Goal: Task Accomplishment & Management: Manage account settings

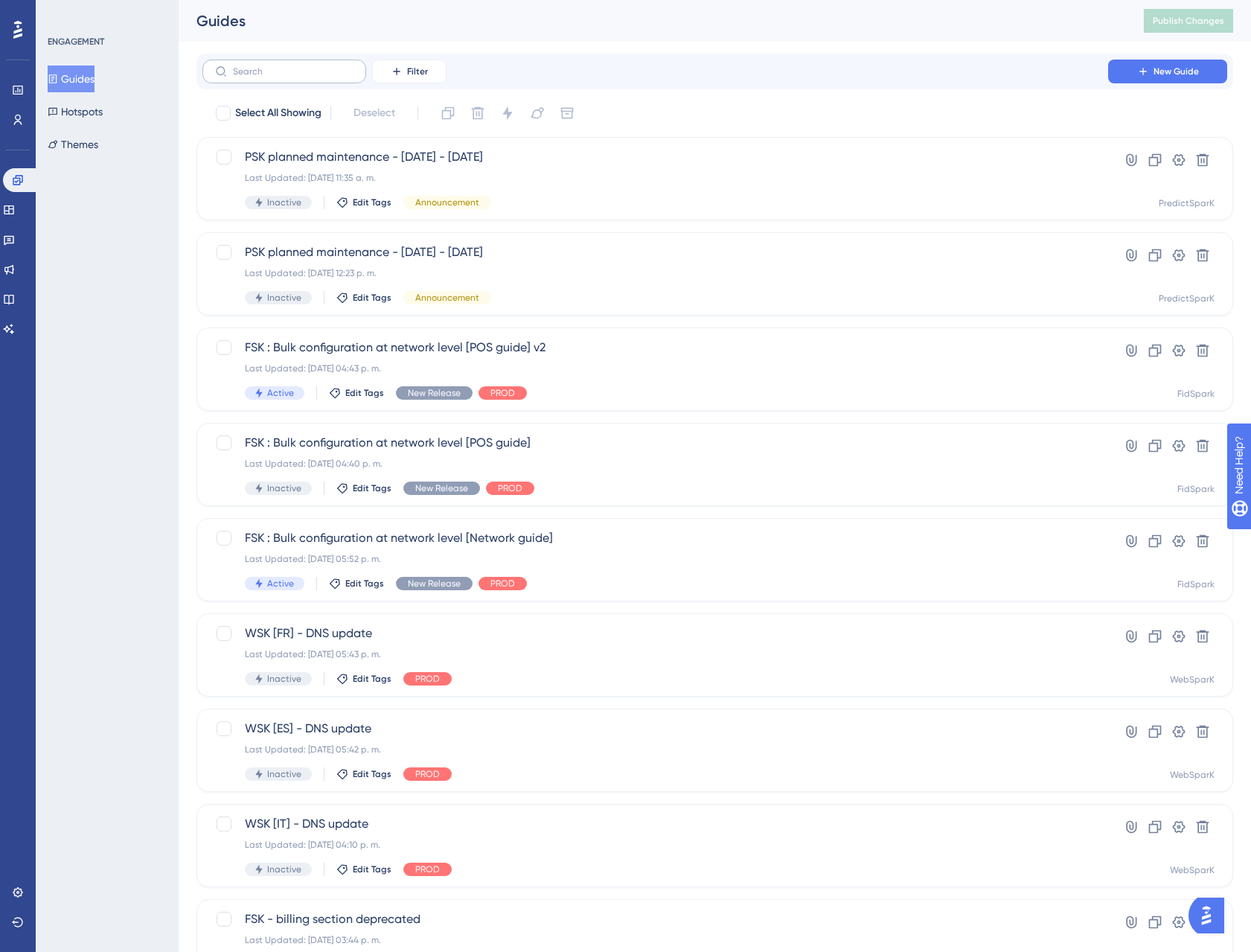
click at [297, 79] on label at bounding box center [284, 71] width 163 height 24
click at [297, 77] on input "text" at bounding box center [292, 71] width 121 height 10
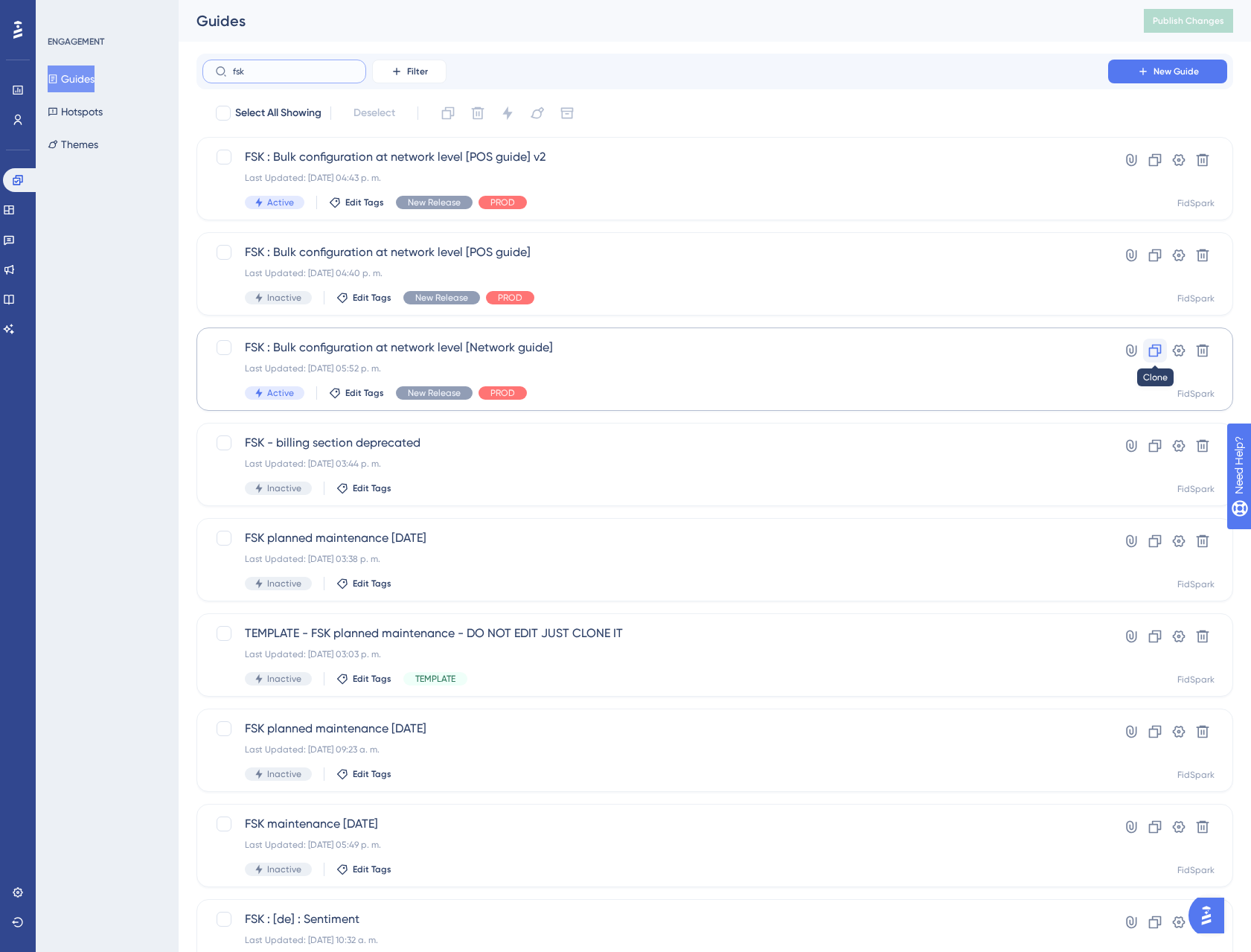
type input "fsk"
click at [1152, 351] on icon at bounding box center [1155, 350] width 15 height 15
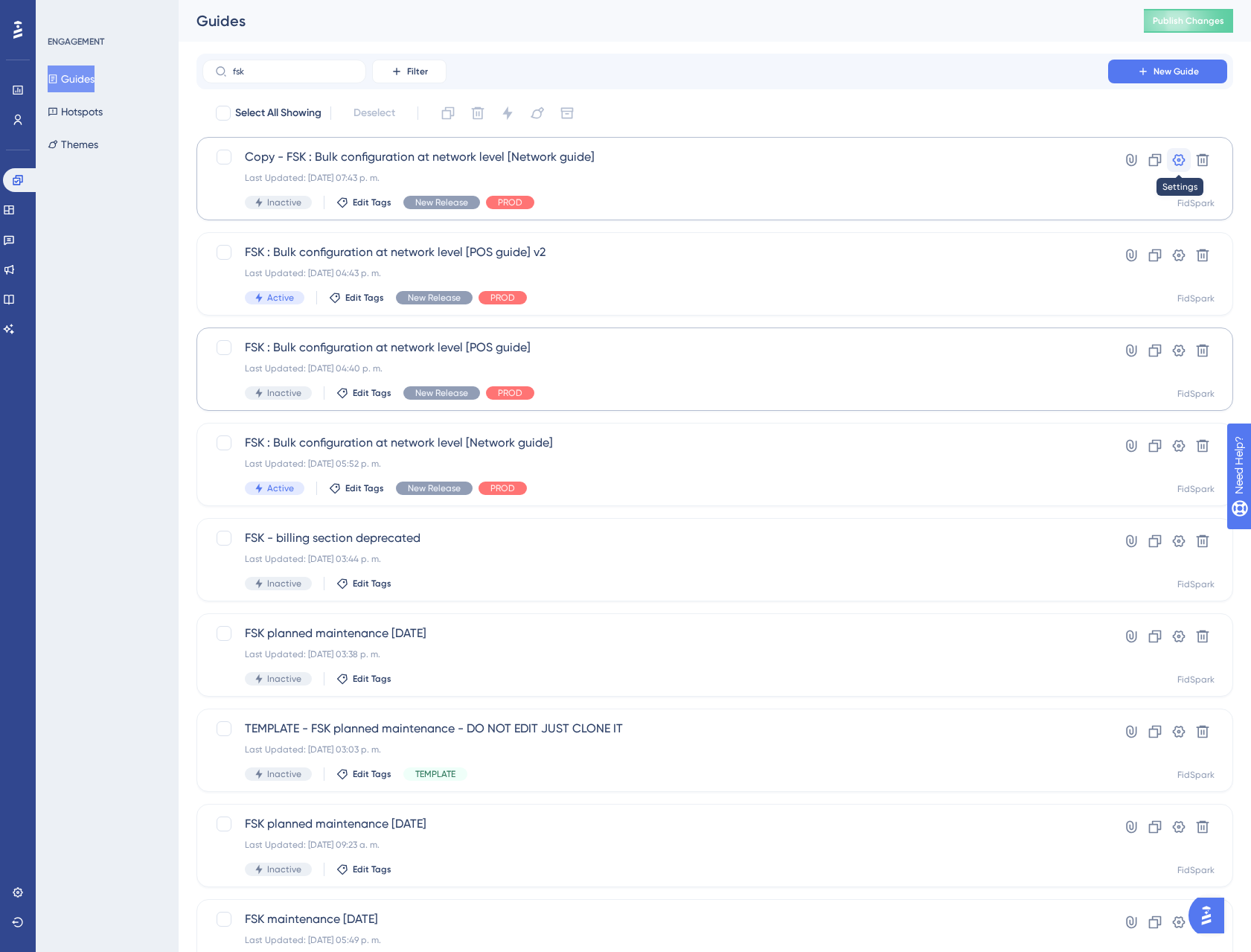
click at [1177, 159] on icon at bounding box center [1178, 159] width 12 height 12
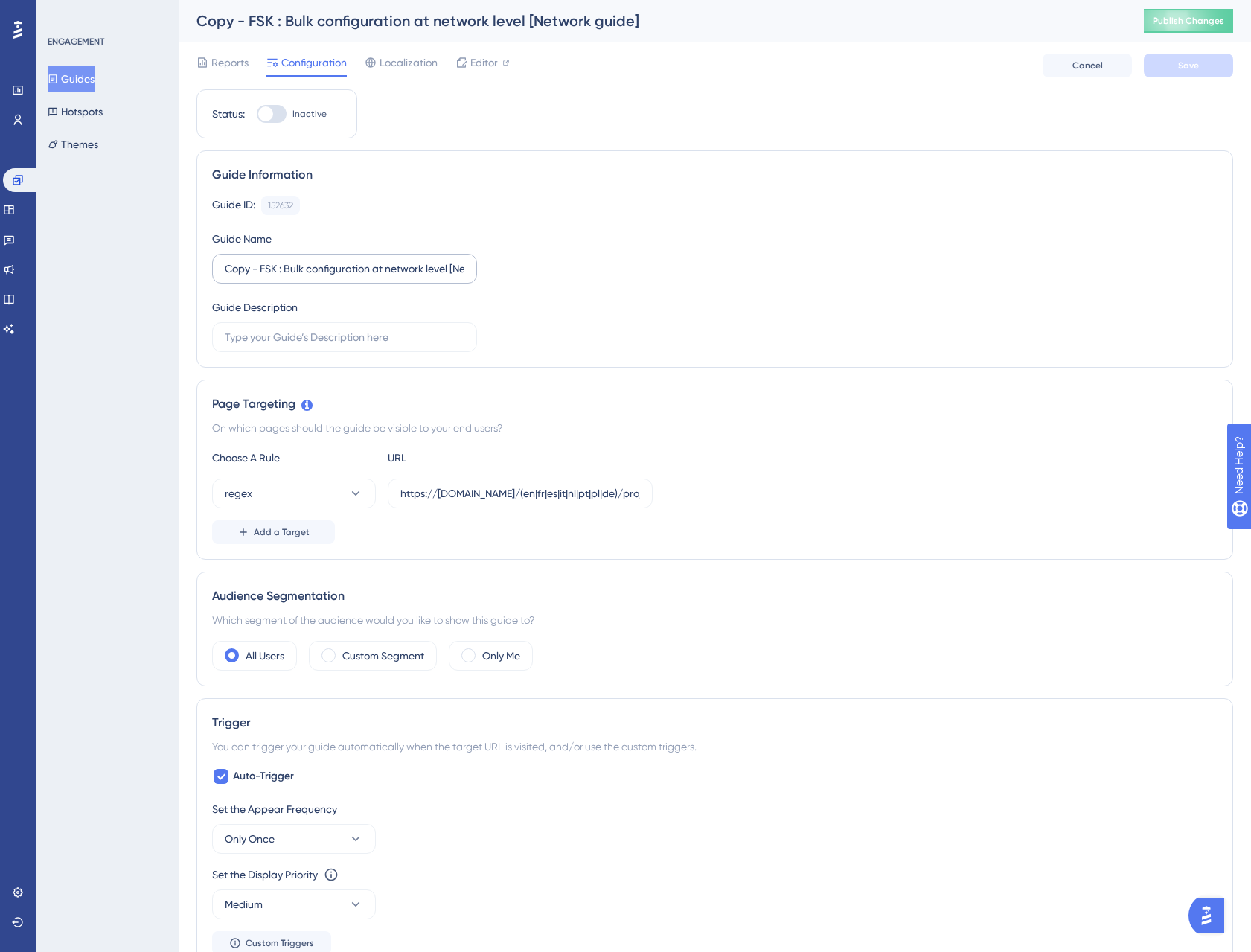
click at [277, 281] on label "Copy - FSK : Bulk configuration at network level [Network guide]" at bounding box center [344, 268] width 265 height 29
click at [277, 277] on input "Copy - FSK : Bulk configuration at network level [Network guide]" at bounding box center [345, 268] width 239 height 16
click at [252, 271] on input "Copy - FSK : Bulk configuration at network level [Network guide]" at bounding box center [345, 268] width 239 height 16
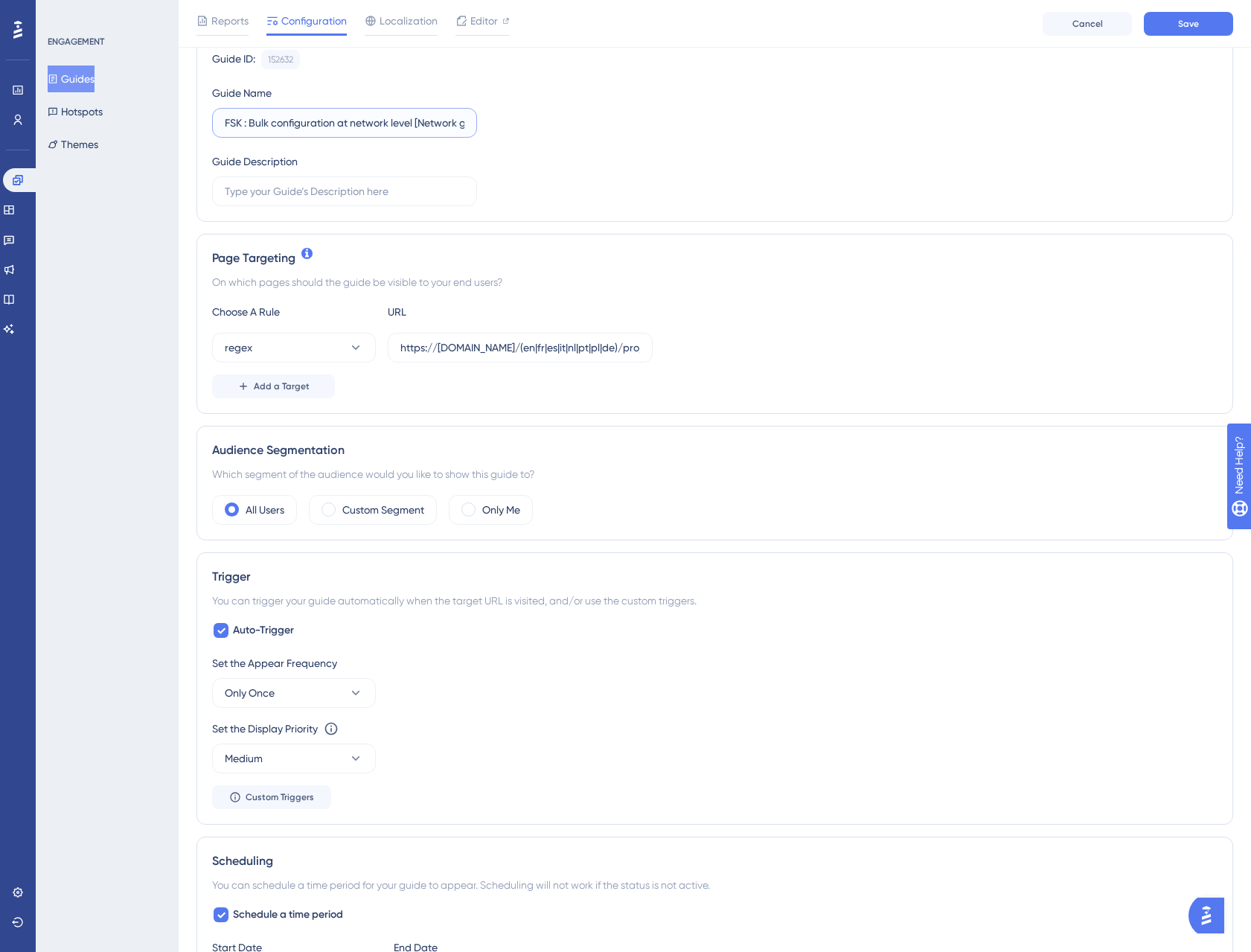
scroll to position [185, 0]
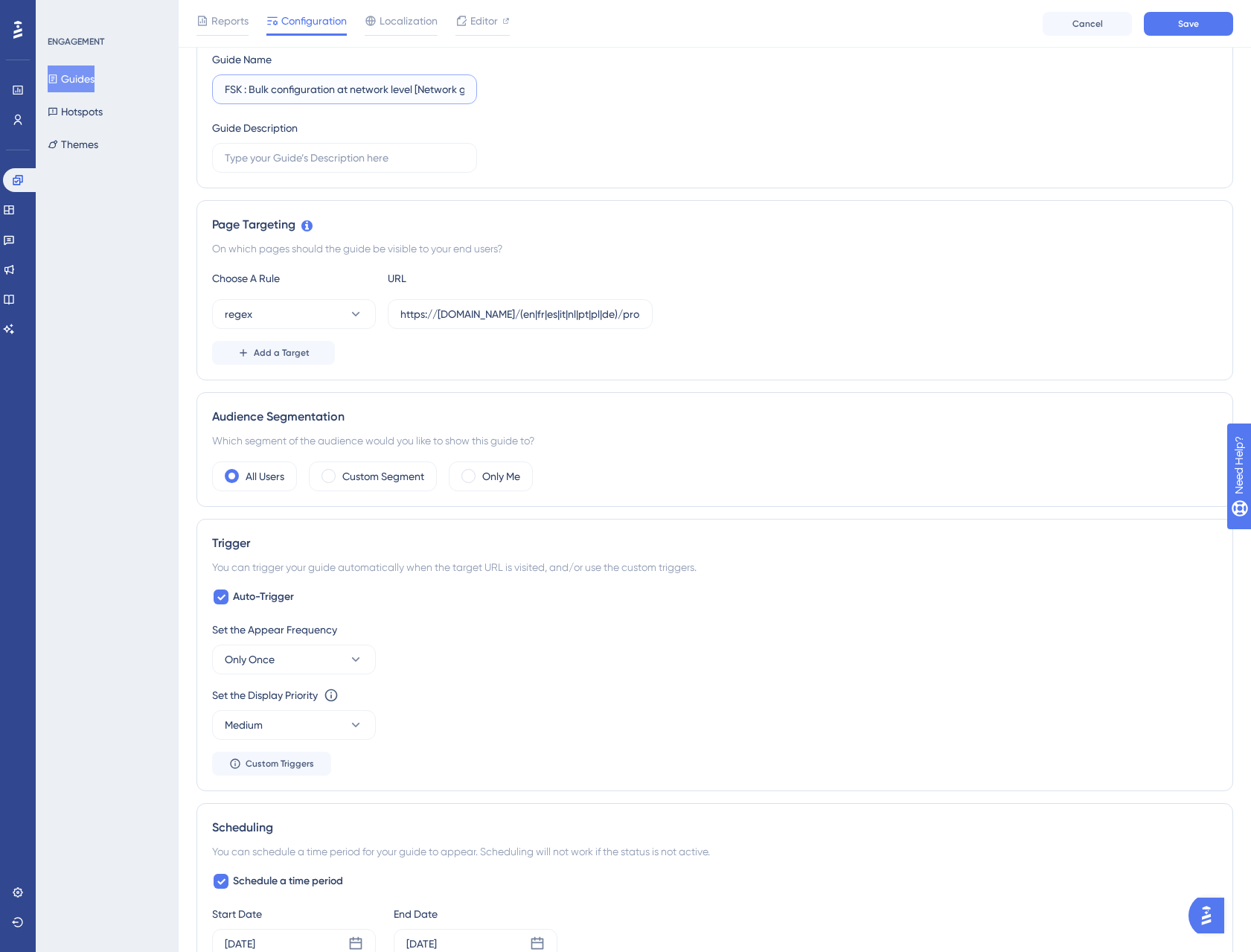
type input "FSK : Bulk configuration at network level [Network guide] v2"
click at [373, 368] on div "Page Targeting On which pages should the guide be visible to your end users? Ch…" at bounding box center [715, 290] width 1036 height 180
click at [402, 356] on div "Add a Target" at bounding box center [714, 352] width 1005 height 24
click at [821, 163] on div "Guide ID: 152632 Copy Guide Name FSK : Bulk configuration at network level [Net…" at bounding box center [714, 94] width 1005 height 157
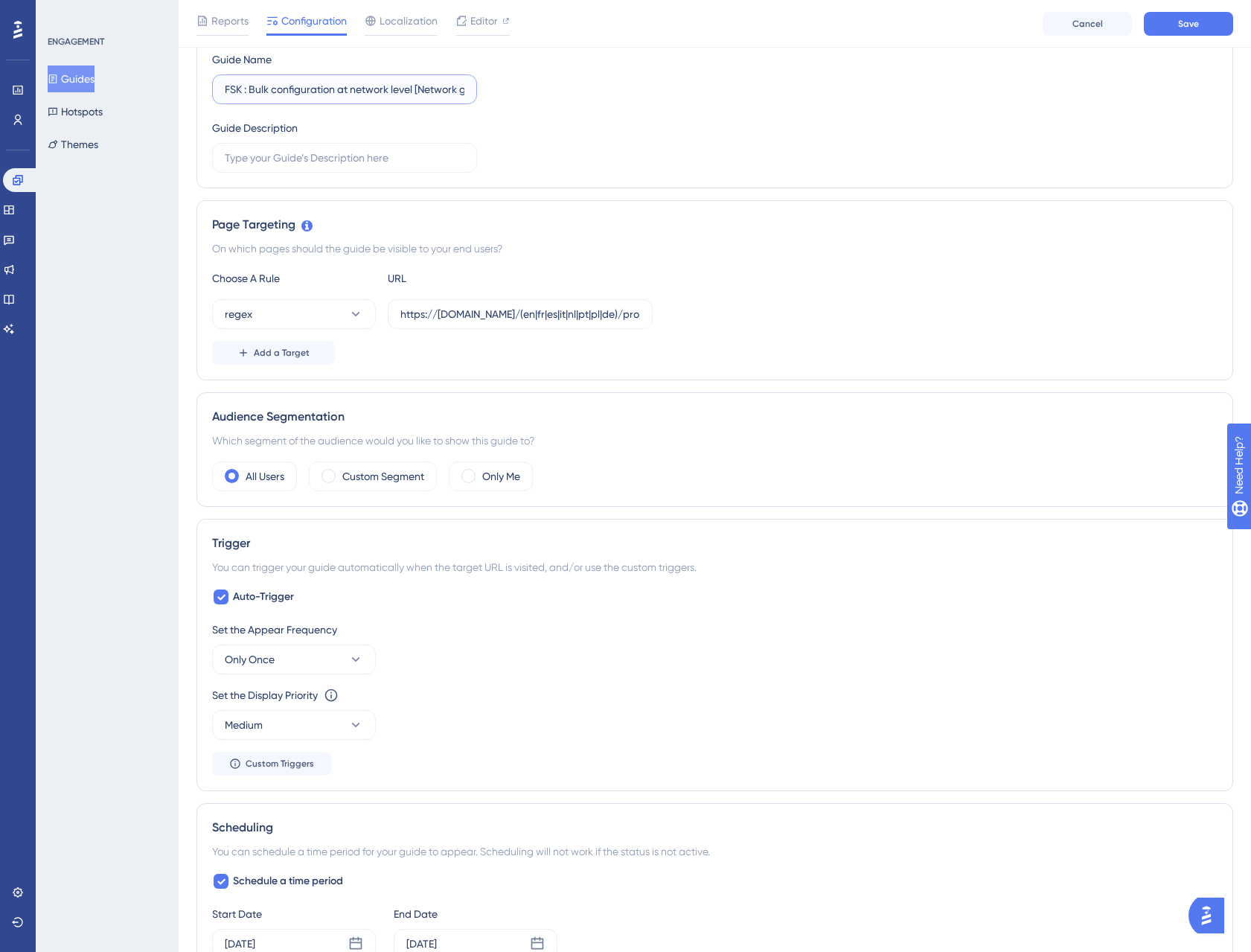
click at [345, 83] on input "FSK : Bulk configuration at network level [Network guide] v2" at bounding box center [345, 88] width 239 height 16
click at [539, 229] on div "Page Targeting" at bounding box center [714, 224] width 1005 height 18
click at [450, 313] on input "https://[DOMAIN_NAME]/(en|fr|es|it|nl|pt|pl|de)/pro/group/$" at bounding box center [520, 313] width 239 height 16
click at [453, 317] on input "https://[DOMAIN_NAME]/(en|fr|es|it|nl|pt|pl|de)/pro/group/$" at bounding box center [520, 313] width 239 height 16
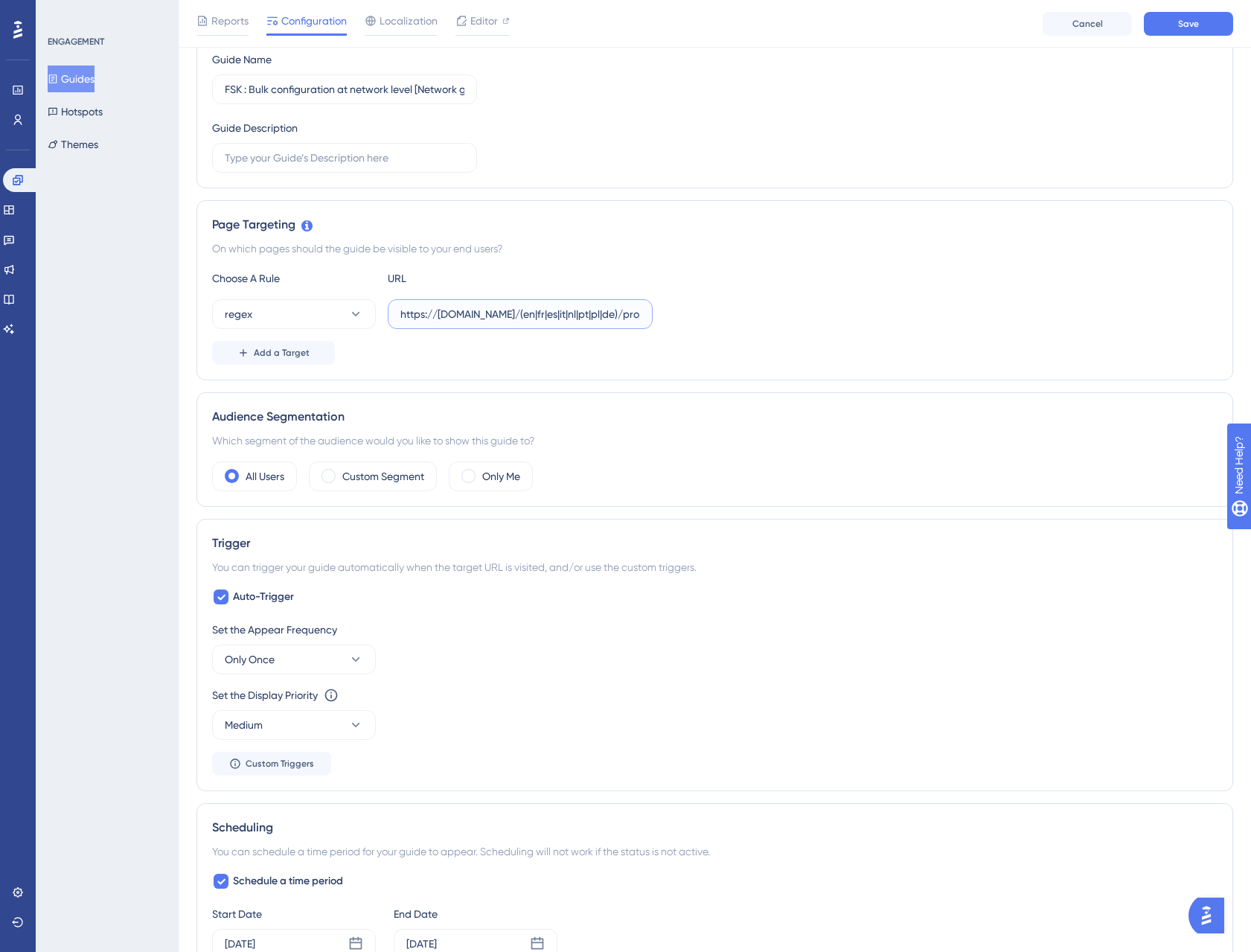
click at [453, 317] on input "https://[DOMAIN_NAME]/(en|fr|es|it|nl|pt|pl|de)/pro/group/$" at bounding box center [520, 313] width 239 height 16
type input "https://[DOMAIN_NAME]/(en|fr|es|it|nl|pt|pl|de)/pro/group/$"
click at [756, 339] on div "Choose A Rule URL regex https://[DOMAIN_NAME]/(en|fr|es|it|nl|pt|pl|de)/pro/gro…" at bounding box center [714, 317] width 1005 height 95
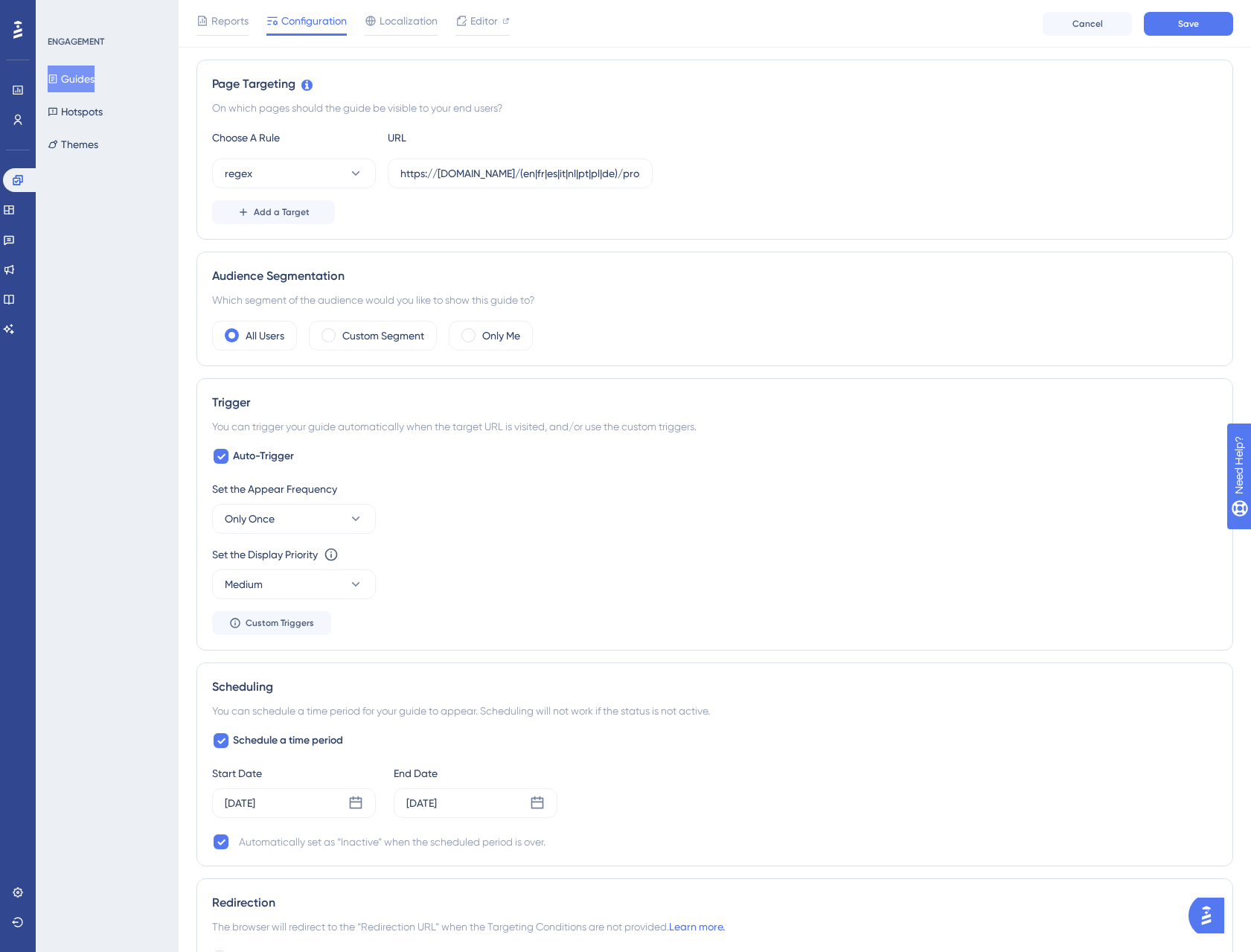
scroll to position [366, 0]
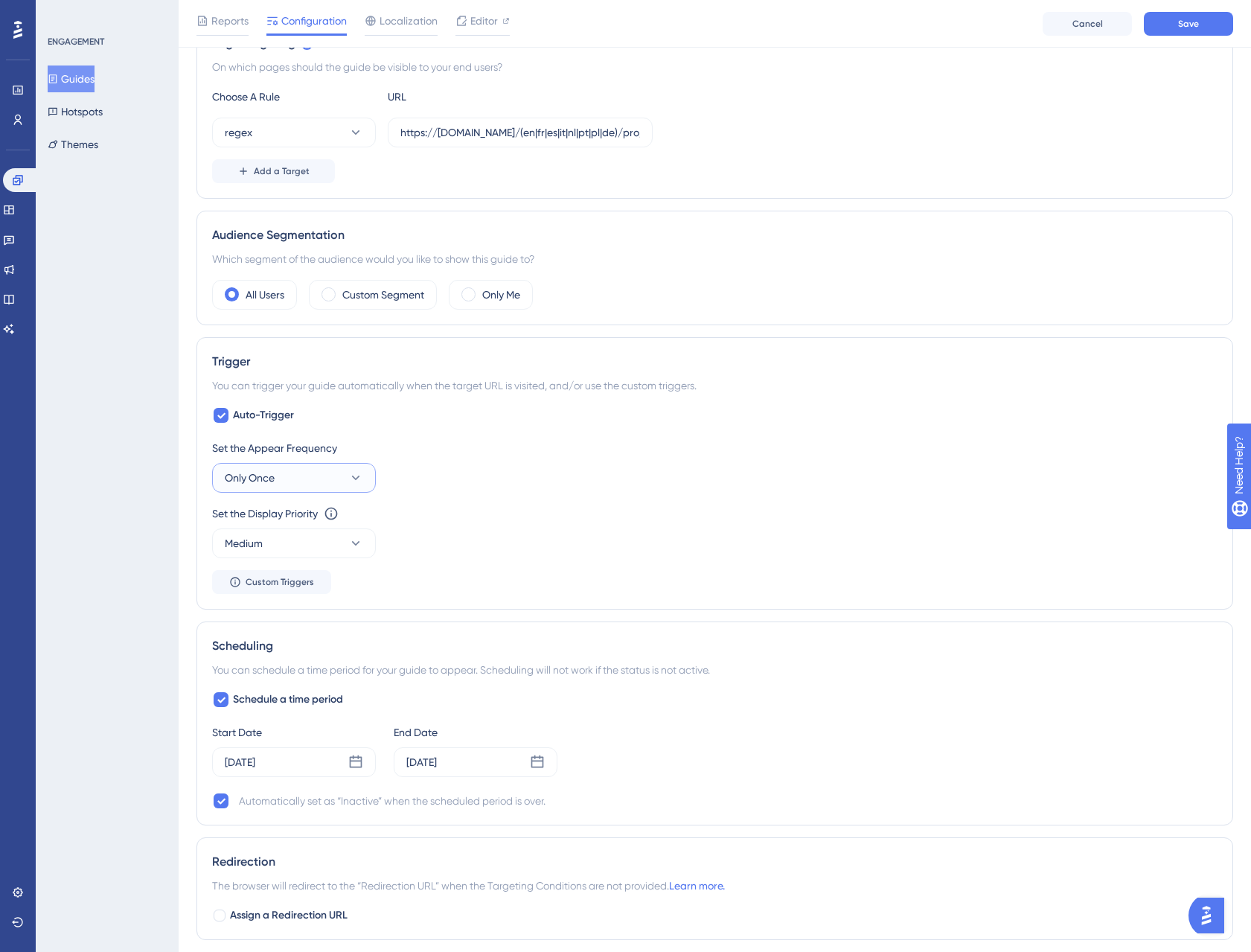
click at [304, 487] on button "Only Once" at bounding box center [293, 477] width 163 height 29
click at [317, 697] on div "Always Always" at bounding box center [293, 701] width 121 height 29
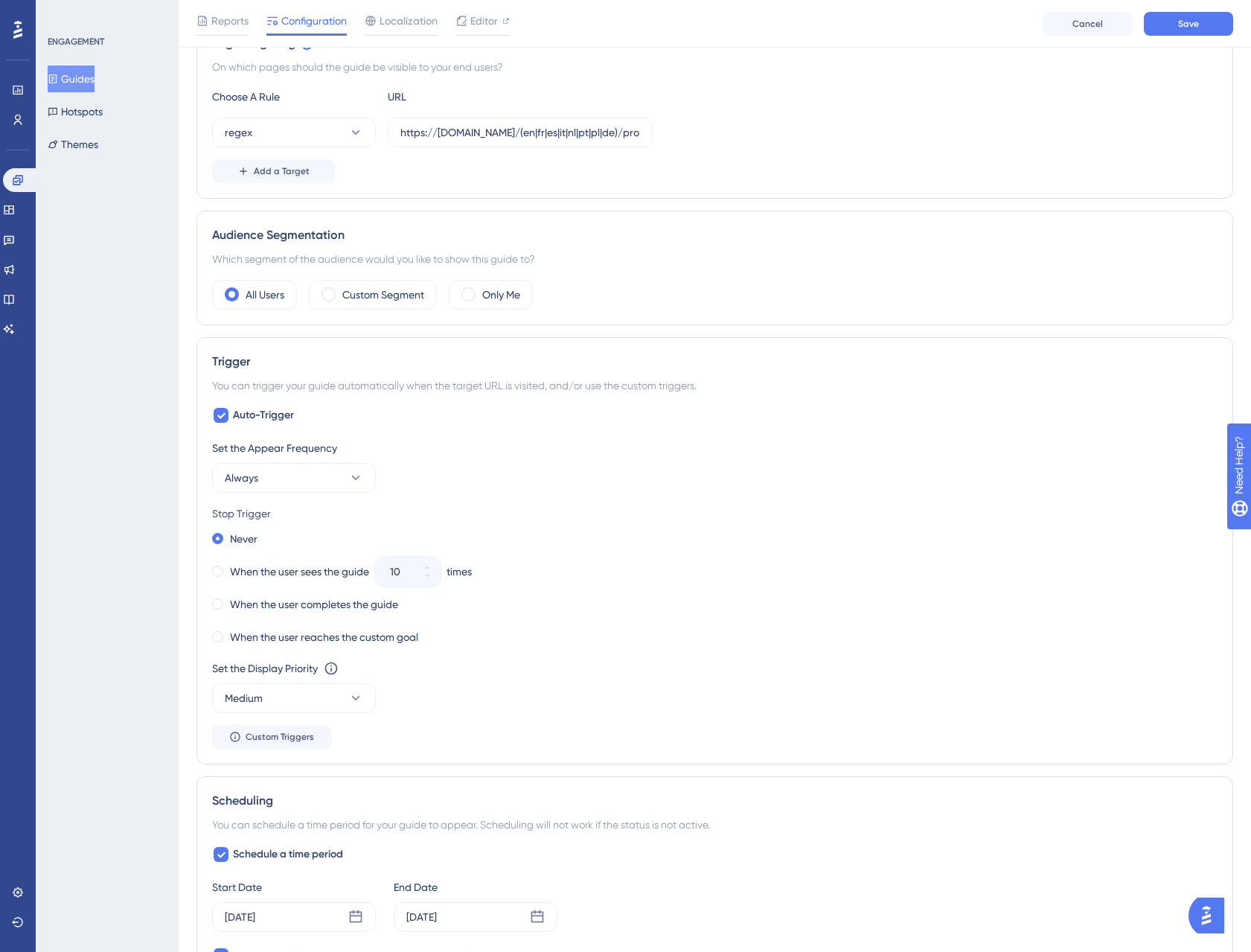
click at [625, 487] on div "Set the Appear Frequency Always" at bounding box center [714, 466] width 1005 height 53
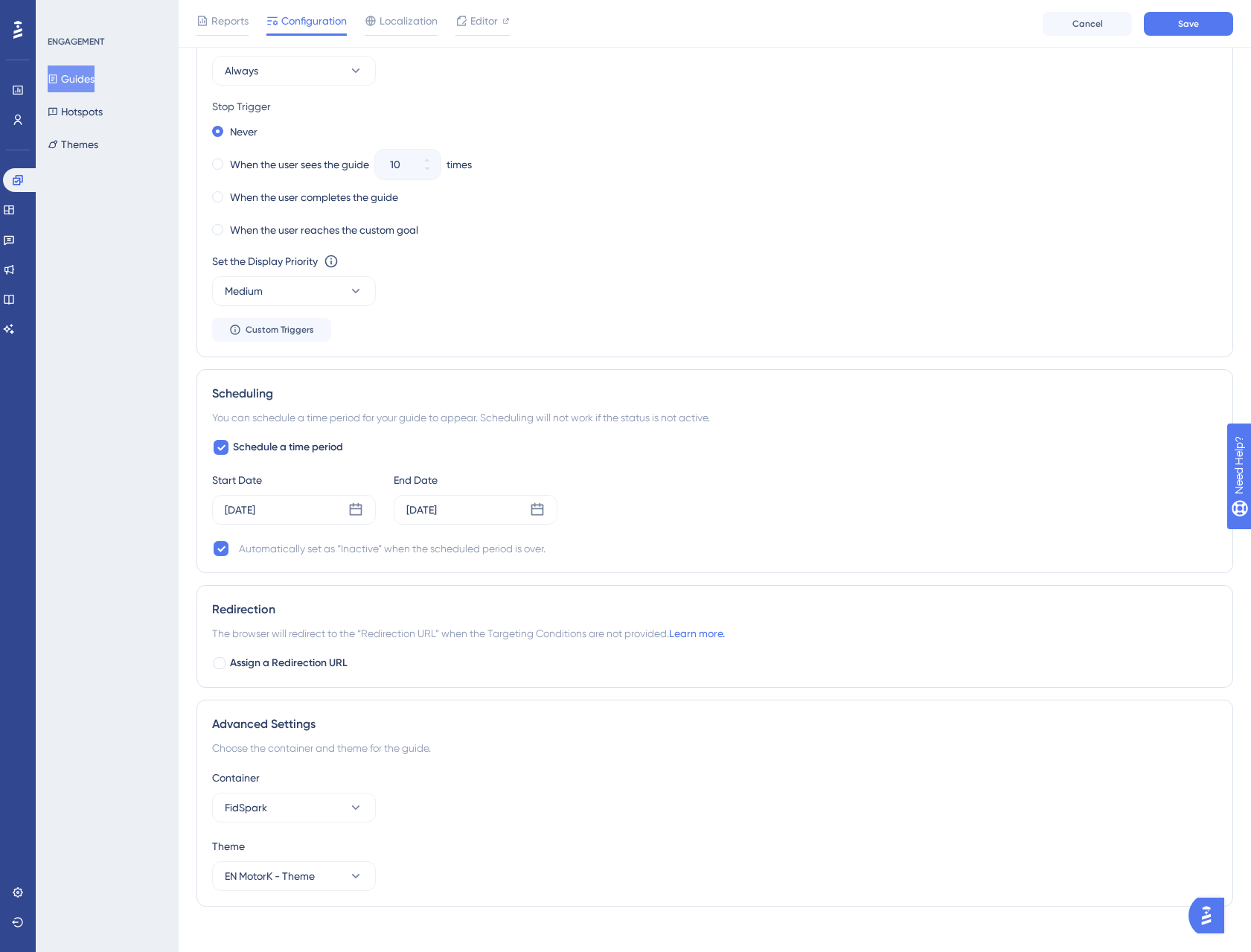
scroll to position [788, 0]
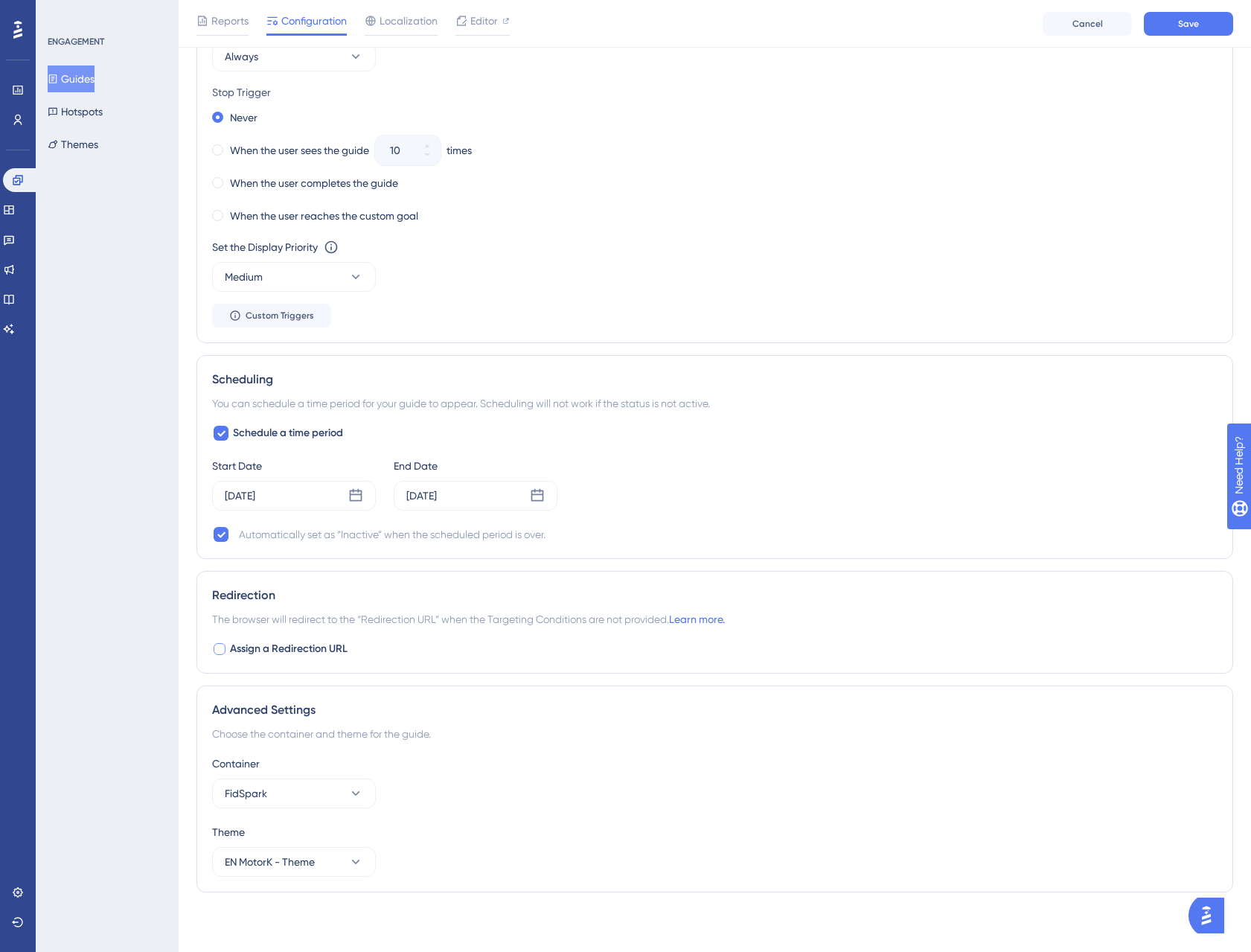
click at [221, 647] on div at bounding box center [219, 648] width 12 height 12
checkbox input "true"
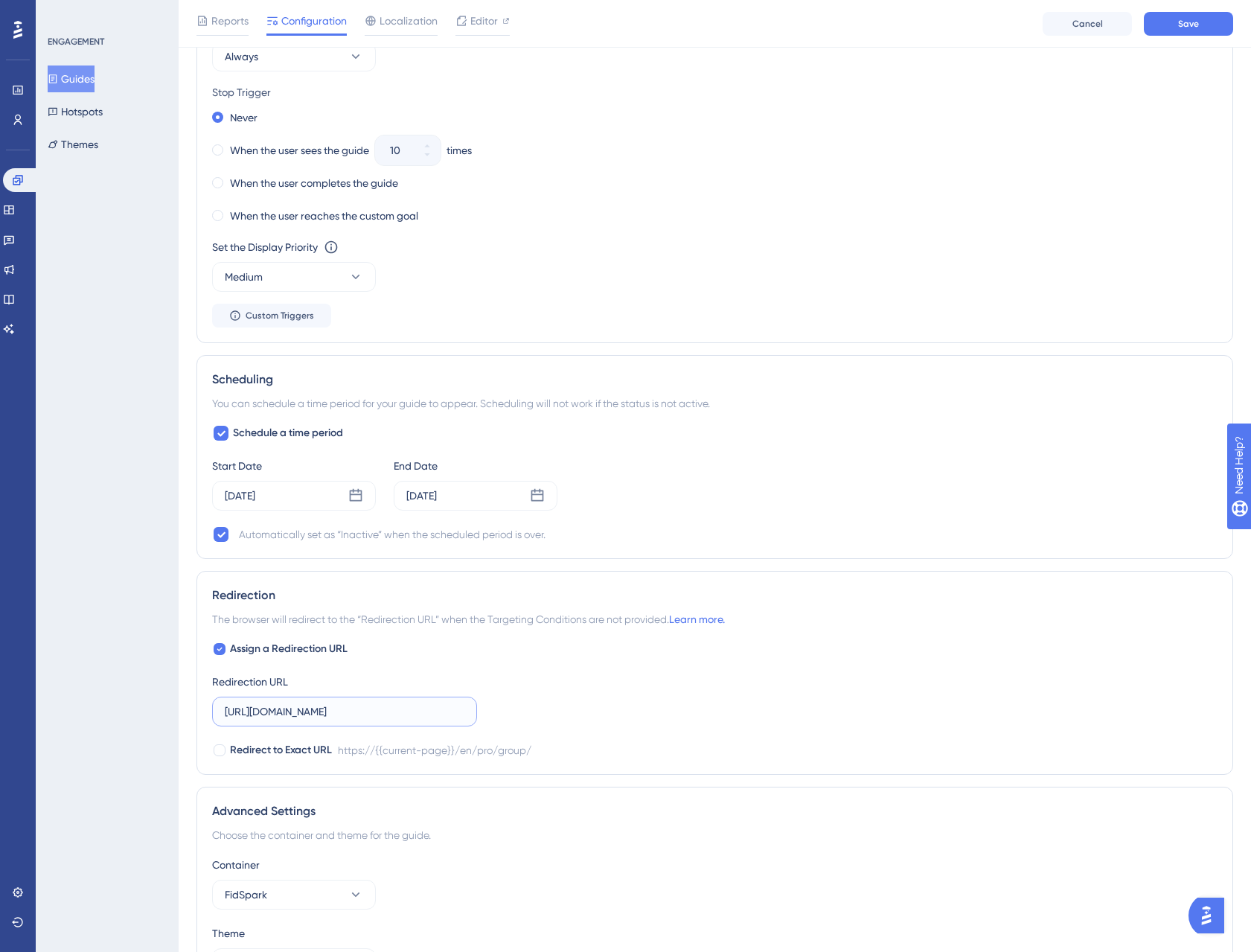
click at [275, 715] on input "[URL][DOMAIN_NAME]" at bounding box center [345, 711] width 239 height 16
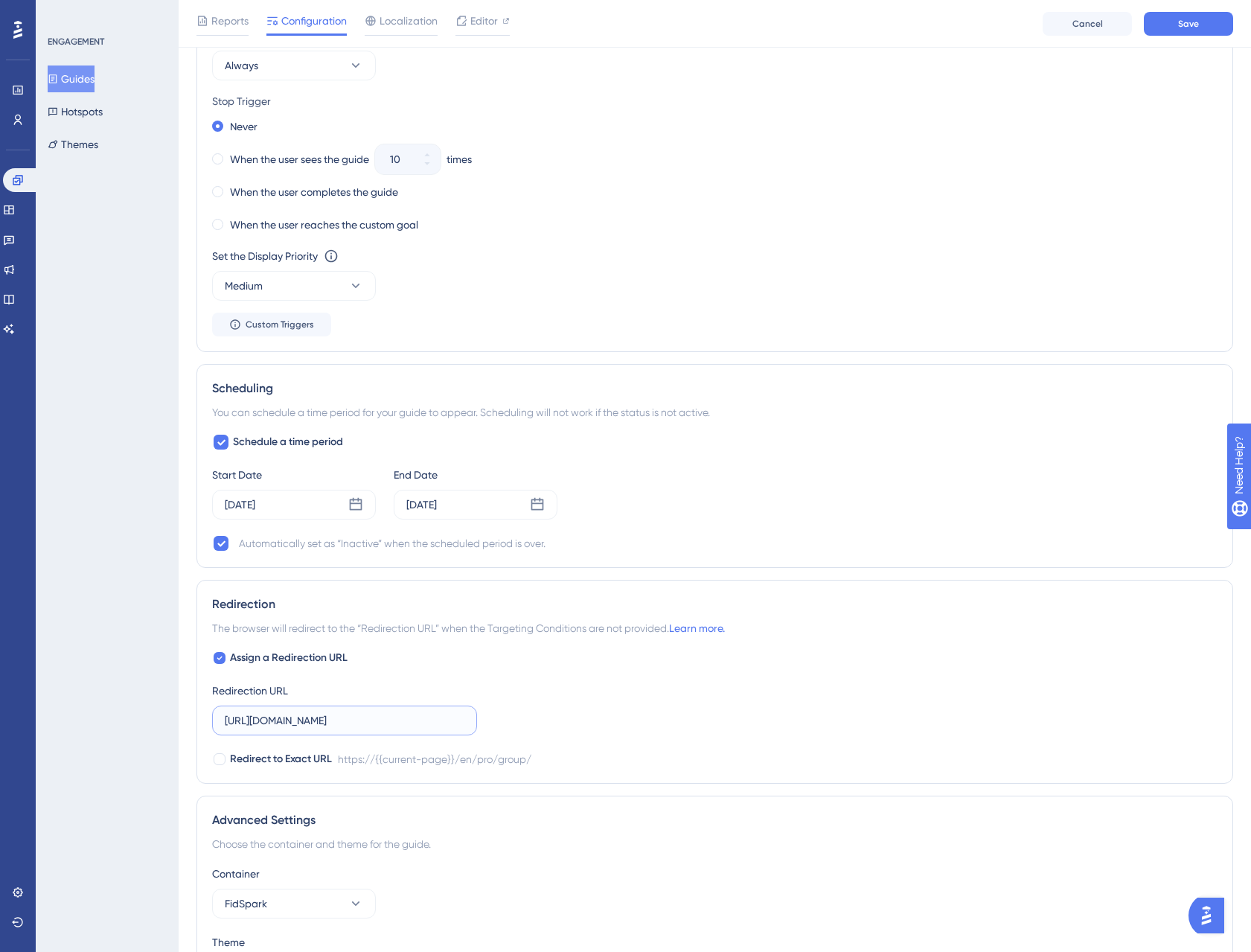
scroll to position [683, 0]
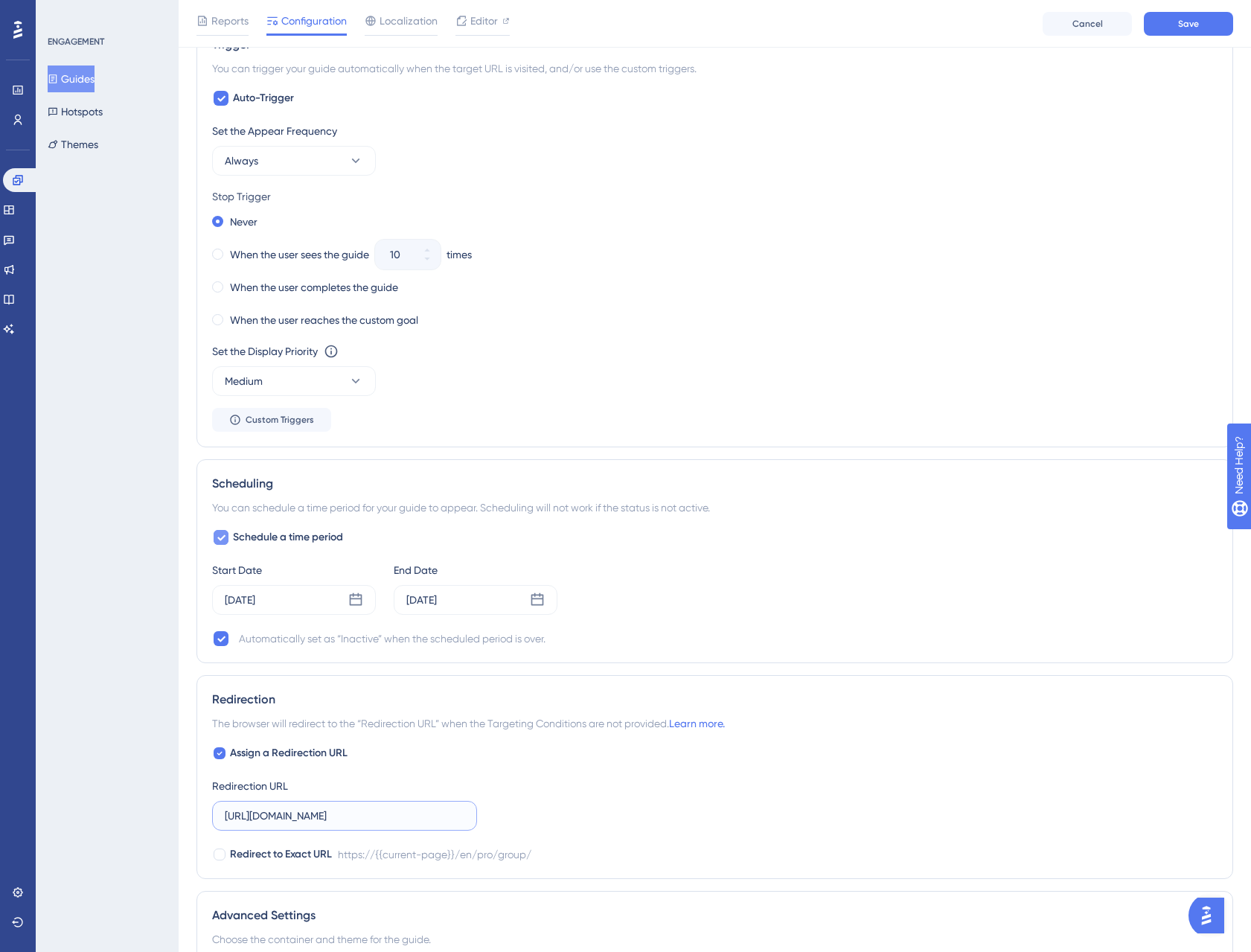
type input "[URL][DOMAIN_NAME]"
click at [215, 534] on div at bounding box center [221, 537] width 15 height 15
checkbox input "false"
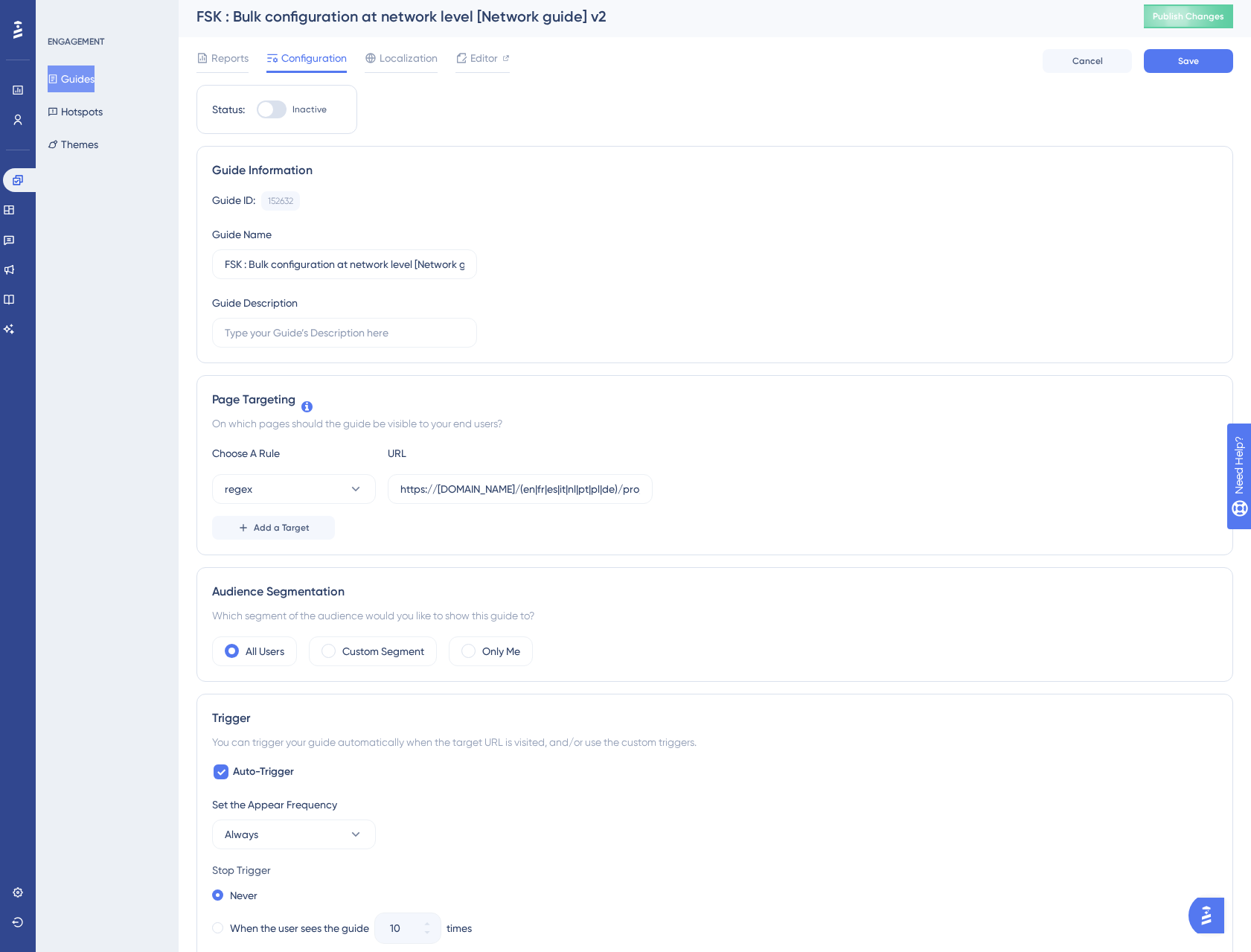
scroll to position [0, 0]
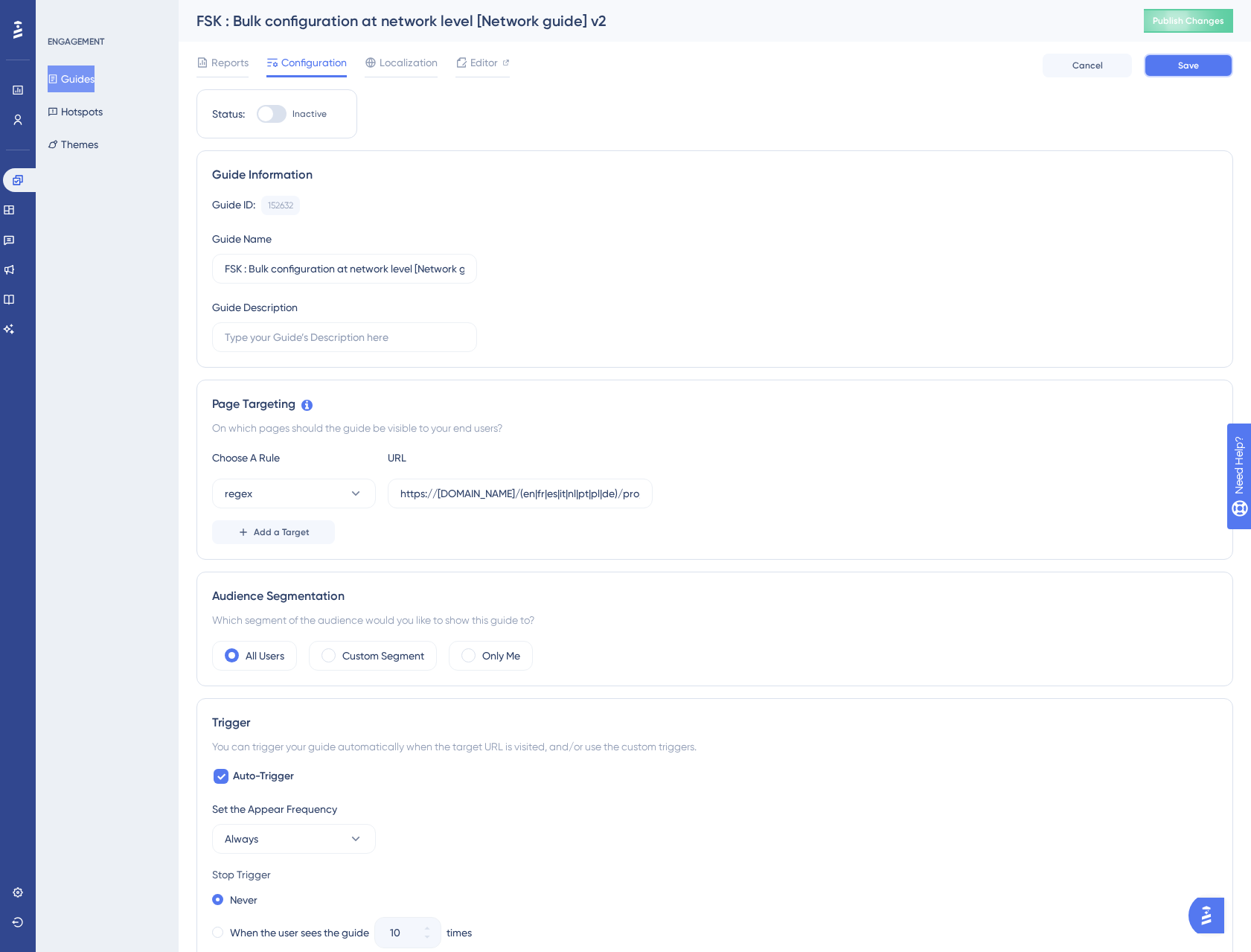
click at [1195, 65] on span "Save" at bounding box center [1188, 65] width 21 height 12
click at [1206, 18] on span "Publish Changes" at bounding box center [1187, 21] width 71 height 12
click at [277, 119] on div at bounding box center [271, 114] width 29 height 18
click at [256, 115] on input "Inactive" at bounding box center [256, 114] width 1 height 1
checkbox input "true"
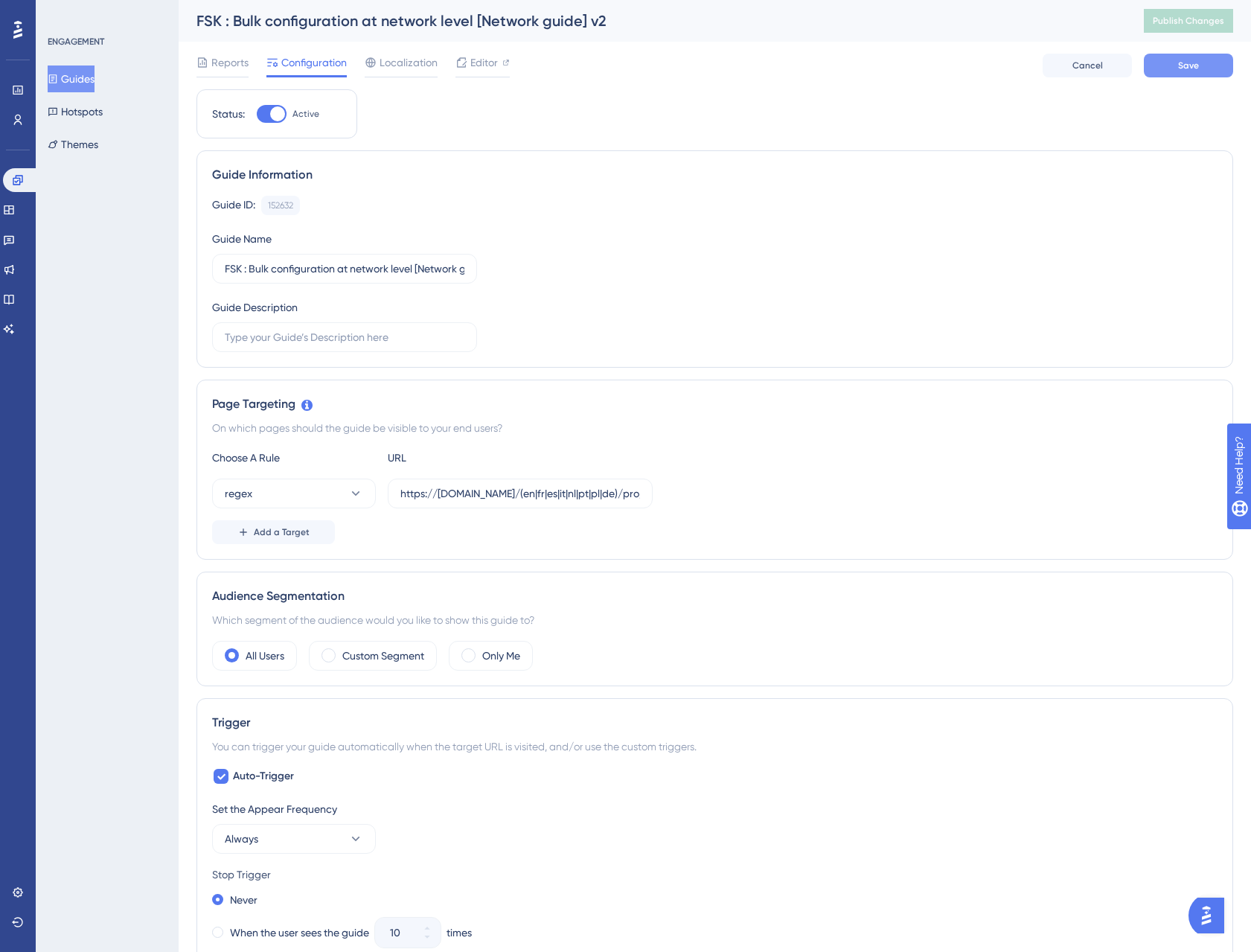
click at [1196, 65] on span "Save" at bounding box center [1188, 65] width 21 height 12
click at [1204, 20] on span "Publish Changes" at bounding box center [1187, 21] width 71 height 12
click at [457, 24] on icon at bounding box center [461, 28] width 15 height 15
click at [420, 69] on span "Localization" at bounding box center [408, 62] width 58 height 18
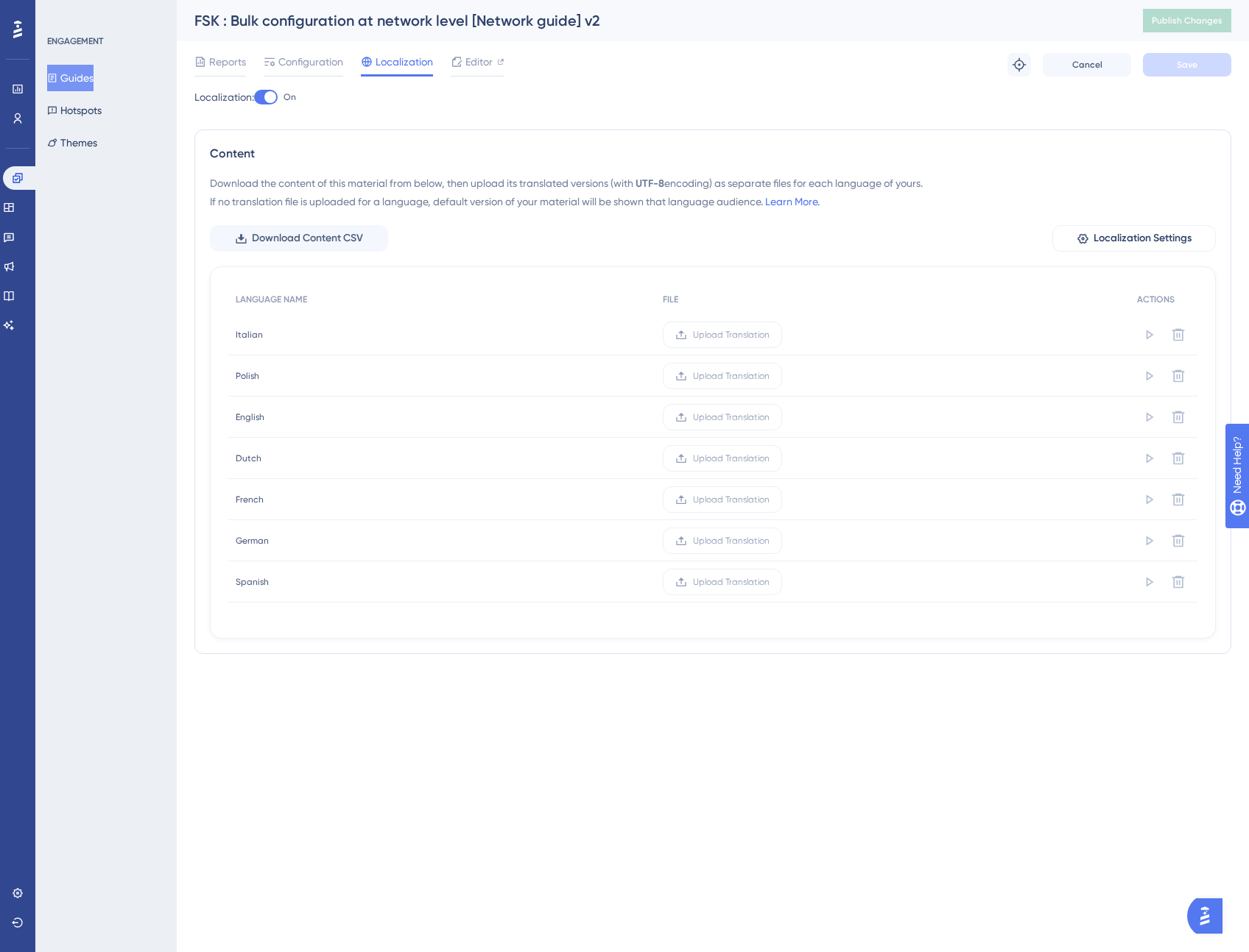
click at [881, 270] on div "LANGUAGE NAME FILE ACTIONS Italian Italian Upload Translation Polish Polish Upl…" at bounding box center [712, 453] width 1006 height 373
click at [263, 95] on div at bounding box center [265, 98] width 23 height 15
click at [254, 97] on input "On" at bounding box center [254, 97] width 1 height 1
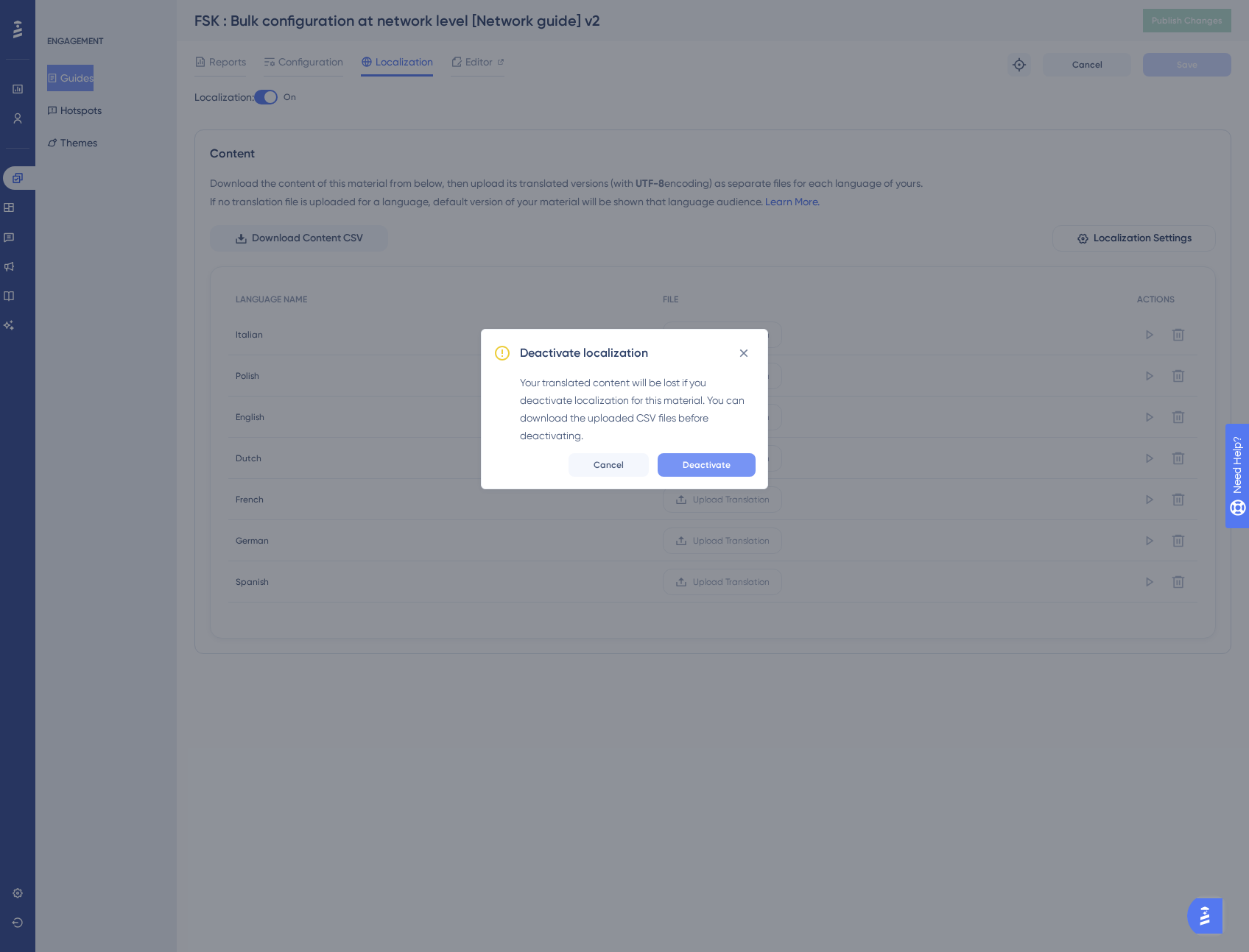
click at [704, 466] on span "Deactivate" at bounding box center [706, 465] width 48 height 12
checkbox input "false"
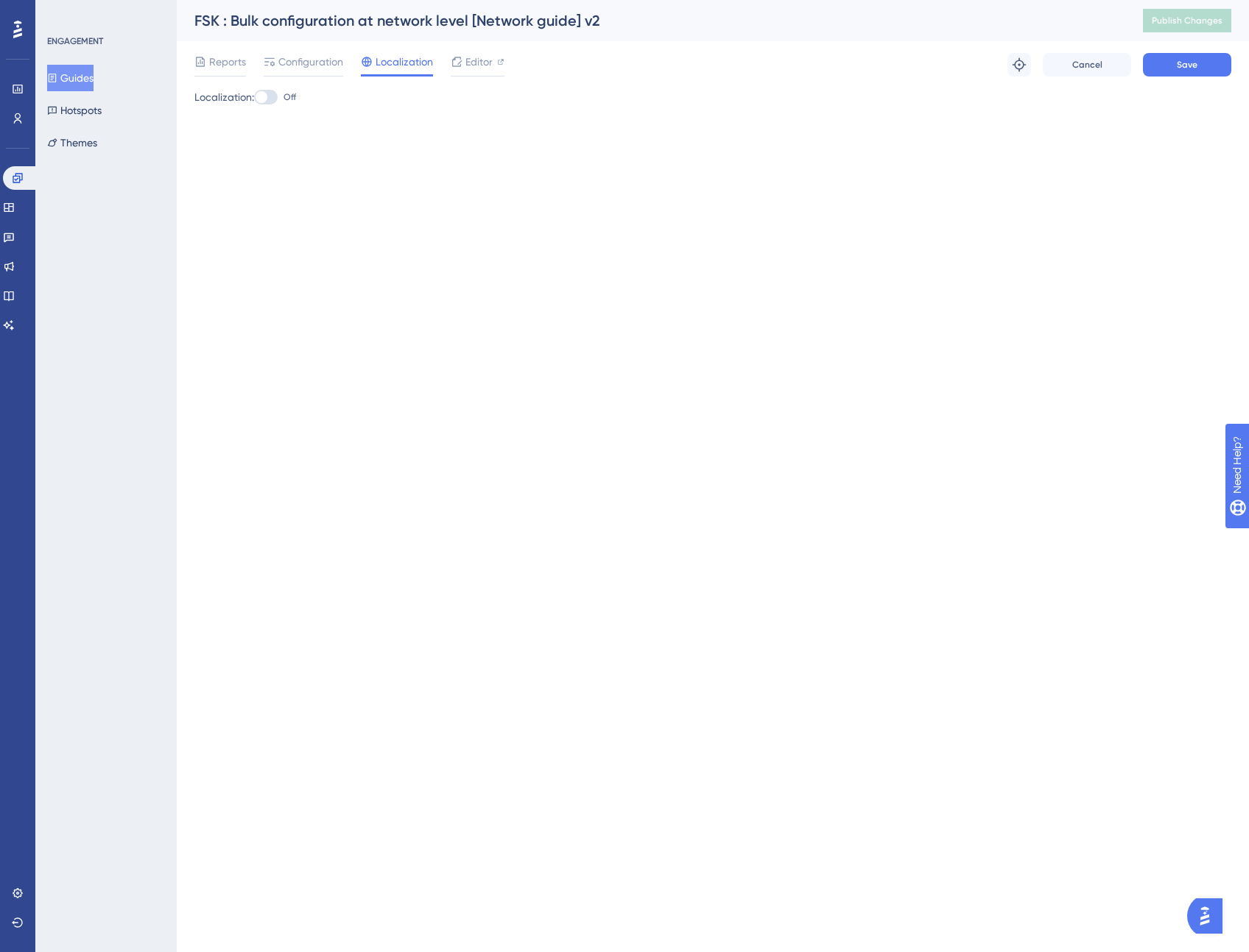
click at [374, 104] on div "Localization: Off" at bounding box center [713, 97] width 1037 height 18
click at [1168, 69] on button "Save" at bounding box center [1187, 64] width 88 height 23
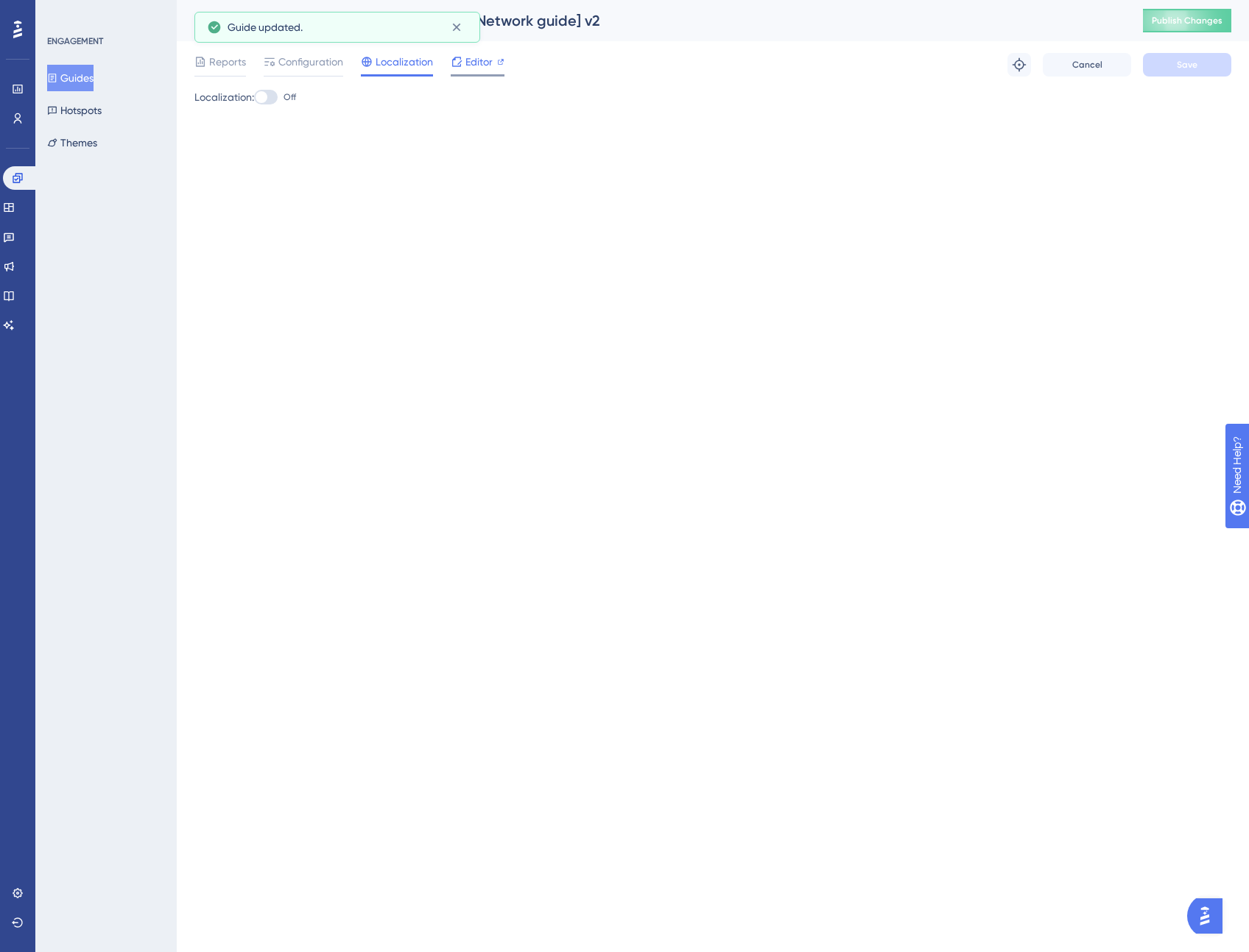
click at [469, 69] on span "Editor" at bounding box center [478, 61] width 27 height 18
click at [316, 59] on span "Configuration" at bounding box center [310, 61] width 65 height 18
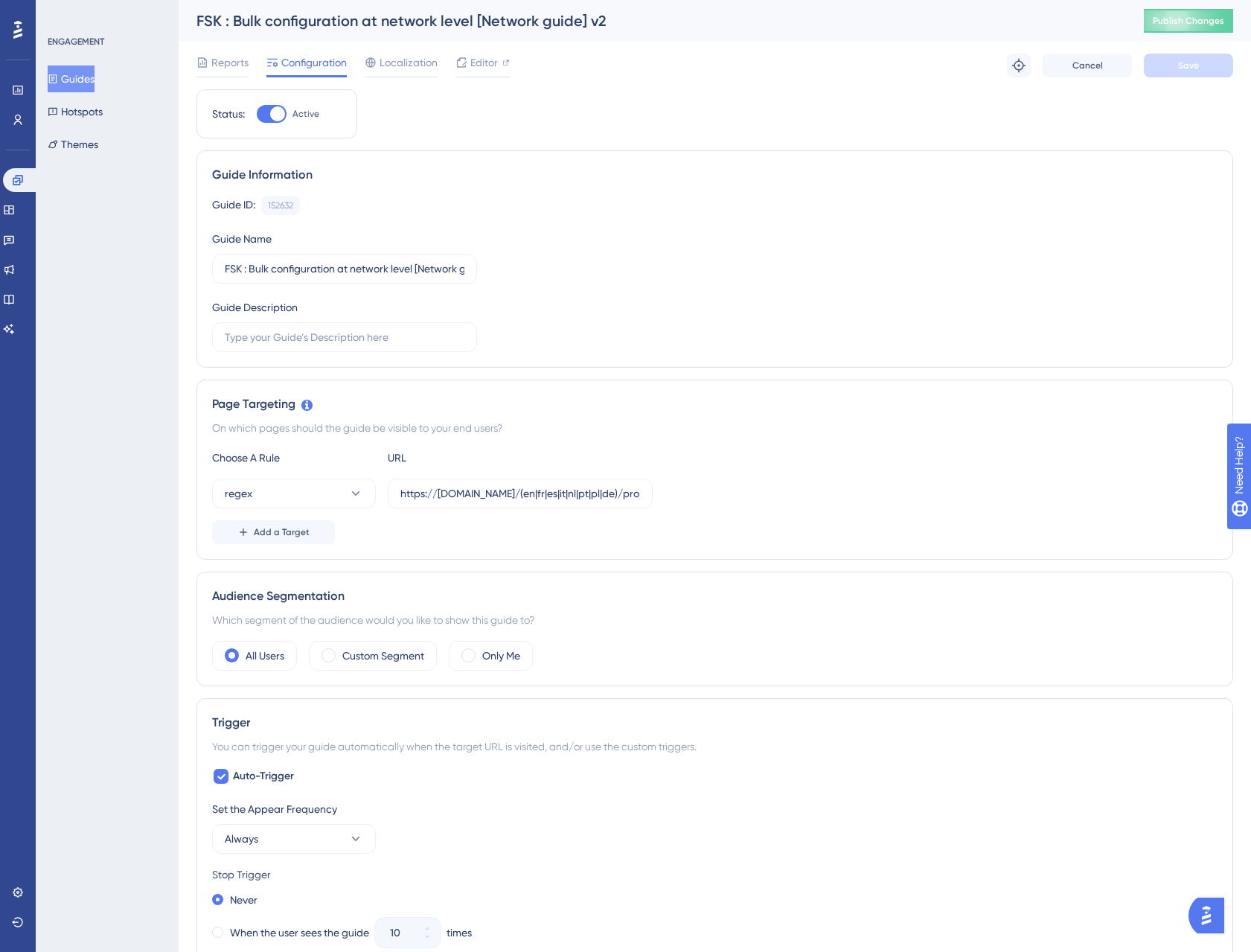
click at [1161, 107] on div "Status: Active Guide Information Guide ID: 152632 Copy Guide Name FSK : Bulk co…" at bounding box center [715, 887] width 1036 height 1596
click at [1208, 18] on span "Publish Changes" at bounding box center [1187, 21] width 71 height 12
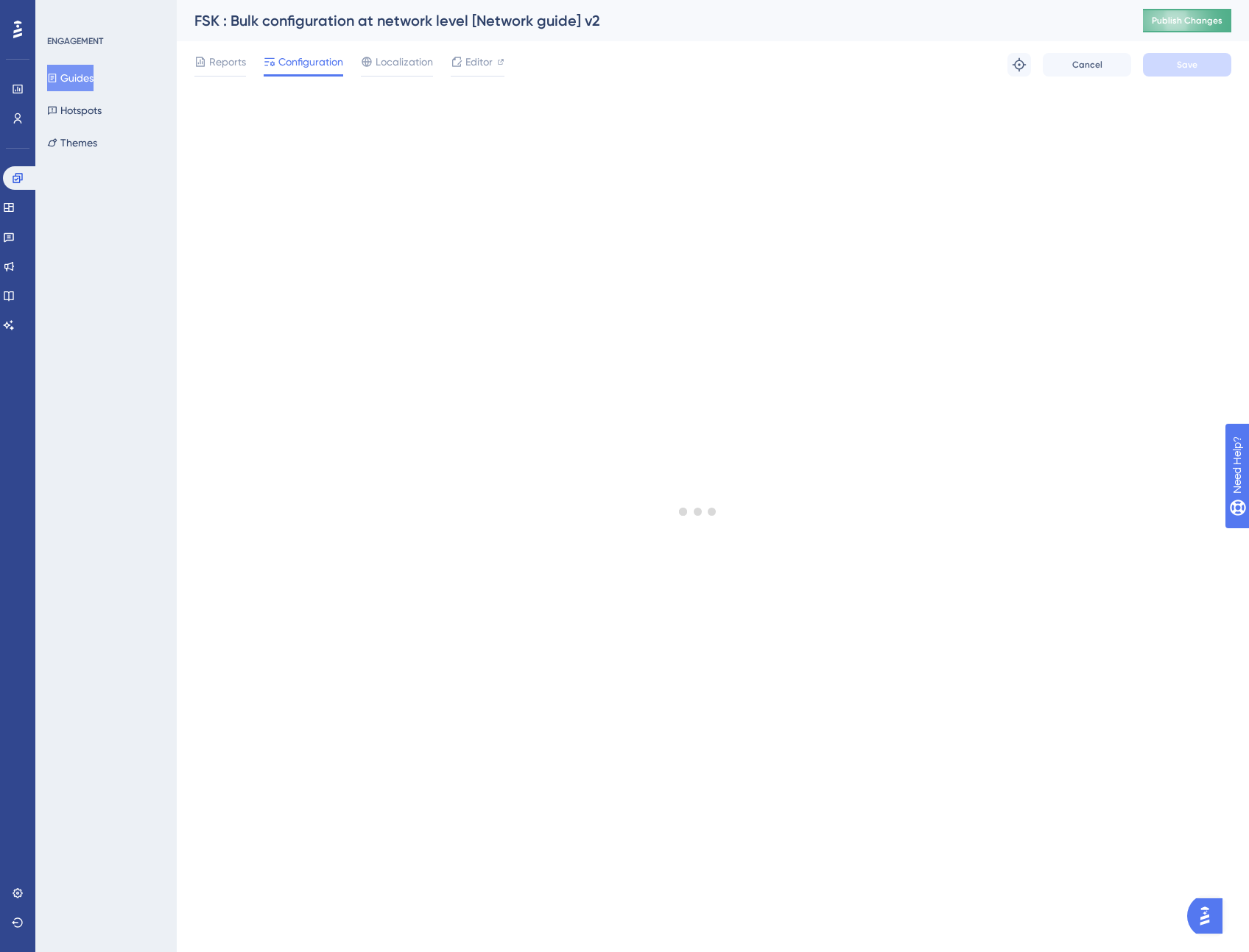
click at [1174, 18] on span "Publish Changes" at bounding box center [1186, 21] width 70 height 12
click at [1180, 17] on span "Publish Changes" at bounding box center [1186, 21] width 70 height 12
click at [1195, 18] on span "Publish Changes" at bounding box center [1186, 21] width 70 height 12
click at [1208, 15] on span "Publish Changes" at bounding box center [1186, 21] width 70 height 12
click at [1183, 17] on span "Publish Changes" at bounding box center [1186, 21] width 70 height 12
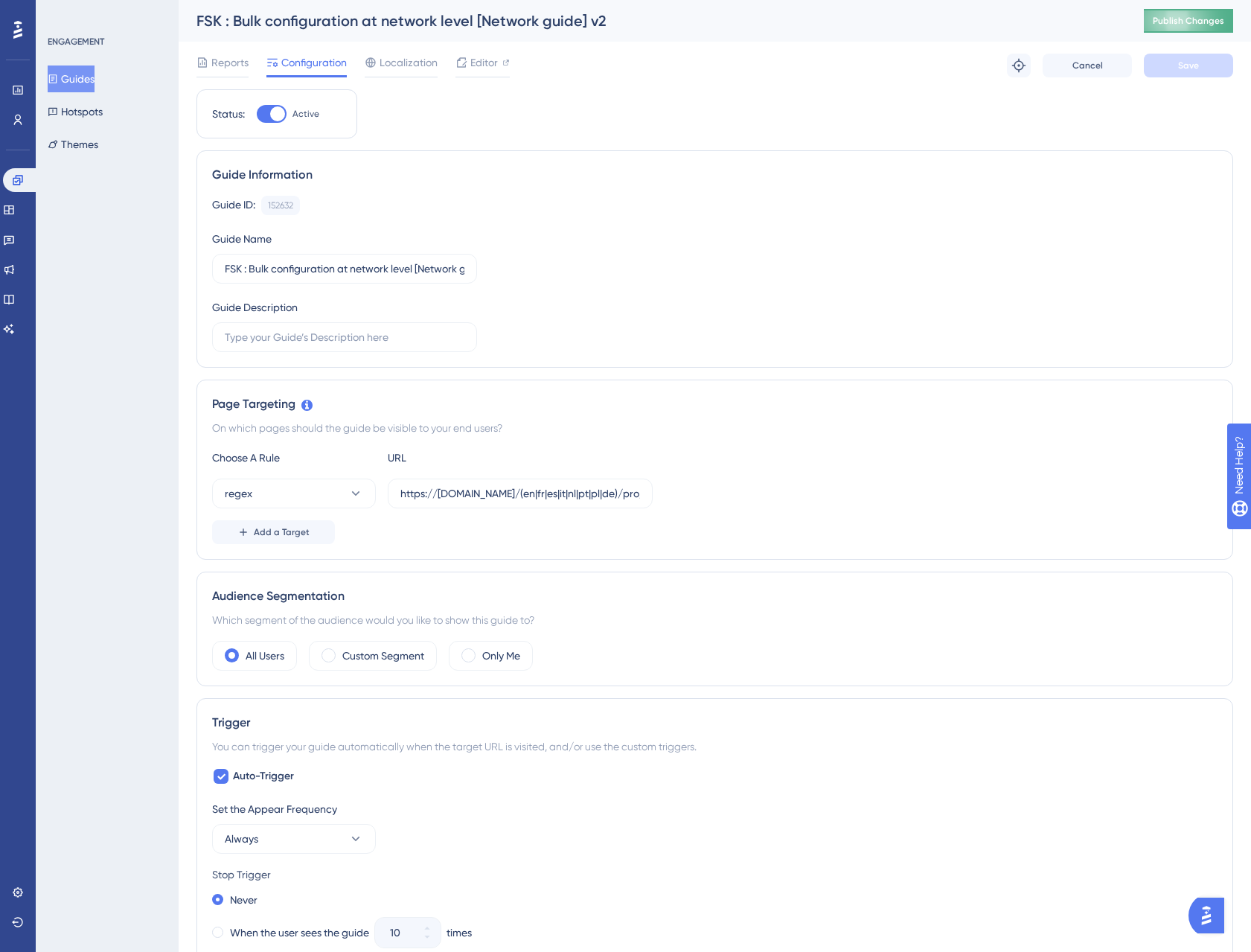
click at [1180, 19] on span "Publish Changes" at bounding box center [1187, 21] width 71 height 12
click at [83, 72] on button "Guides" at bounding box center [70, 79] width 47 height 27
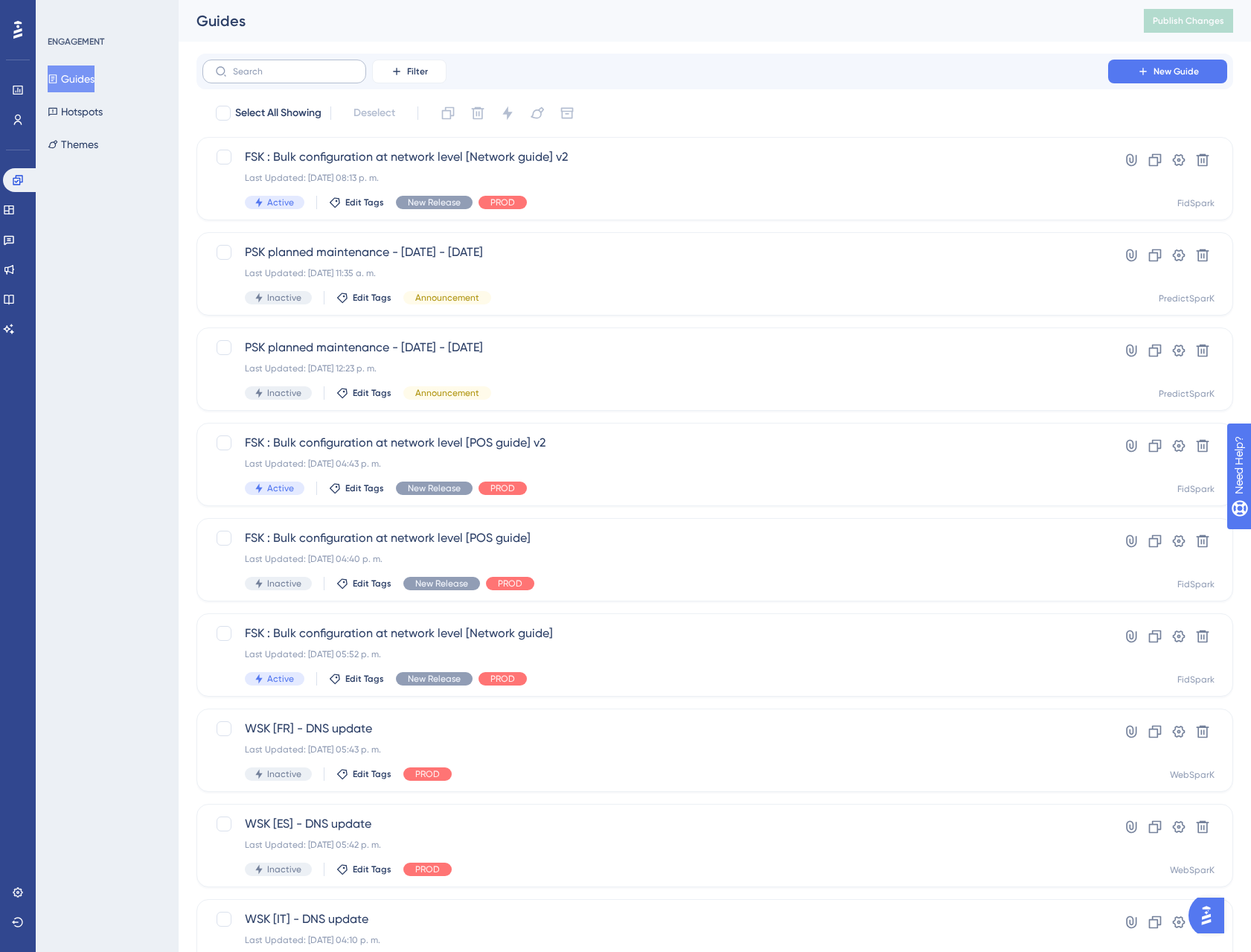
click at [265, 77] on label at bounding box center [284, 71] width 163 height 24
click at [265, 77] on input "text" at bounding box center [292, 71] width 121 height 10
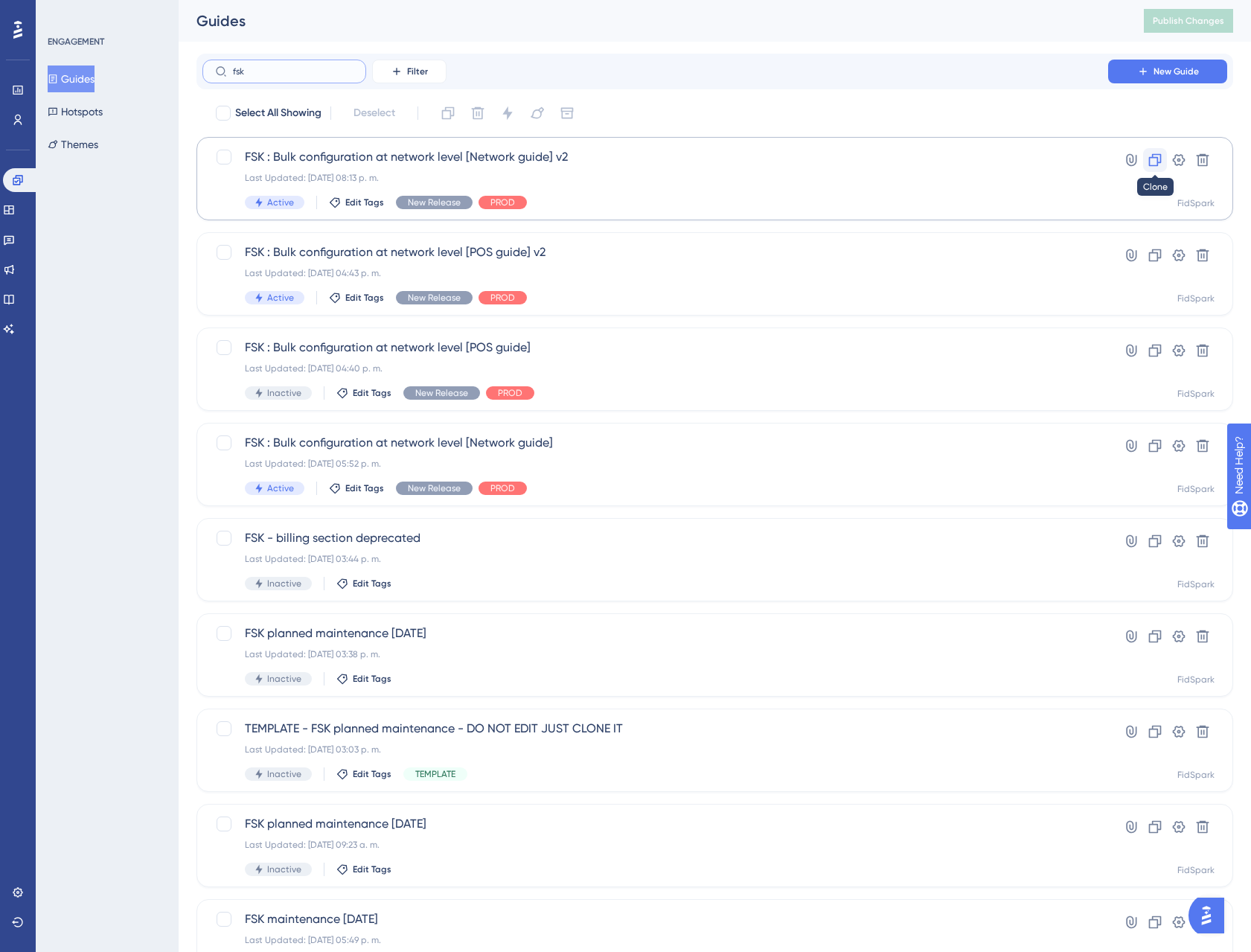
type input "fsk"
click at [1155, 161] on icon at bounding box center [1155, 160] width 15 height 15
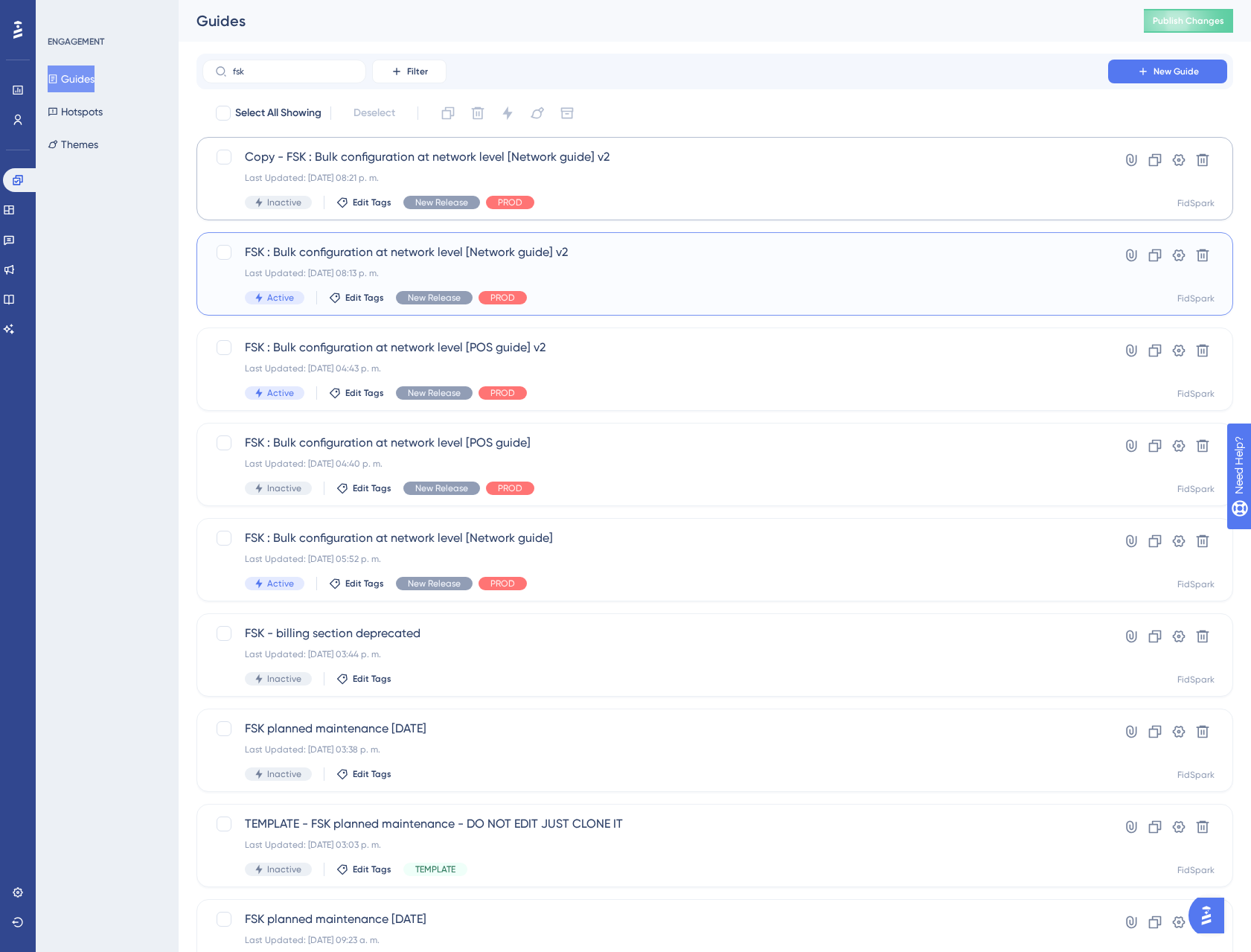
click at [401, 249] on span "FSK : Bulk configuration at network level [Network guide] v2" at bounding box center [655, 252] width 821 height 18
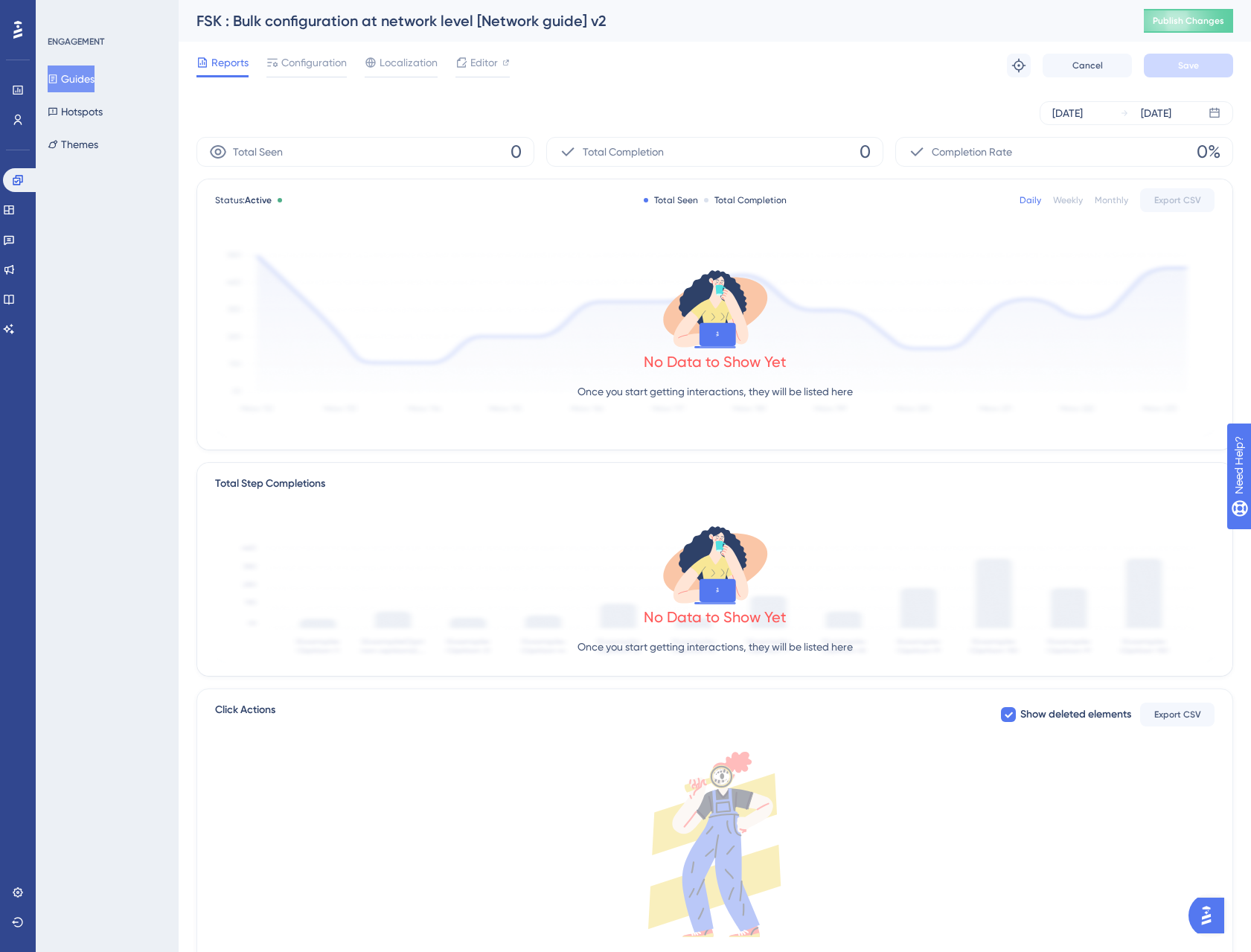
click at [588, 20] on div "FSK : Bulk configuration at network level [Network guide] v2" at bounding box center [651, 21] width 910 height 21
click at [311, 63] on span "Configuration" at bounding box center [313, 62] width 65 height 18
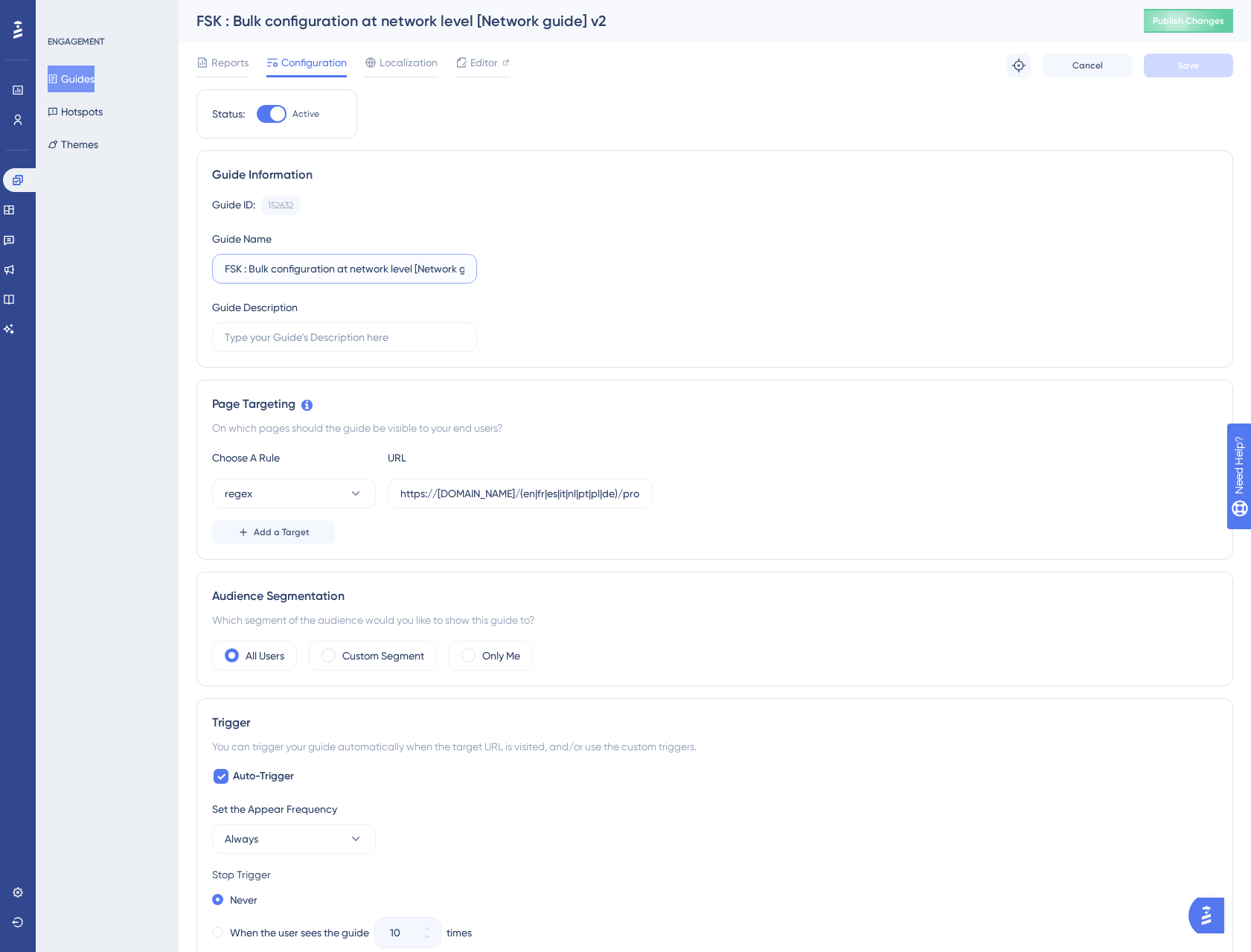
click at [442, 271] on input "FSK : Bulk configuration at network level [Network guide] v2" at bounding box center [345, 268] width 239 height 16
type input "FSK : Bulk configuration at network level [Network guide] test"
click at [1202, 65] on button "Save" at bounding box center [1188, 65] width 89 height 24
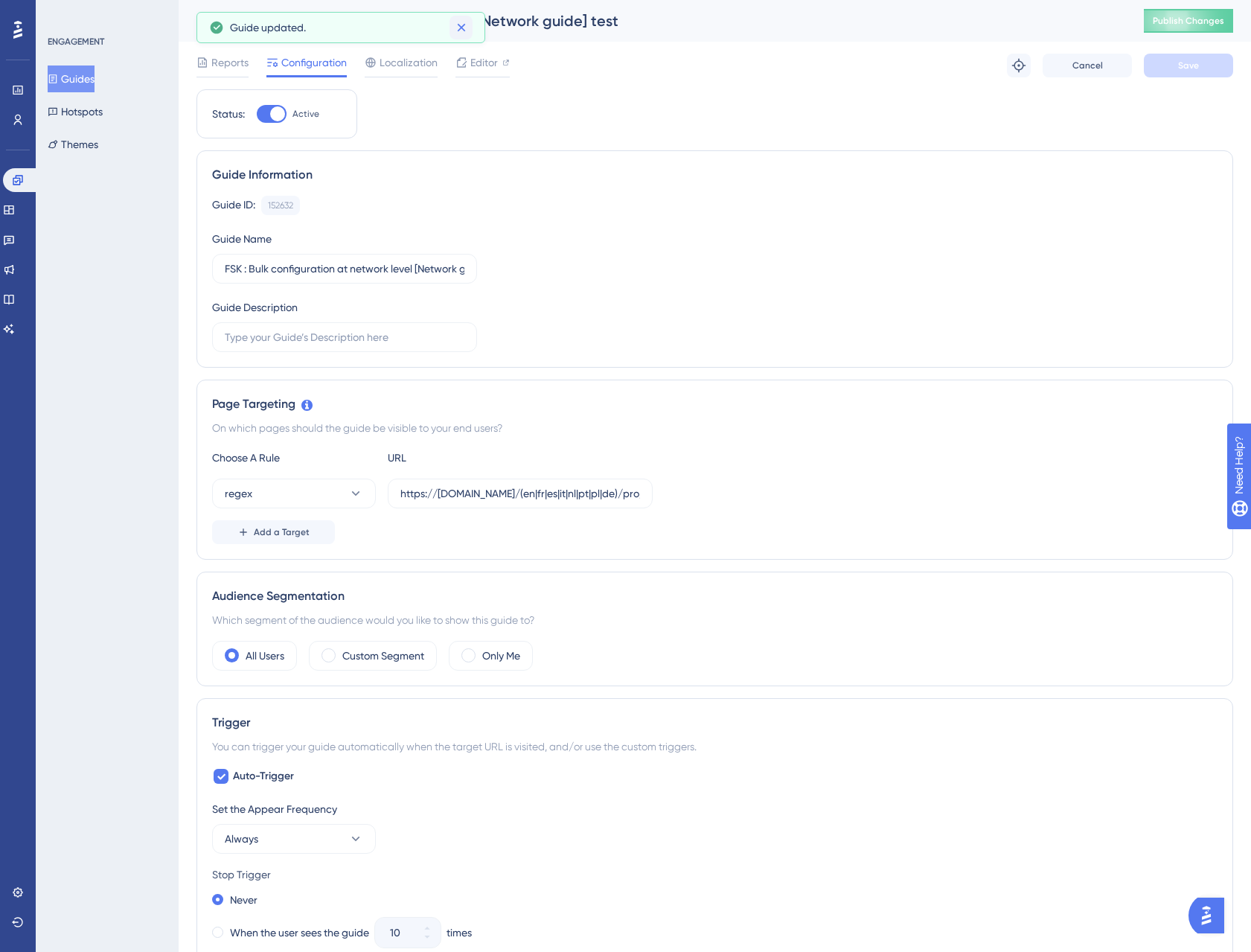
click at [457, 31] on icon at bounding box center [461, 28] width 15 height 15
click at [91, 84] on button "Guides" at bounding box center [70, 79] width 47 height 27
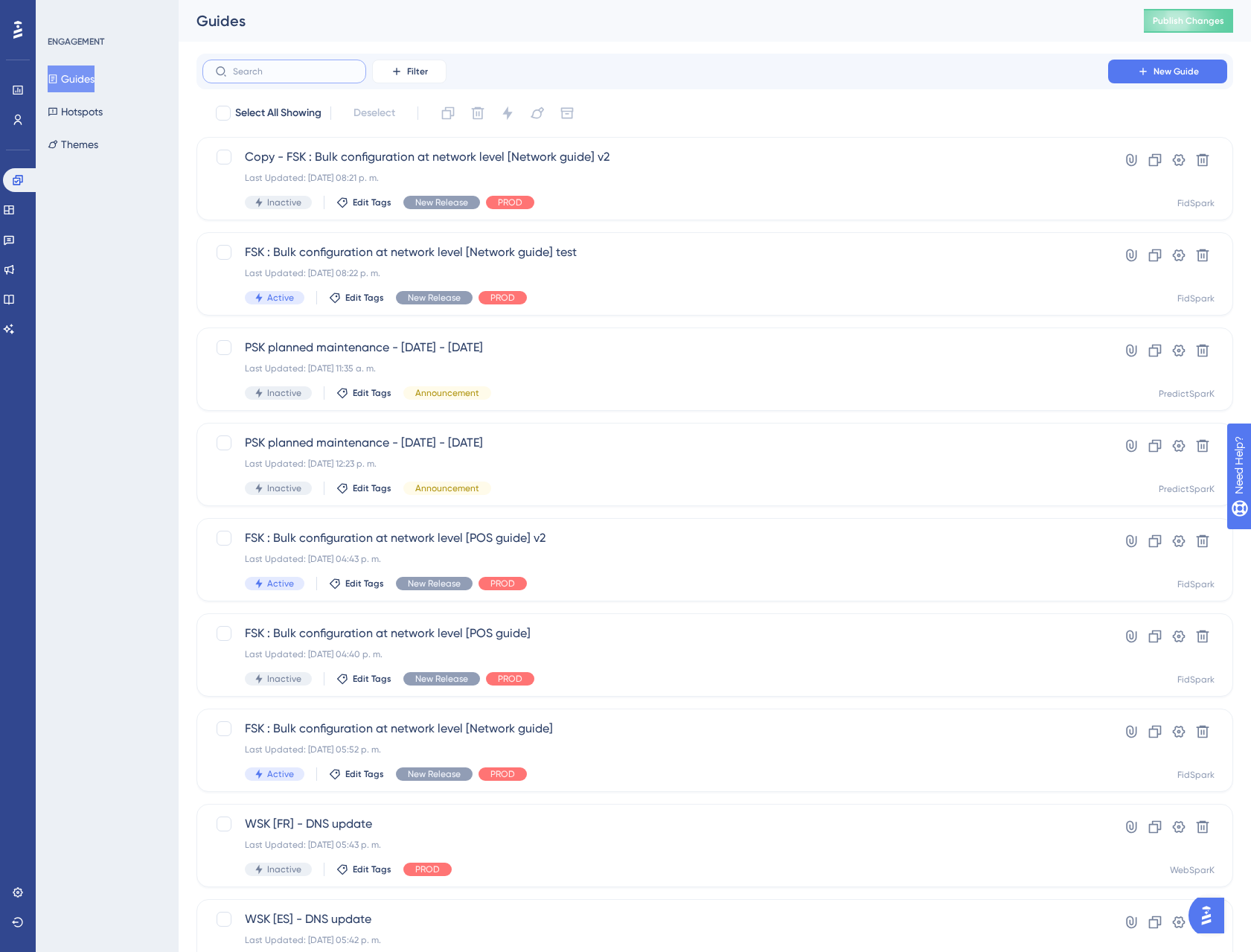
click at [297, 76] on input "text" at bounding box center [292, 71] width 121 height 10
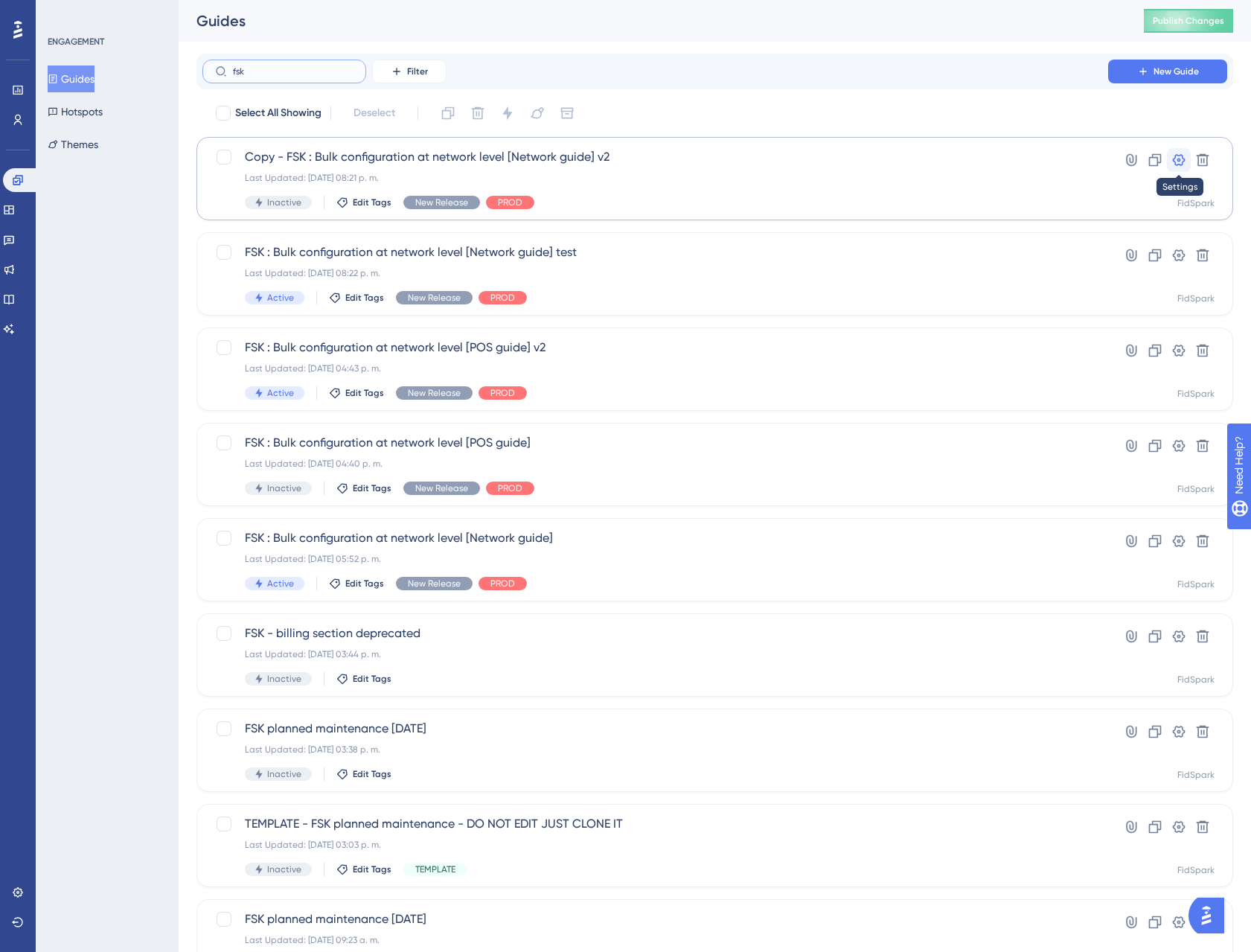
type input "fsk"
click at [1176, 162] on icon at bounding box center [1179, 160] width 15 height 15
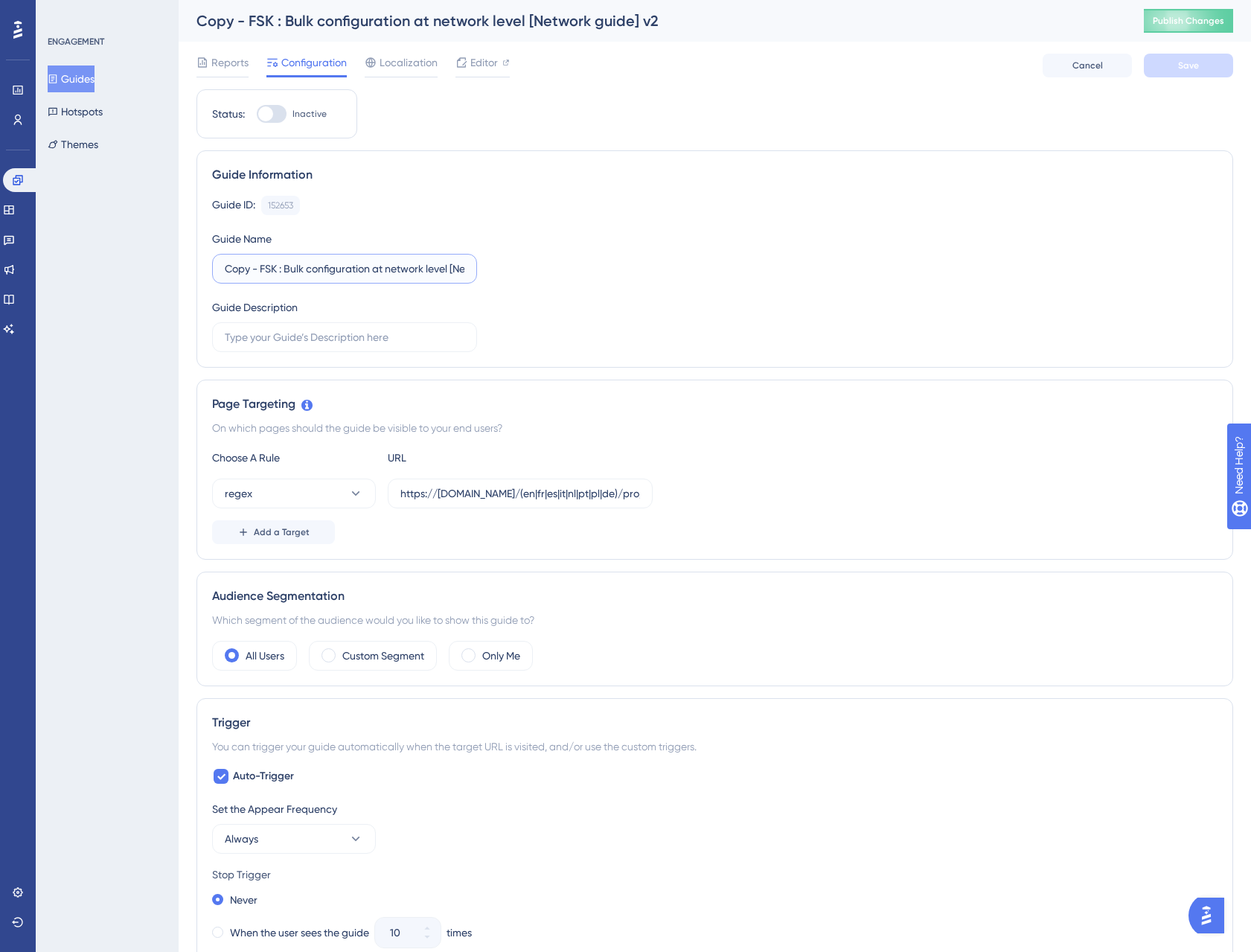
click at [321, 261] on input "Copy - FSK : Bulk configuration at network level [Network guide] v2" at bounding box center [345, 268] width 239 height 16
drag, startPoint x: 262, startPoint y: 267, endPoint x: 98, endPoint y: 253, distance: 164.6
click at [178, 253] on div "Performance Users Engagement Widgets Feedback Product Updates Knowledge Base AI…" at bounding box center [715, 855] width 1073 height 1710
type input "FSK : Bulk configuration at network level [Network guide] v2"
click at [1174, 67] on button "Save" at bounding box center [1188, 65] width 89 height 24
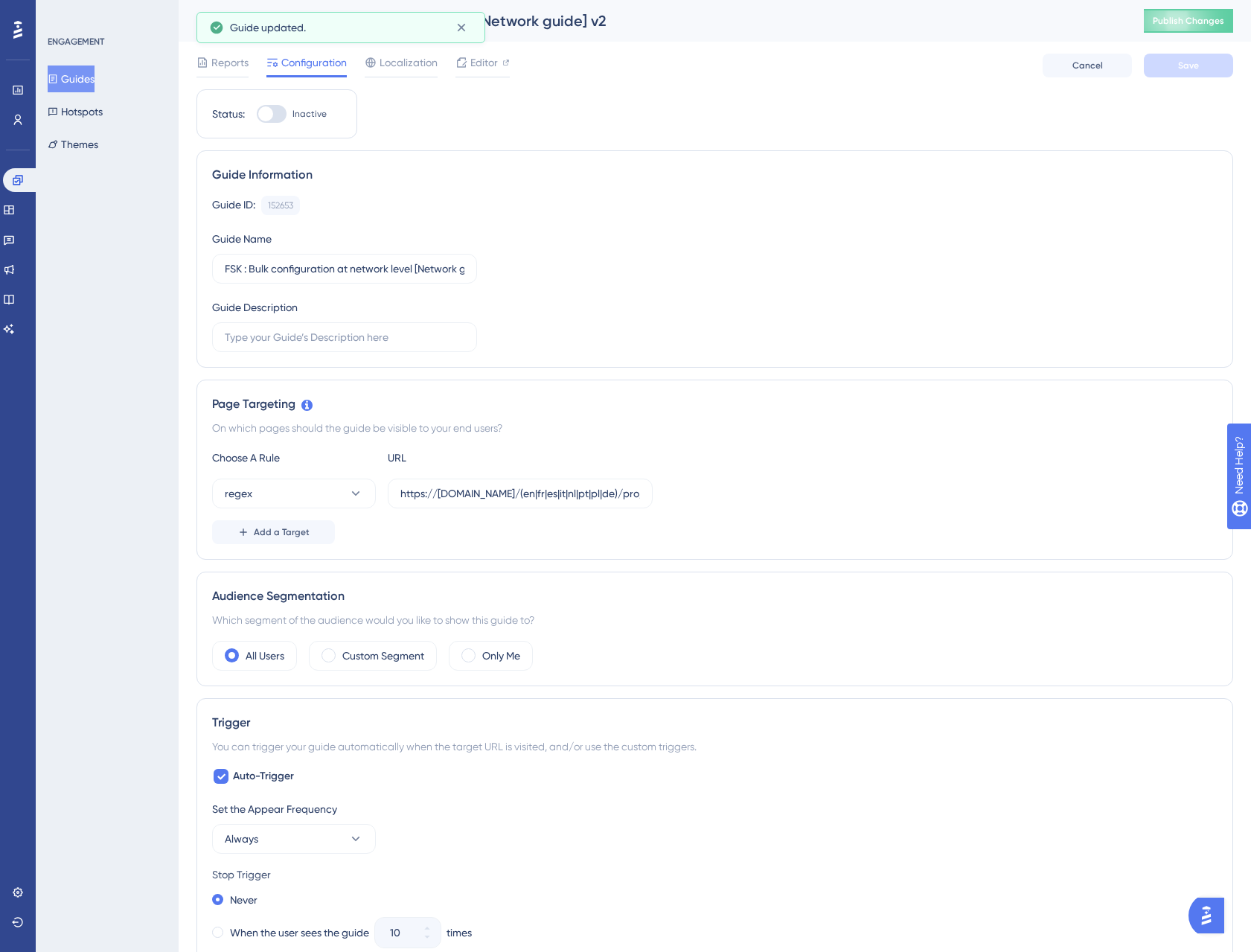
click at [311, 65] on span "Configuration" at bounding box center [313, 62] width 65 height 18
click at [84, 83] on button "Guides" at bounding box center [70, 79] width 47 height 27
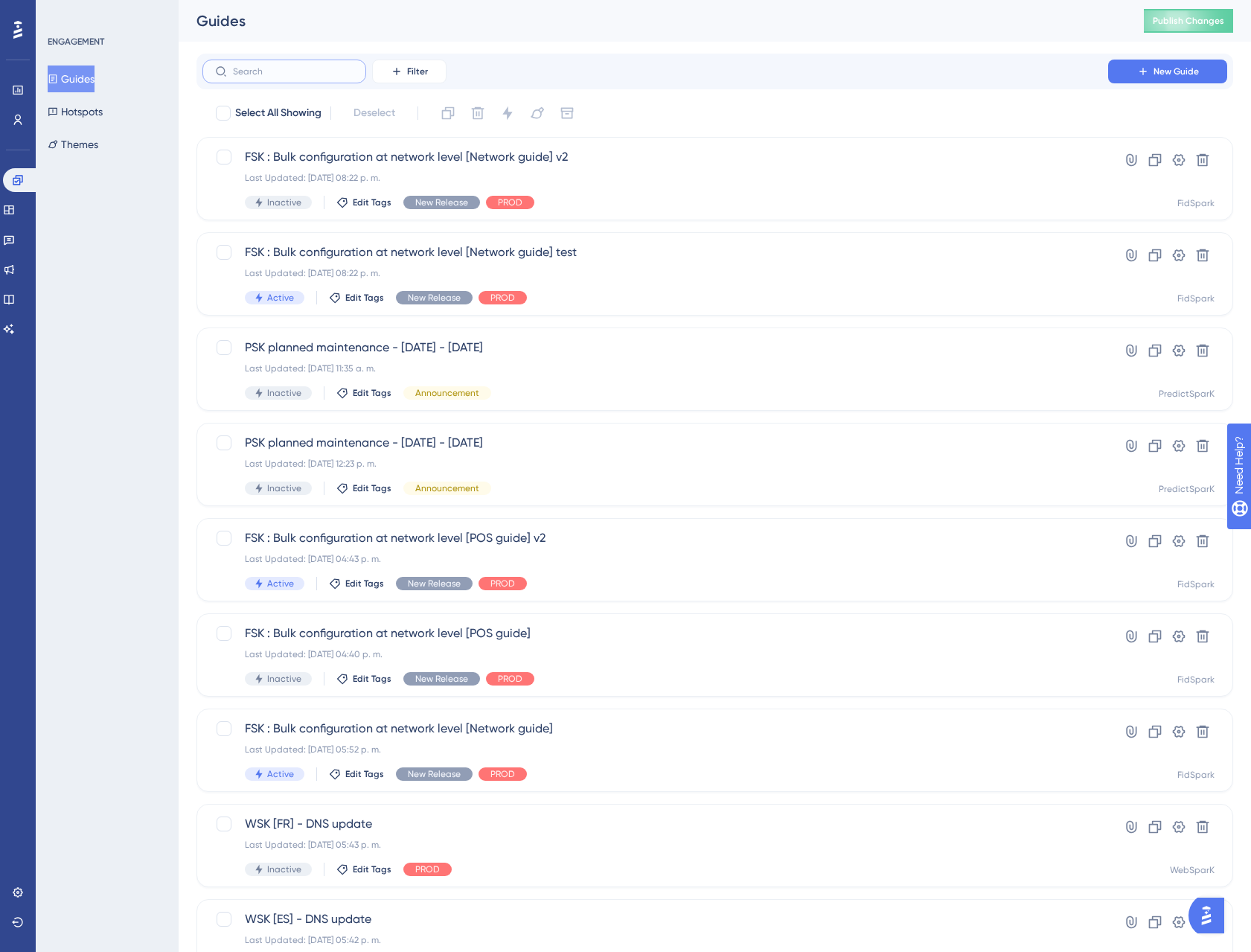
click at [294, 67] on input "text" at bounding box center [292, 71] width 121 height 10
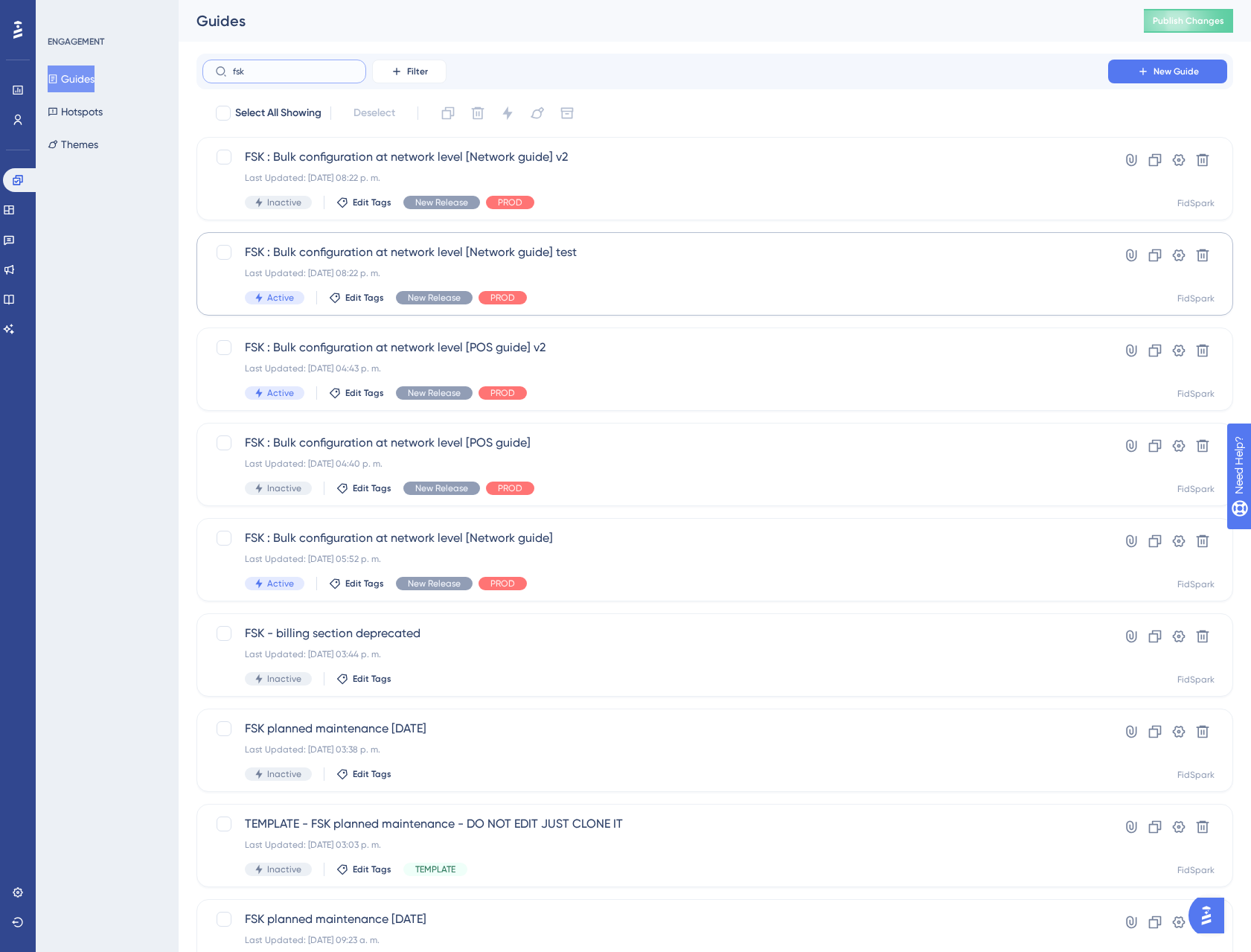
type input "fsk"
click at [372, 253] on span "FSK : Bulk configuration at network level [Network guide] test" at bounding box center [655, 252] width 821 height 18
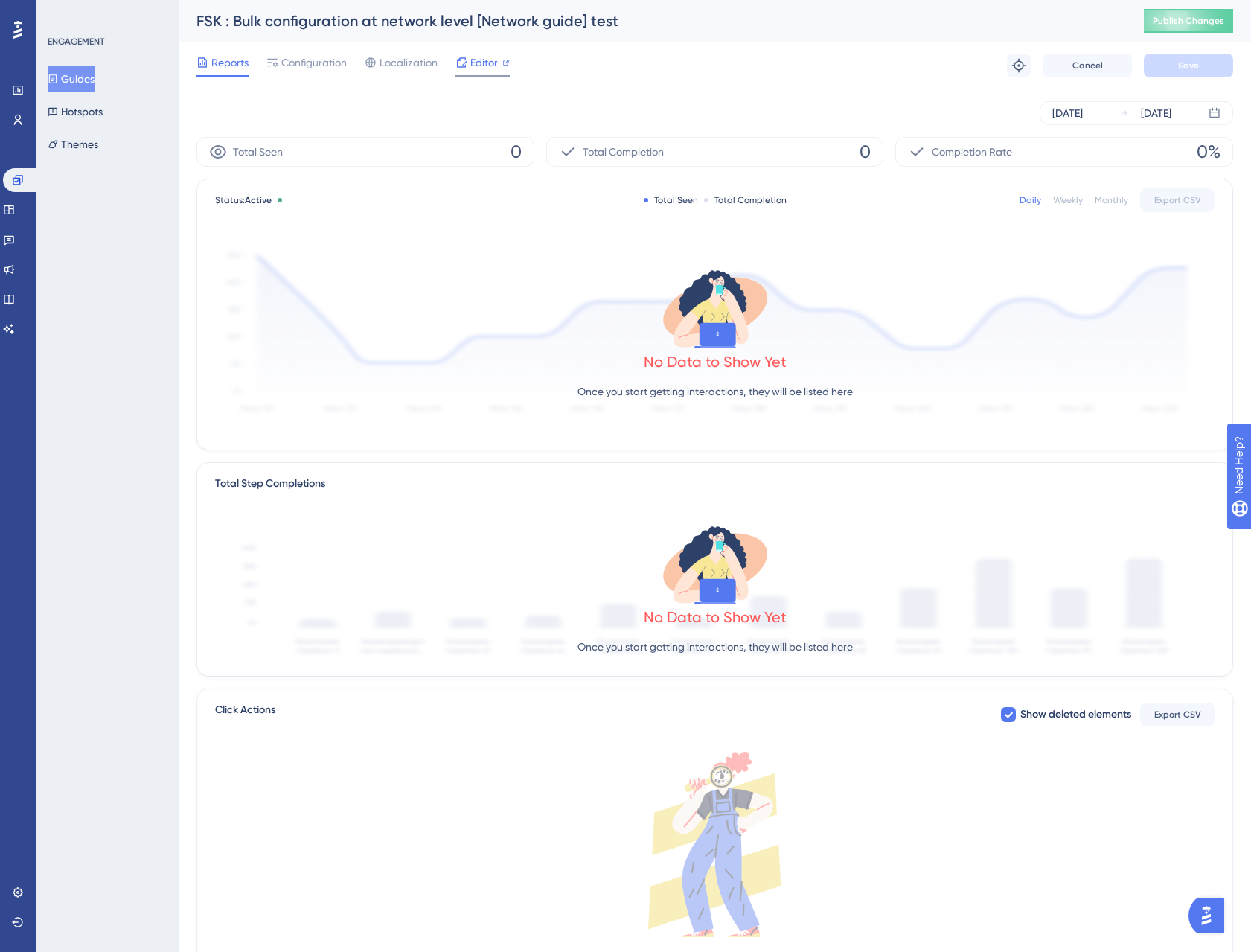
click at [484, 60] on span "Editor" at bounding box center [483, 62] width 28 height 18
click at [310, 61] on span "Configuration" at bounding box center [313, 62] width 65 height 18
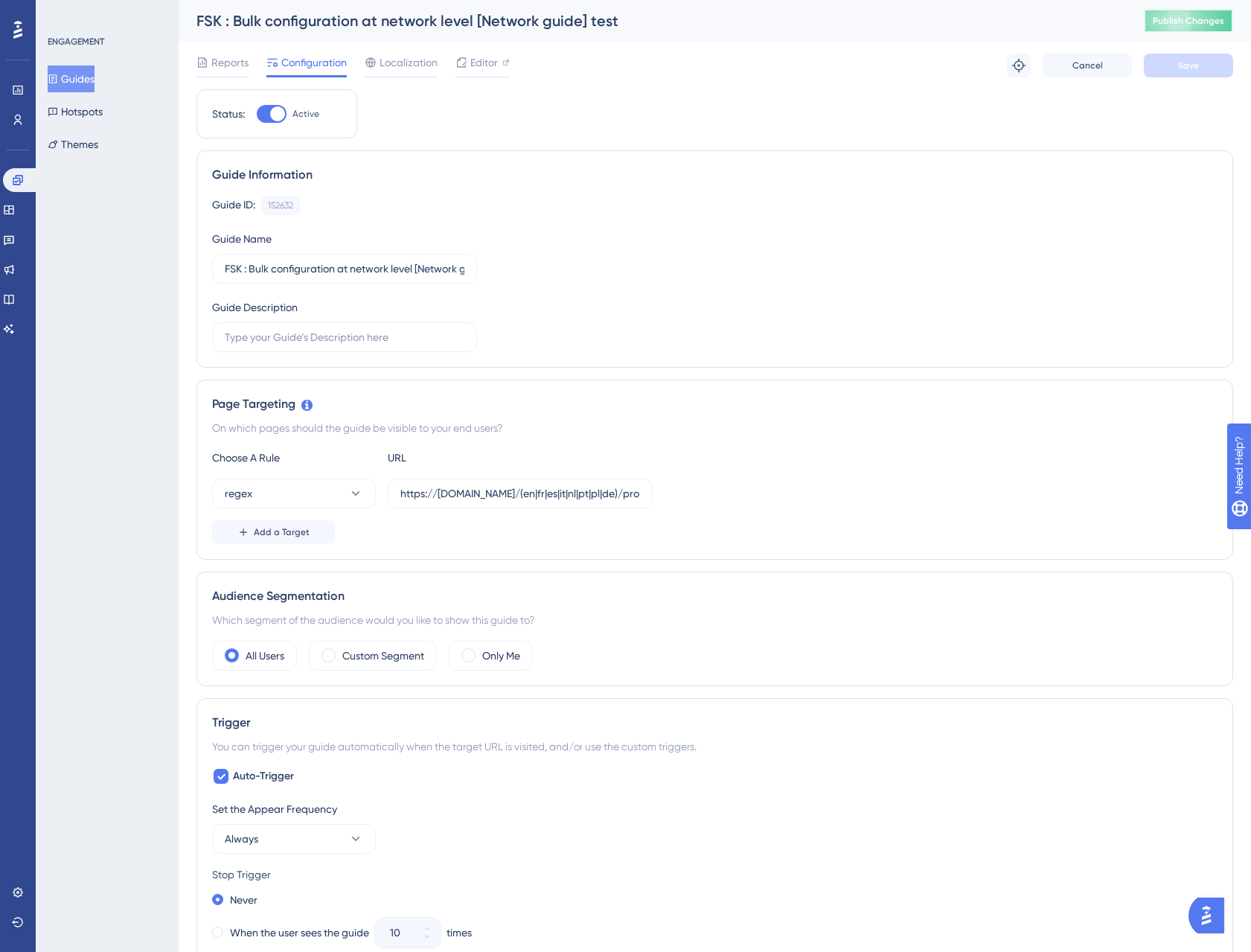
click at [1191, 23] on button "Publish Changes" at bounding box center [1188, 20] width 89 height 24
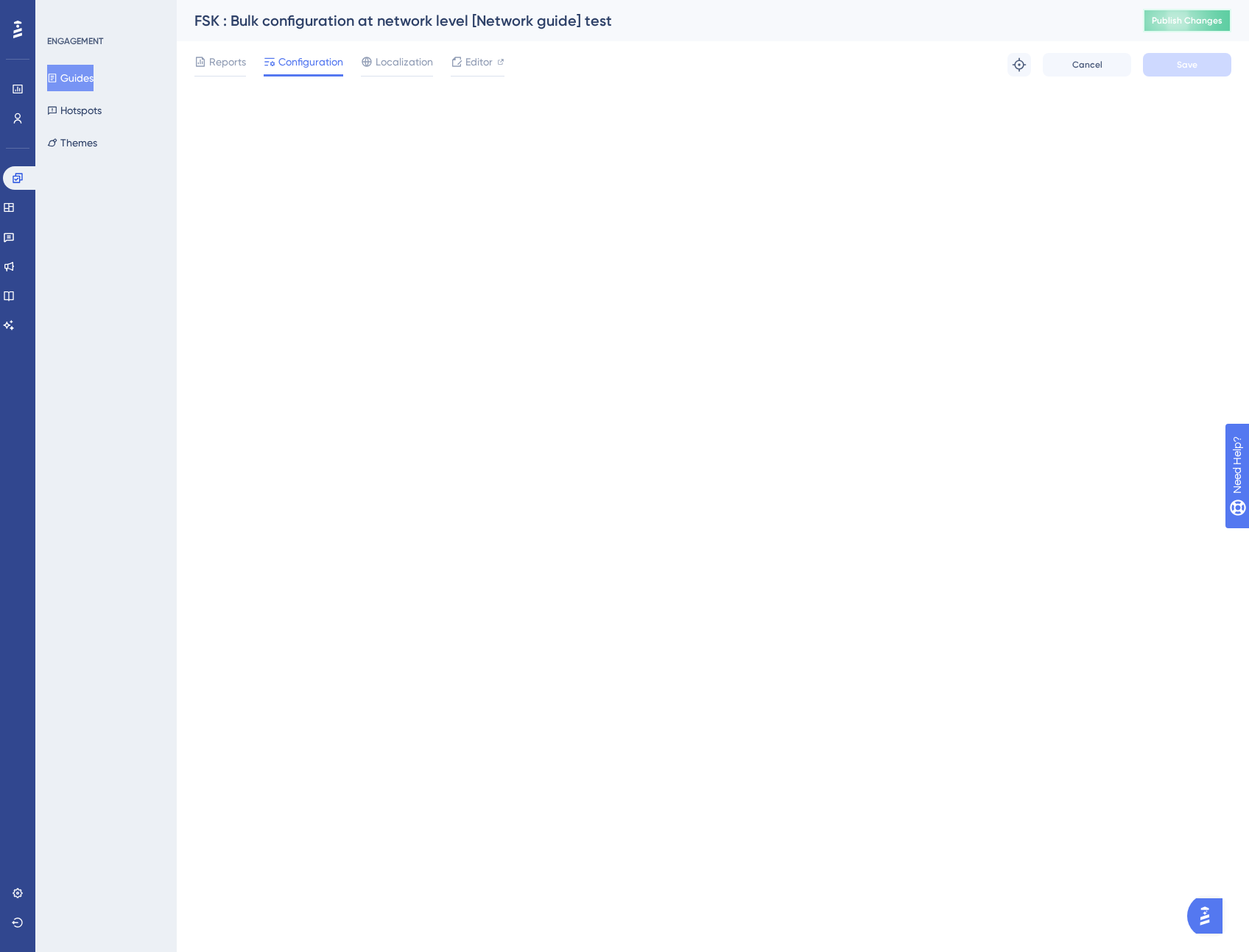
click at [1178, 19] on span "Publish Changes" at bounding box center [1186, 21] width 70 height 12
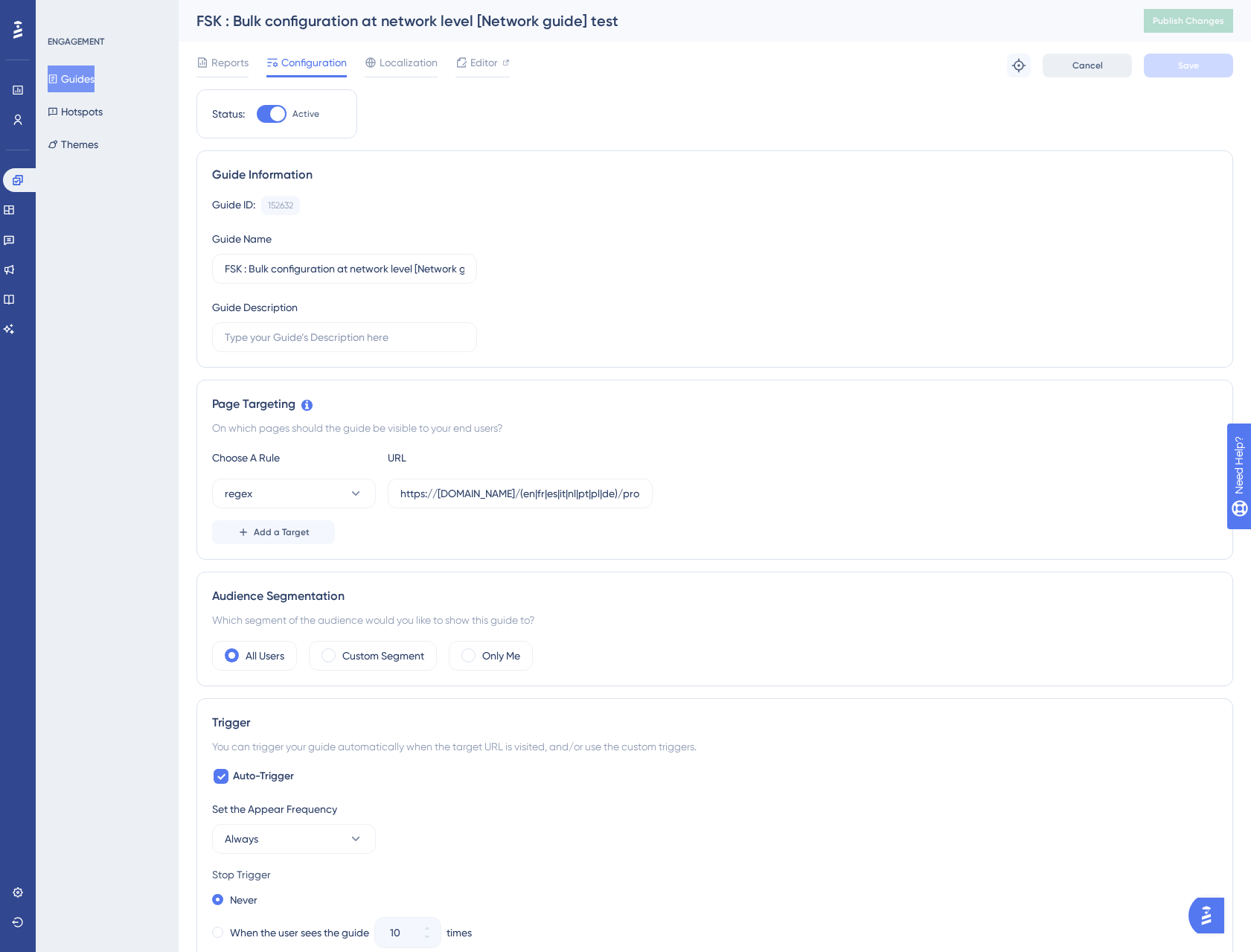
click at [1079, 66] on span "Cancel" at bounding box center [1088, 65] width 30 height 12
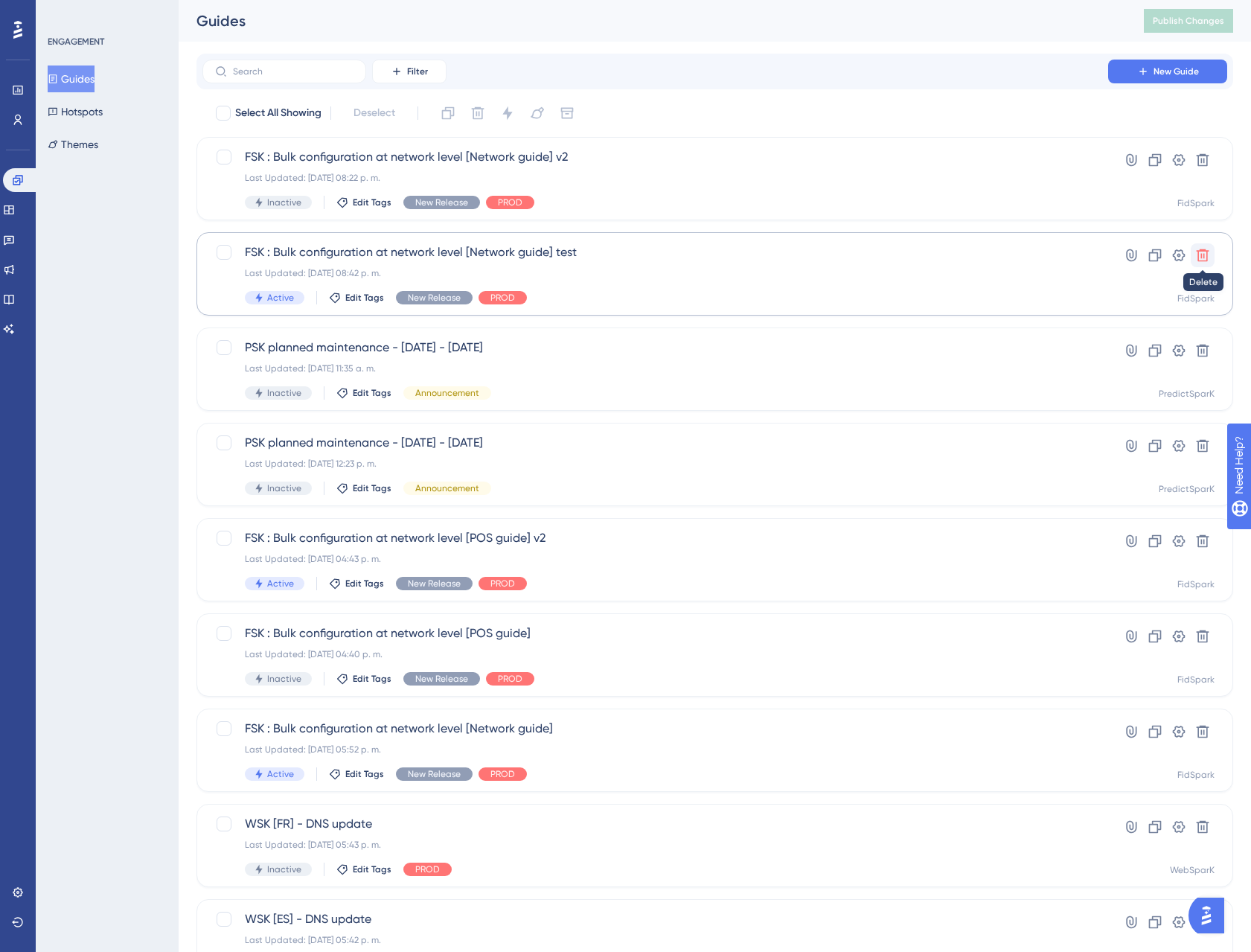
click at [1198, 253] on icon at bounding box center [1203, 255] width 12 height 12
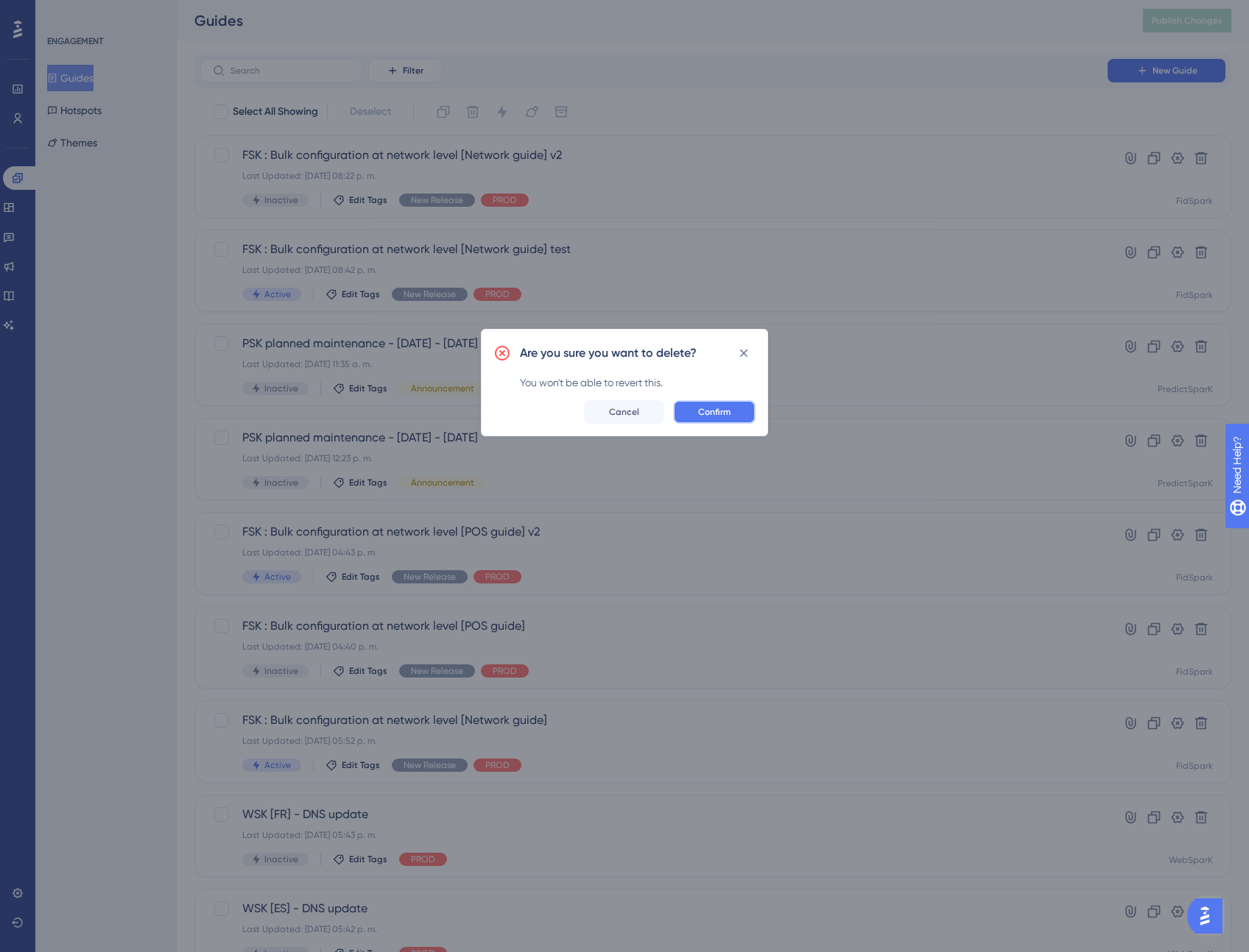
click at [717, 409] on span "Confirm" at bounding box center [714, 412] width 32 height 12
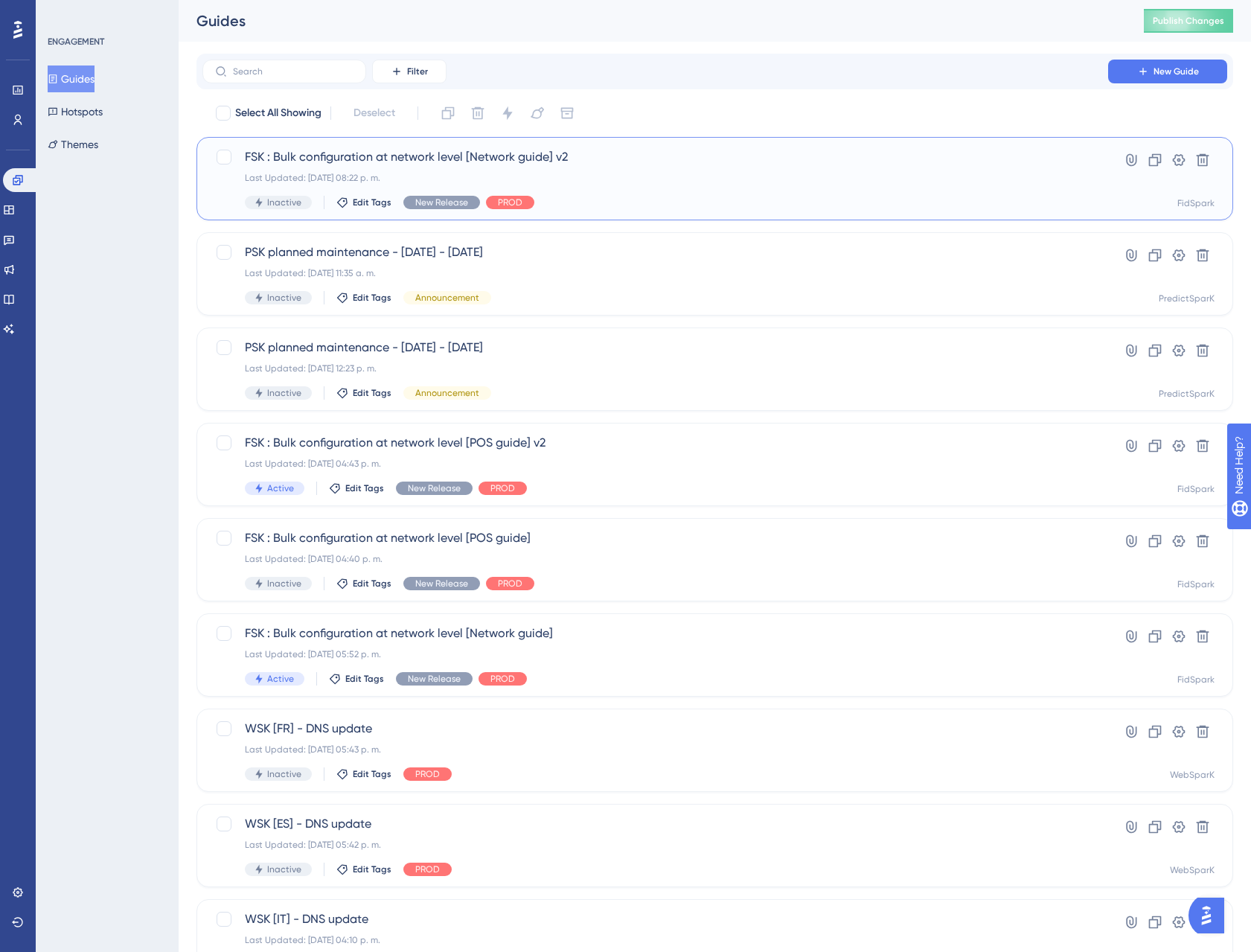
click at [417, 164] on span "FSK : Bulk configuration at network level [Network guide] v2" at bounding box center [655, 157] width 821 height 18
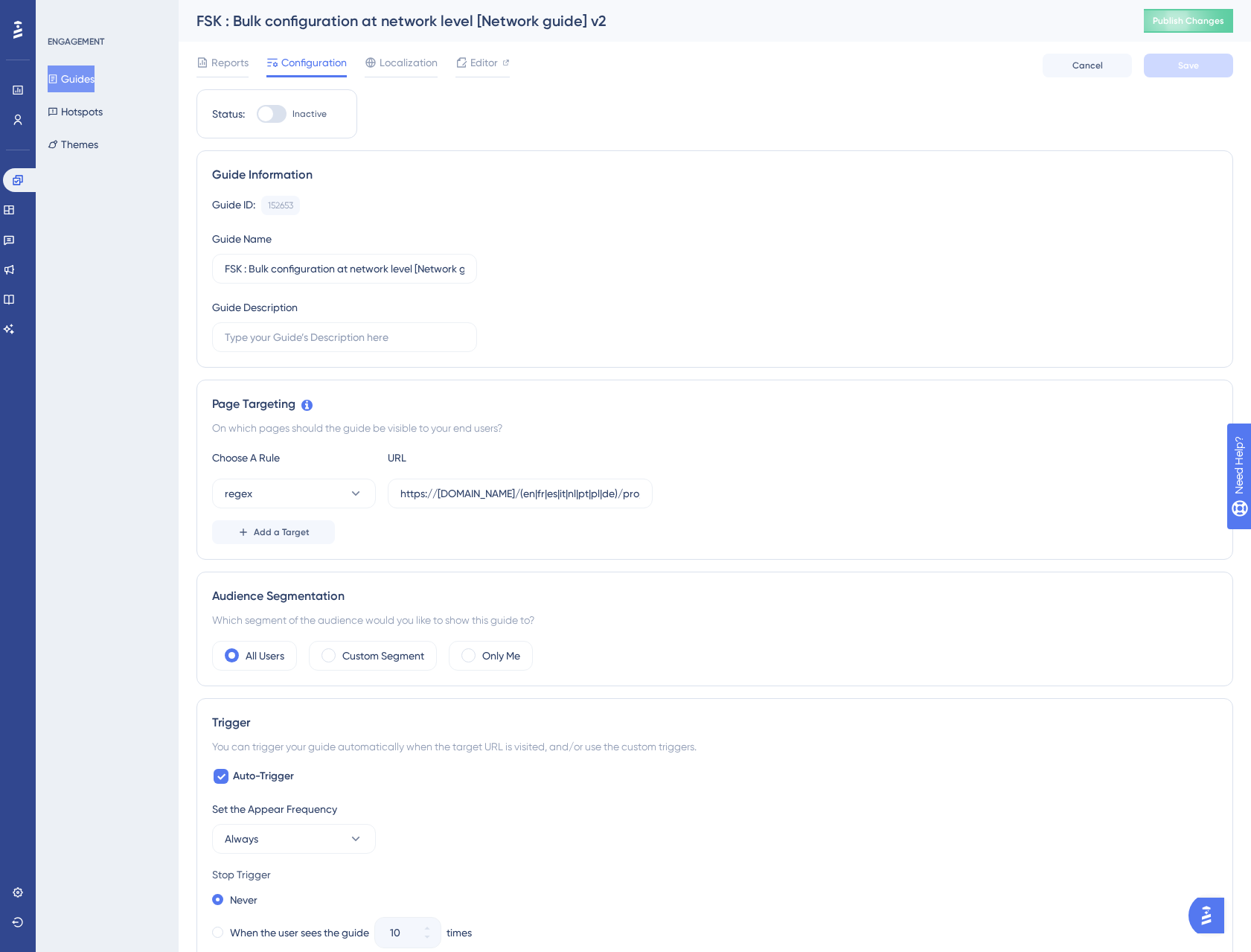
drag, startPoint x: 272, startPoint y: 120, endPoint x: 281, endPoint y: 122, distance: 9.2
click at [272, 119] on div at bounding box center [271, 114] width 29 height 18
click at [256, 115] on input "Inactive" at bounding box center [256, 114] width 1 height 1
checkbox input "true"
click at [1207, 60] on button "Save" at bounding box center [1188, 65] width 89 height 24
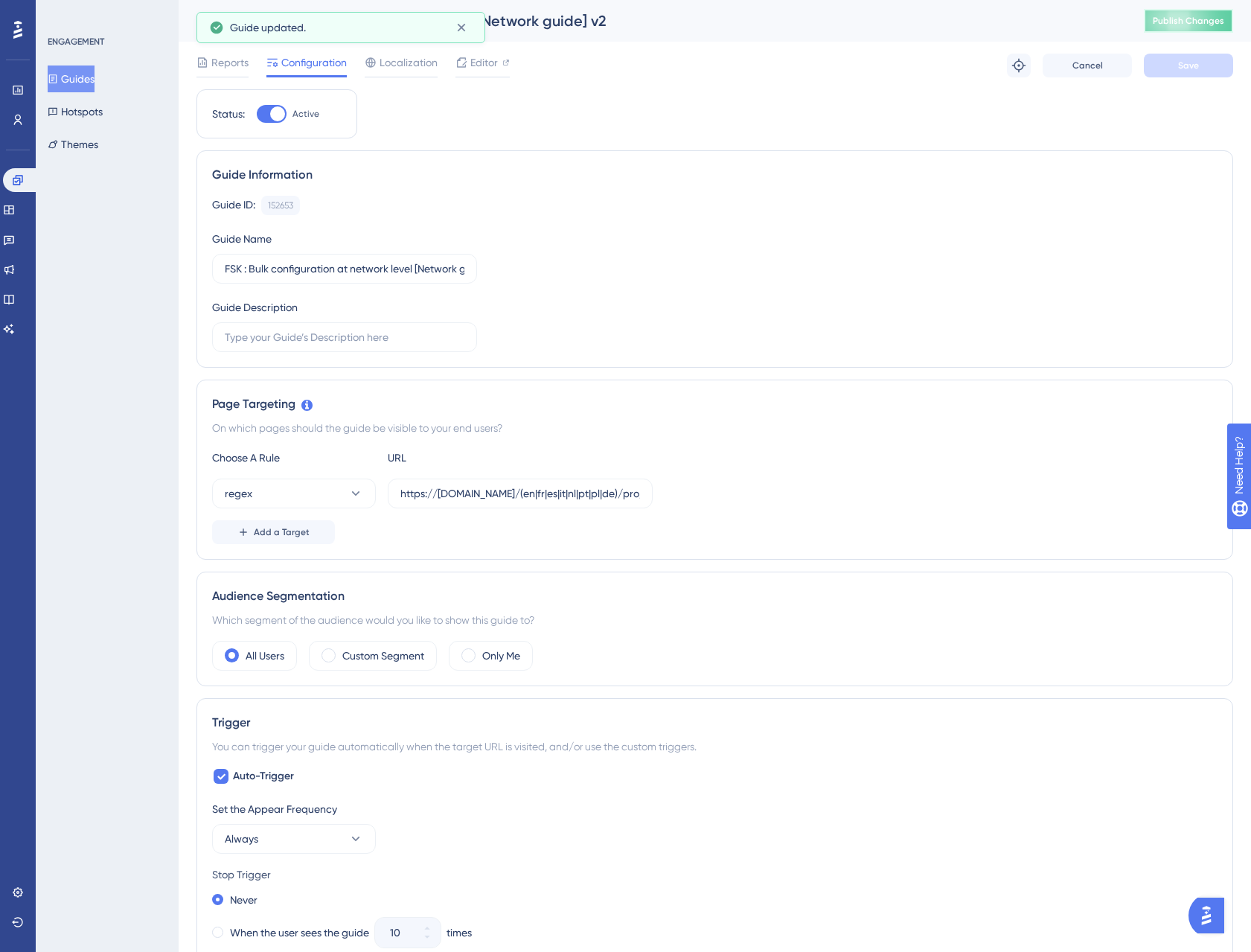
click at [1214, 24] on button "Publish Changes" at bounding box center [1188, 20] width 89 height 24
click at [1007, 119] on div "Status: Active Guide Information Guide ID: 152653 Copy Guide Name FSK : Bulk co…" at bounding box center [715, 887] width 1036 height 1596
click at [411, 64] on span "Localization" at bounding box center [408, 62] width 58 height 18
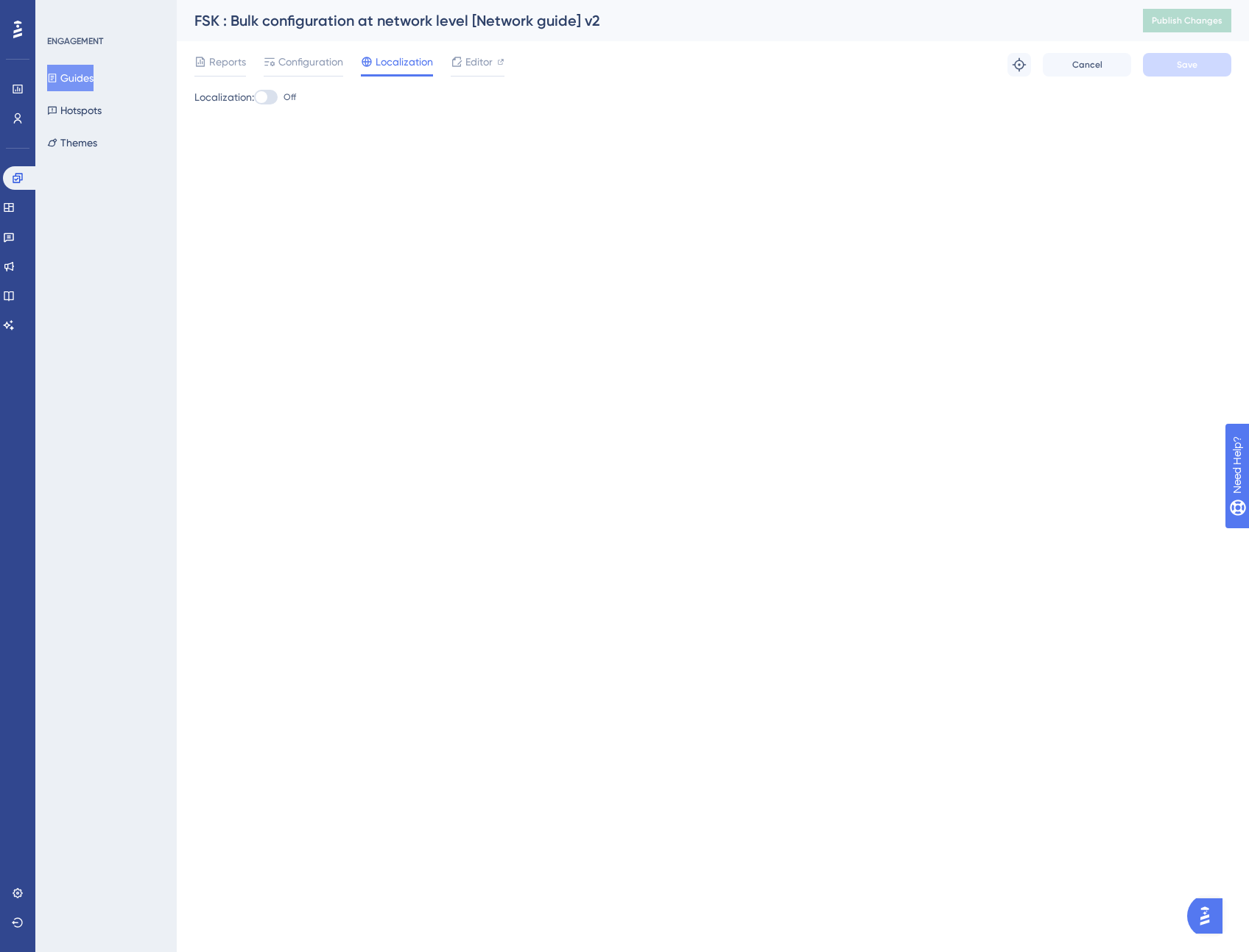
click at [273, 100] on div at bounding box center [265, 98] width 23 height 15
click at [254, 98] on input "Off" at bounding box center [254, 97] width 1 height 1
checkbox input "true"
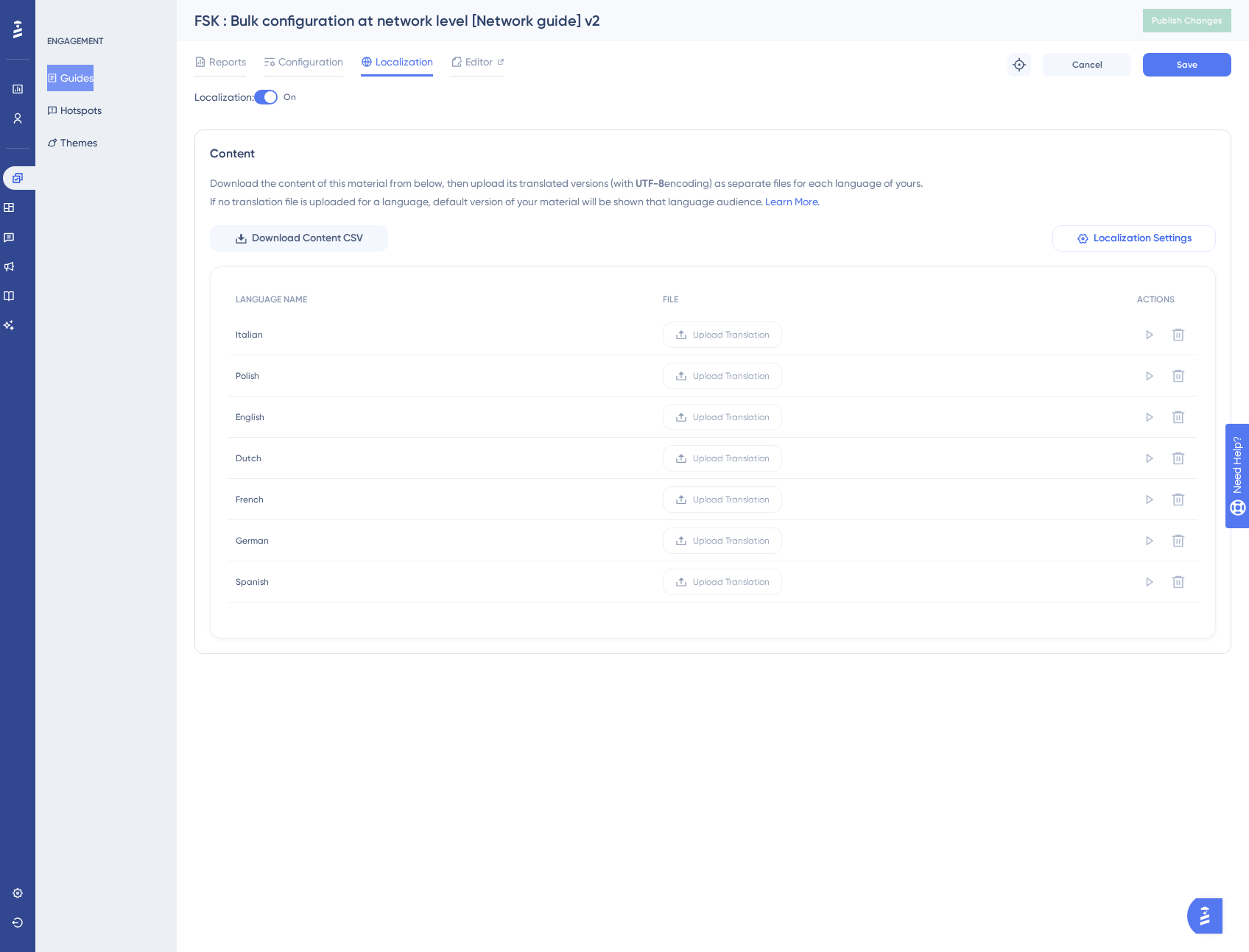
click at [1130, 238] on span "Localization Settings" at bounding box center [1142, 238] width 98 height 18
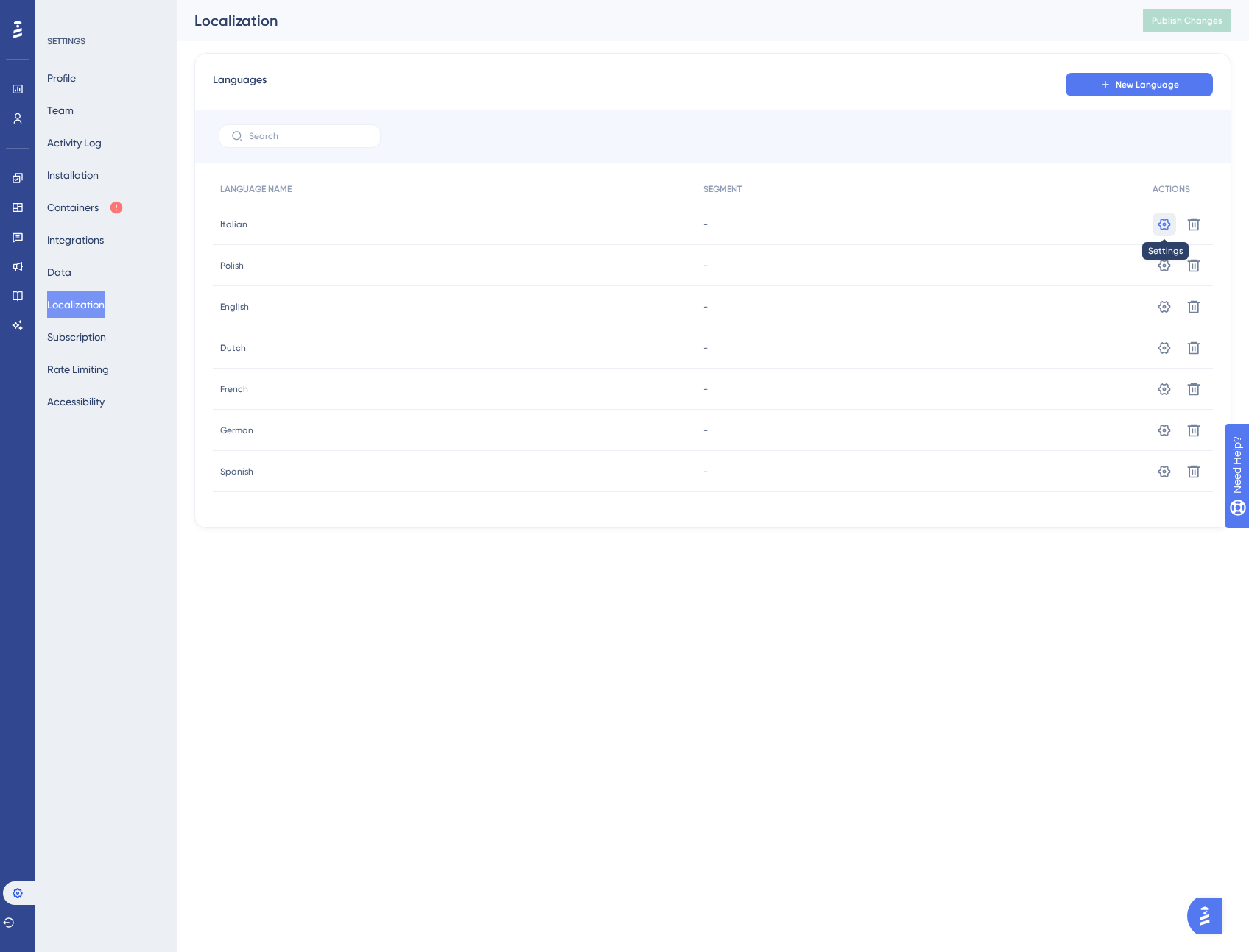
click at [1167, 225] on icon at bounding box center [1164, 223] width 12 height 12
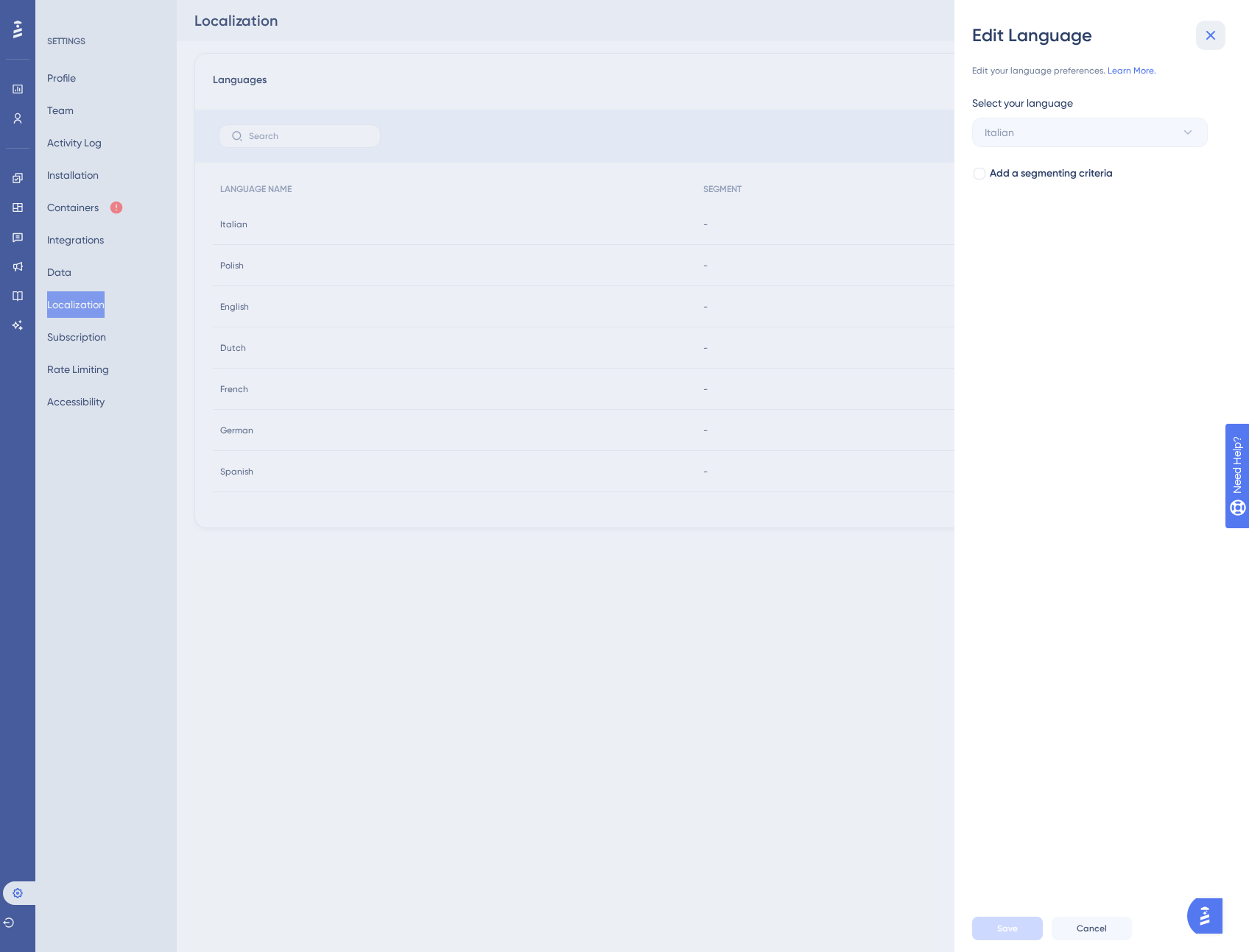
click at [1211, 32] on icon at bounding box center [1210, 35] width 18 height 18
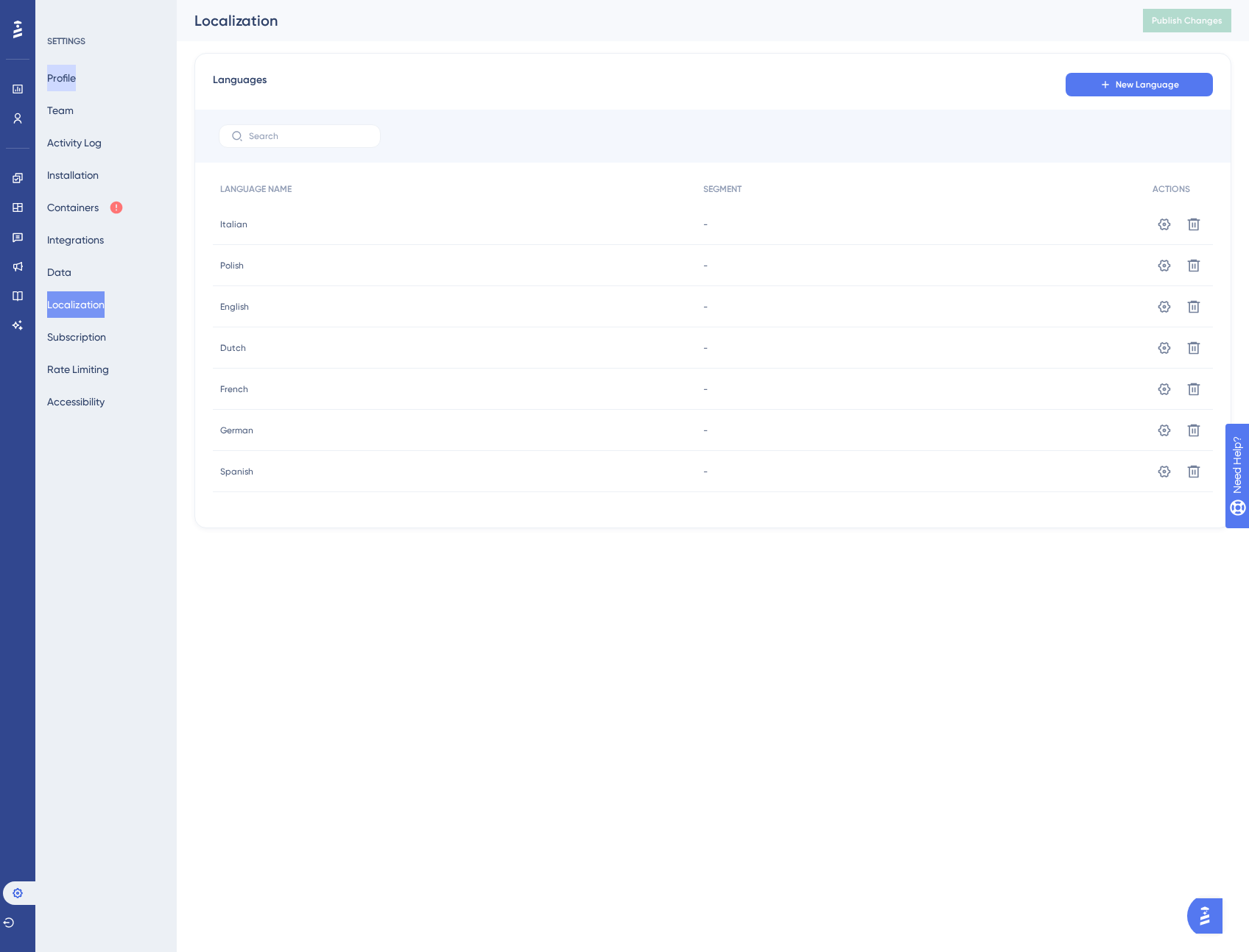
click at [75, 70] on button "Profile" at bounding box center [61, 78] width 29 height 26
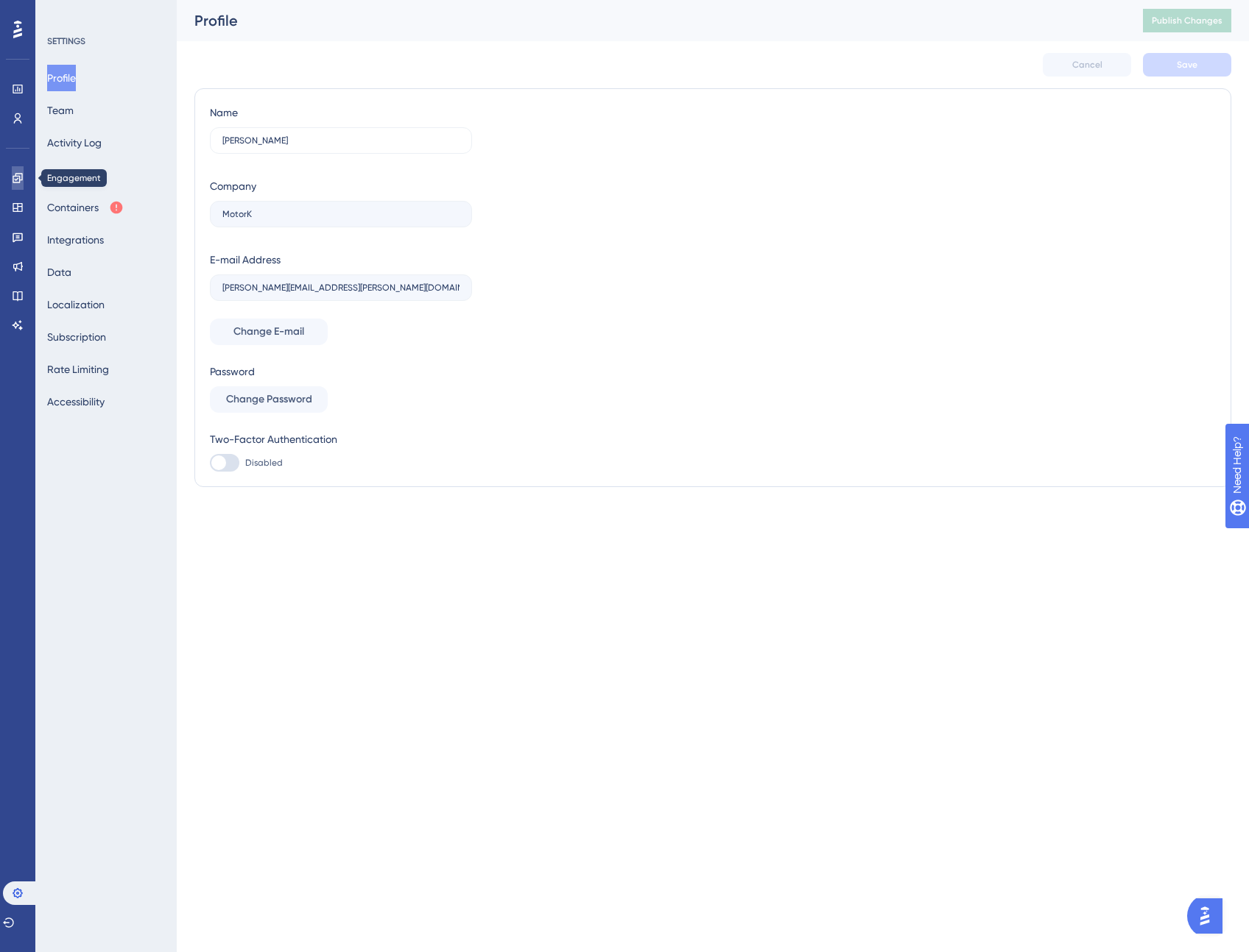
click at [23, 182] on link at bounding box center [18, 177] width 12 height 23
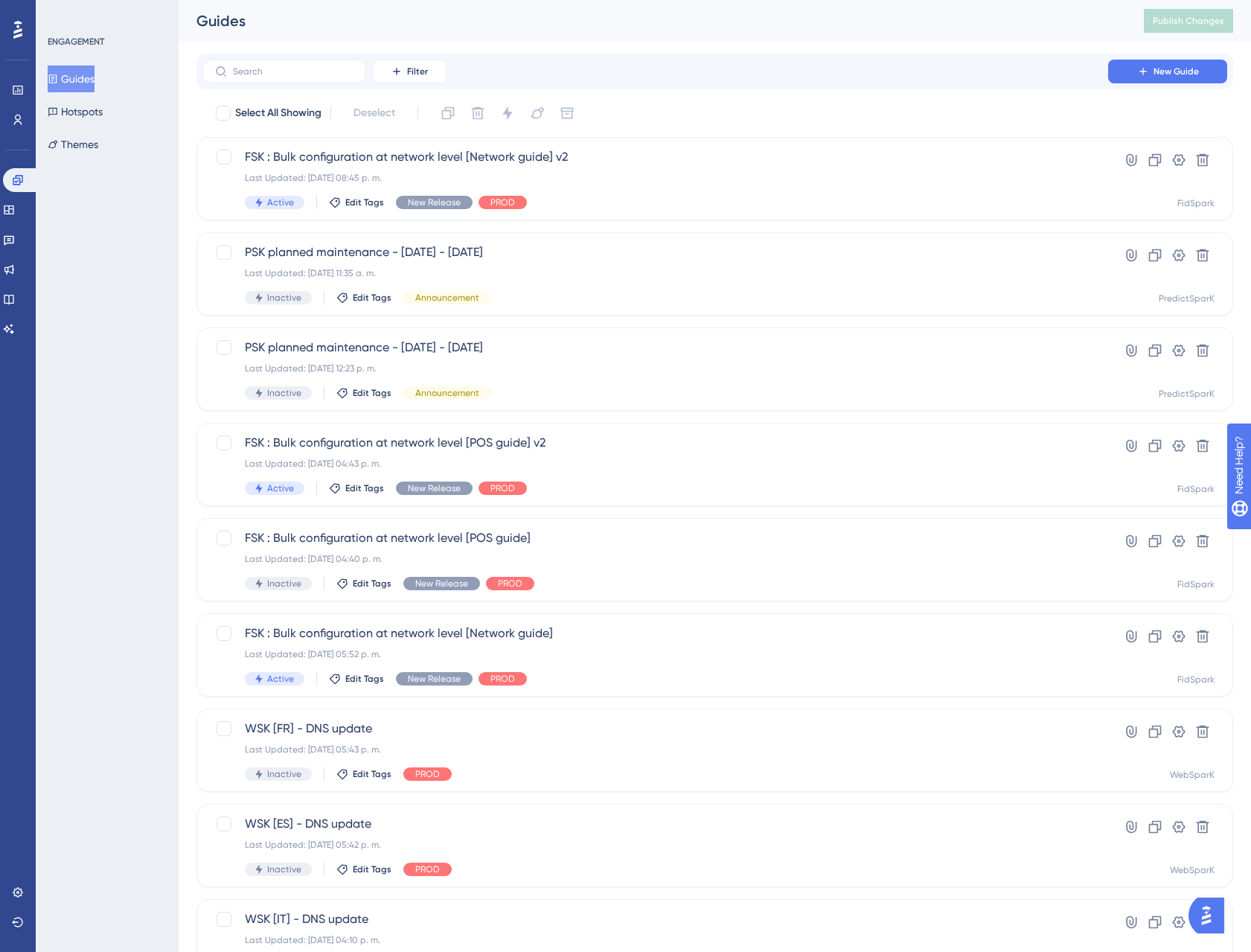
click at [95, 81] on button "Guides" at bounding box center [70, 79] width 47 height 27
click at [235, 80] on label at bounding box center [284, 71] width 163 height 24
click at [235, 77] on input "text" at bounding box center [292, 71] width 121 height 10
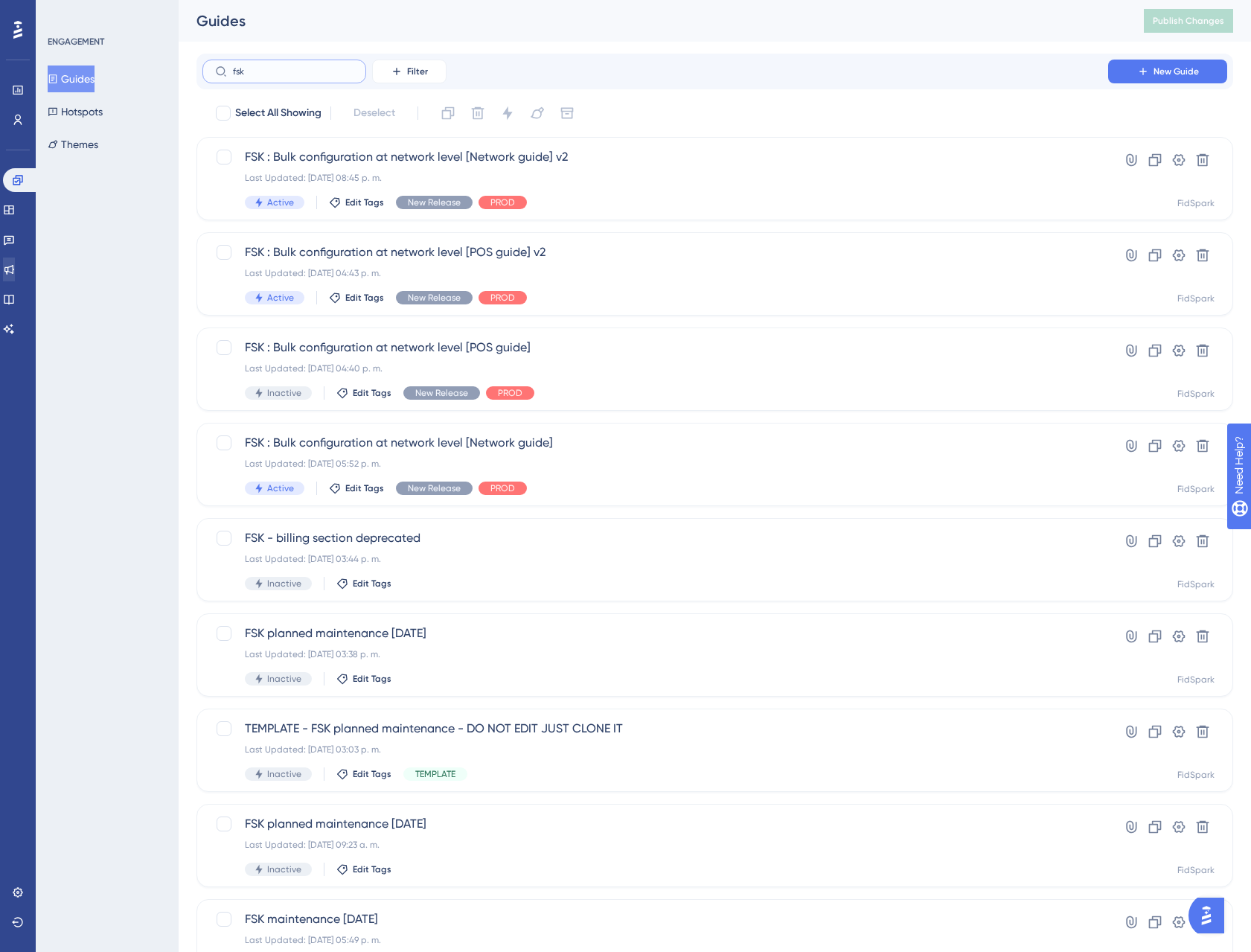
type input "fsk"
click at [385, 246] on span "FSK : Bulk configuration at network level [POS guide] v2" at bounding box center [655, 252] width 821 height 18
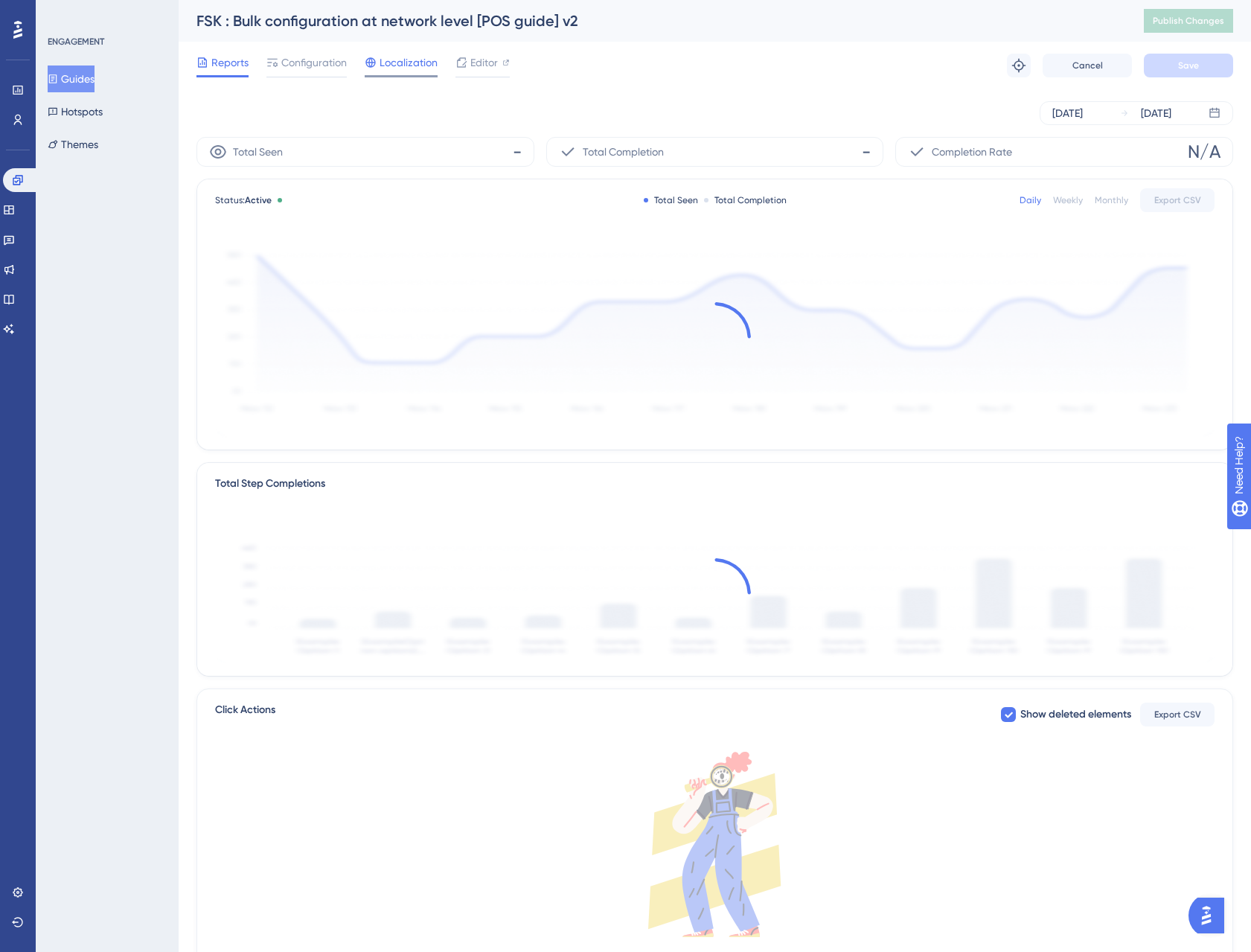
click at [411, 65] on span "Localization" at bounding box center [408, 62] width 58 height 18
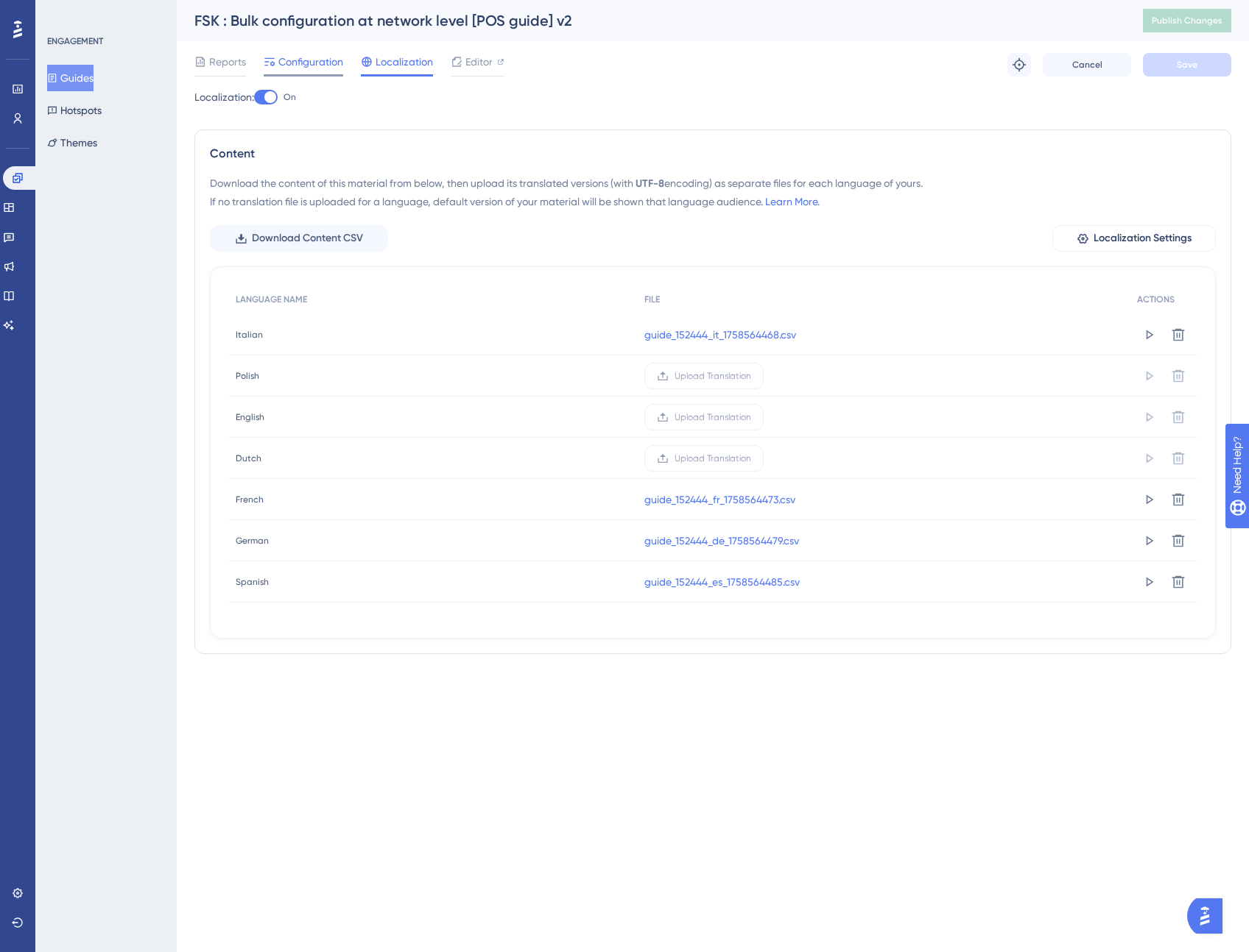
click at [321, 70] on div "Configuration" at bounding box center [303, 64] width 80 height 23
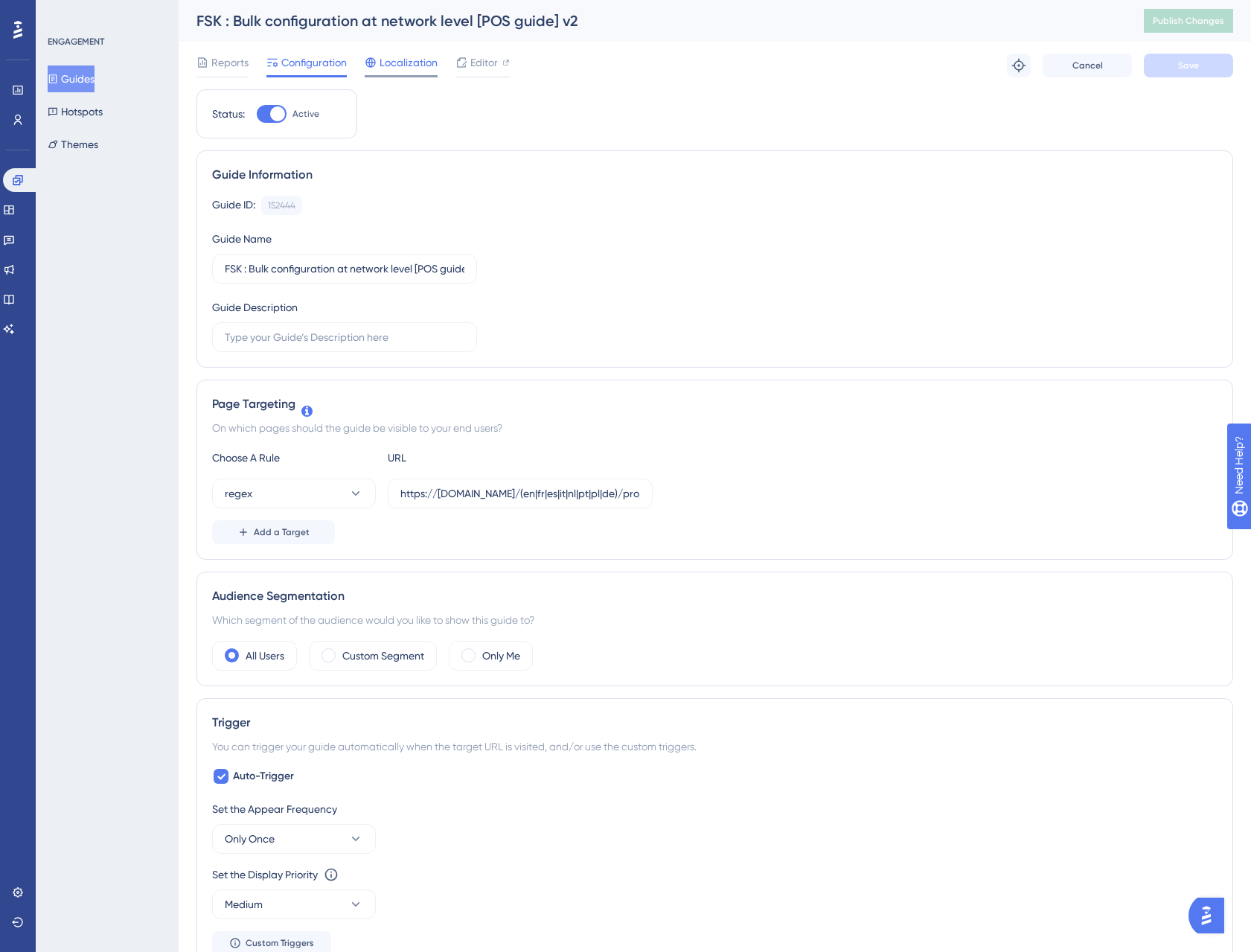
click at [412, 69] on span "Localization" at bounding box center [408, 62] width 58 height 18
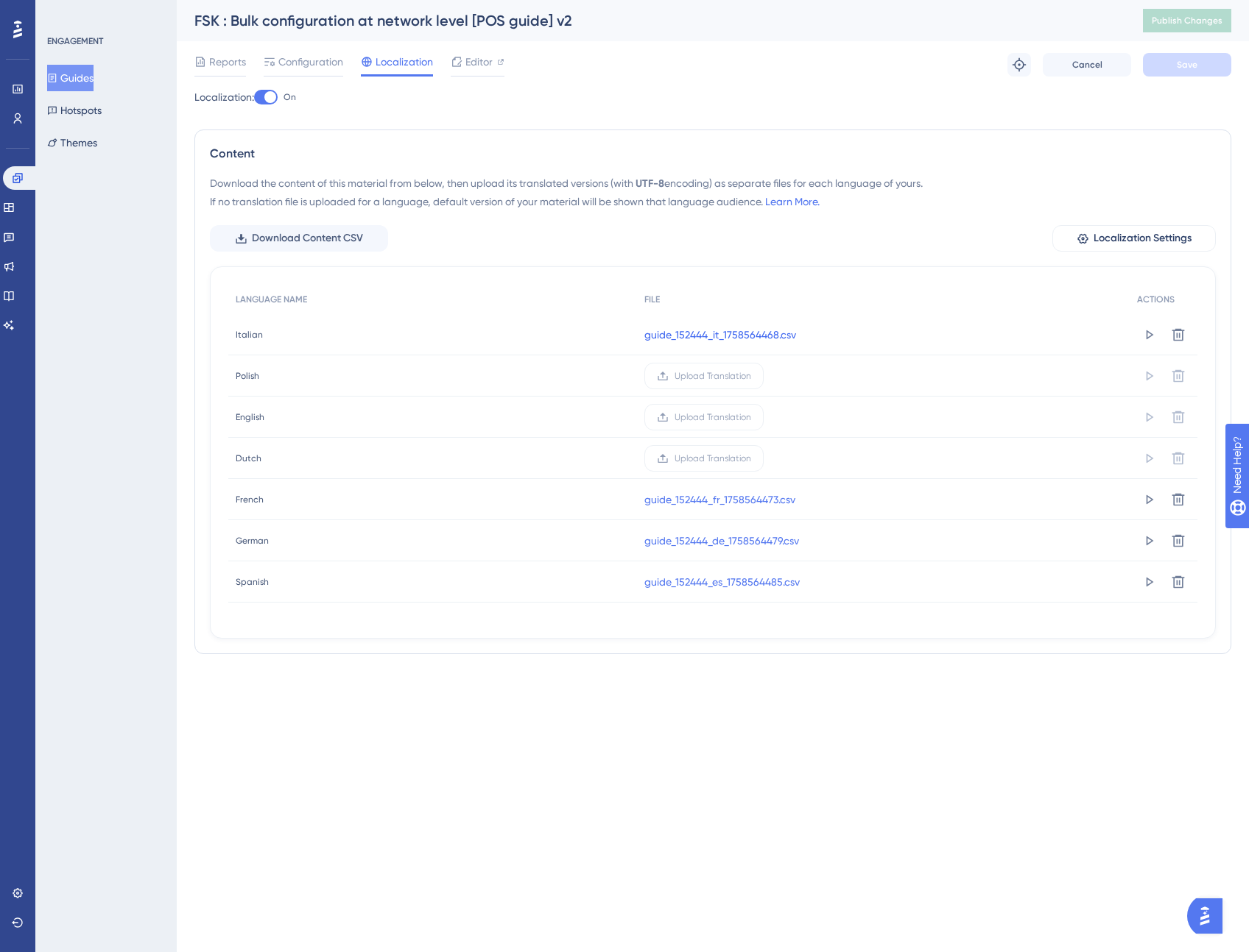
click at [751, 337] on link "guide_152444_it_1758564468.csv" at bounding box center [719, 334] width 151 height 18
click at [686, 499] on link "guide_152444_fr_1758564473.csv" at bounding box center [719, 499] width 151 height 18
click at [705, 543] on link "guide_152444_de_1758564479.csv" at bounding box center [721, 541] width 155 height 18
click at [706, 581] on link "guide_152444_es_1758564485.csv" at bounding box center [721, 582] width 155 height 18
click at [289, 59] on span "Configuration" at bounding box center [310, 61] width 65 height 18
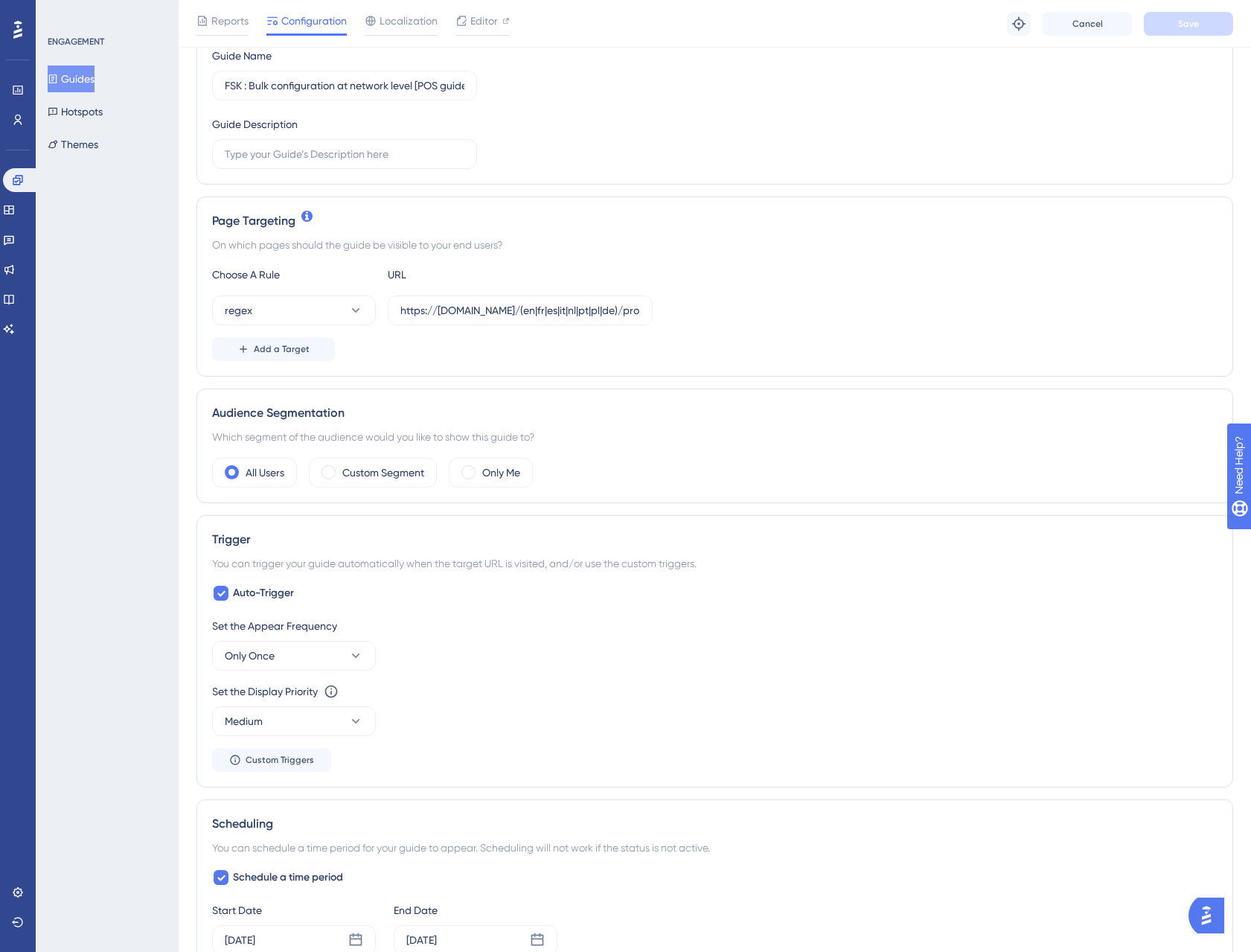
scroll to position [198, 0]
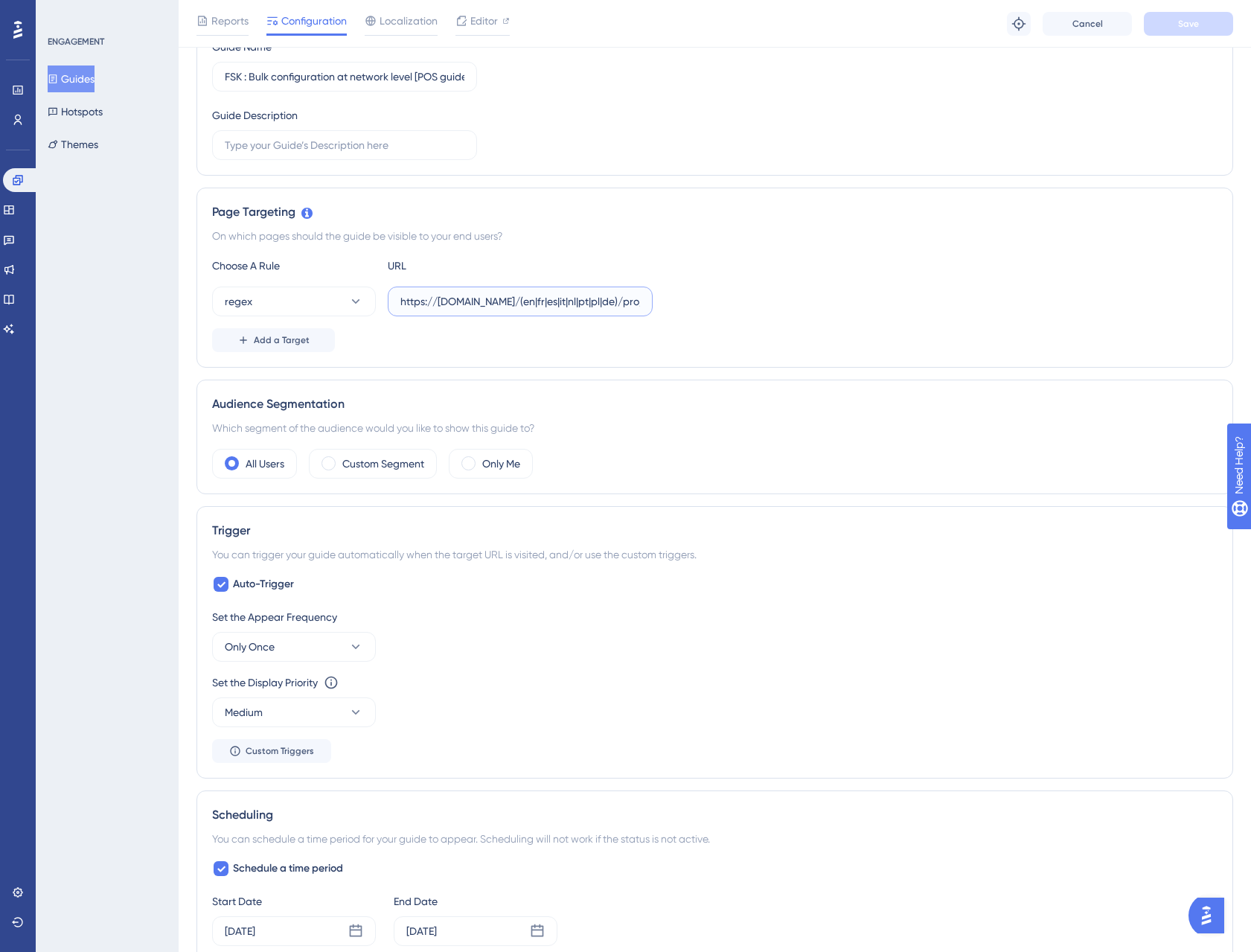
click at [596, 304] on input "https://[DOMAIN_NAME]/(en|fr|es|it|nl|pt|pl|de)/pro/local/\d+/$" at bounding box center [520, 301] width 239 height 16
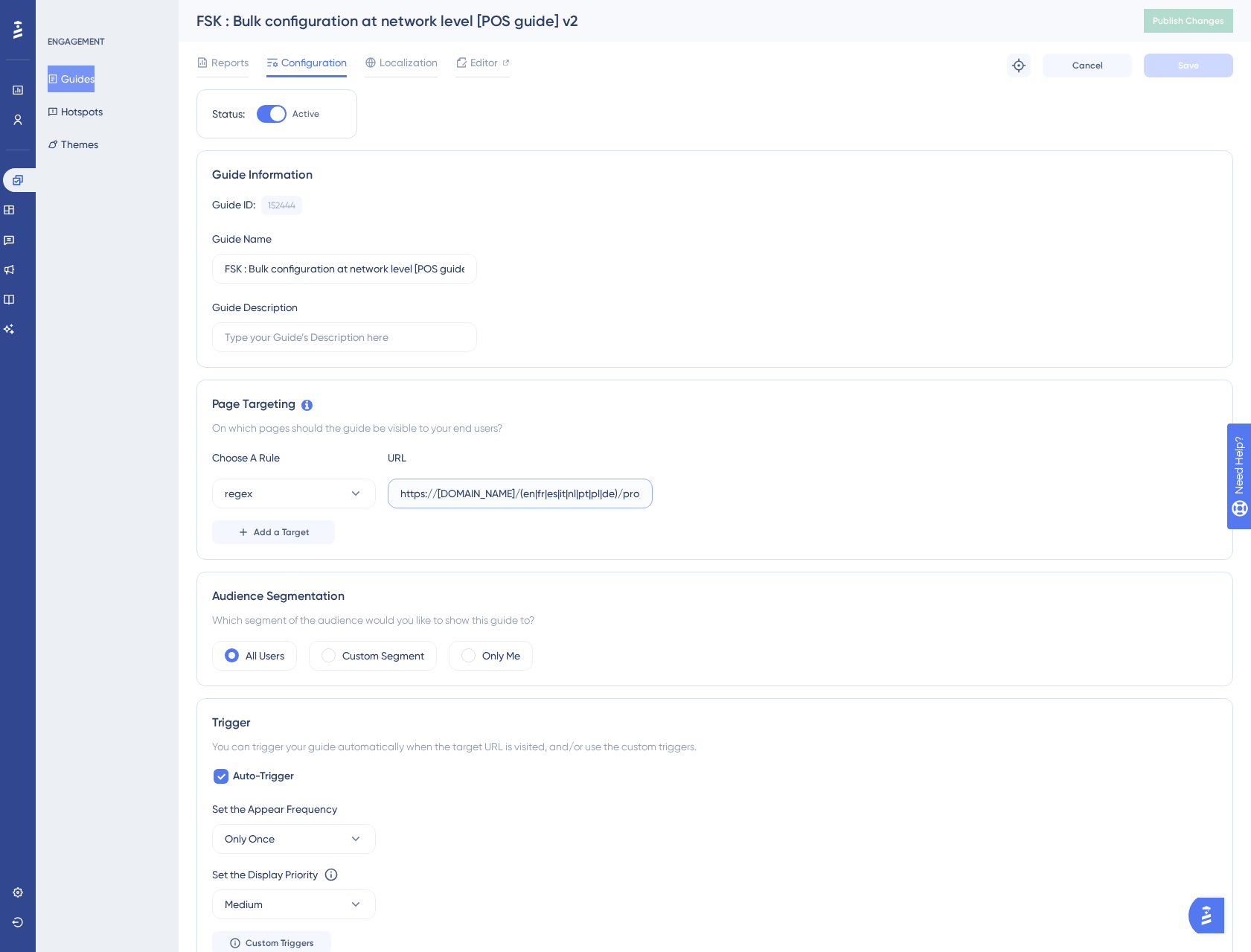
scroll to position [633, 0]
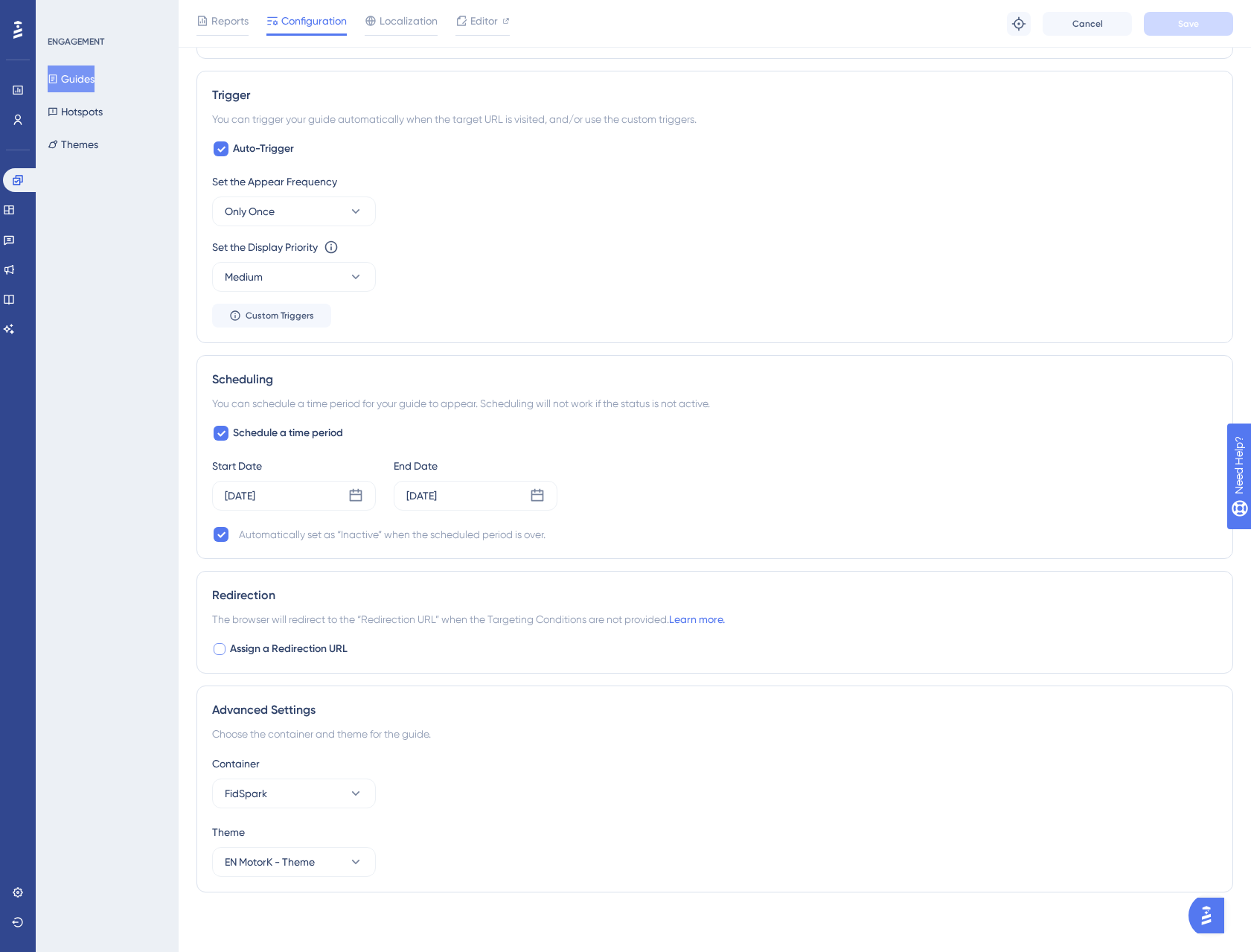
click at [215, 649] on div at bounding box center [219, 648] width 12 height 12
checkbox input "true"
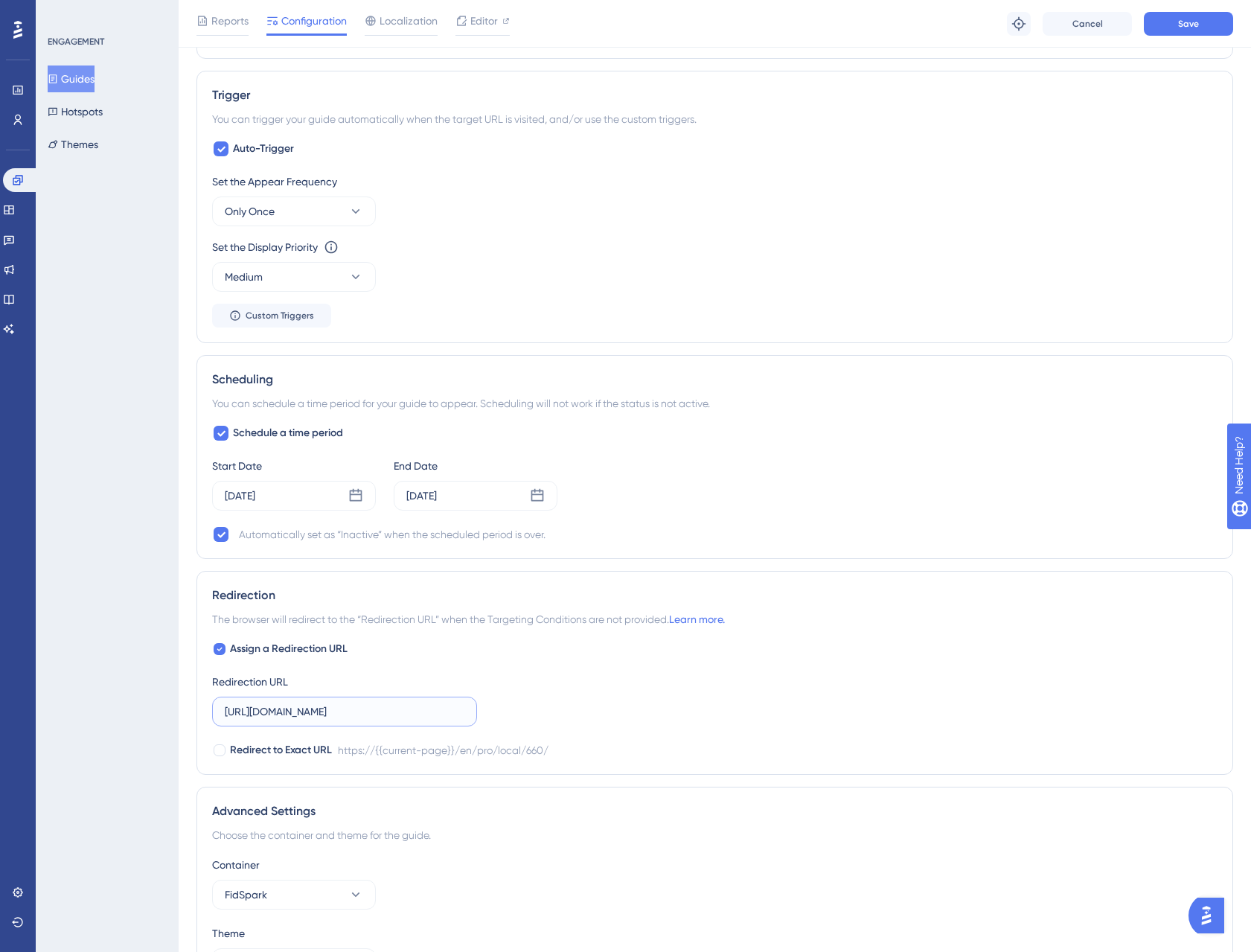
click at [280, 716] on input "[URL][DOMAIN_NAME]" at bounding box center [345, 711] width 239 height 16
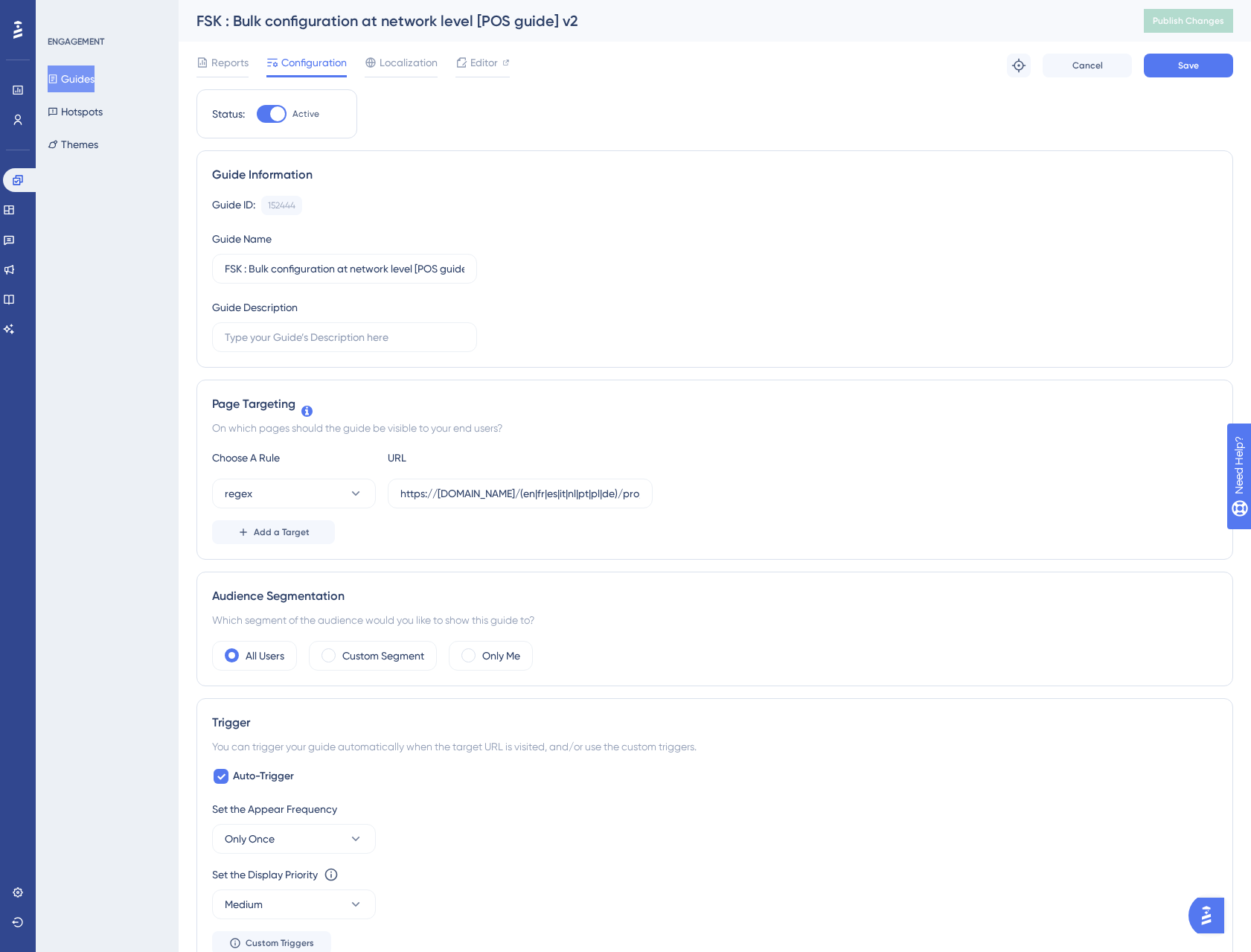
scroll to position [735, 0]
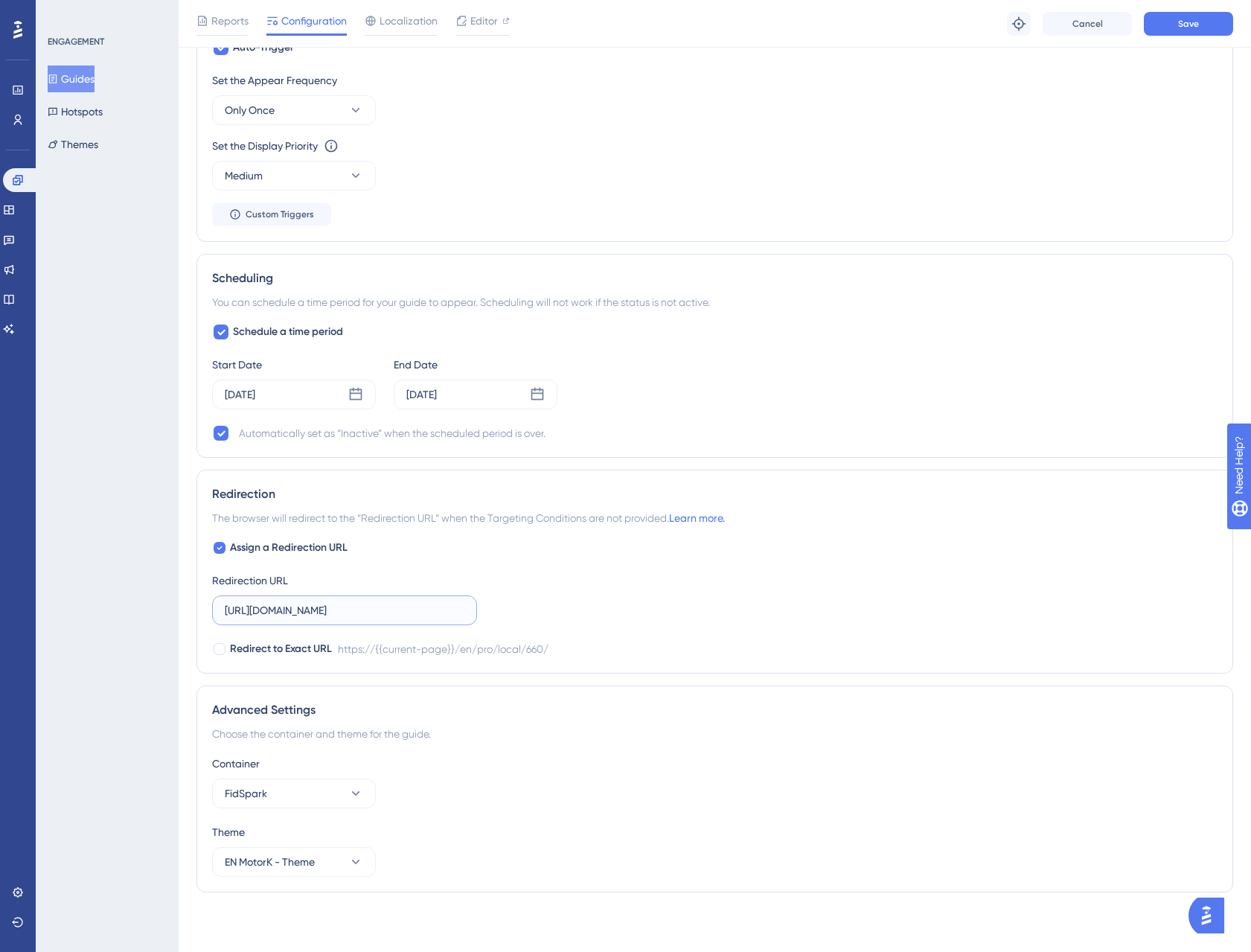
type input "[URL][DOMAIN_NAME]"
click at [227, 543] on label "Assign a Redirection URL" at bounding box center [279, 548] width 136 height 18
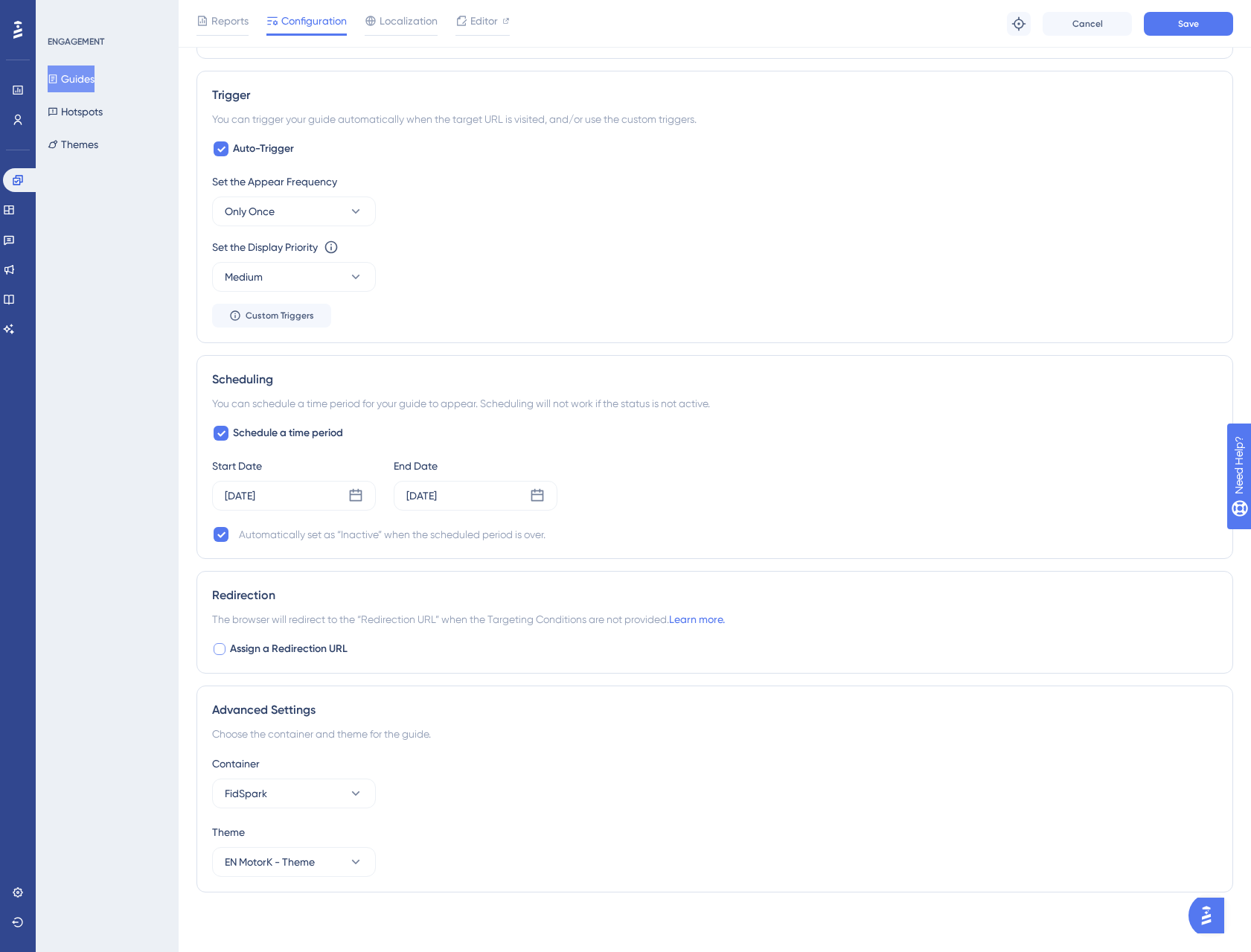
scroll to position [633, 0]
click at [222, 647] on div at bounding box center [219, 648] width 12 height 12
checkbox input "true"
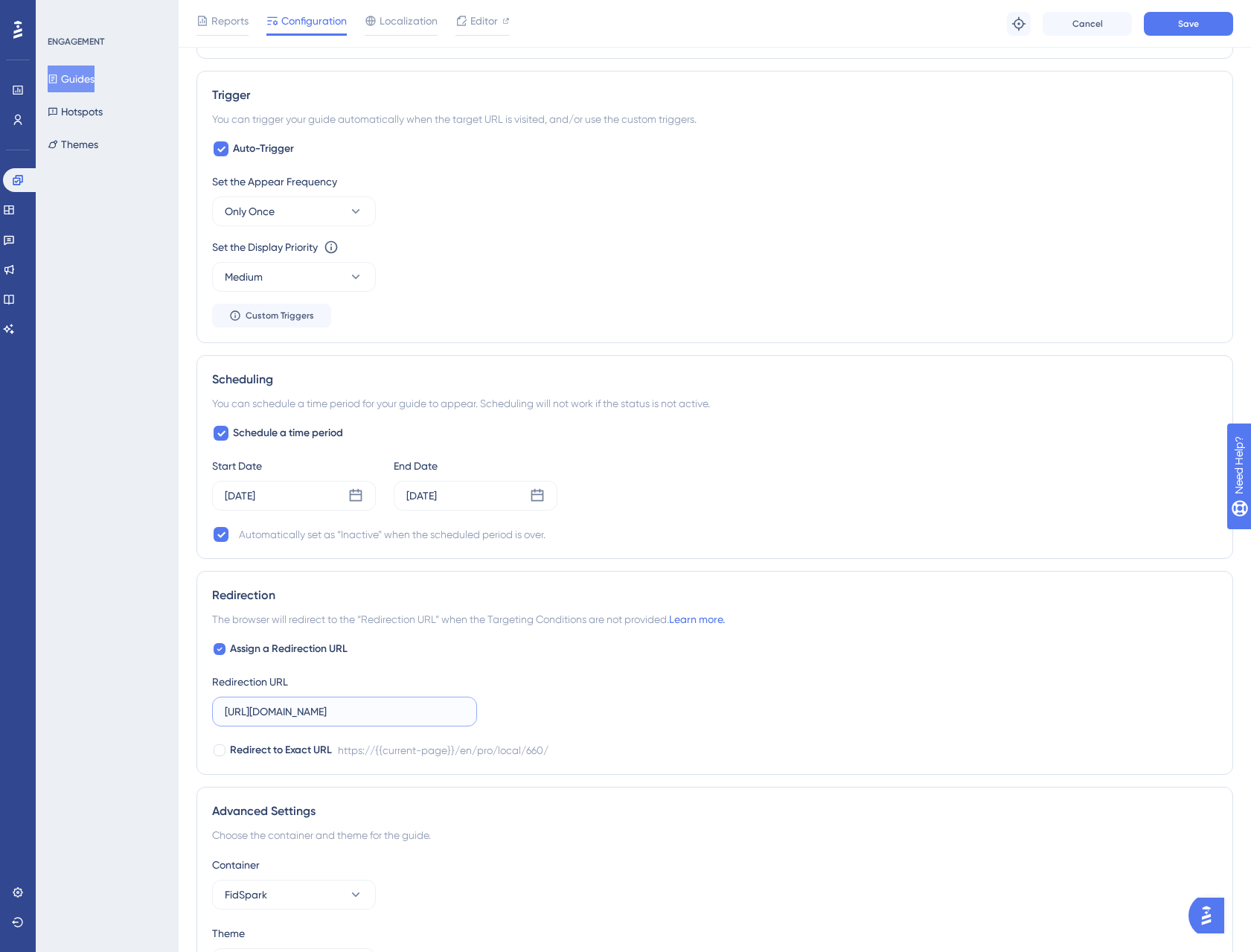
click at [277, 714] on input "[URL][DOMAIN_NAME]" at bounding box center [345, 711] width 239 height 16
click at [278, 713] on input "[URL][DOMAIN_NAME]" at bounding box center [345, 711] width 239 height 16
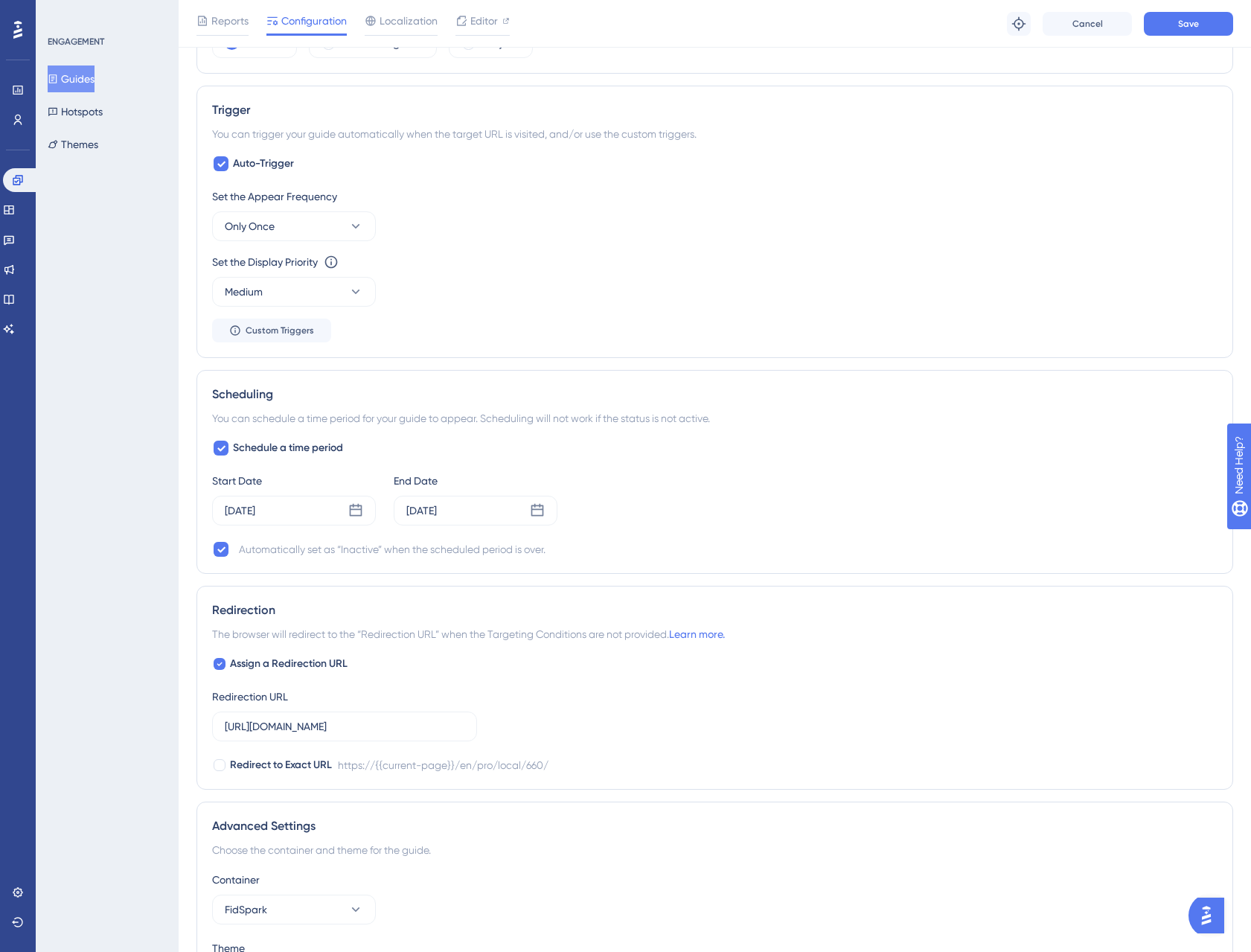
click at [332, 24] on span "Configuration" at bounding box center [313, 21] width 65 height 18
click at [397, 19] on span "Localization" at bounding box center [408, 21] width 58 height 18
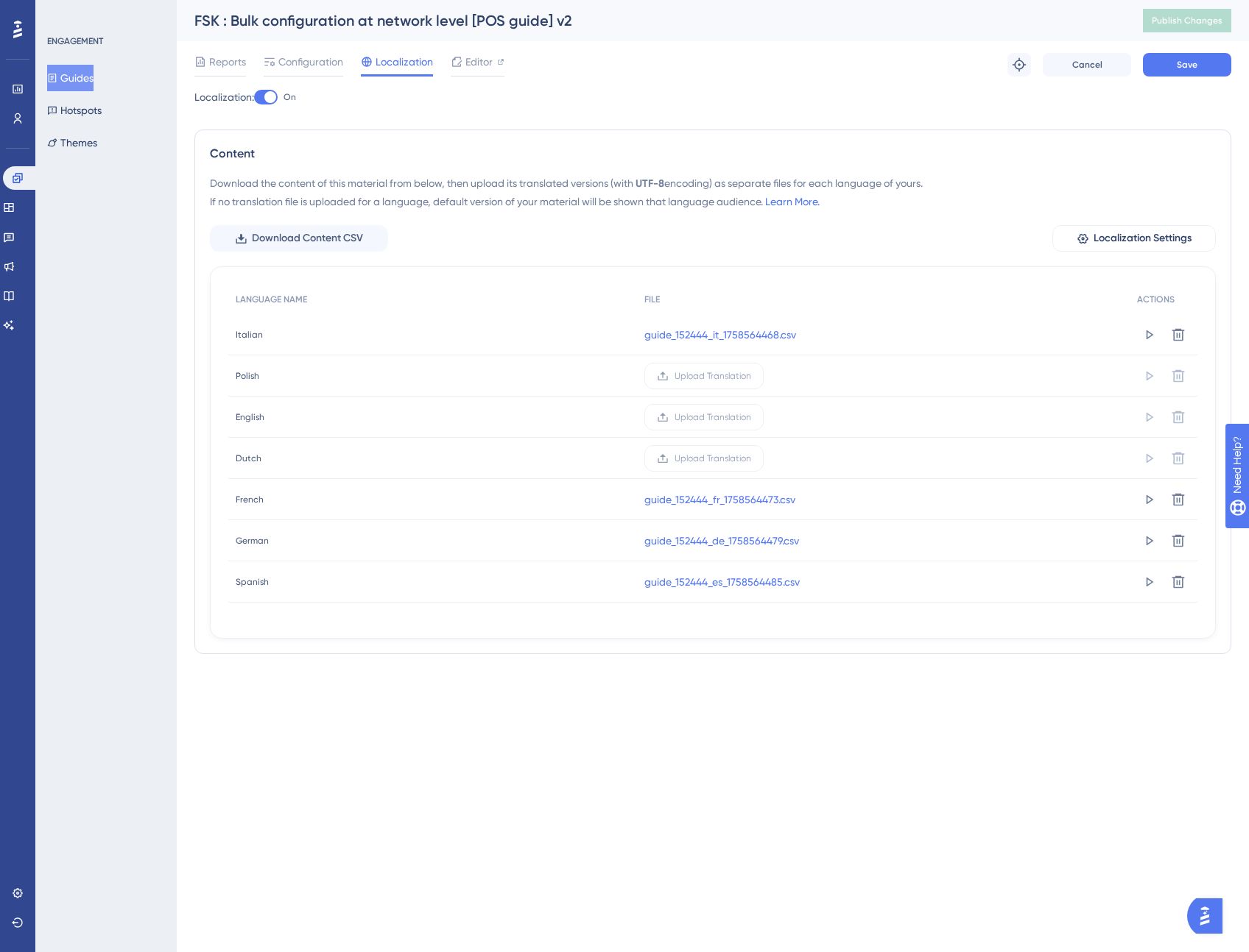
click at [306, 21] on div "FSK : Bulk configuration at network level [POS guide] v2" at bounding box center [650, 21] width 912 height 21
click at [304, 74] on div at bounding box center [303, 75] width 80 height 2
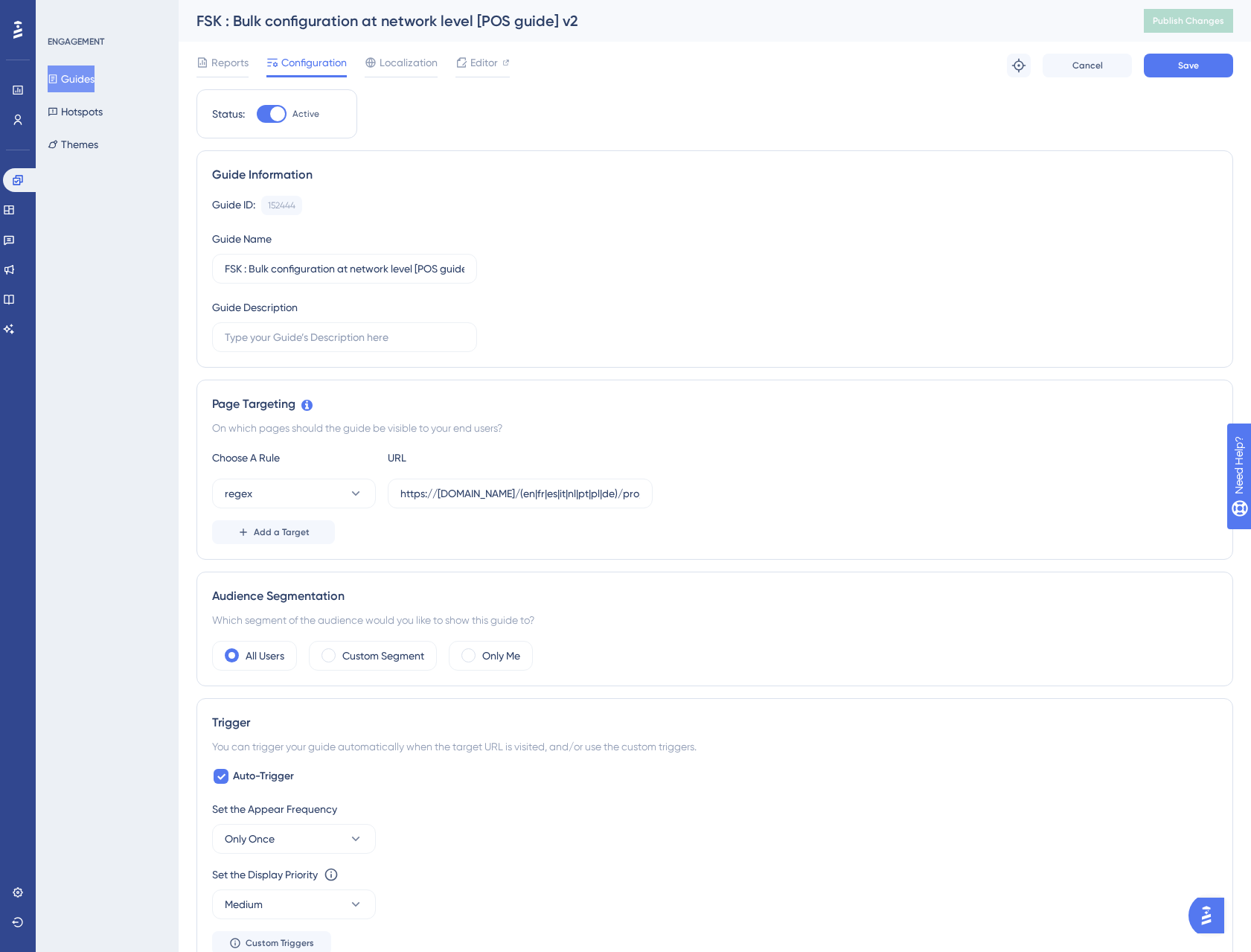
scroll to position [735, 0]
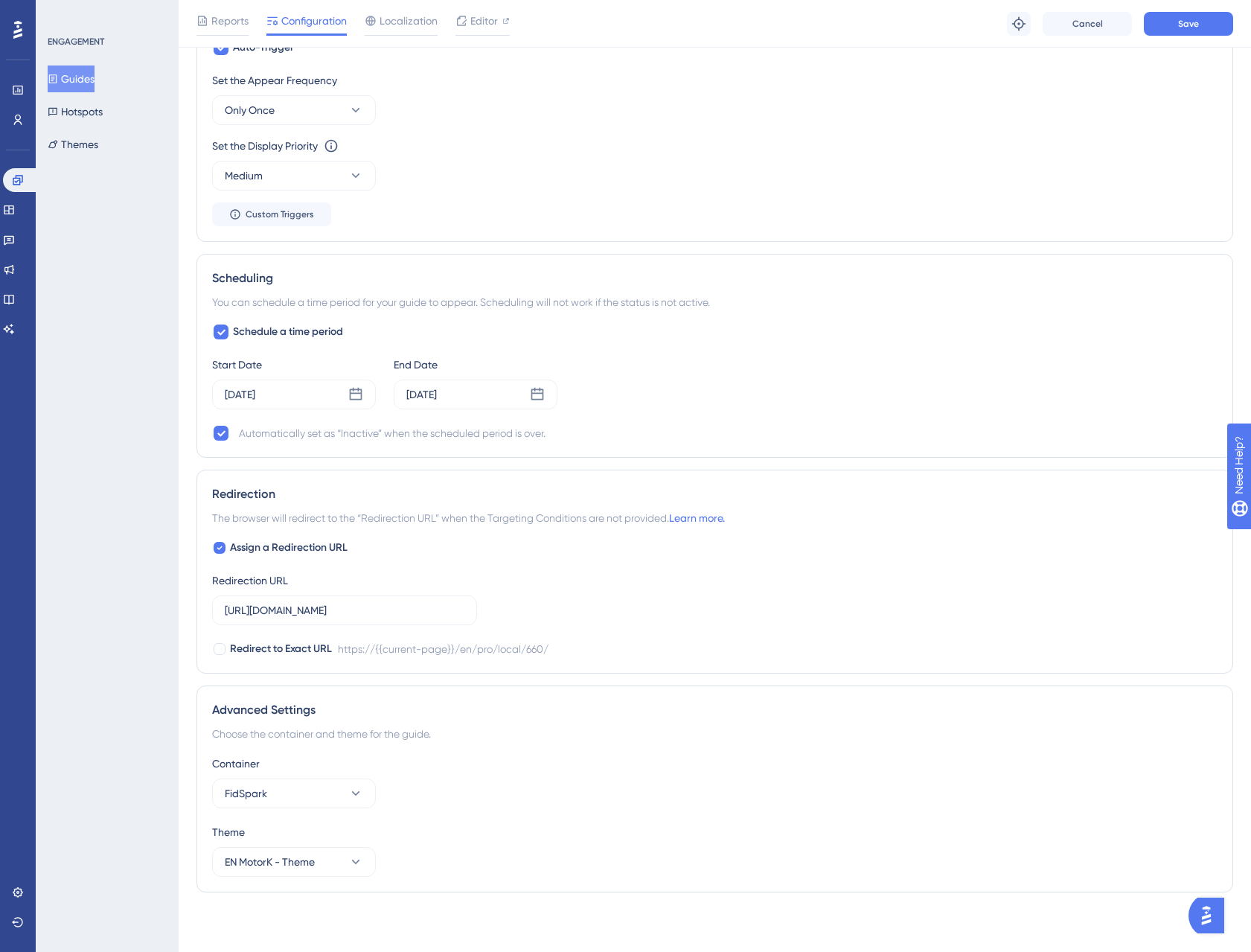
click at [84, 80] on button "Guides" at bounding box center [70, 79] width 47 height 27
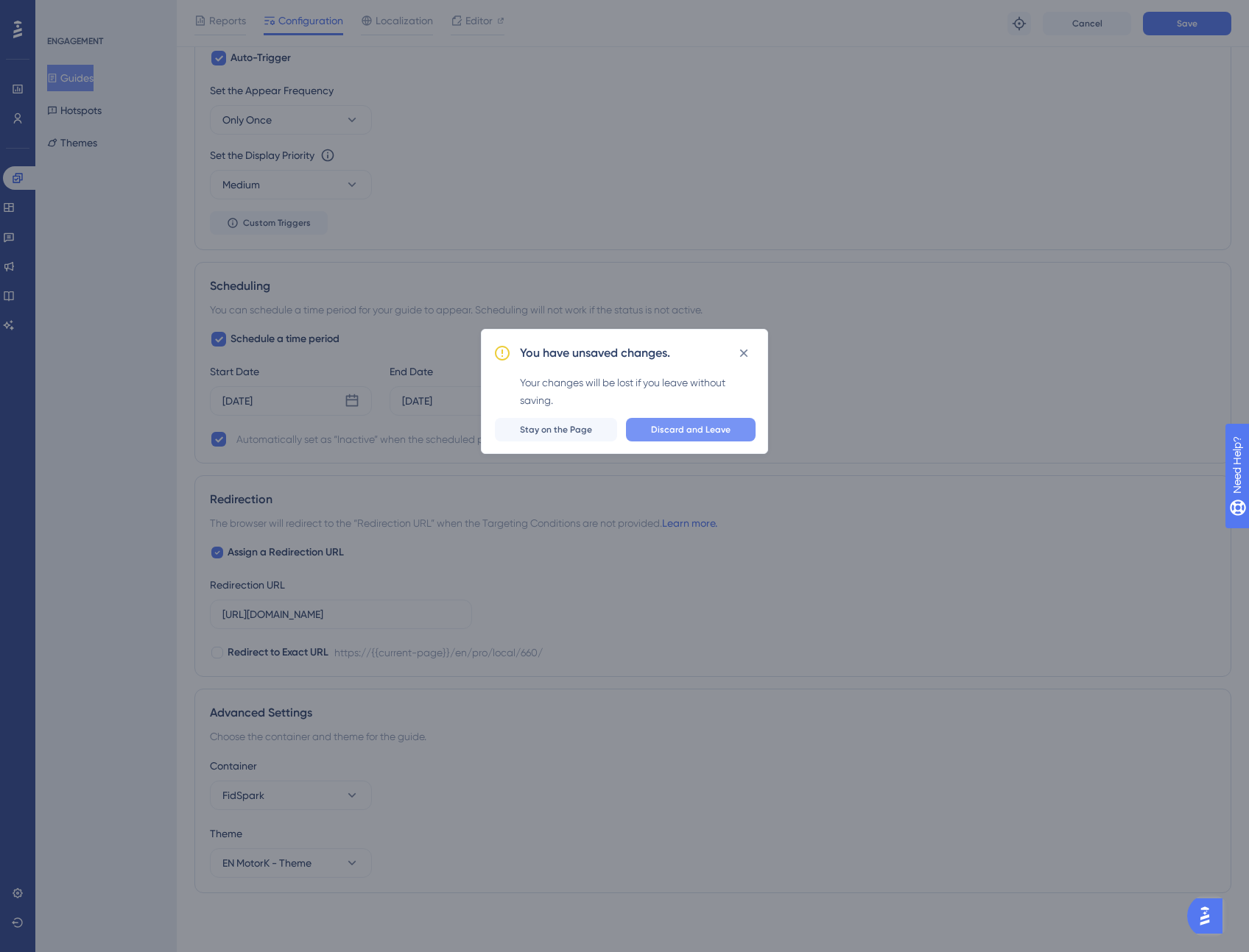
click at [704, 428] on span "Discard and Leave" at bounding box center [690, 430] width 80 height 12
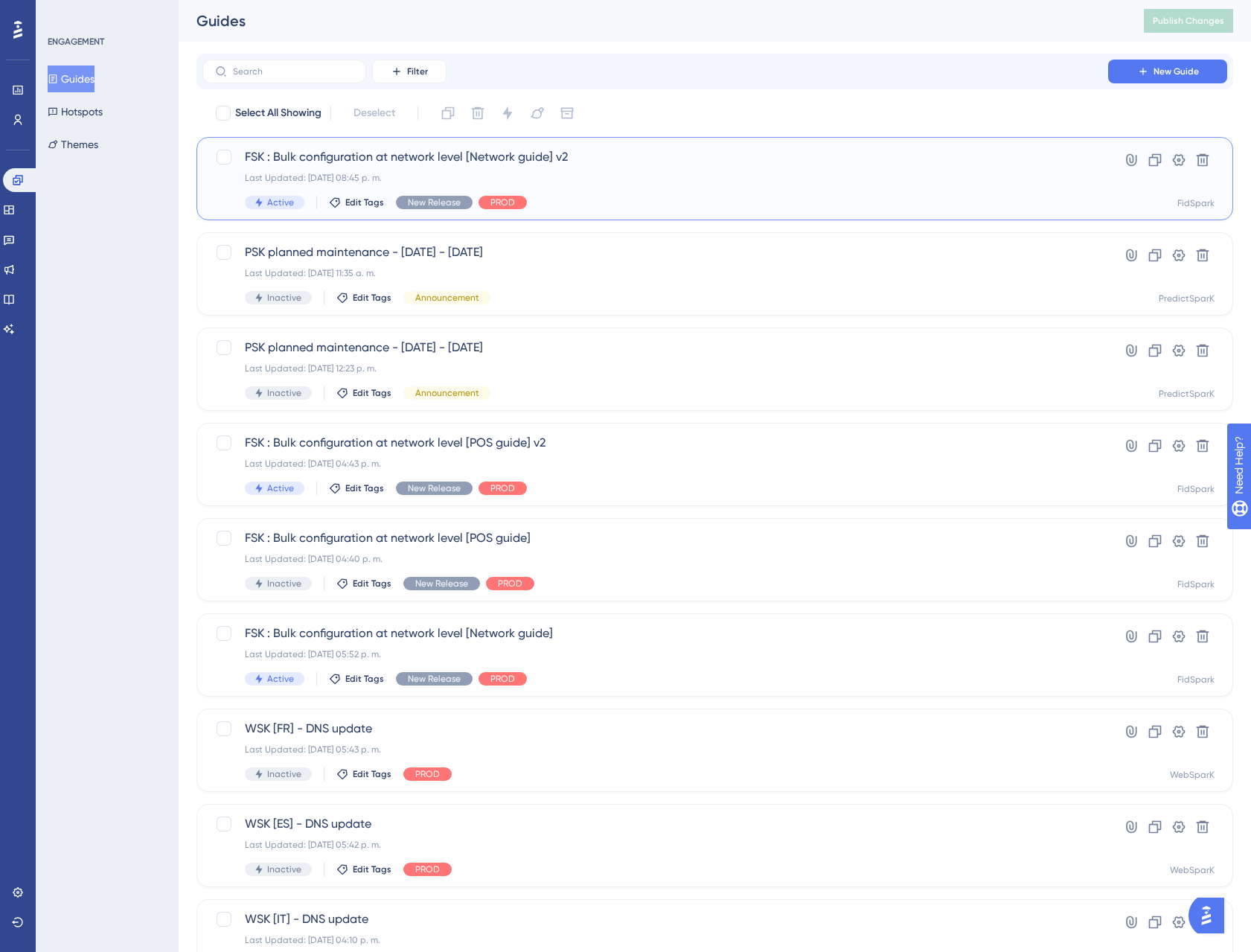
click at [550, 167] on div "FSK : Bulk configuration at network level [Network guide] v2 Last Updated: [DAT…" at bounding box center [655, 178] width 821 height 61
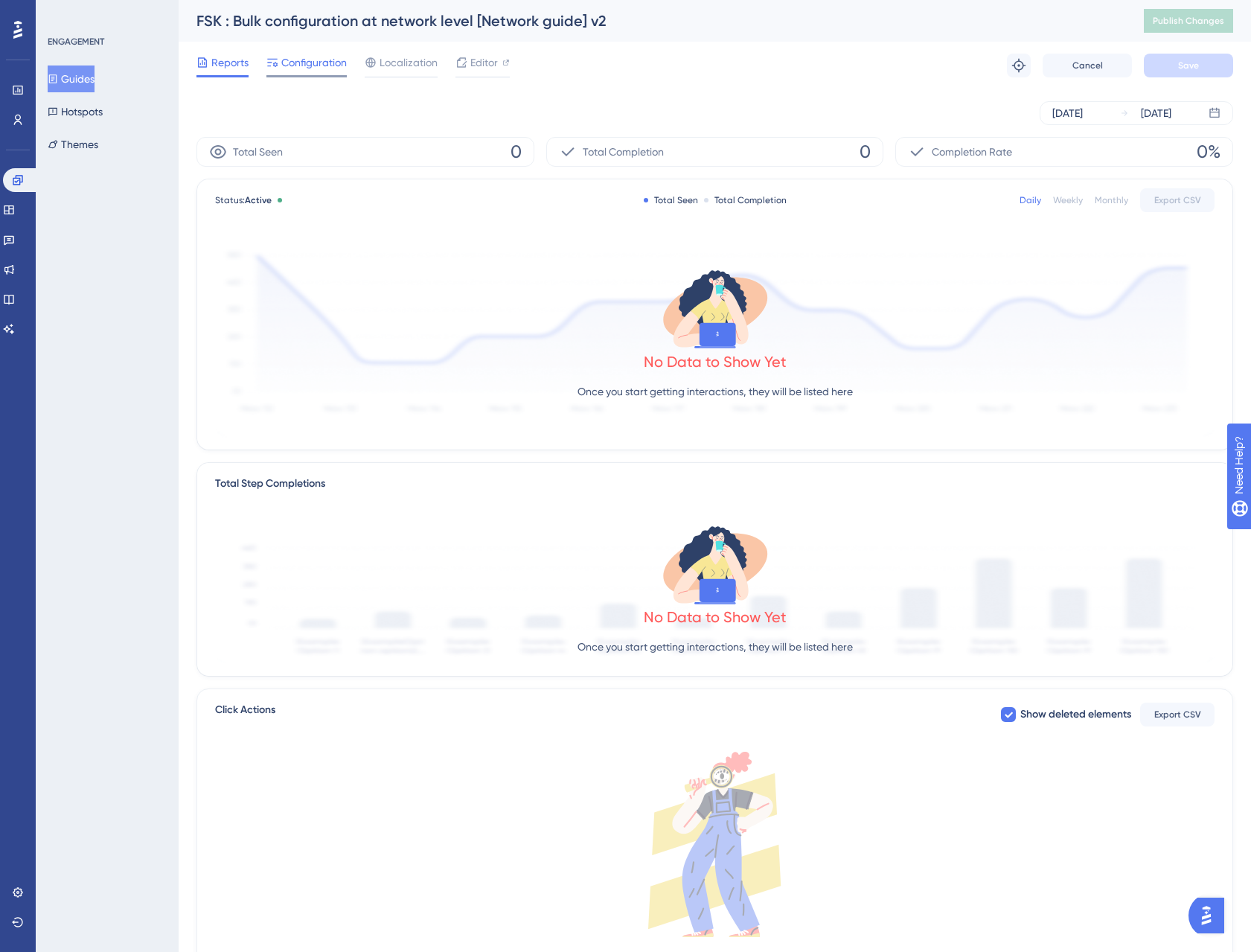
click at [322, 65] on span "Configuration" at bounding box center [313, 62] width 65 height 18
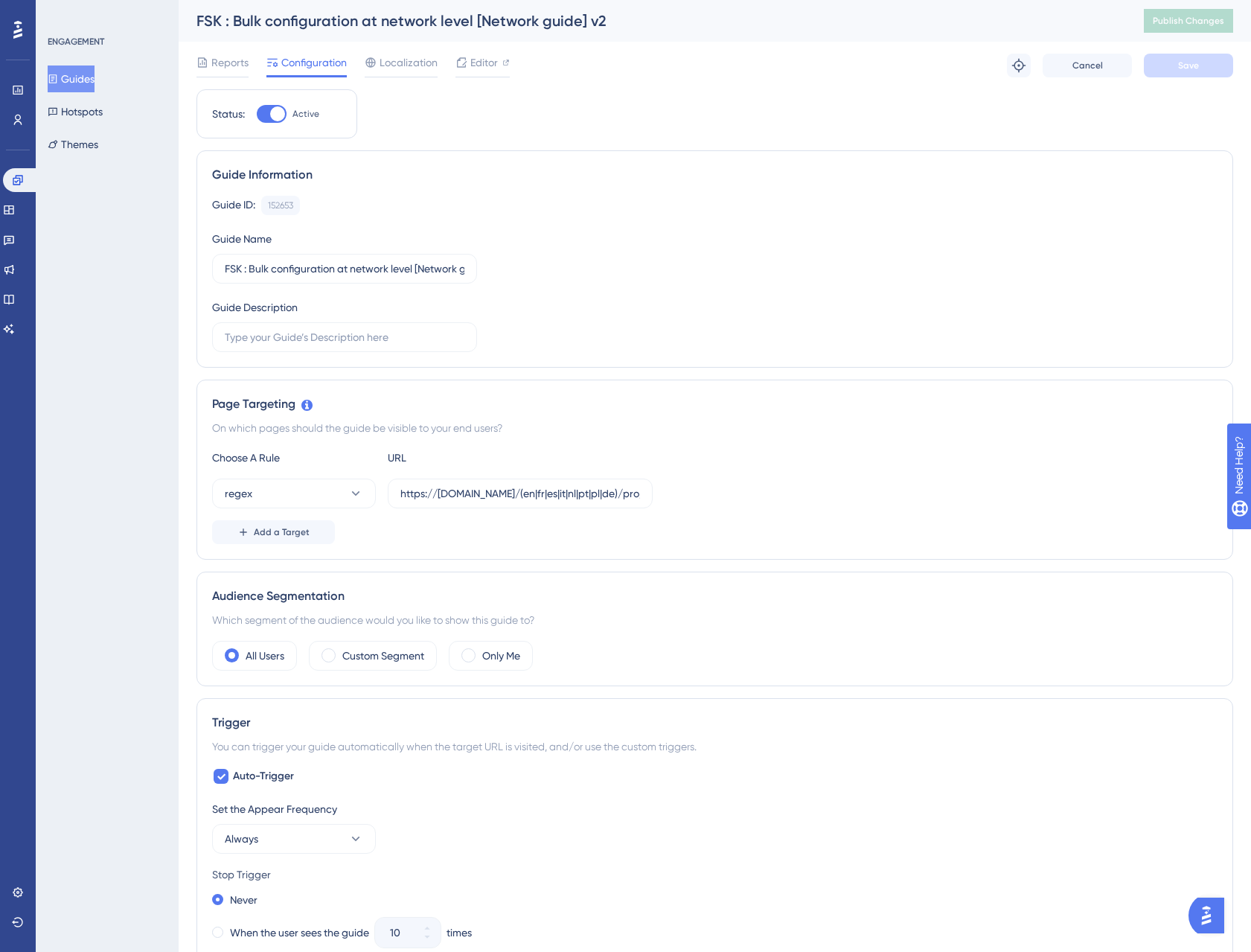
click at [91, 81] on button "Guides" at bounding box center [70, 79] width 47 height 27
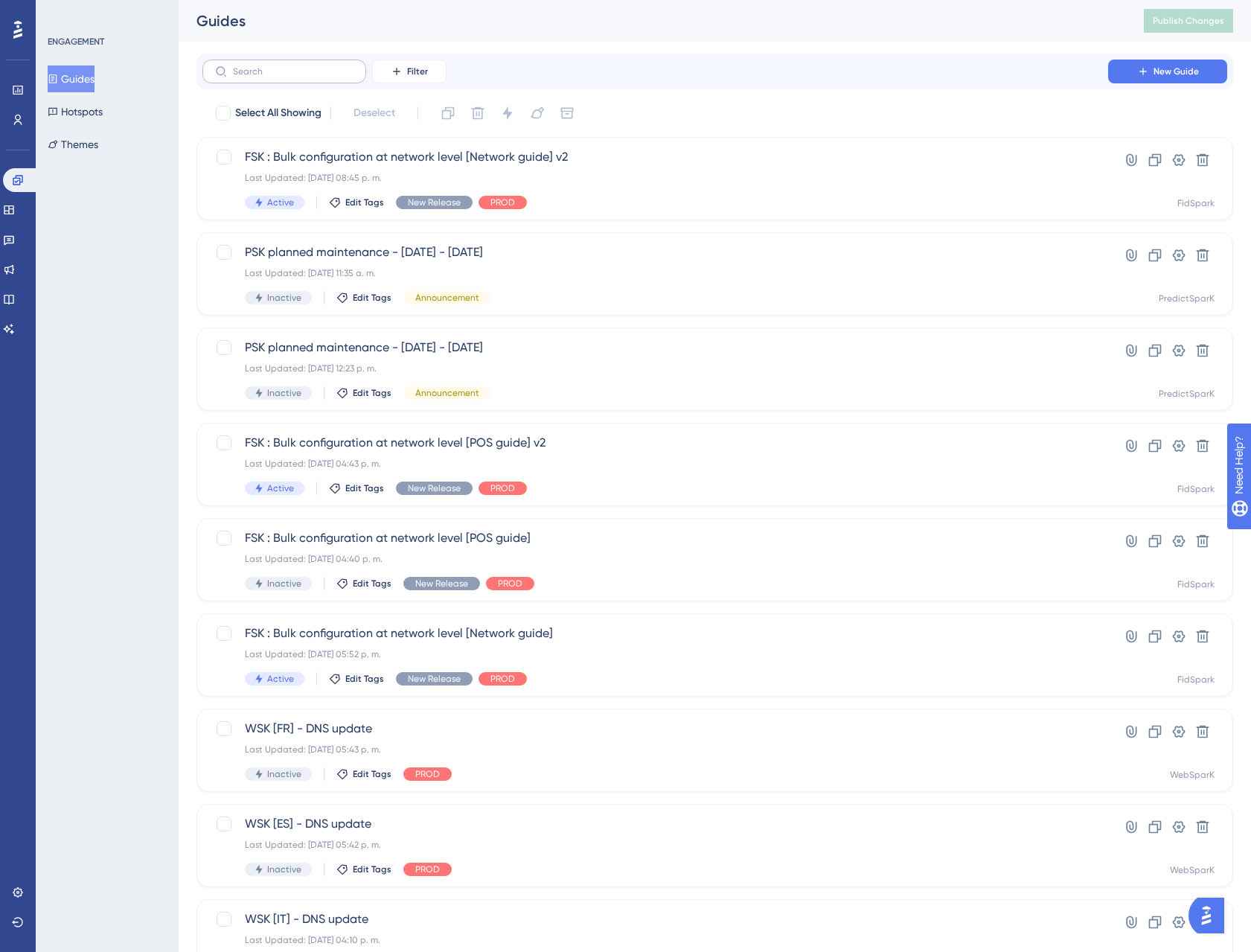
click at [318, 79] on label at bounding box center [284, 71] width 163 height 24
click at [318, 77] on input "text" at bounding box center [292, 71] width 121 height 10
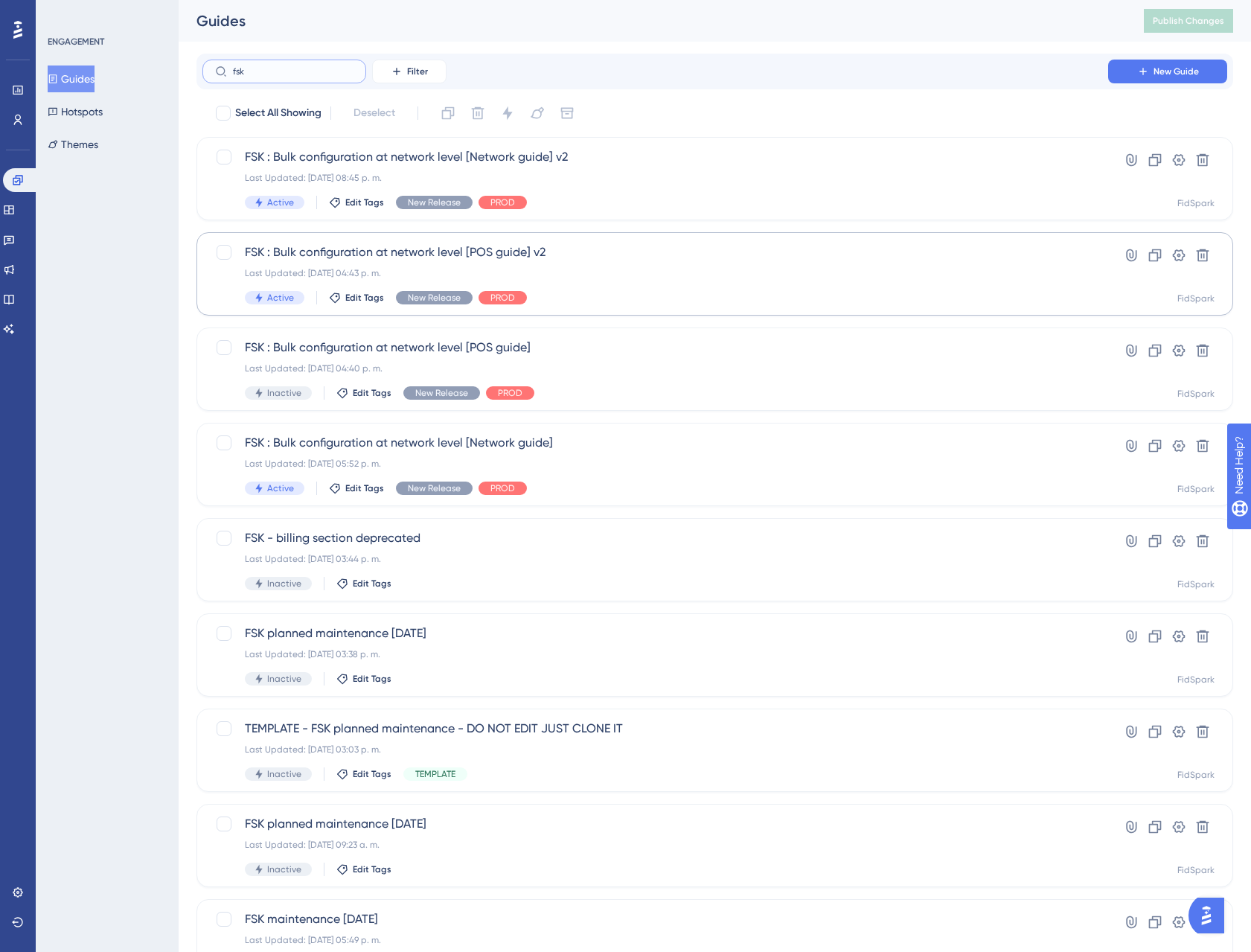
type input "fsk"
click at [339, 252] on span "FSK : Bulk configuration at network level [POS guide] v2" at bounding box center [655, 252] width 821 height 18
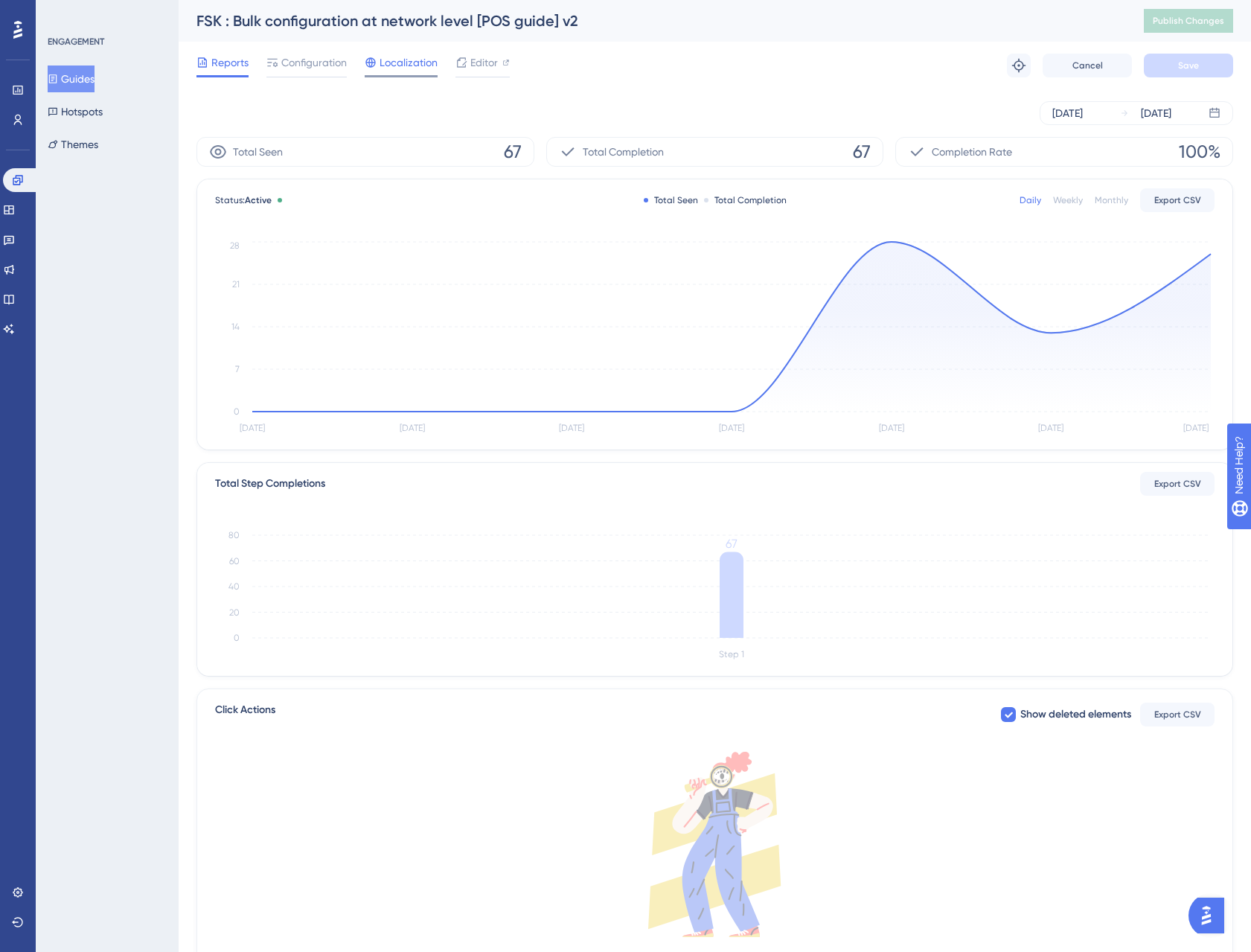
drag, startPoint x: 416, startPoint y: 64, endPoint x: 410, endPoint y: 68, distance: 7.2
click at [414, 66] on span "Localization" at bounding box center [408, 62] width 58 height 18
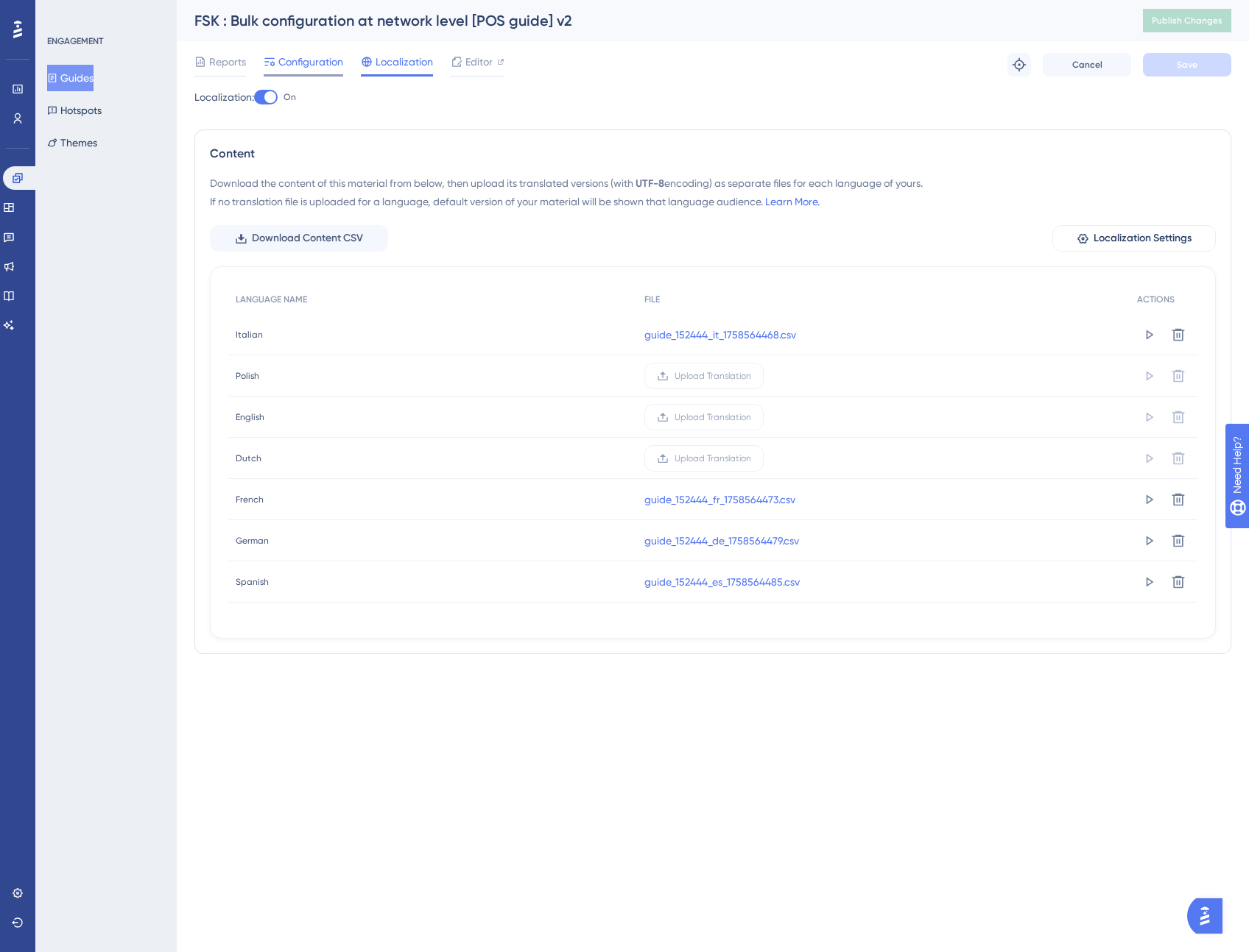
click at [324, 66] on span "Configuration" at bounding box center [310, 61] width 65 height 18
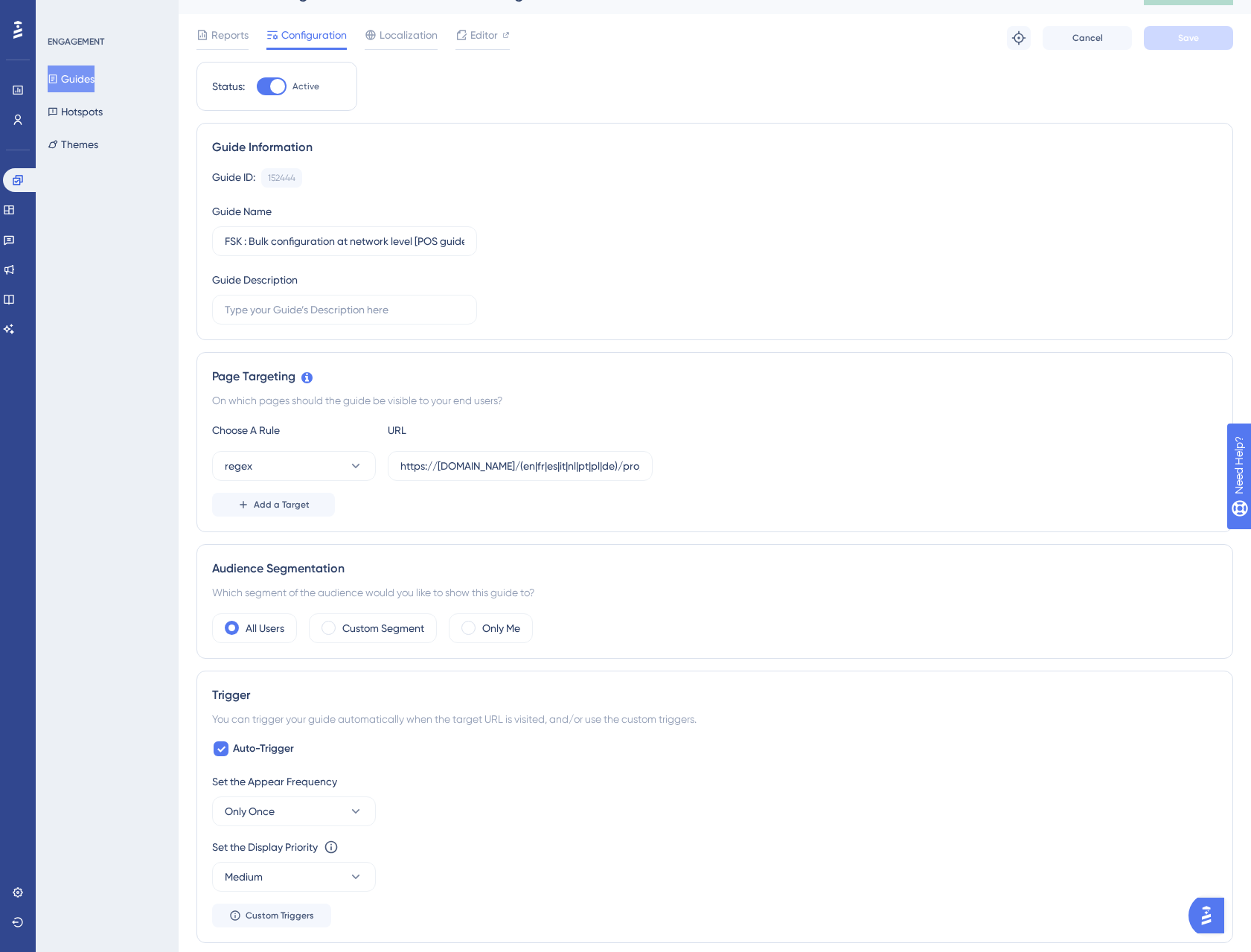
scroll to position [32, 0]
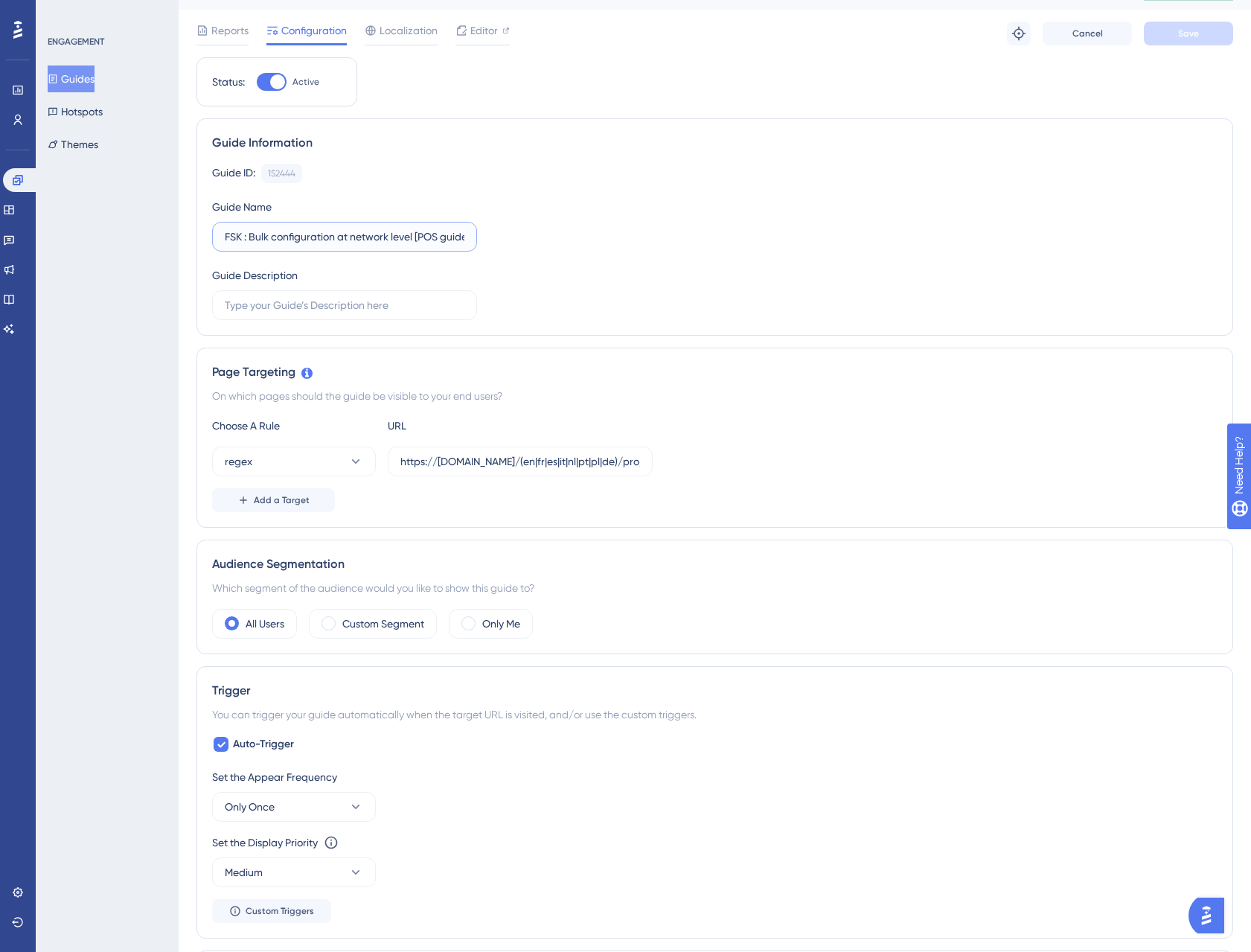
click at [425, 238] on input "FSK : Bulk configuration at network level [POS guide] v2" at bounding box center [345, 236] width 239 height 16
drag, startPoint x: 404, startPoint y: 236, endPoint x: 568, endPoint y: 240, distance: 164.0
click at [568, 240] on div "Guide ID: 152444 Copy Guide Name FSK : Bulk configuration at network level [POS…" at bounding box center [714, 241] width 1005 height 157
click at [623, 245] on div "Guide ID: 152444 Copy Guide Name FSK : Bulk configuration at network level [POS…" at bounding box center [714, 241] width 1005 height 157
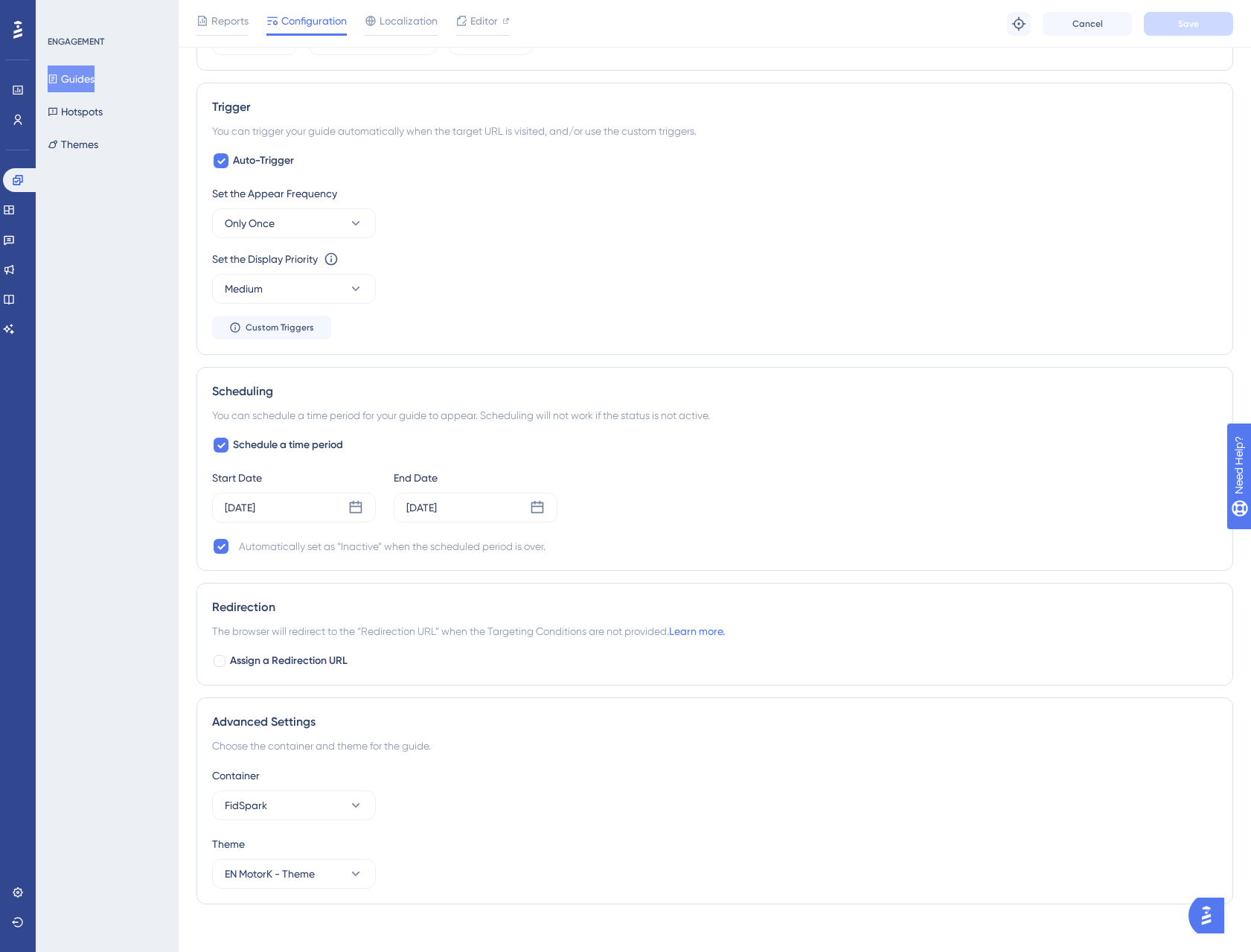
scroll to position [557, 0]
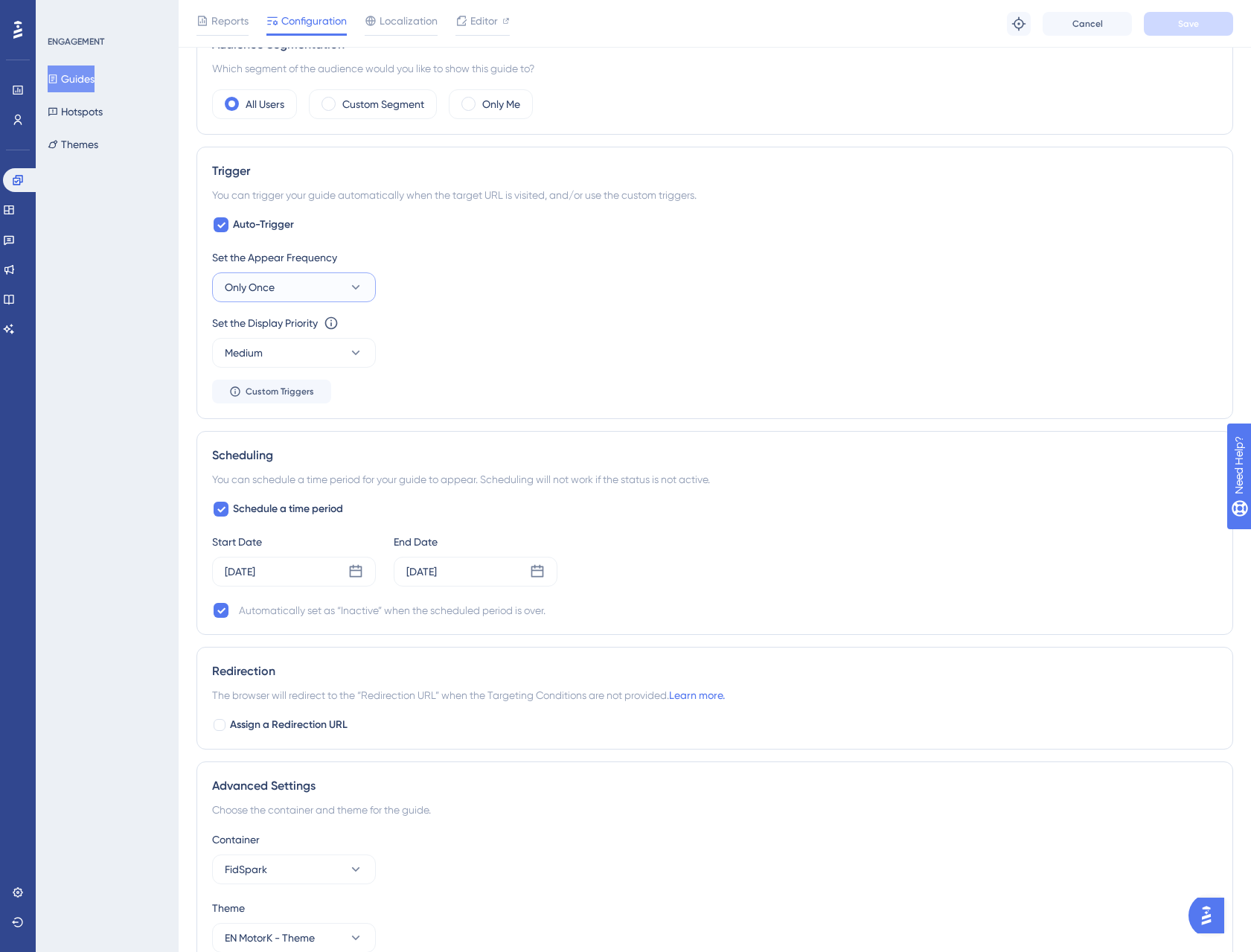
click at [346, 283] on button "Only Once" at bounding box center [293, 287] width 163 height 29
click at [525, 253] on div "Set the Appear Frequency" at bounding box center [714, 257] width 1005 height 18
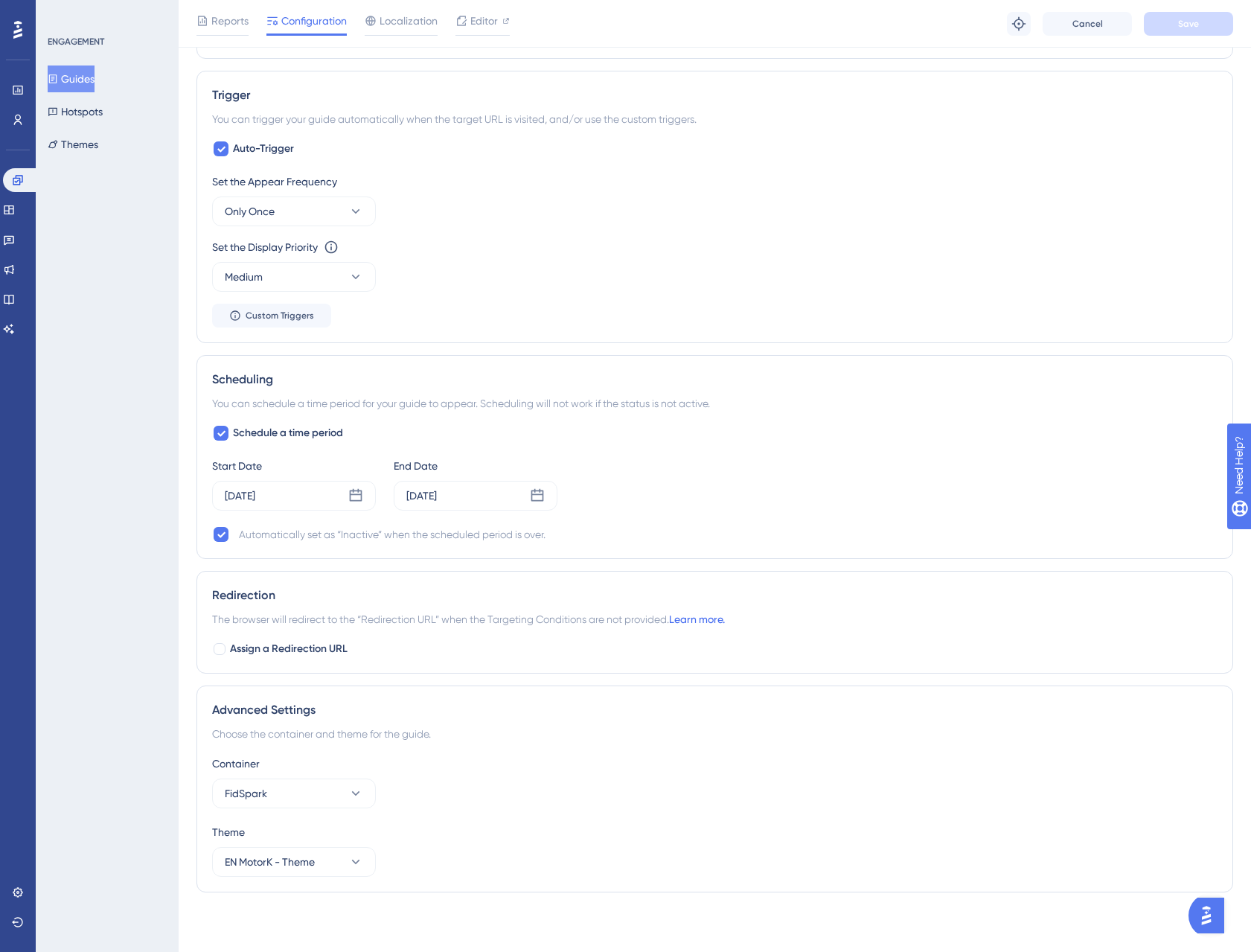
click at [691, 625] on link "Learn more." at bounding box center [697, 619] width 56 height 12
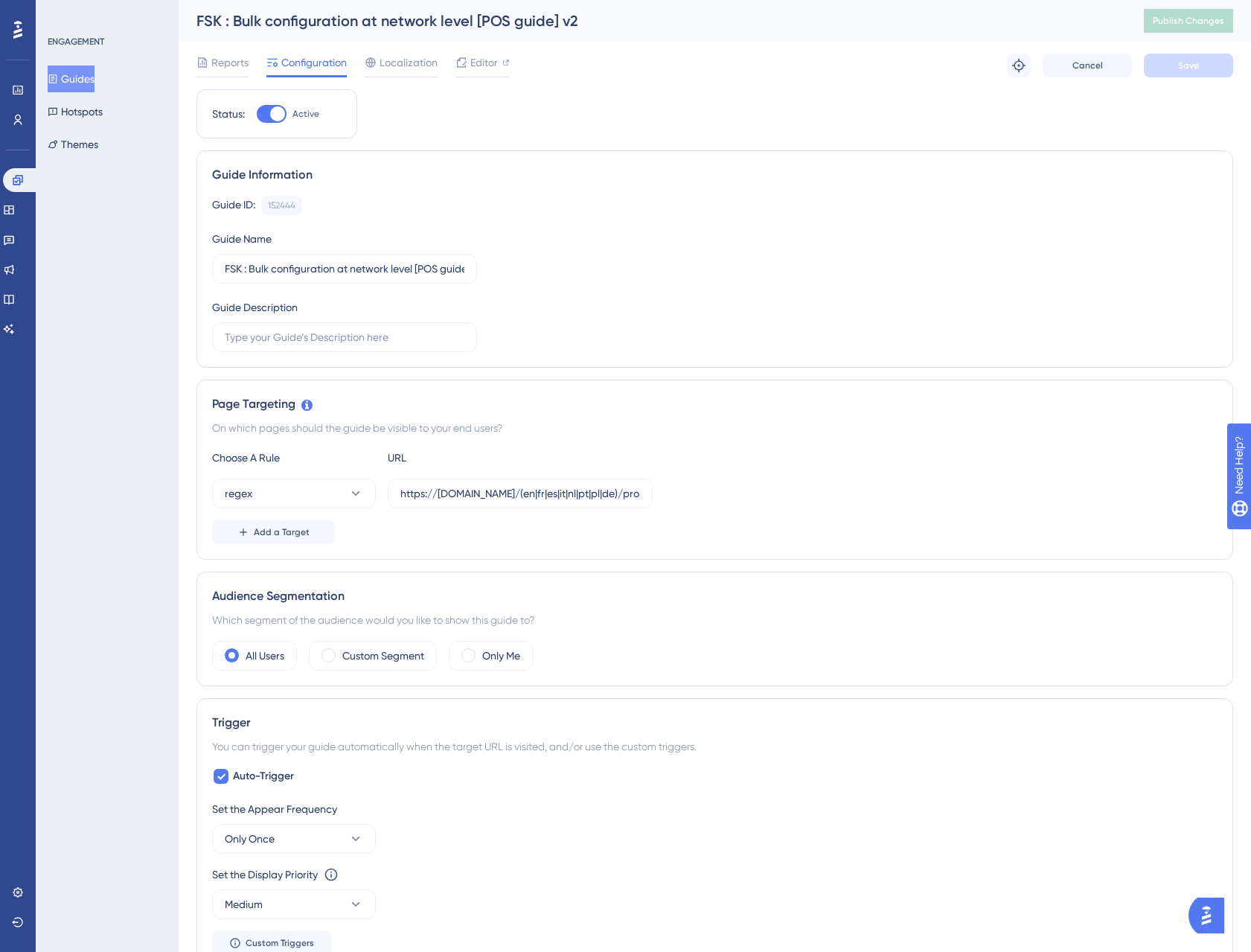
scroll to position [2, 0]
click at [9, 180] on link at bounding box center [21, 179] width 36 height 24
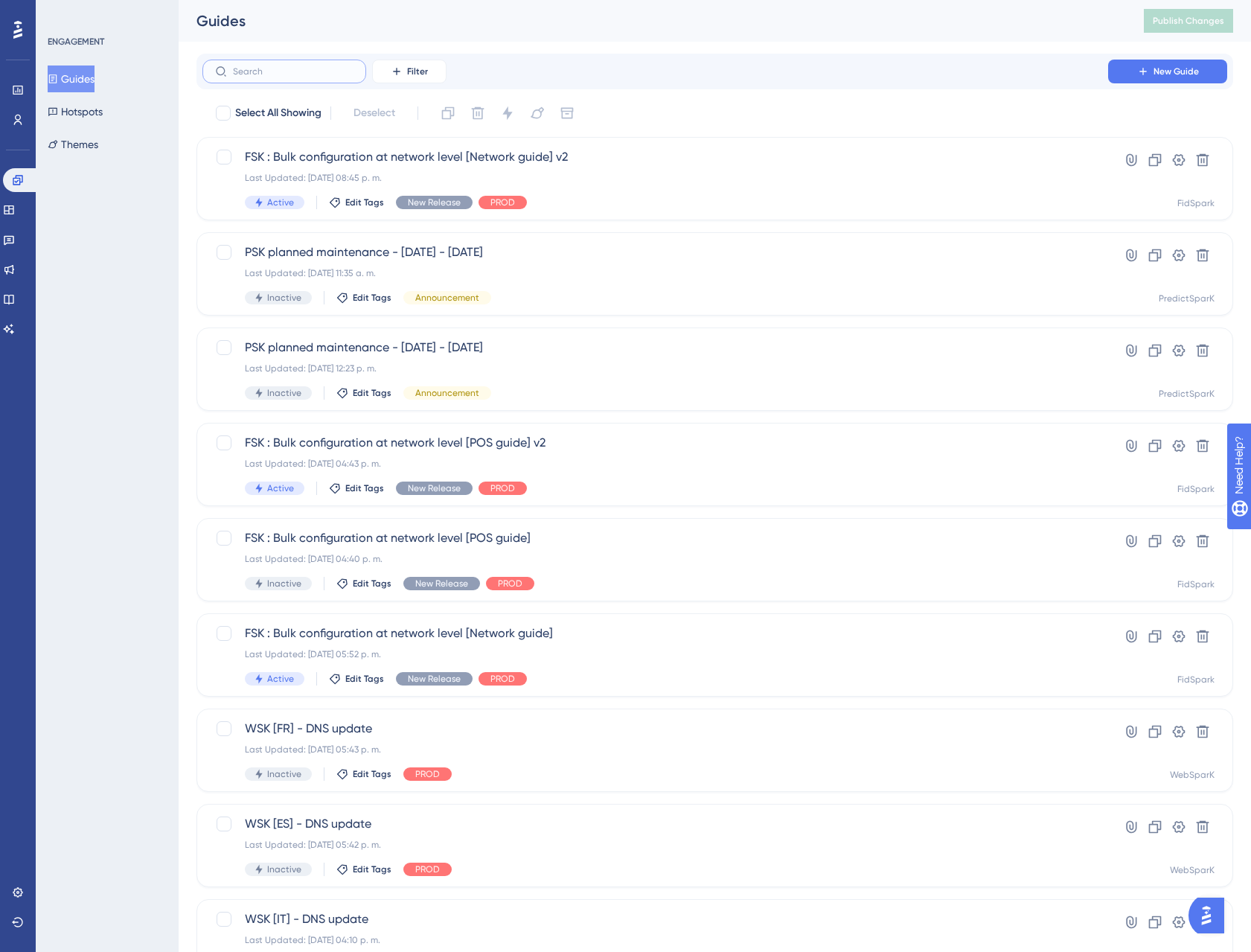
click at [319, 69] on input "text" at bounding box center [292, 71] width 121 height 10
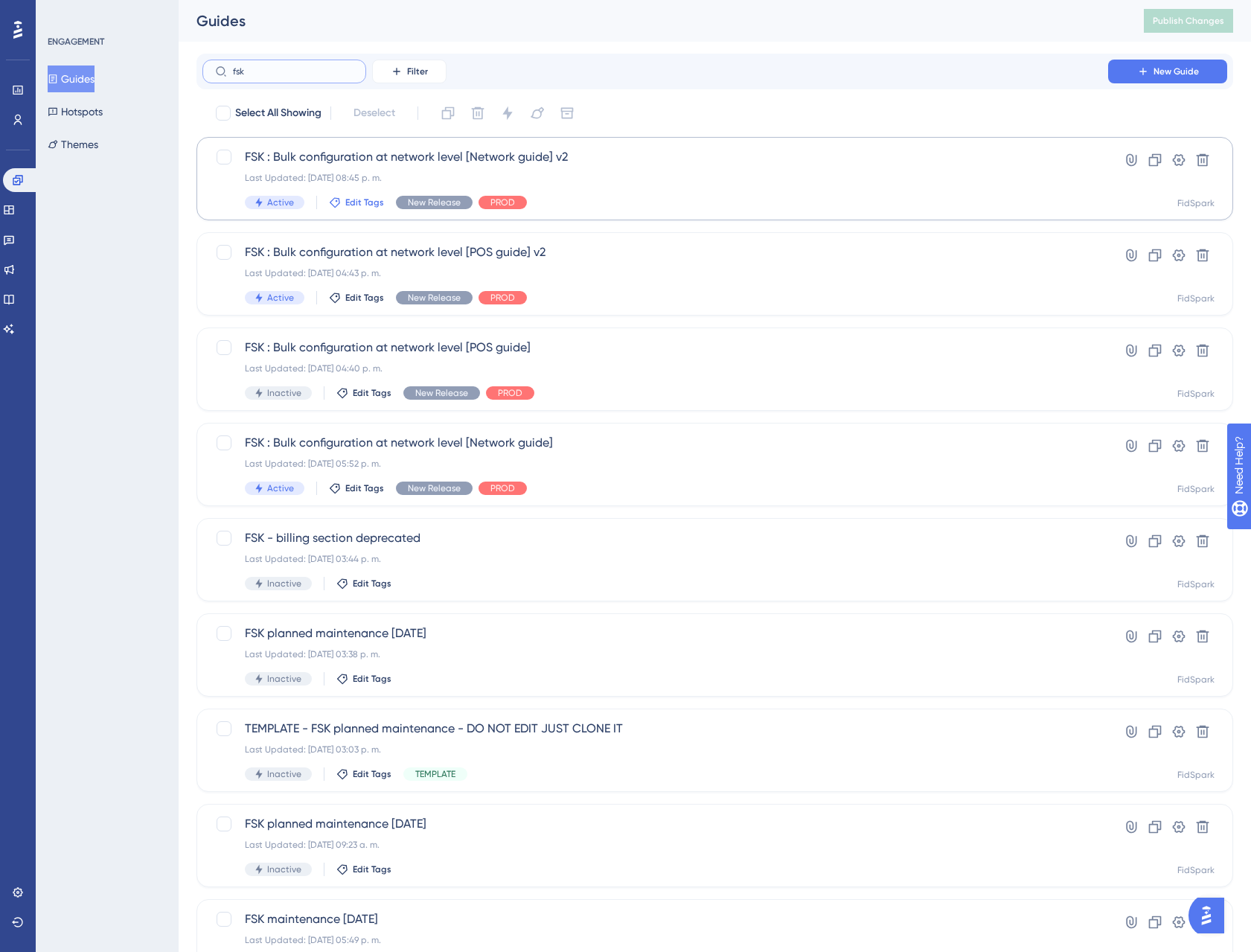
type input "fsk"
click at [345, 197] on span "Edit Tags" at bounding box center [364, 202] width 39 height 12
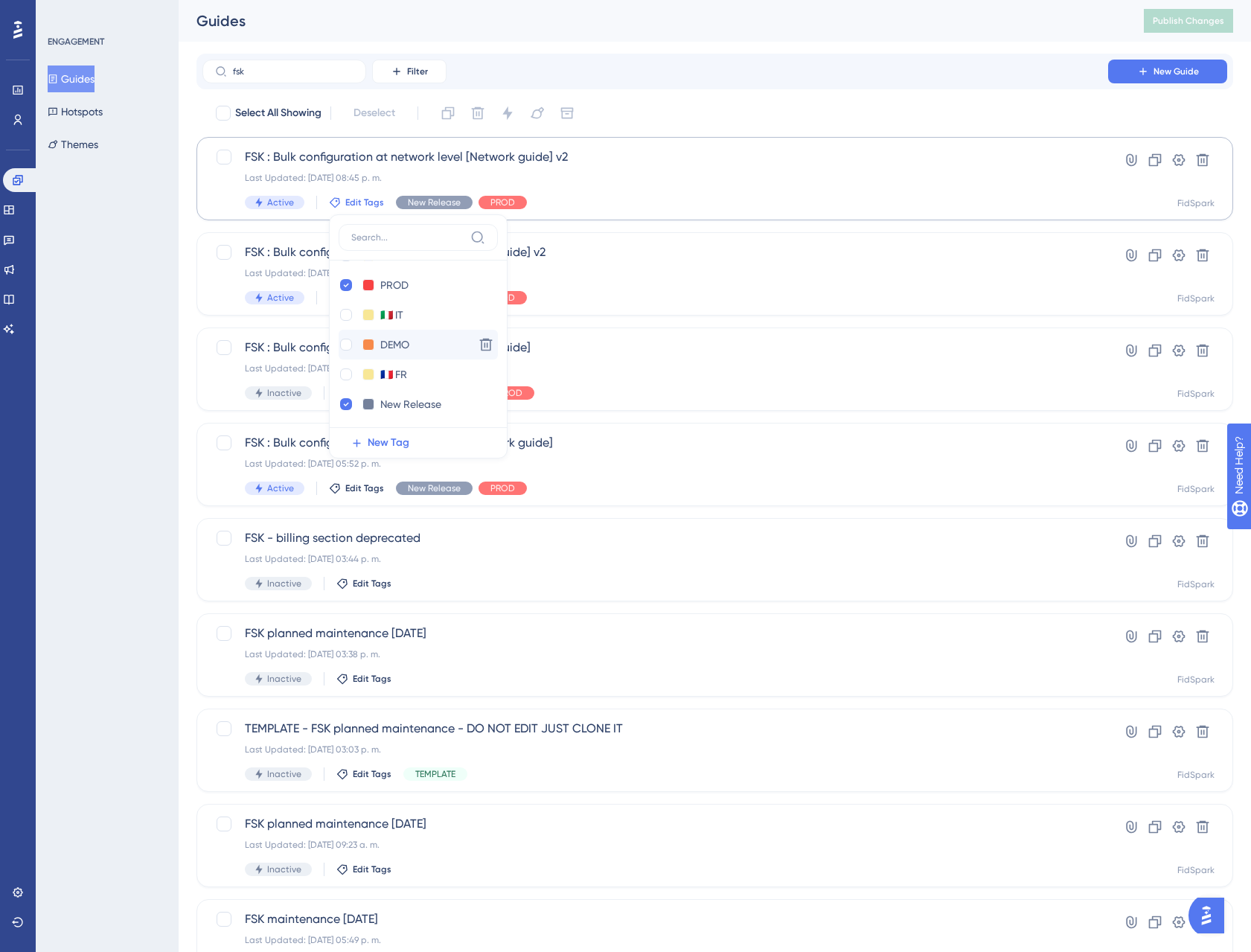
scroll to position [190, 0]
click at [346, 330] on icon at bounding box center [345, 332] width 6 height 10
checkbox input "false"
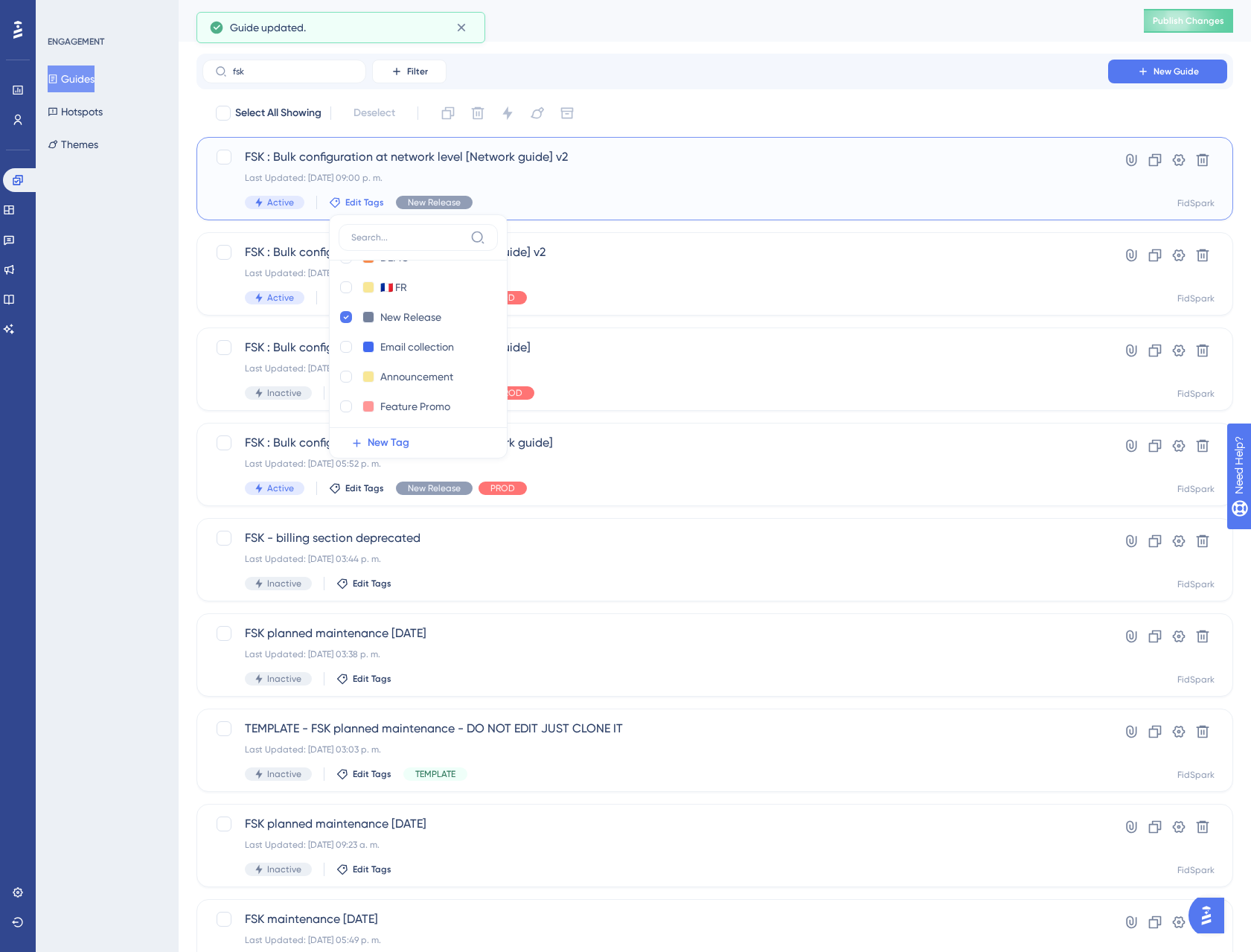
scroll to position [357, 0]
click at [423, 239] on input at bounding box center [407, 237] width 113 height 12
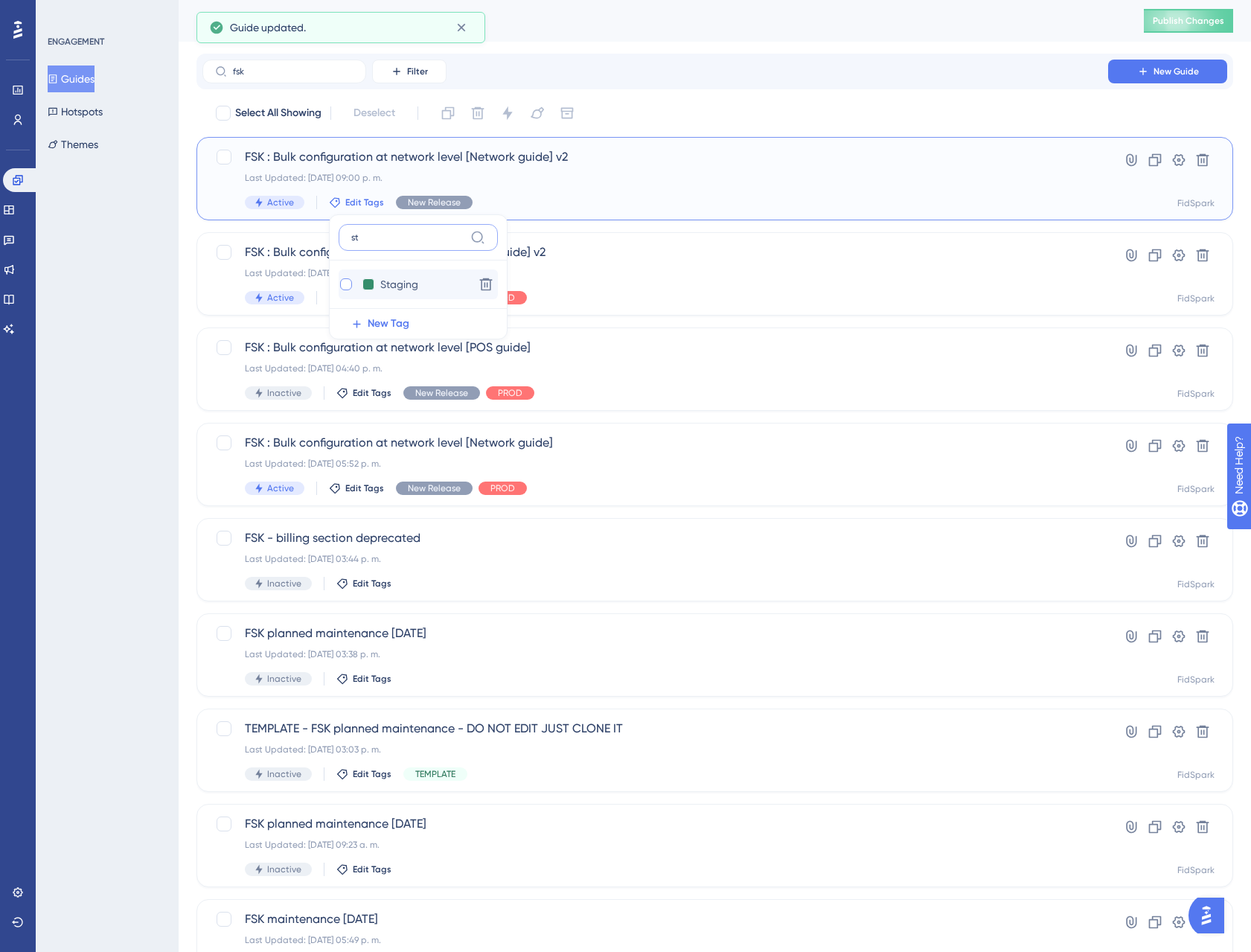
type input "st"
click at [343, 284] on div at bounding box center [345, 284] width 12 height 12
checkbox input "true"
click at [632, 229] on div "Select All Showing Deselect FSK : Bulk configuration at network level [Network …" at bounding box center [715, 589] width 1036 height 977
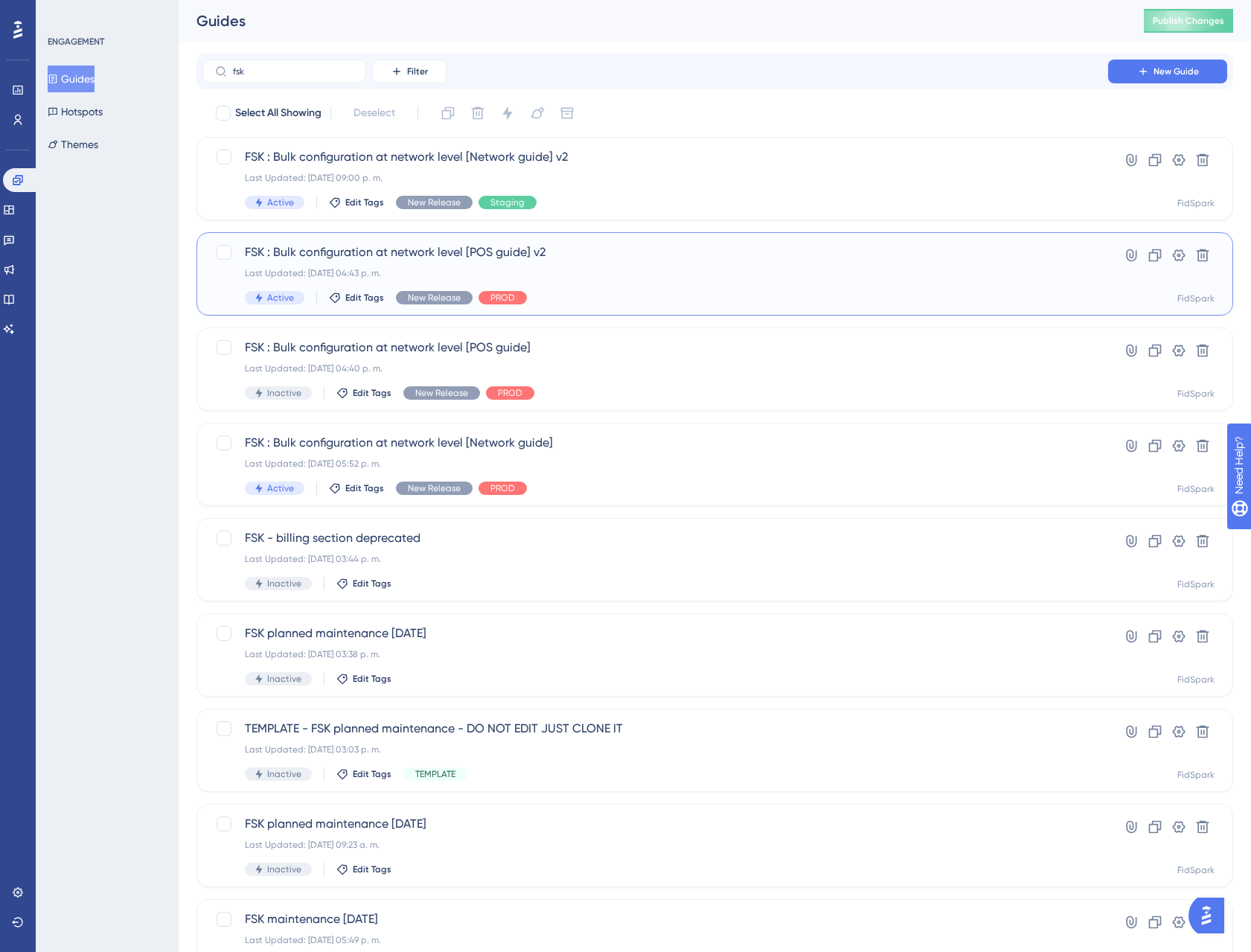
click at [551, 266] on div "FSK : Bulk configuration at network level [POS guide] v2 Last Updated: [DATE] 0…" at bounding box center [655, 273] width 821 height 61
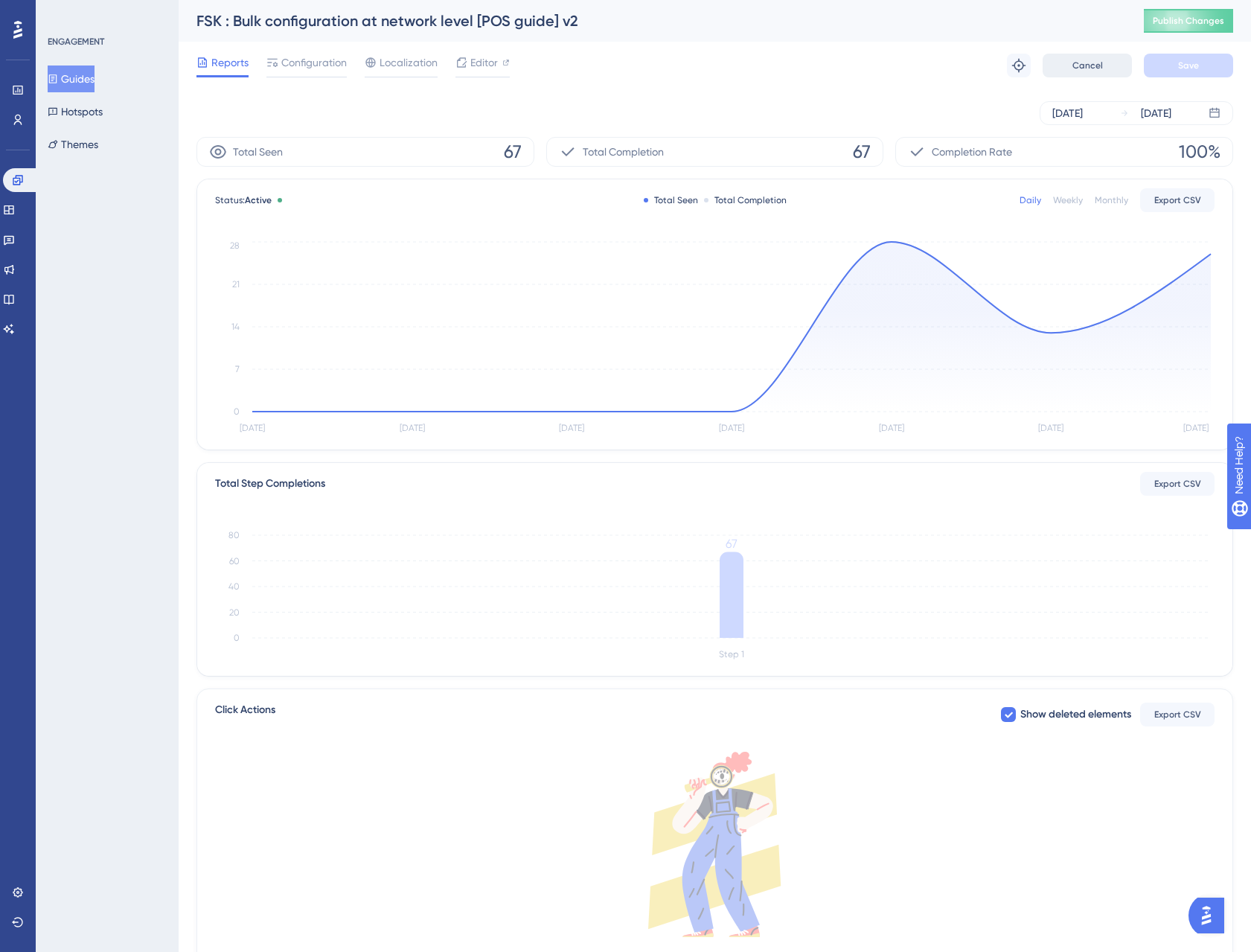
click at [1097, 65] on span "Cancel" at bounding box center [1088, 65] width 30 height 12
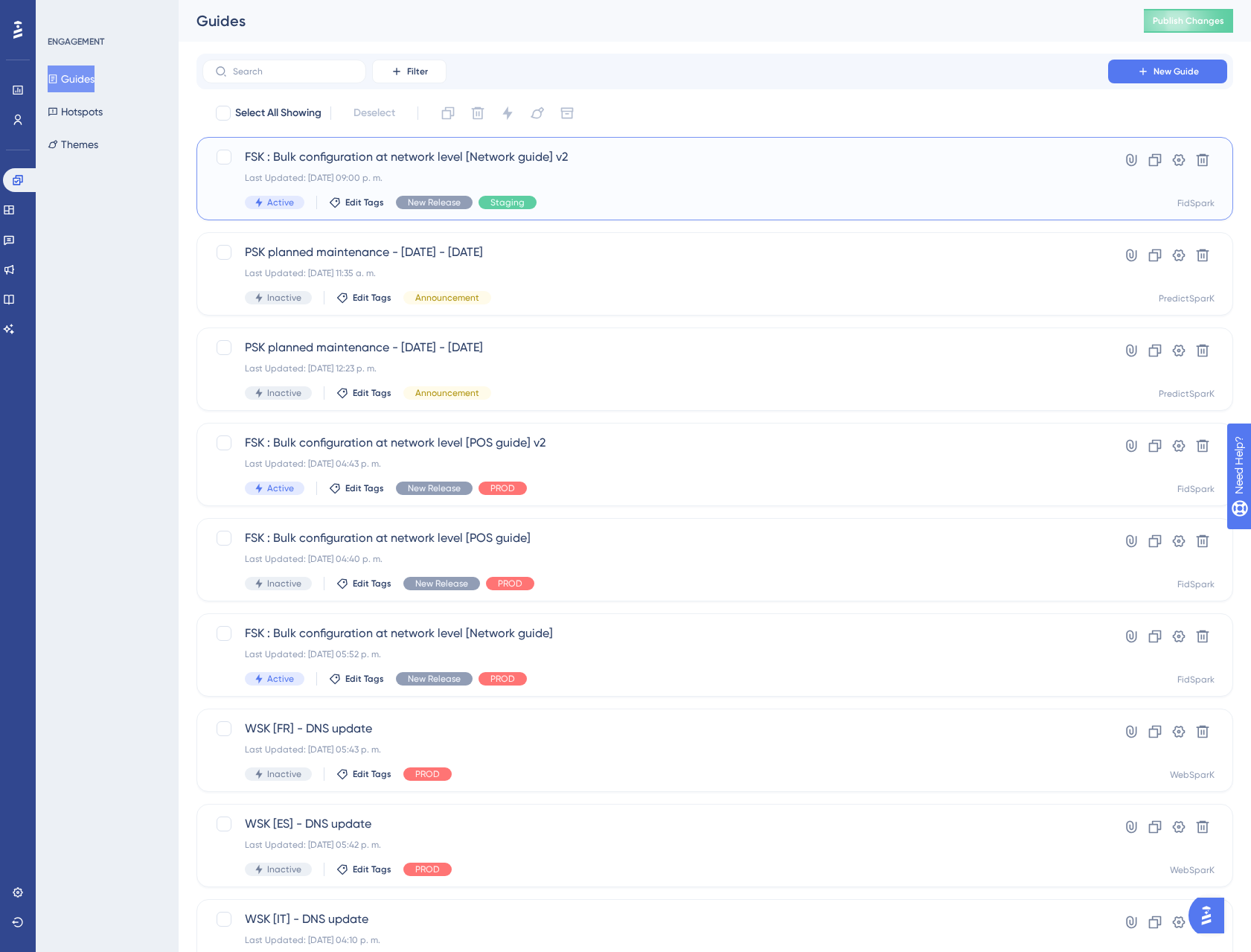
click at [569, 158] on span "FSK : Bulk configuration at network level [Network guide] v2" at bounding box center [655, 157] width 821 height 18
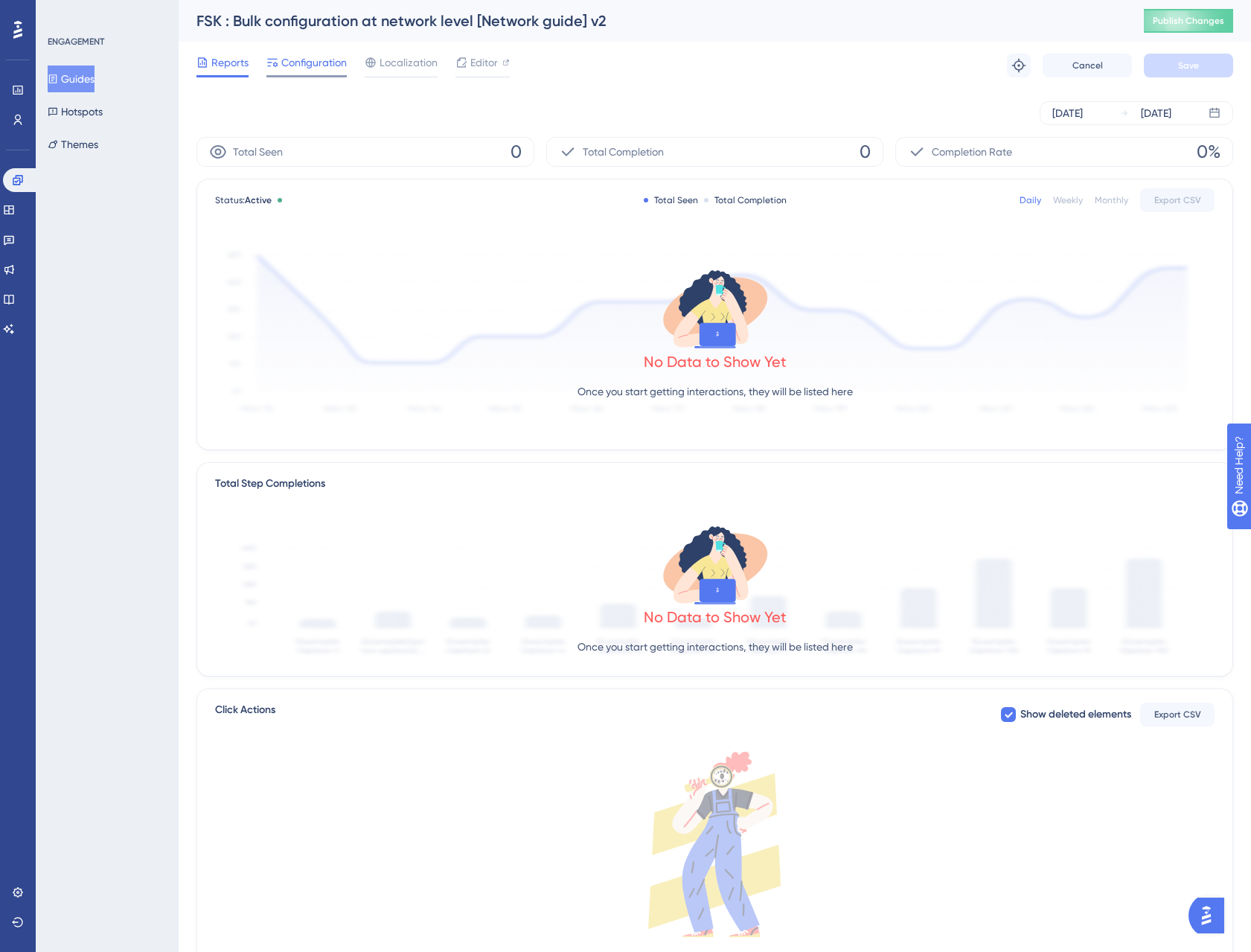
click at [315, 66] on span "Configuration" at bounding box center [313, 62] width 65 height 18
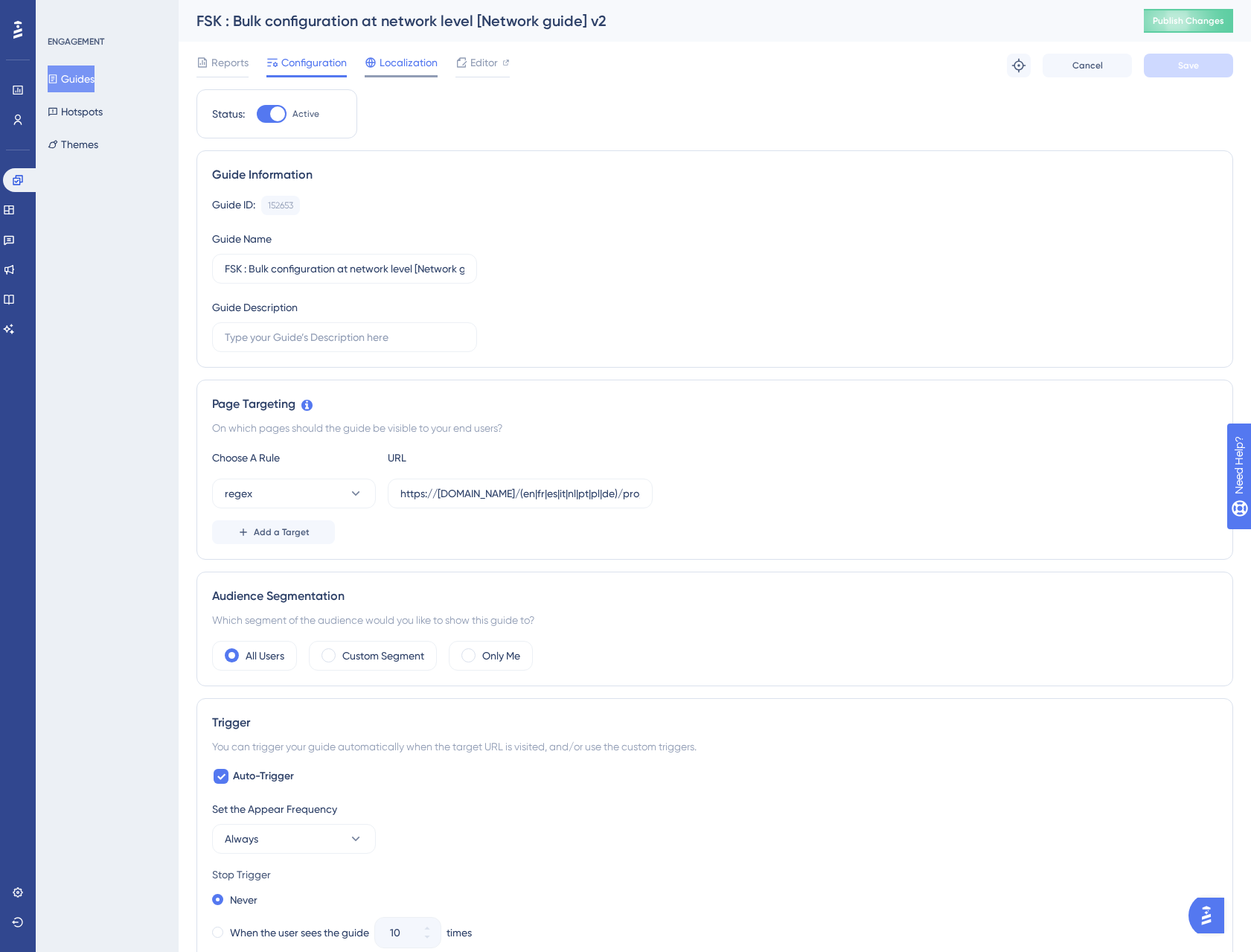
click at [408, 61] on span "Localization" at bounding box center [408, 62] width 58 height 18
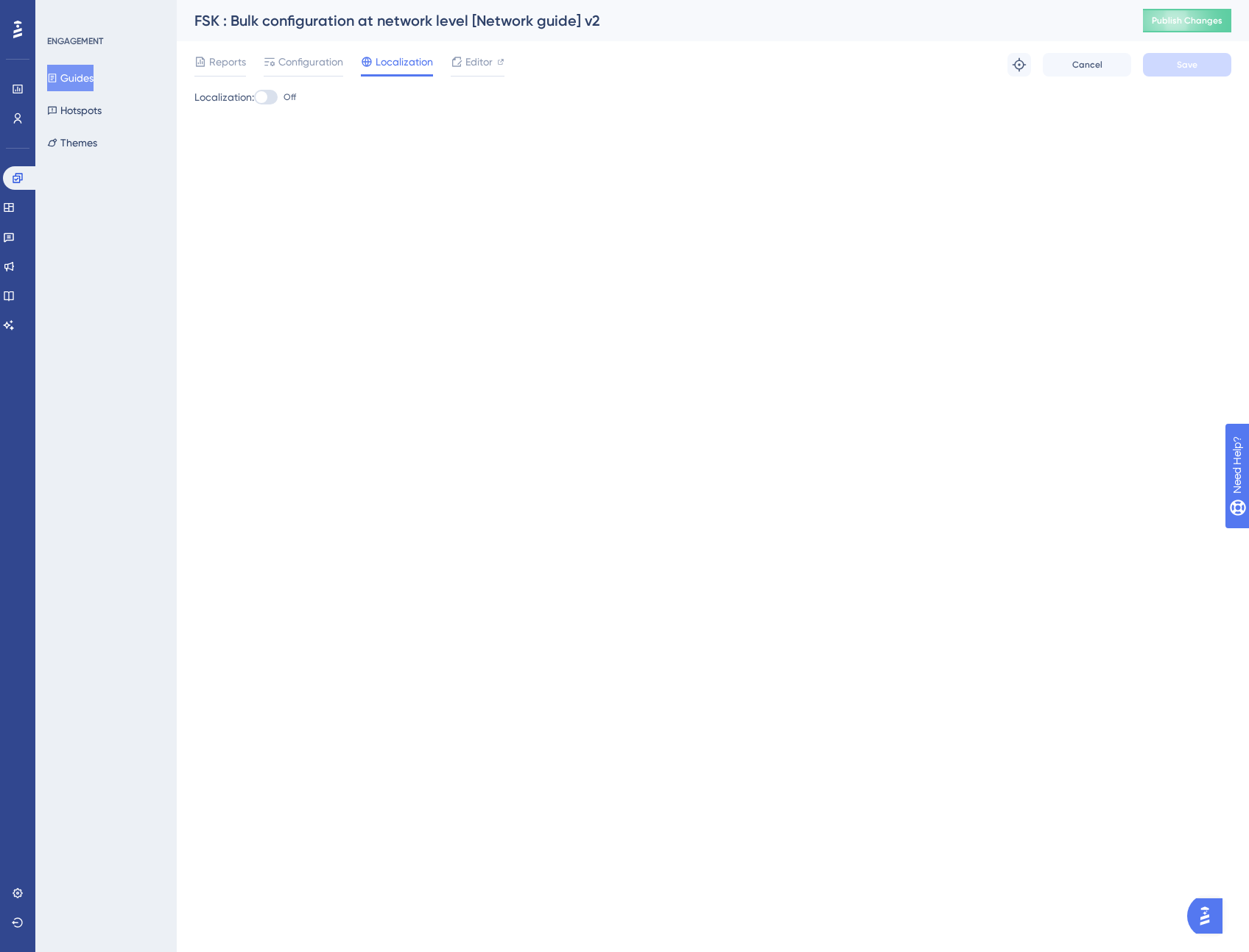
click at [275, 100] on div at bounding box center [265, 98] width 23 height 15
click at [254, 98] on input "Off" at bounding box center [254, 97] width 1 height 1
checkbox input "true"
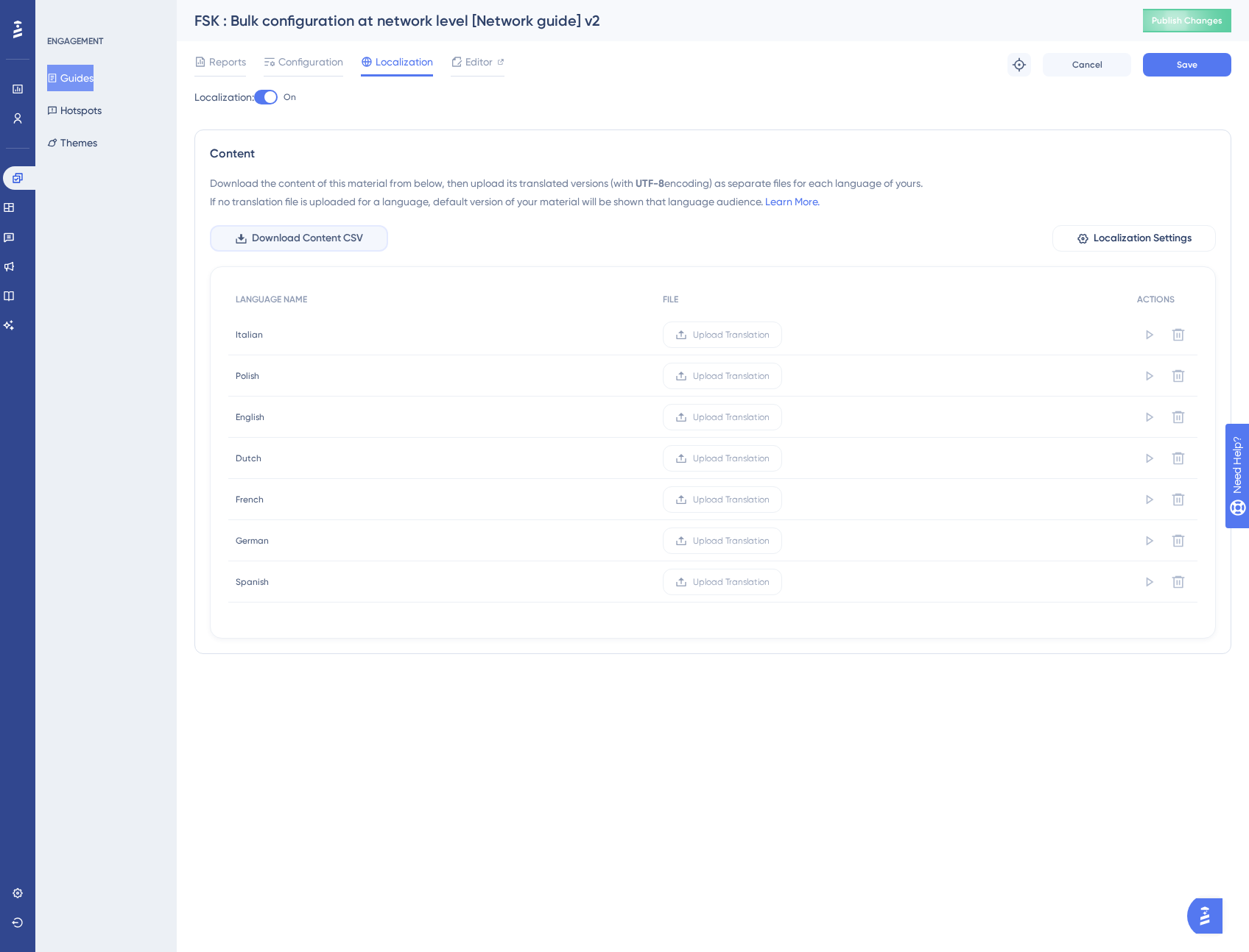
click at [318, 238] on span "Download Content CSV" at bounding box center [307, 238] width 111 height 18
click at [707, 105] on div "Localization: On" at bounding box center [713, 97] width 1037 height 18
click at [1204, 70] on button "Save" at bounding box center [1187, 64] width 88 height 23
click at [759, 84] on div "Reports Configuration Localization Editor Troubleshoot Cancel Save" at bounding box center [713, 65] width 1037 height 47
click at [90, 77] on button "Guides" at bounding box center [69, 78] width 46 height 26
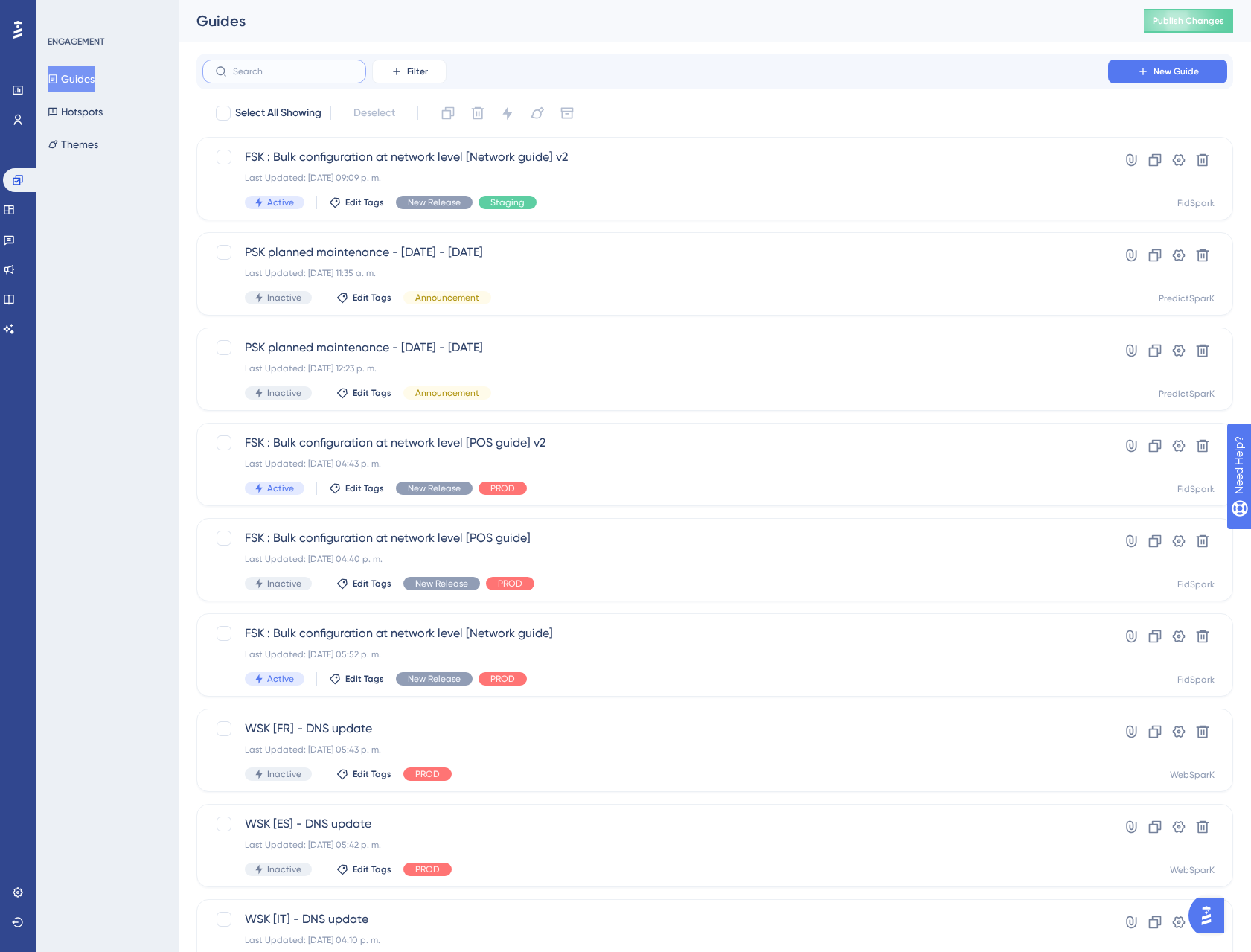
click at [316, 74] on input "text" at bounding box center [292, 71] width 121 height 10
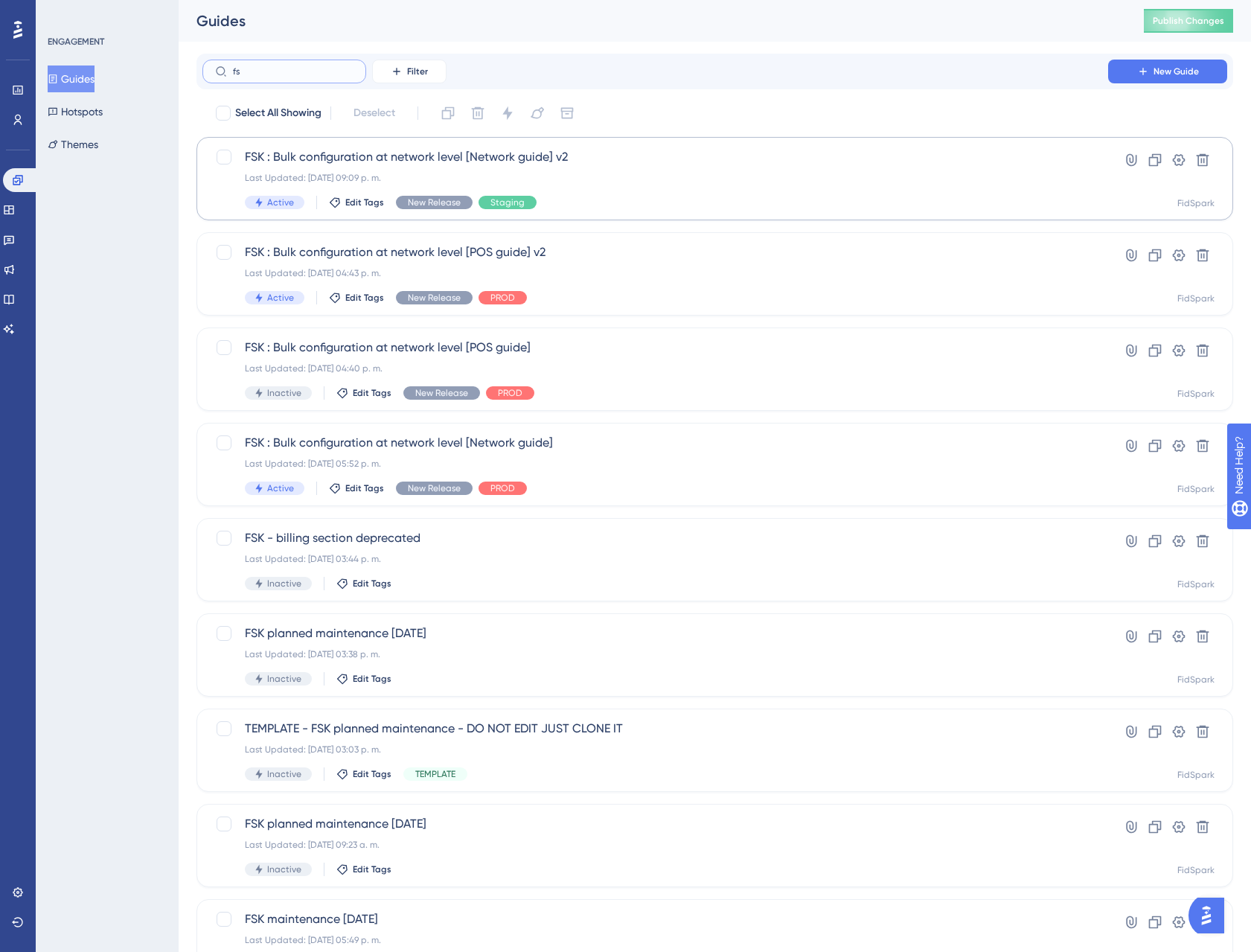
type input "fs"
click at [481, 151] on span "FSK : Bulk configuration at network level [Network guide] v2" at bounding box center [655, 157] width 821 height 18
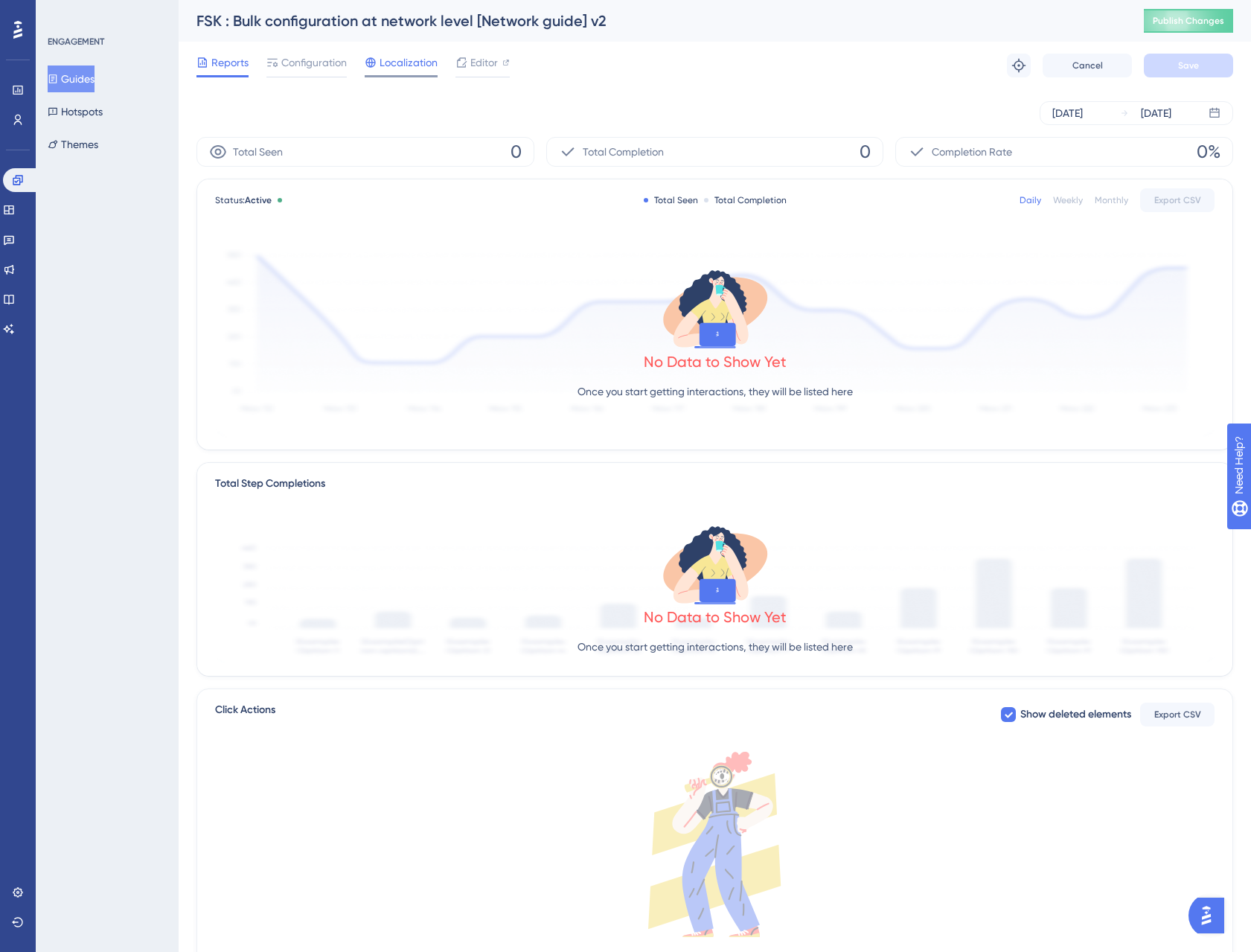
click at [409, 65] on span "Localization" at bounding box center [408, 62] width 58 height 18
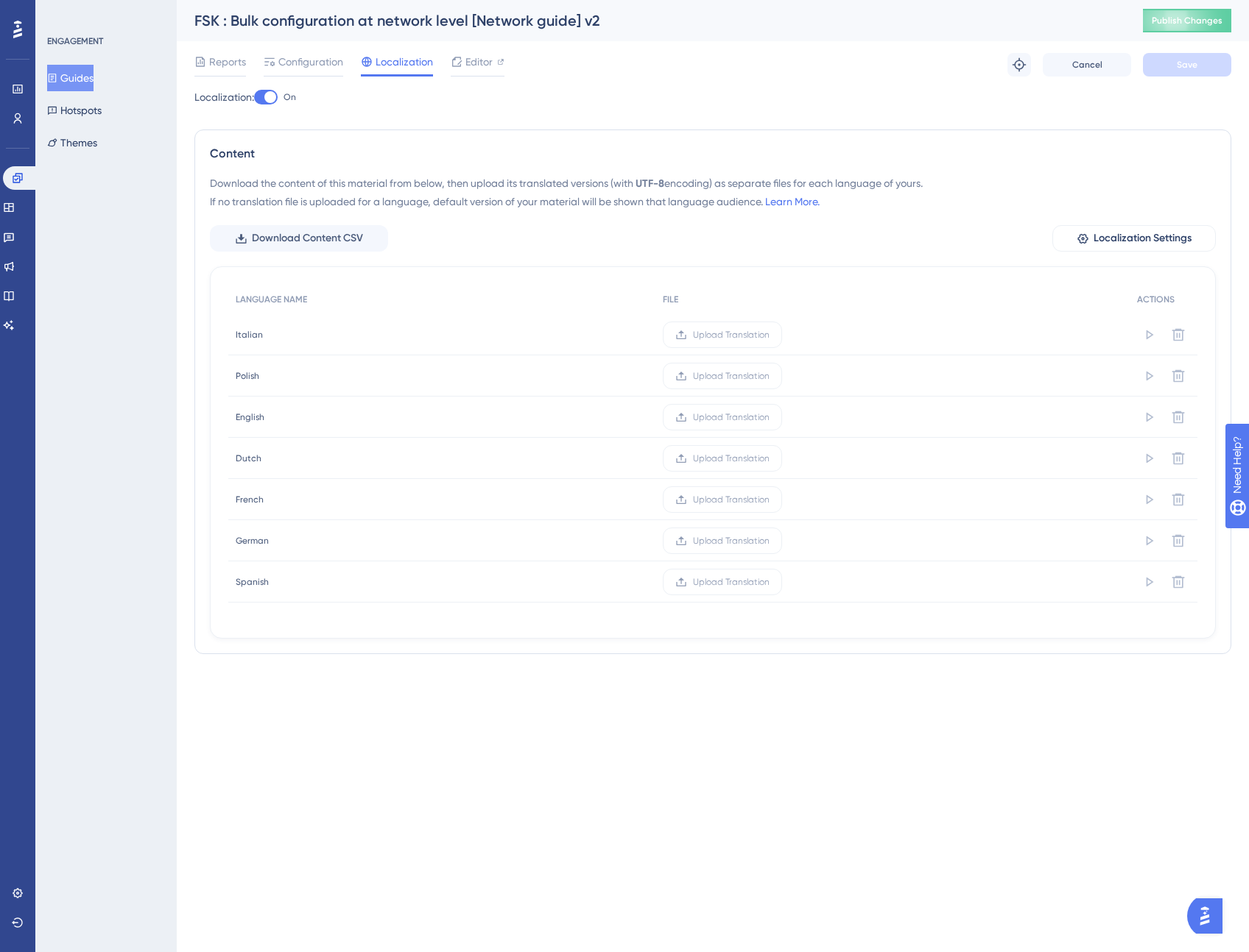
click at [892, 318] on div "Upload Translation" at bounding box center [893, 335] width 475 height 41
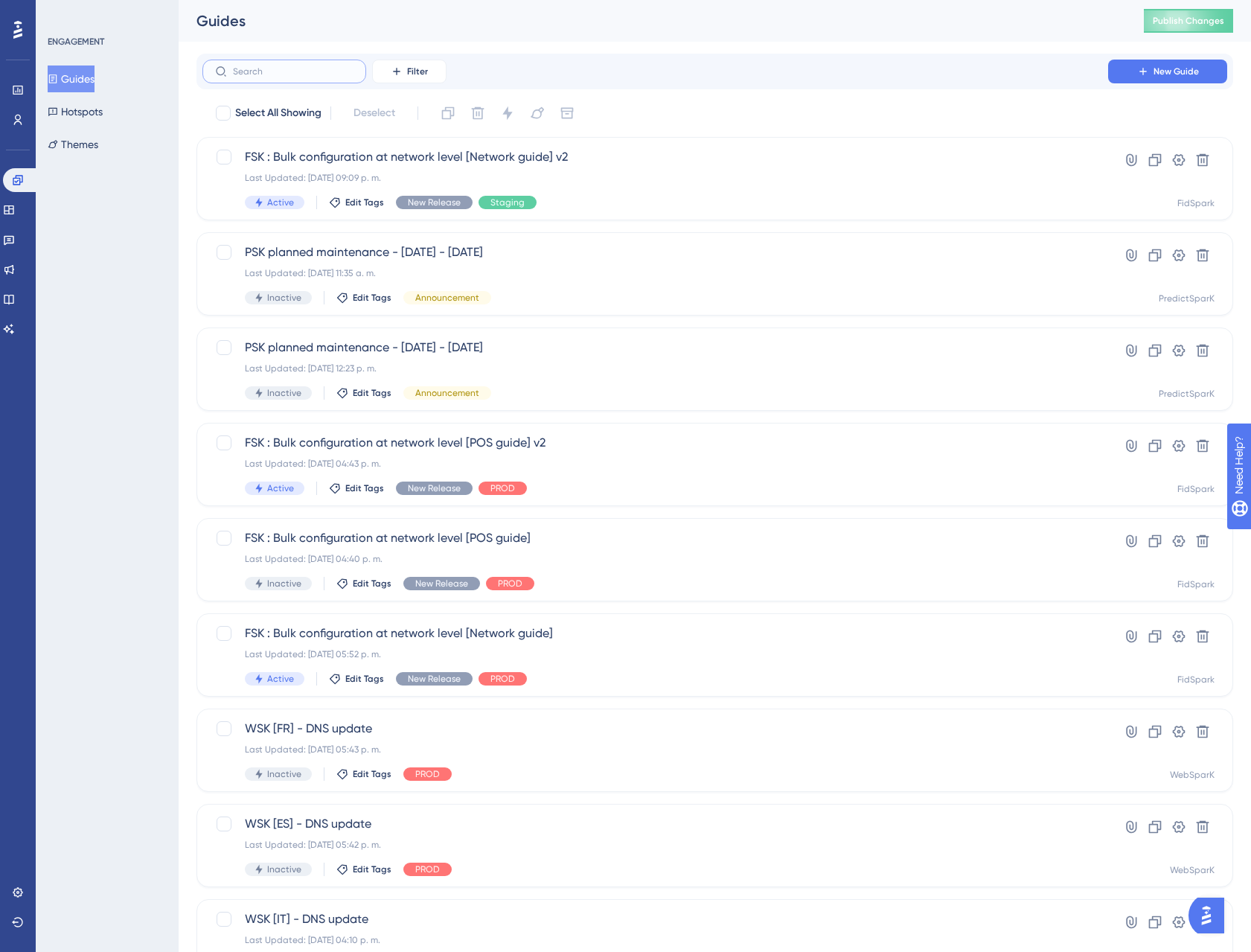
click at [275, 70] on input "text" at bounding box center [292, 71] width 121 height 10
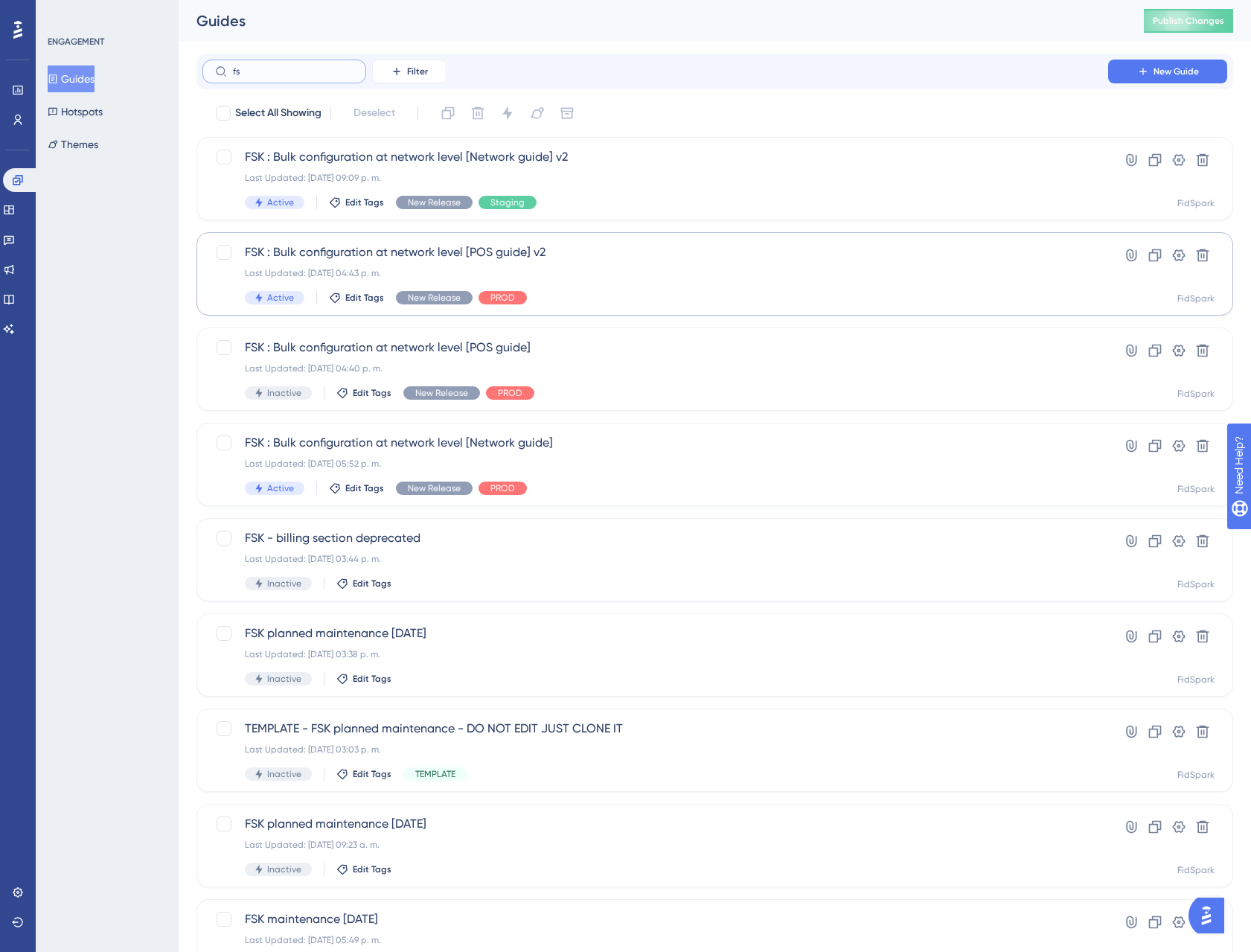
type input "fs"
click at [349, 260] on span "FSK : Bulk configuration at network level [POS guide] v2" at bounding box center [655, 252] width 821 height 18
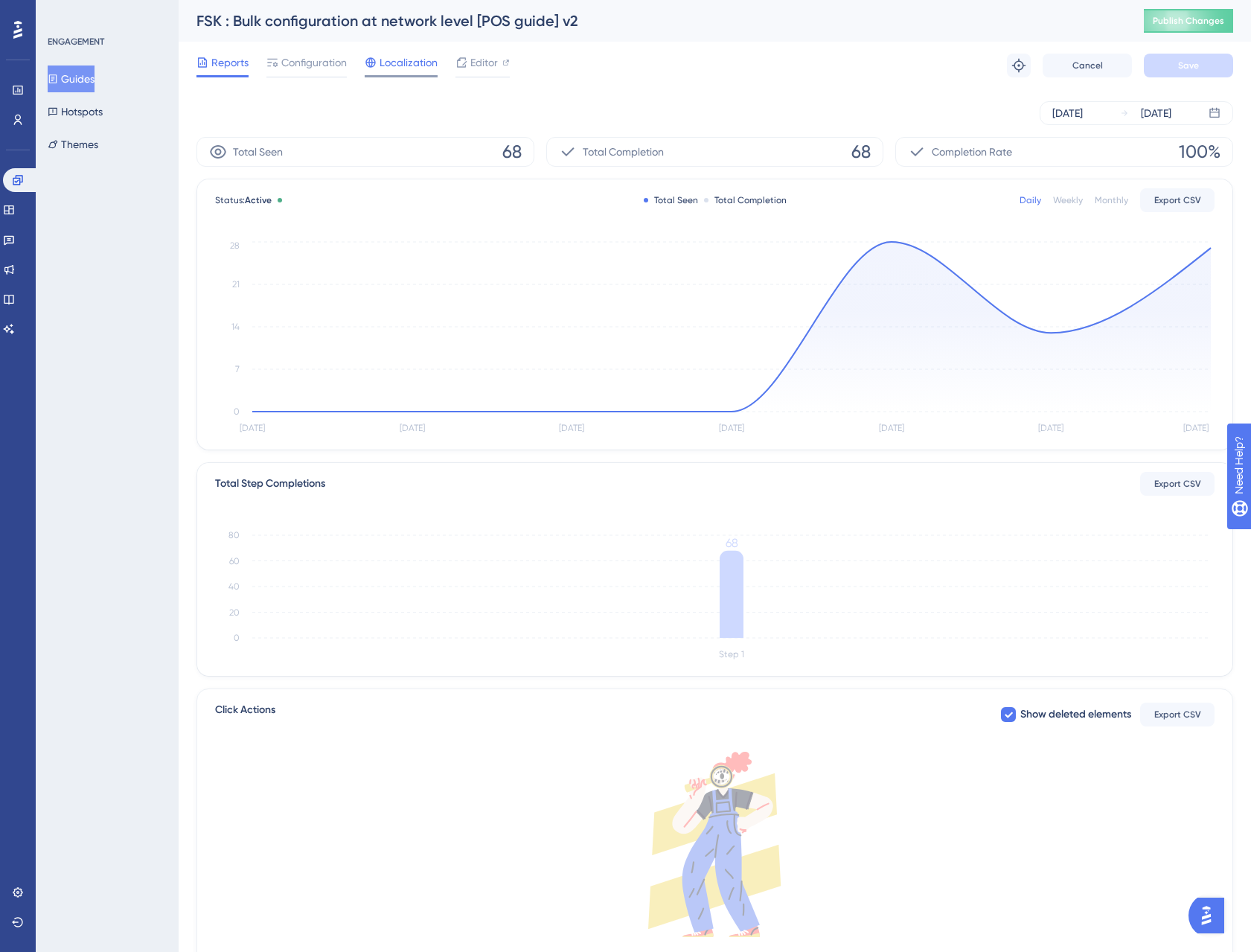
click at [418, 69] on span "Localization" at bounding box center [408, 62] width 58 height 18
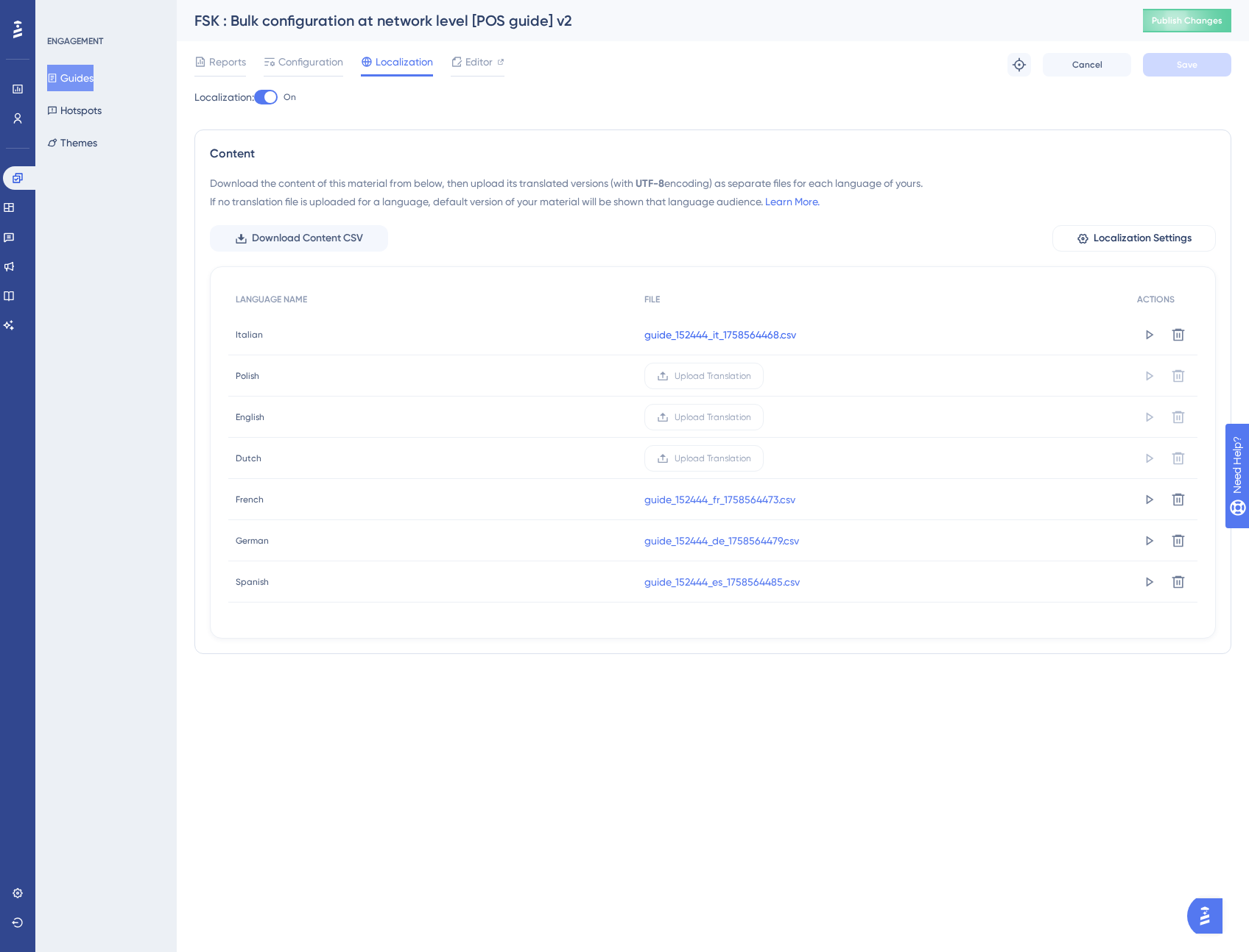
click at [707, 335] on link "guide_152444_it_1758564468.csv" at bounding box center [719, 334] width 151 height 18
click at [89, 83] on button "Guides" at bounding box center [69, 78] width 46 height 26
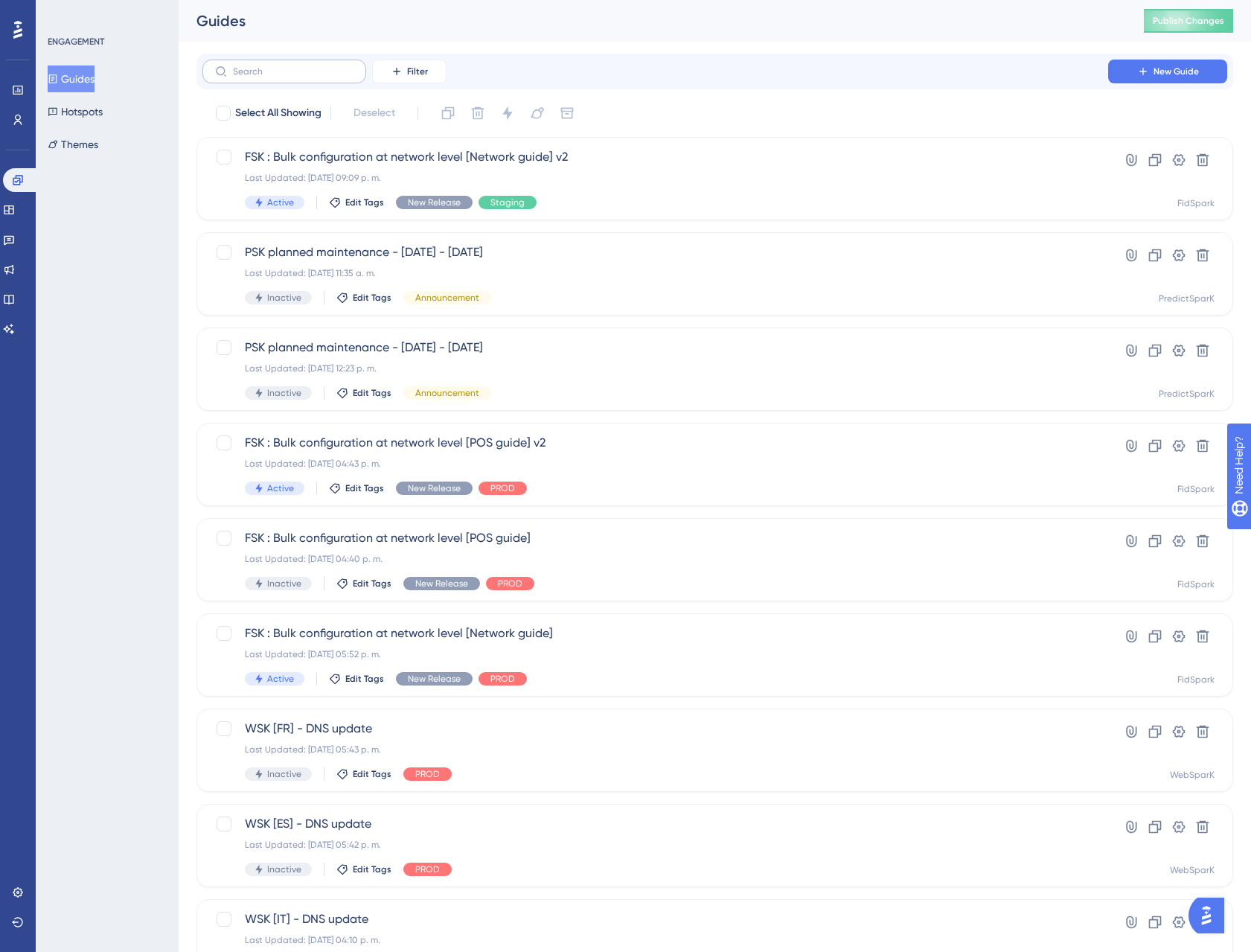
click at [299, 77] on label at bounding box center [284, 71] width 163 height 24
click at [299, 77] on input "text" at bounding box center [292, 71] width 121 height 10
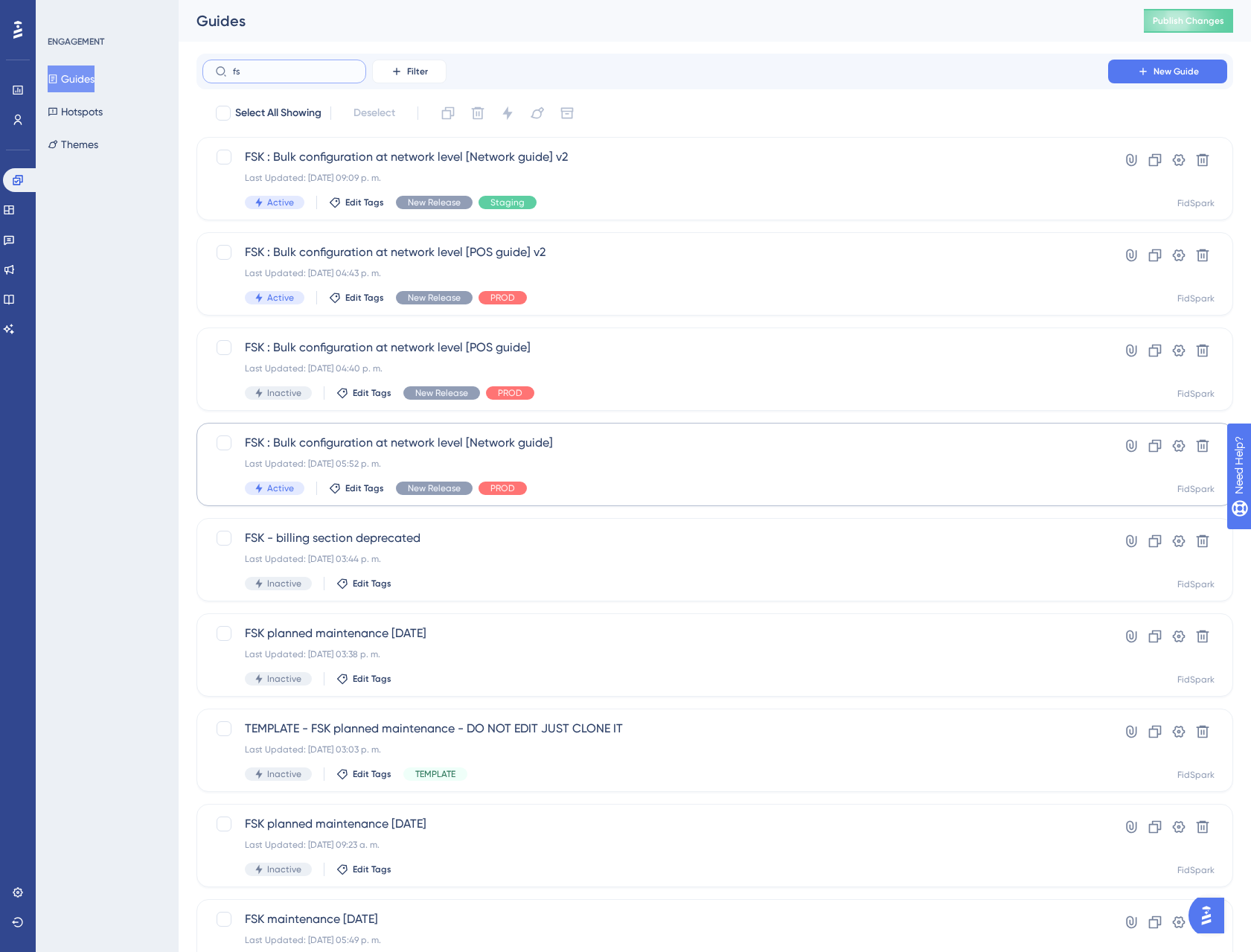
type input "fs"
click at [463, 444] on span "FSK : Bulk configuration at network level [Network guide]" at bounding box center [655, 442] width 821 height 18
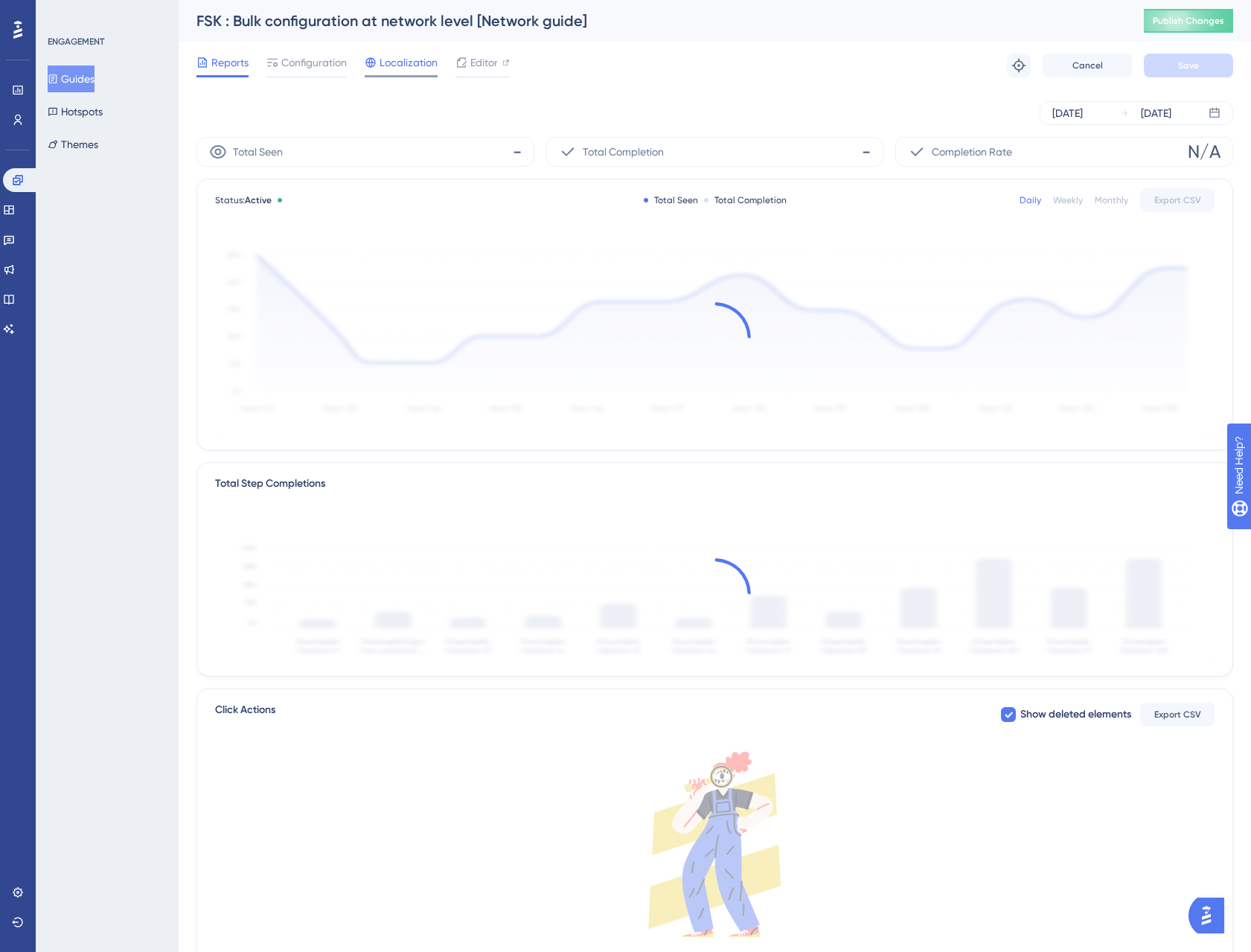
click at [384, 58] on span "Localization" at bounding box center [408, 62] width 58 height 18
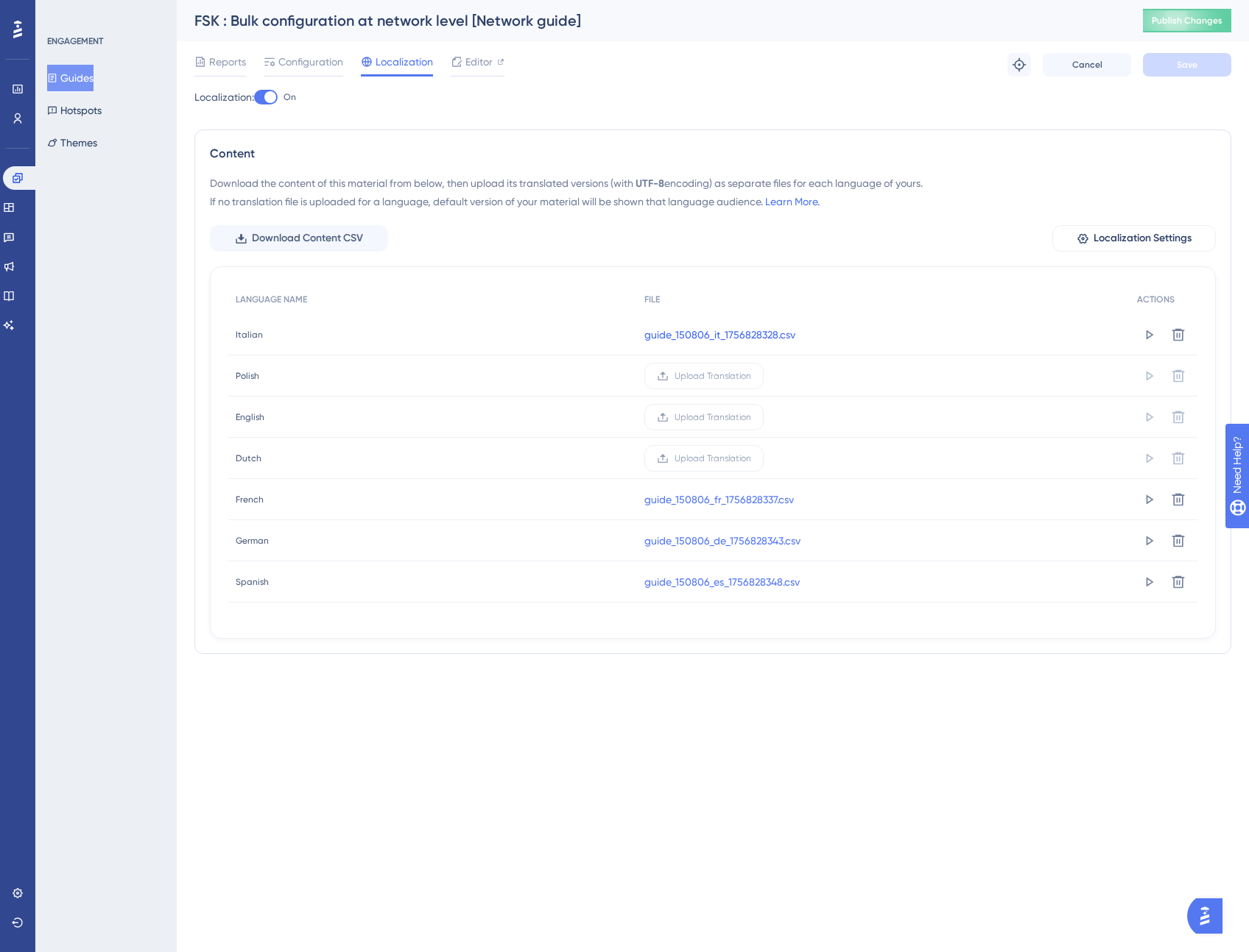
click at [711, 330] on link "guide_150806_it_1756828328.csv" at bounding box center [719, 334] width 151 height 18
click at [714, 499] on link "guide_150806_fr_1756828337.csv" at bounding box center [718, 499] width 149 height 18
click at [706, 539] on link "guide_150806_de_1756828343.csv" at bounding box center [722, 541] width 156 height 18
click at [719, 585] on link "guide_150806_es_1756828348.csv" at bounding box center [721, 582] width 155 height 18
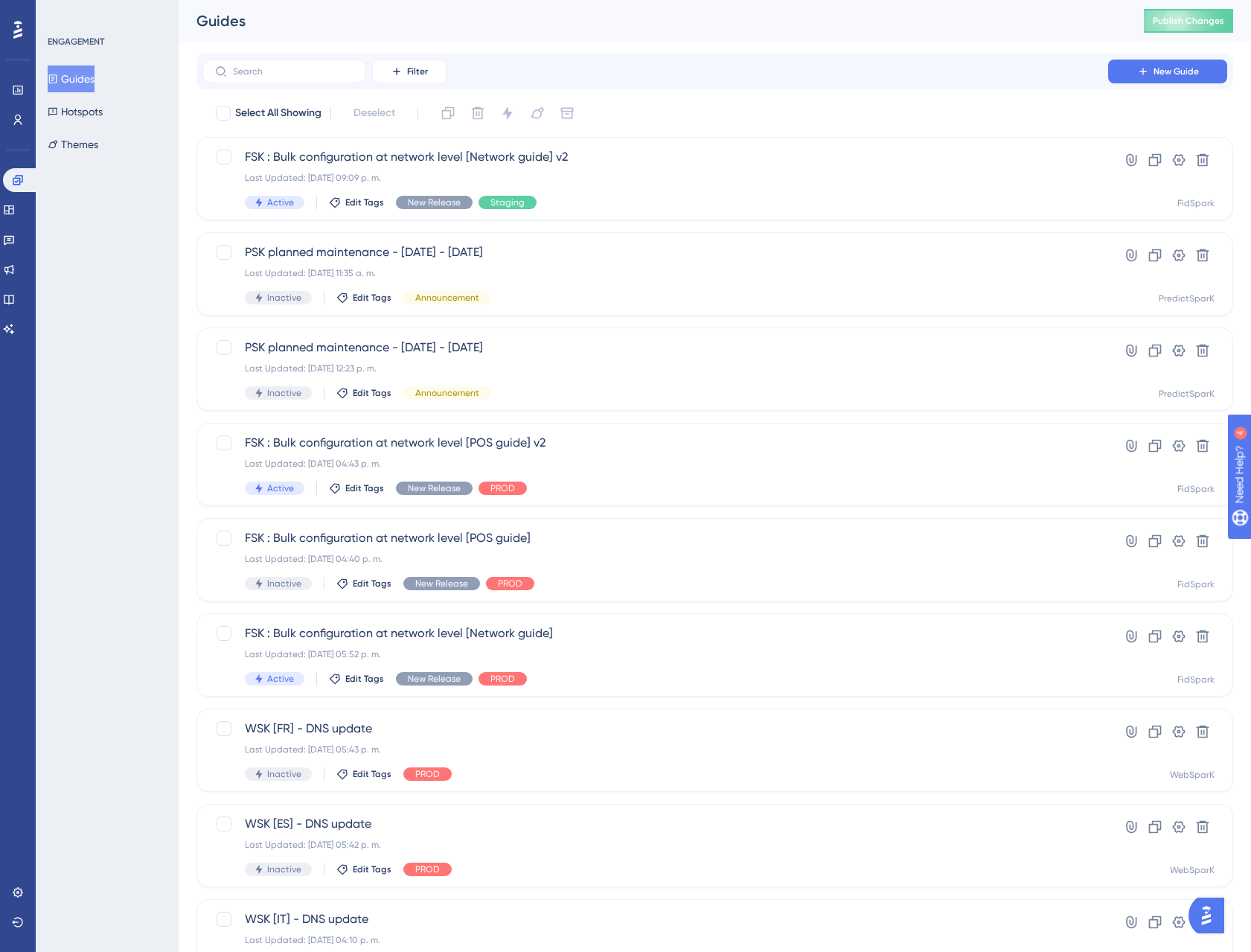
click at [95, 81] on button "Guides" at bounding box center [70, 79] width 47 height 27
click at [244, 82] on label at bounding box center [284, 71] width 163 height 24
click at [244, 77] on input "text" at bounding box center [292, 71] width 121 height 10
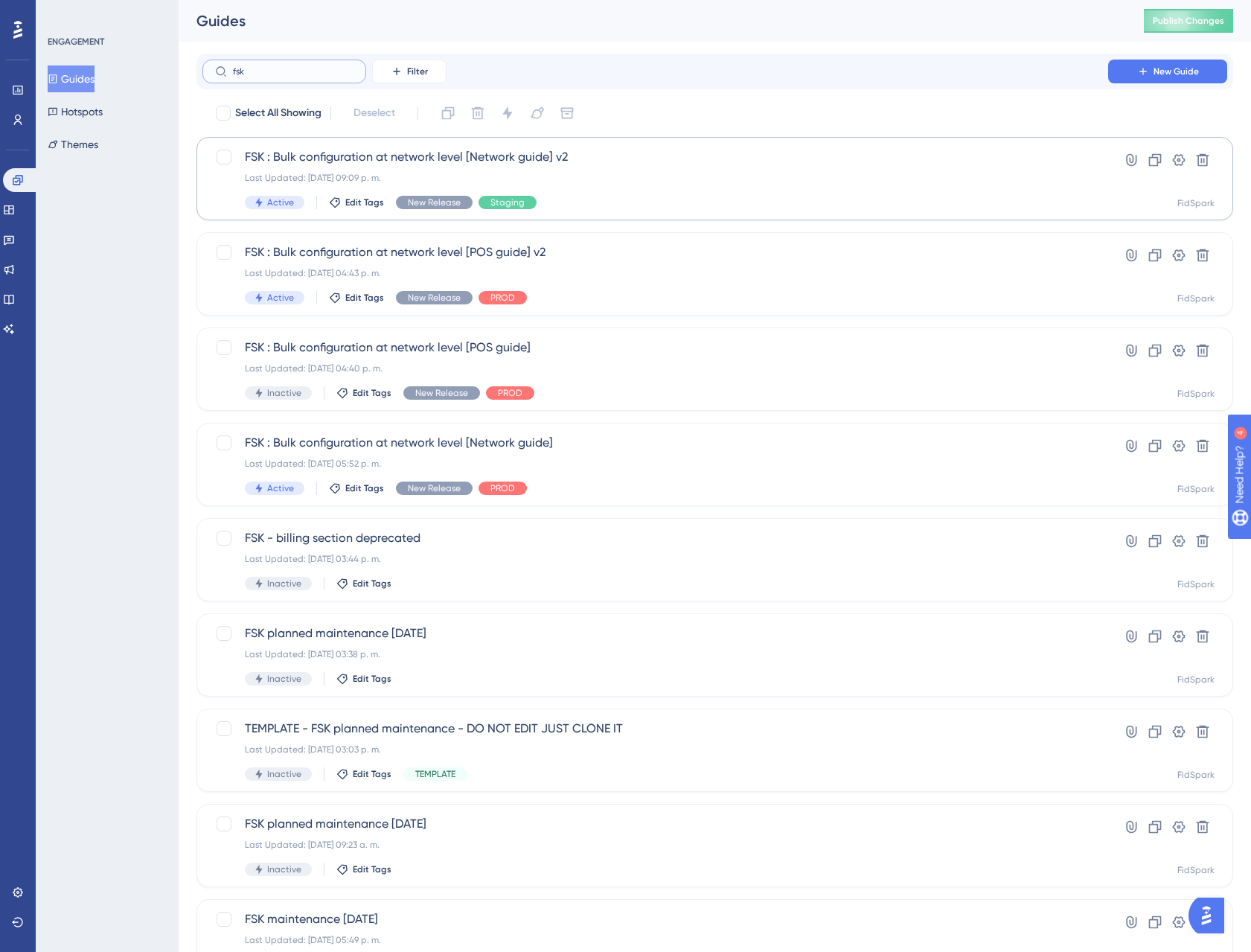
type input "fsk"
click at [367, 158] on span "FSK : Bulk configuration at network level [Network guide] v2" at bounding box center [655, 157] width 821 height 18
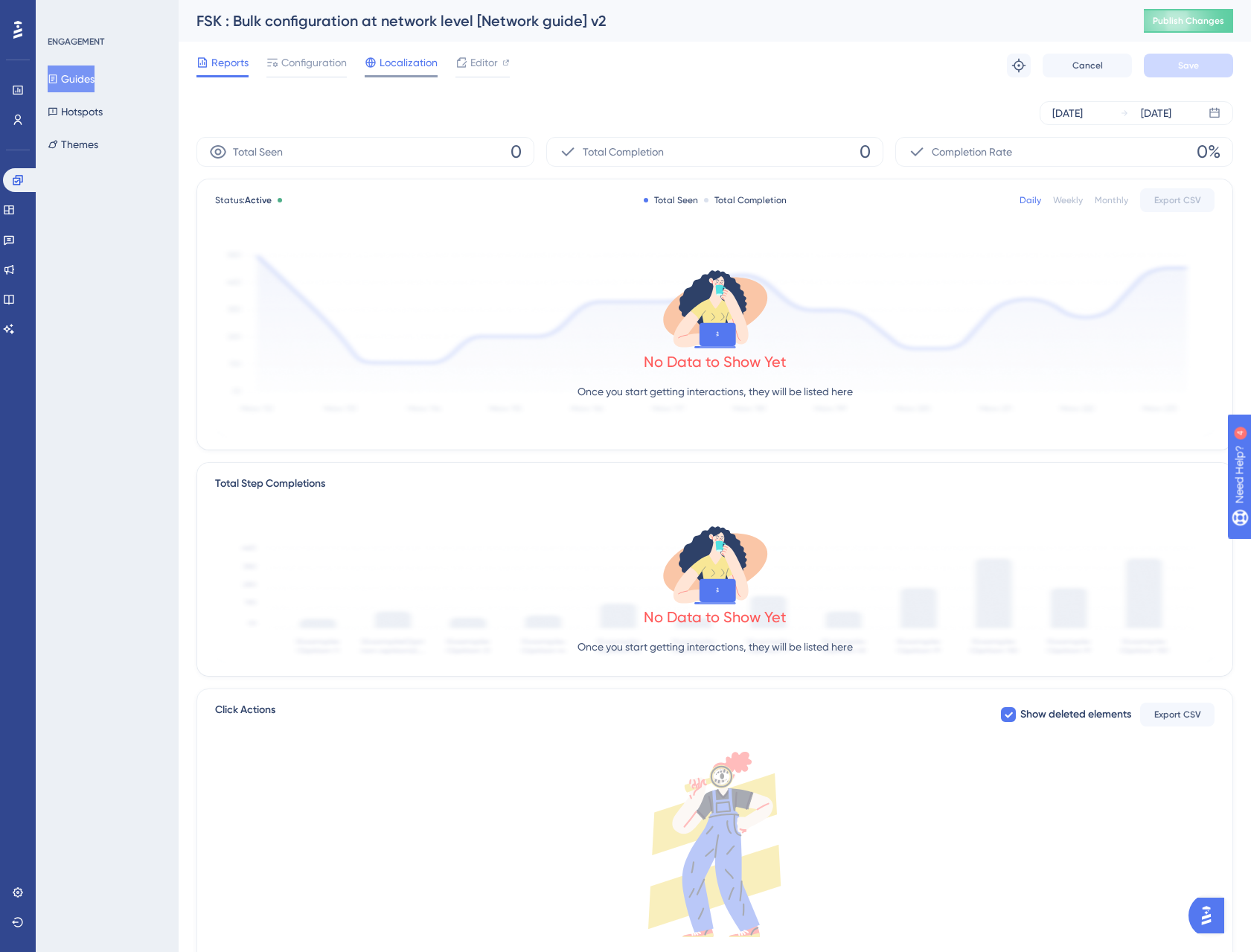
click at [412, 58] on span "Localization" at bounding box center [408, 62] width 58 height 18
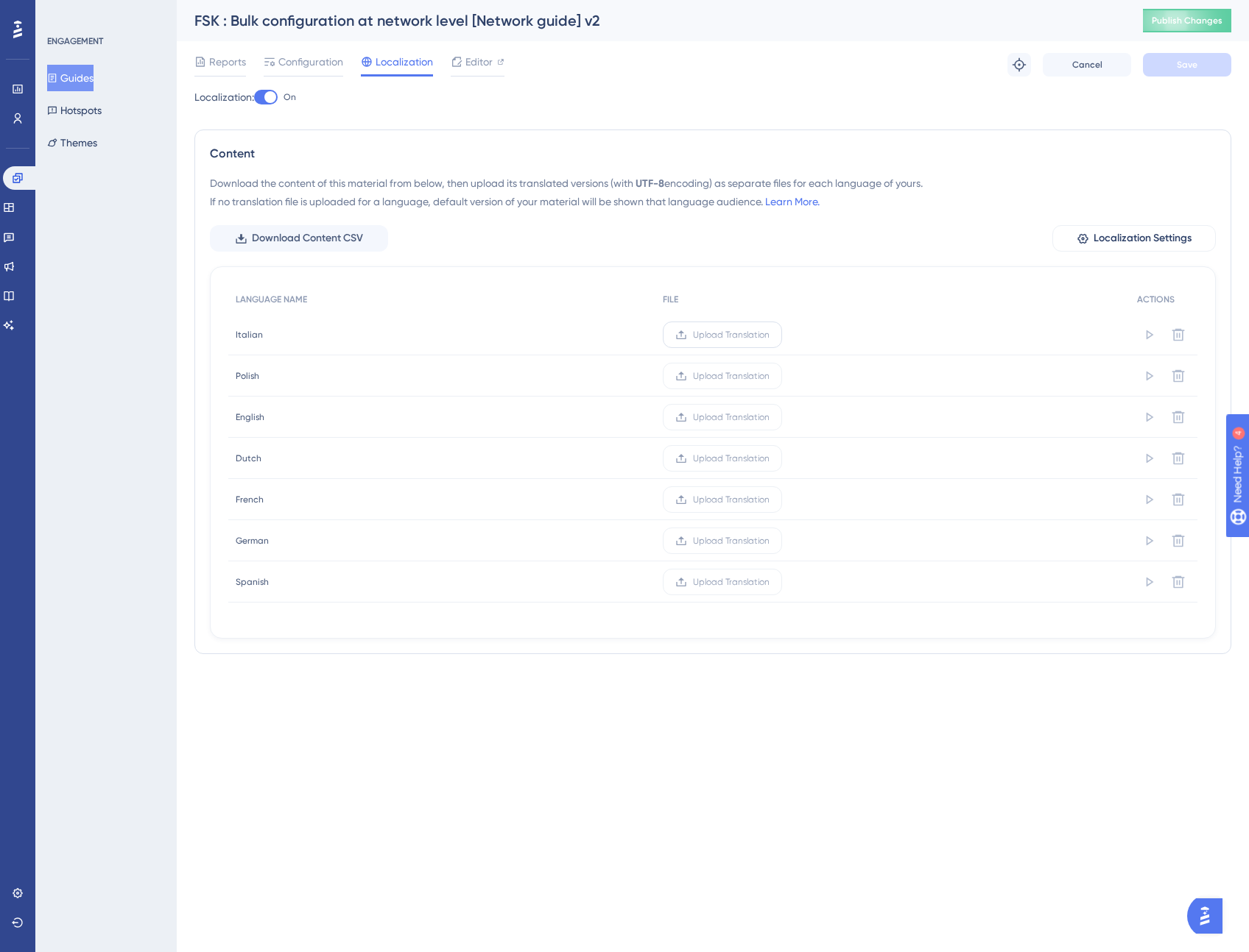
click at [714, 333] on span "Upload Translation" at bounding box center [732, 334] width 77 height 12
click at [769, 335] on input "Upload Translation" at bounding box center [769, 335] width 0 height 0
click at [727, 339] on span "Upload Translation" at bounding box center [732, 334] width 77 height 12
click at [769, 335] on input "Upload Translation" at bounding box center [769, 335] width 0 height 0
click at [724, 499] on span "Upload Translation" at bounding box center [718, 499] width 77 height 12
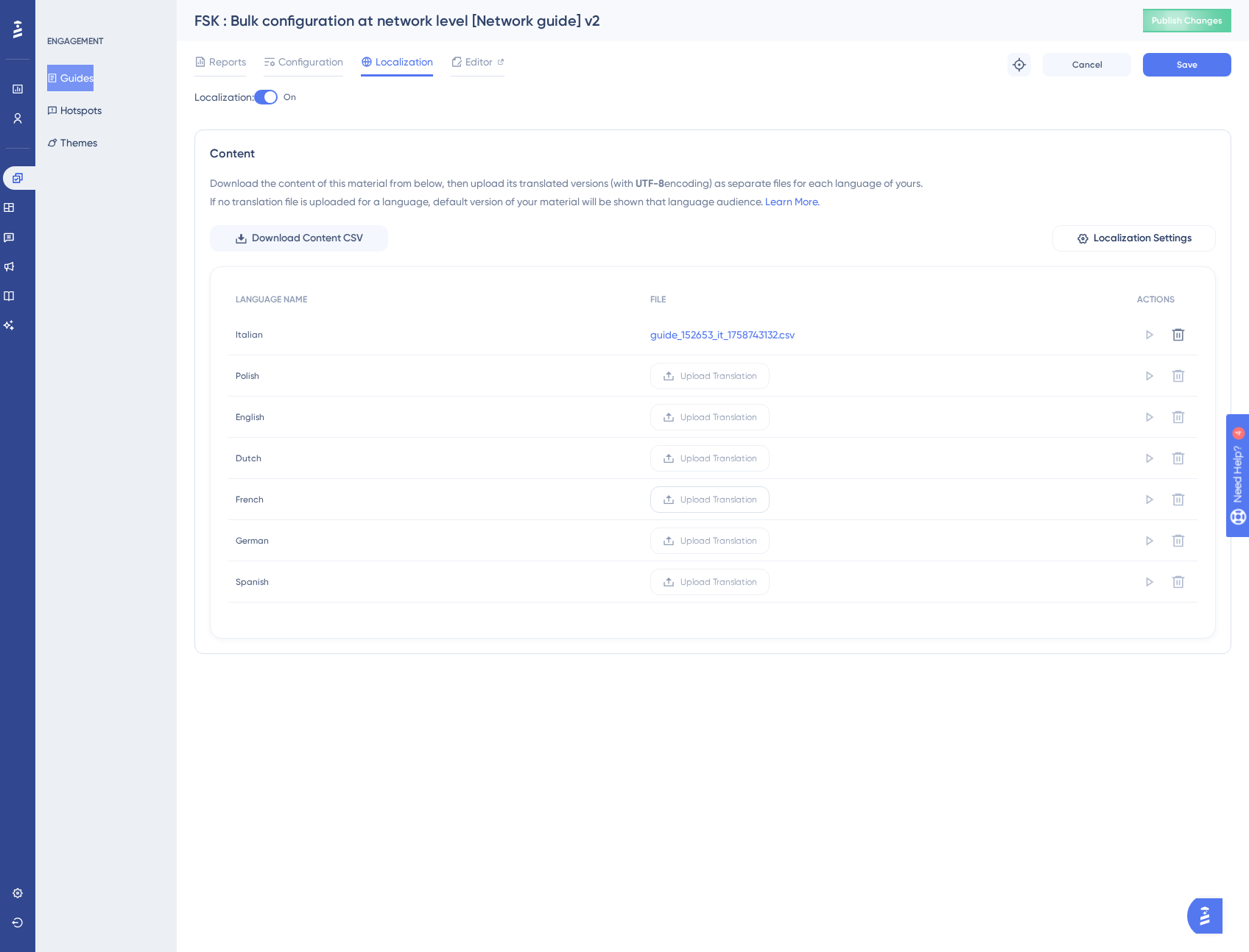
click at [757, 499] on input "Upload Translation" at bounding box center [757, 499] width 0 height 0
click at [717, 543] on span "Upload Translation" at bounding box center [718, 541] width 77 height 12
click at [757, 541] on input "Upload Translation" at bounding box center [757, 541] width 0 height 0
click at [717, 584] on span "Upload Translation" at bounding box center [715, 582] width 77 height 12
click at [753, 582] on input "Upload Translation" at bounding box center [753, 582] width 0 height 0
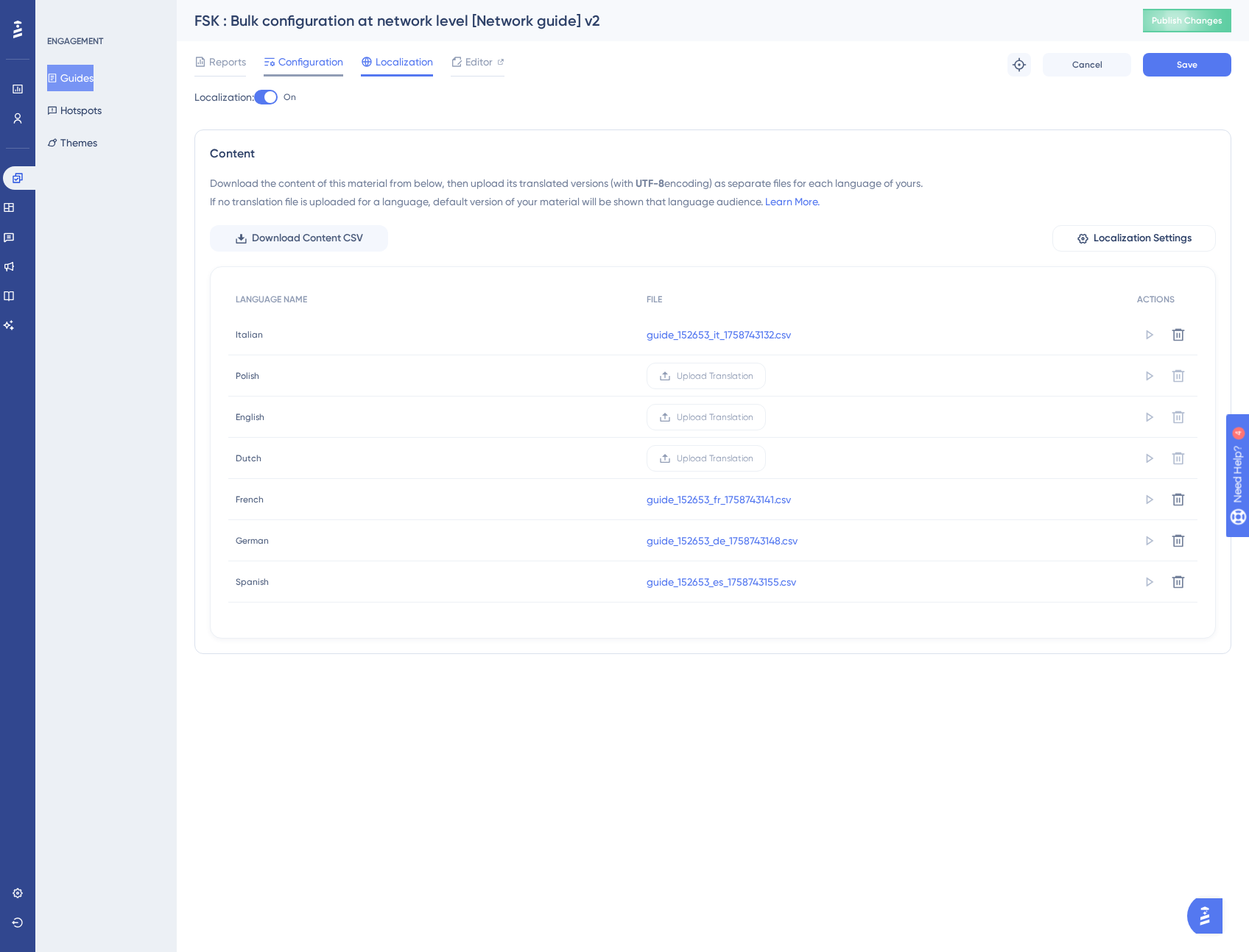
click at [307, 72] on div "Configuration" at bounding box center [303, 64] width 80 height 23
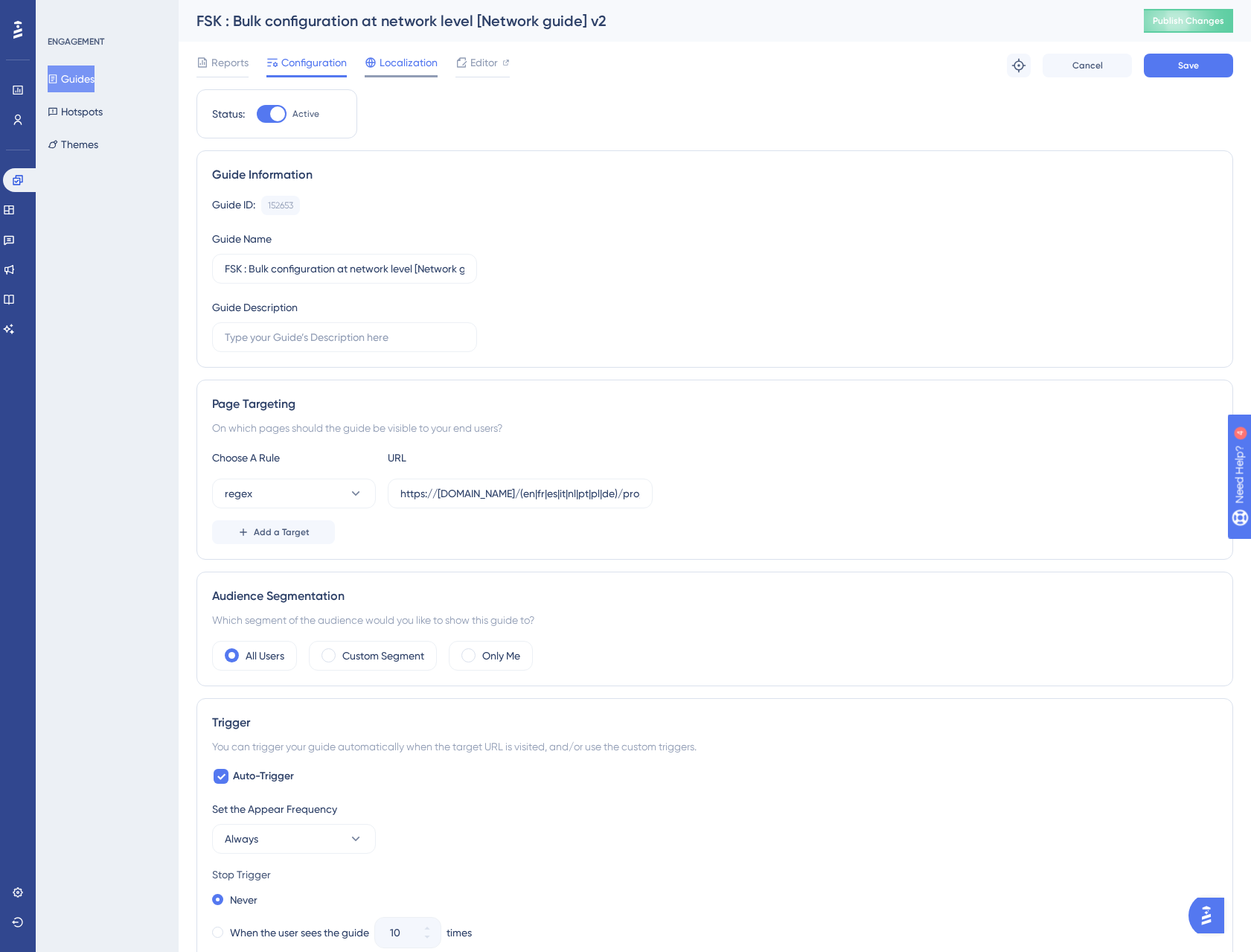
click at [412, 68] on span "Localization" at bounding box center [408, 62] width 58 height 18
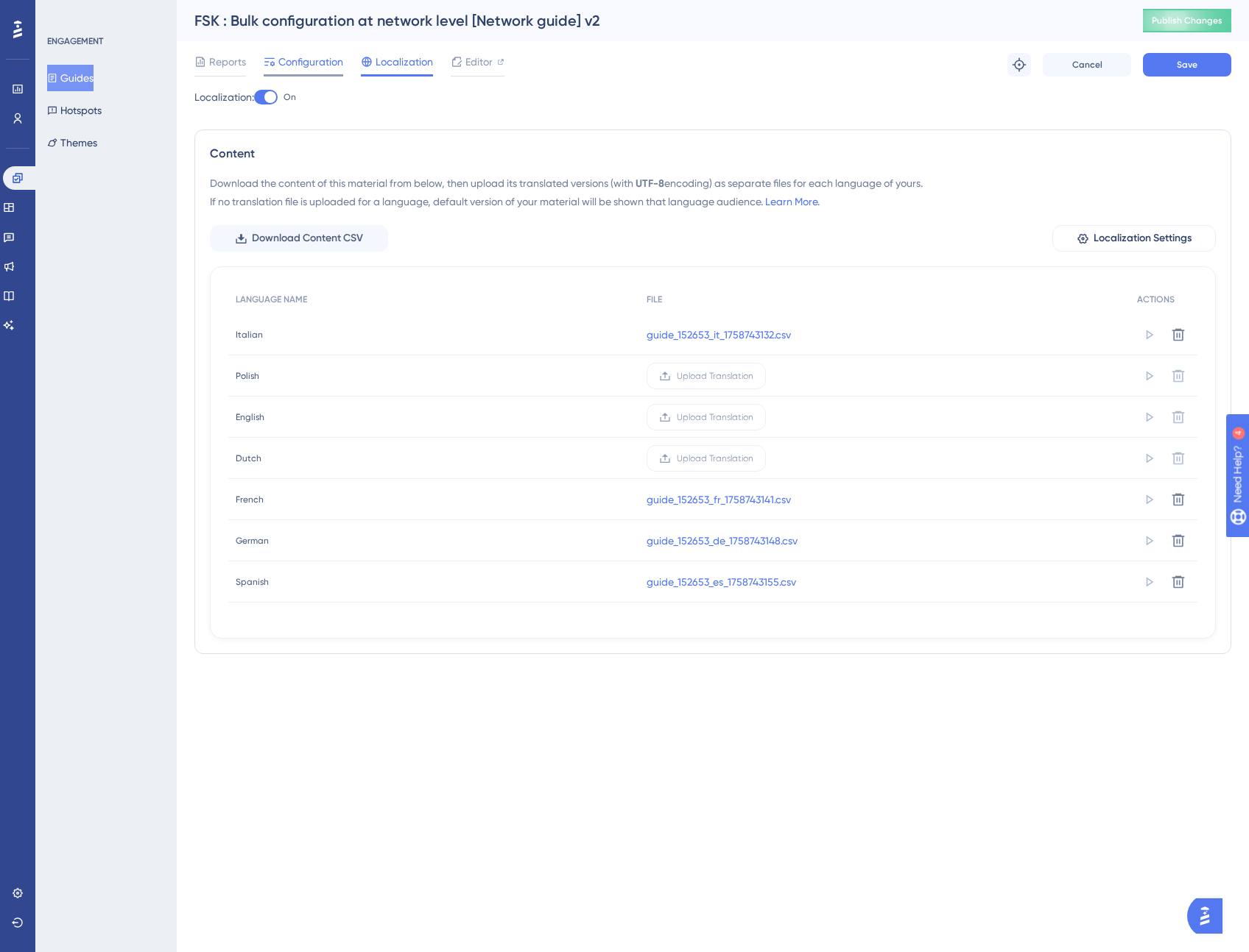
click at [326, 63] on span "Configuration" at bounding box center [310, 61] width 65 height 18
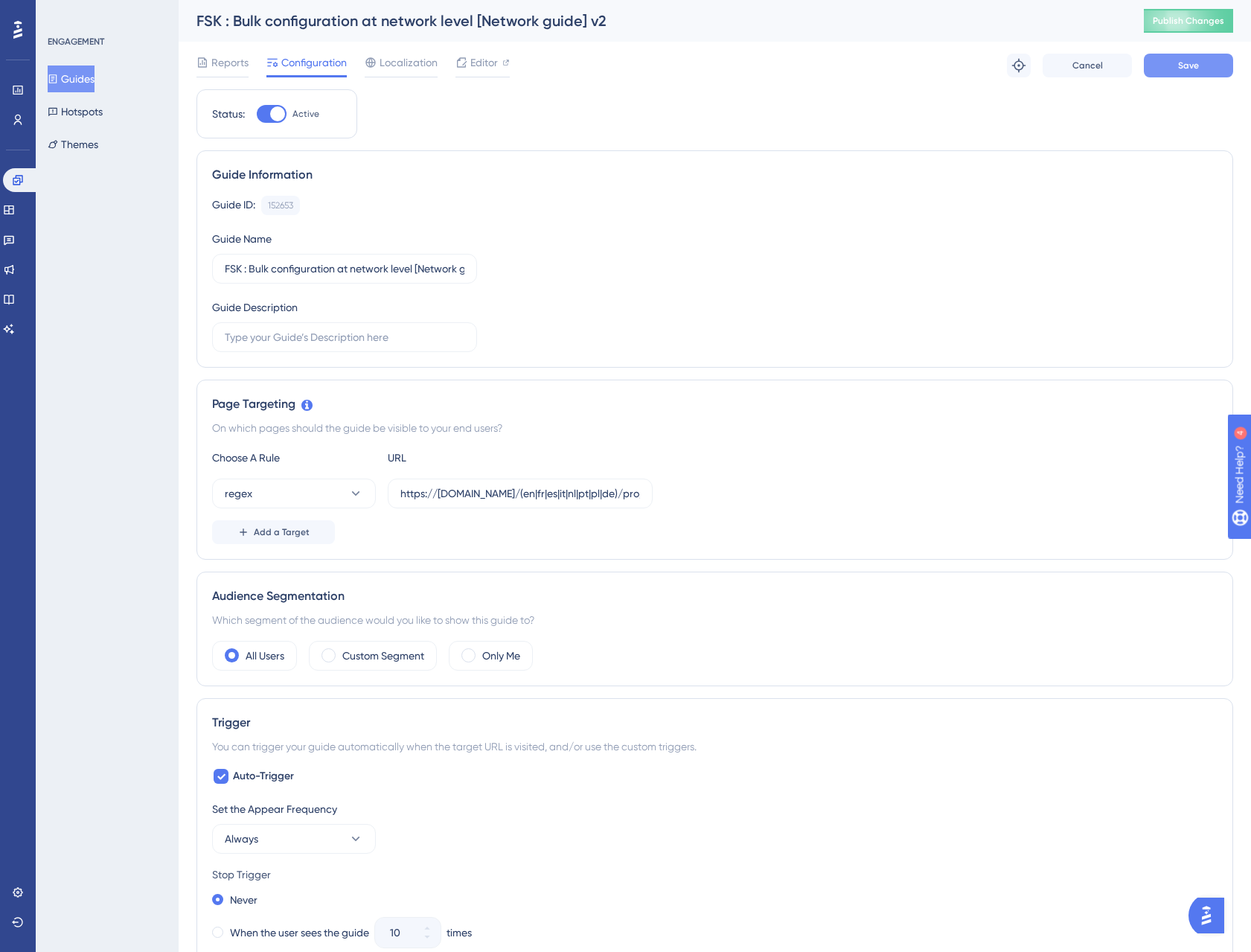
click at [1172, 63] on button "Save" at bounding box center [1188, 65] width 89 height 24
click at [1203, 20] on span "Publish Changes" at bounding box center [1187, 21] width 71 height 12
click at [410, 69] on span "Localization" at bounding box center [408, 62] width 58 height 18
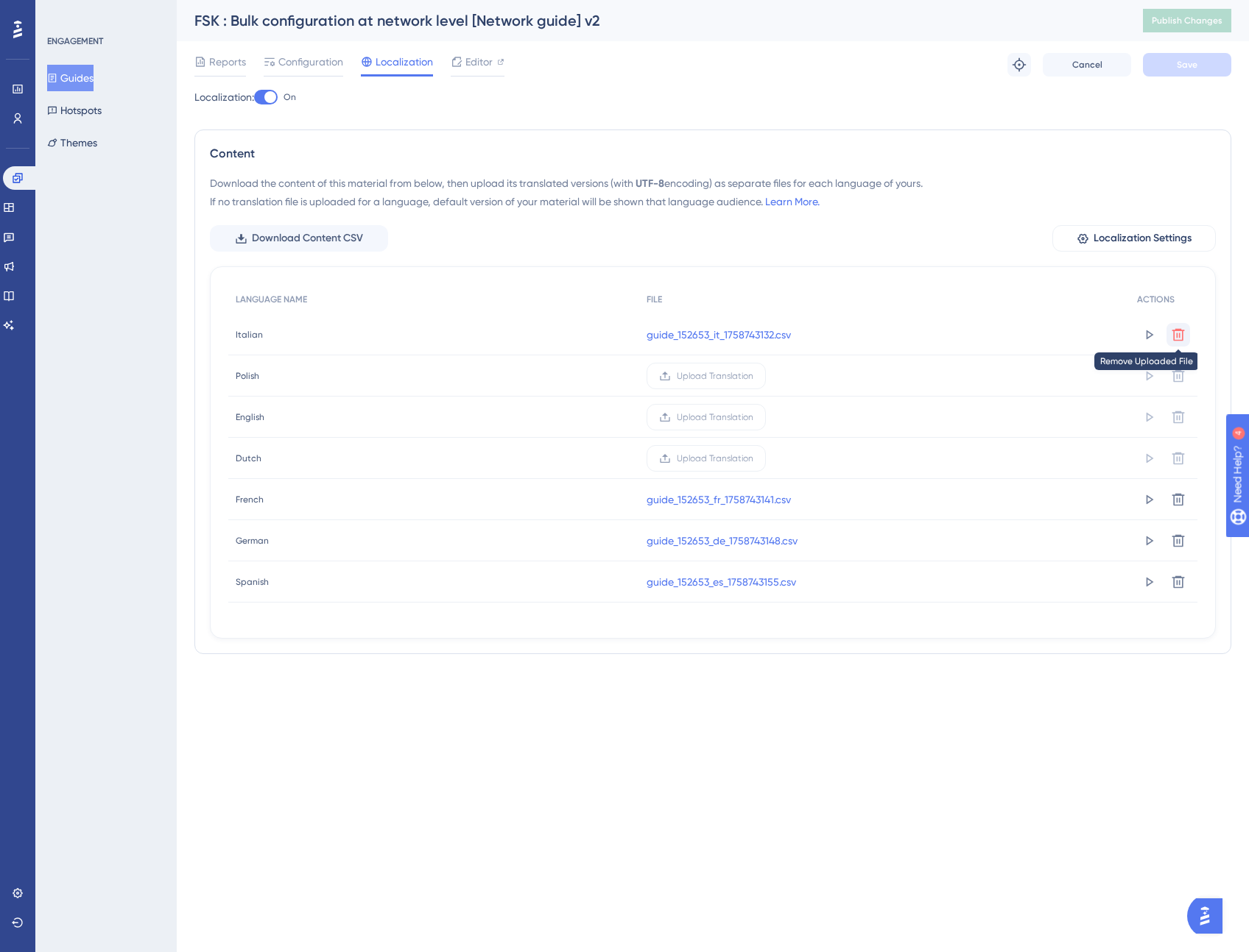
click at [1174, 334] on icon at bounding box center [1178, 334] width 12 height 12
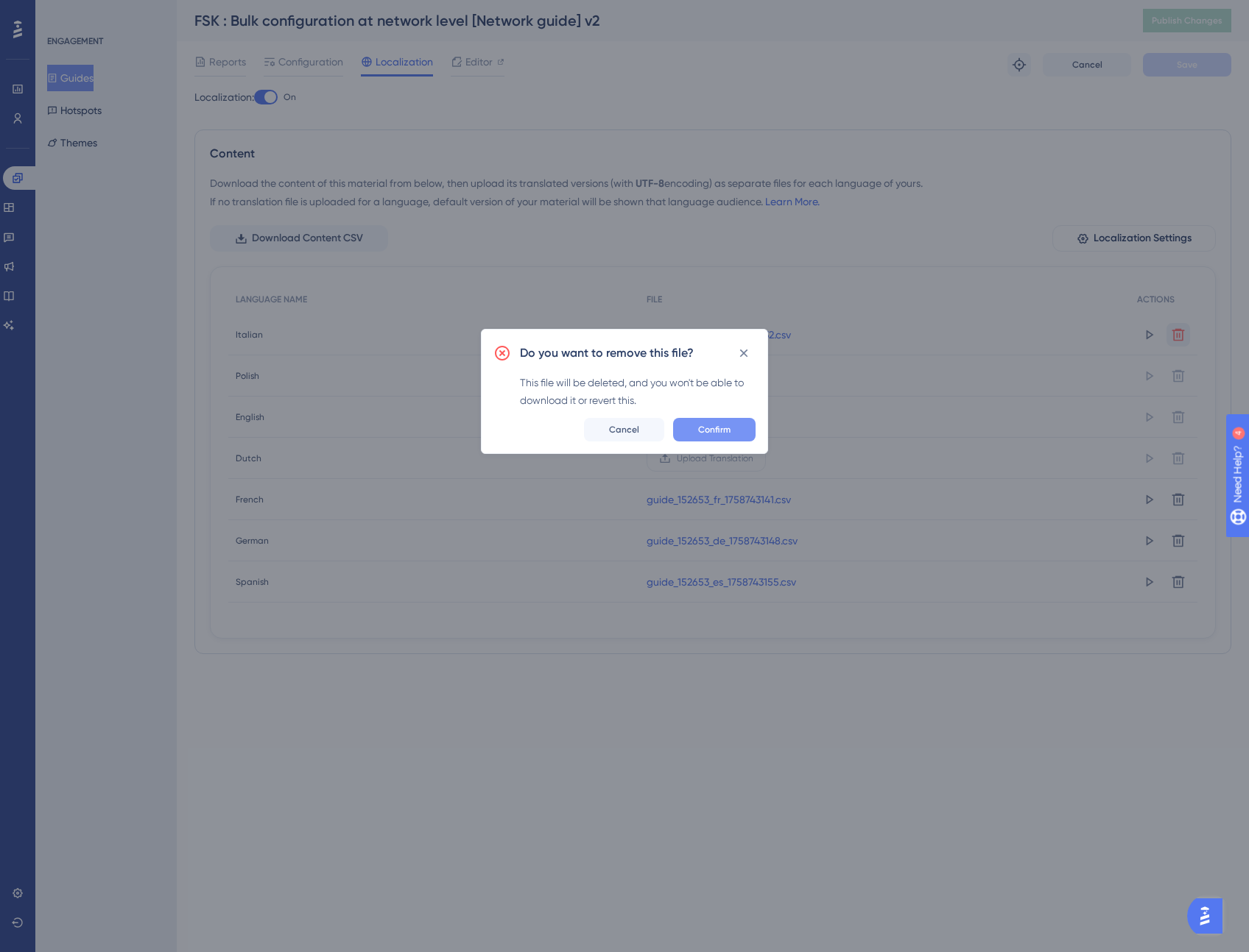
click at [718, 430] on span "Confirm" at bounding box center [714, 430] width 32 height 12
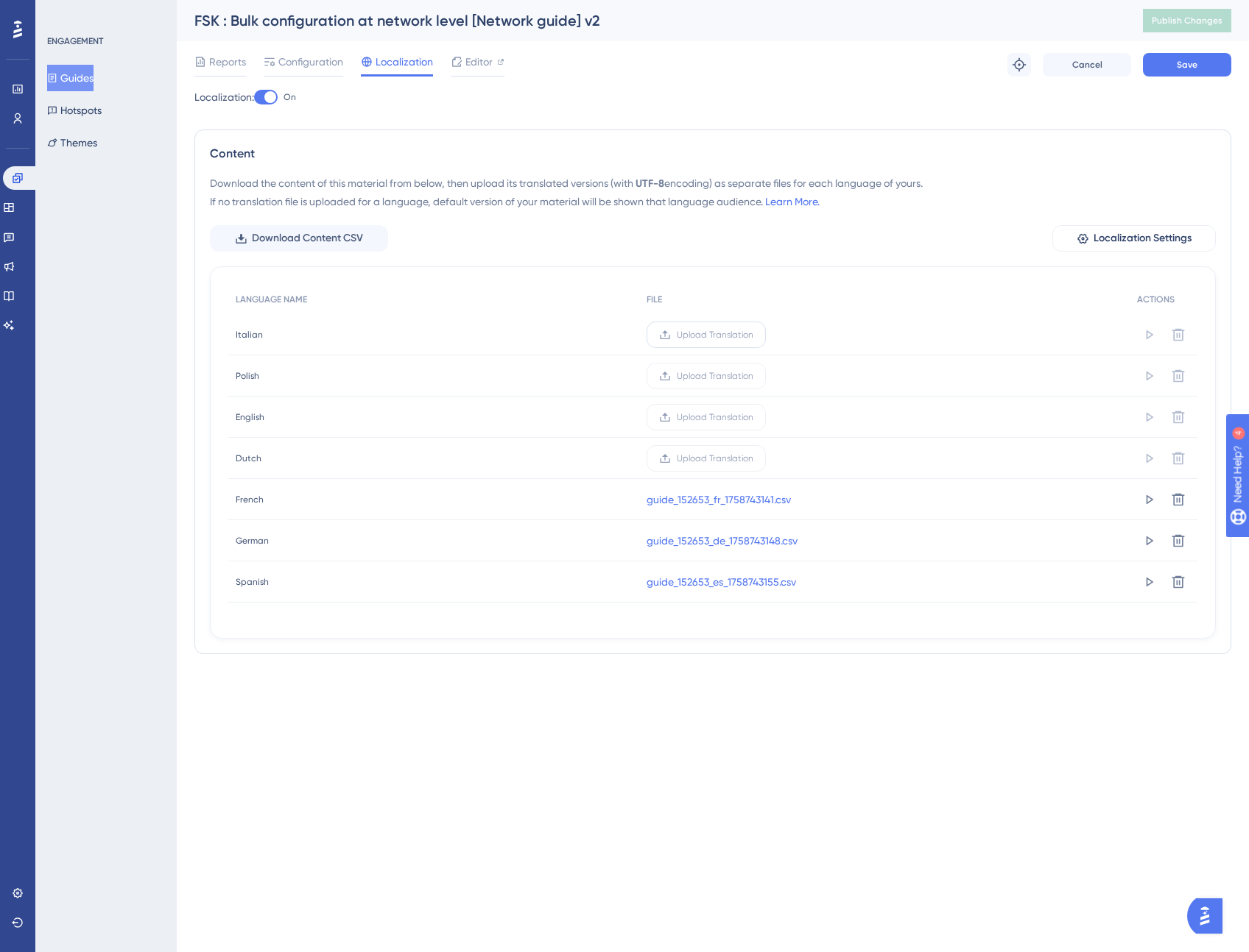
click at [733, 333] on span "Upload Translation" at bounding box center [715, 334] width 77 height 12
click at [753, 335] on input "Upload Translation" at bounding box center [753, 335] width 0 height 0
click at [1191, 72] on button "Save" at bounding box center [1187, 64] width 88 height 23
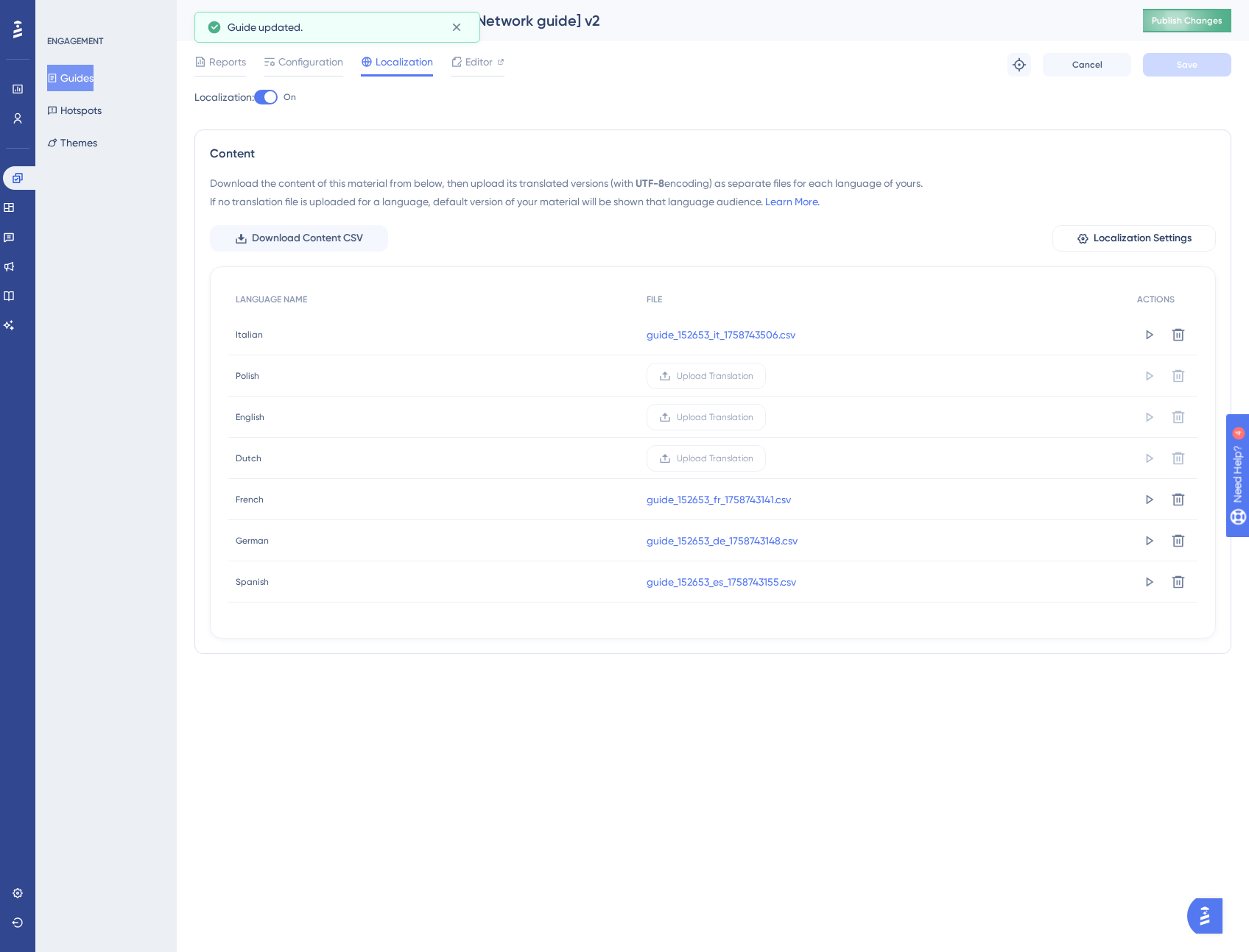
click at [1186, 25] on span "Publish Changes" at bounding box center [1186, 21] width 70 height 12
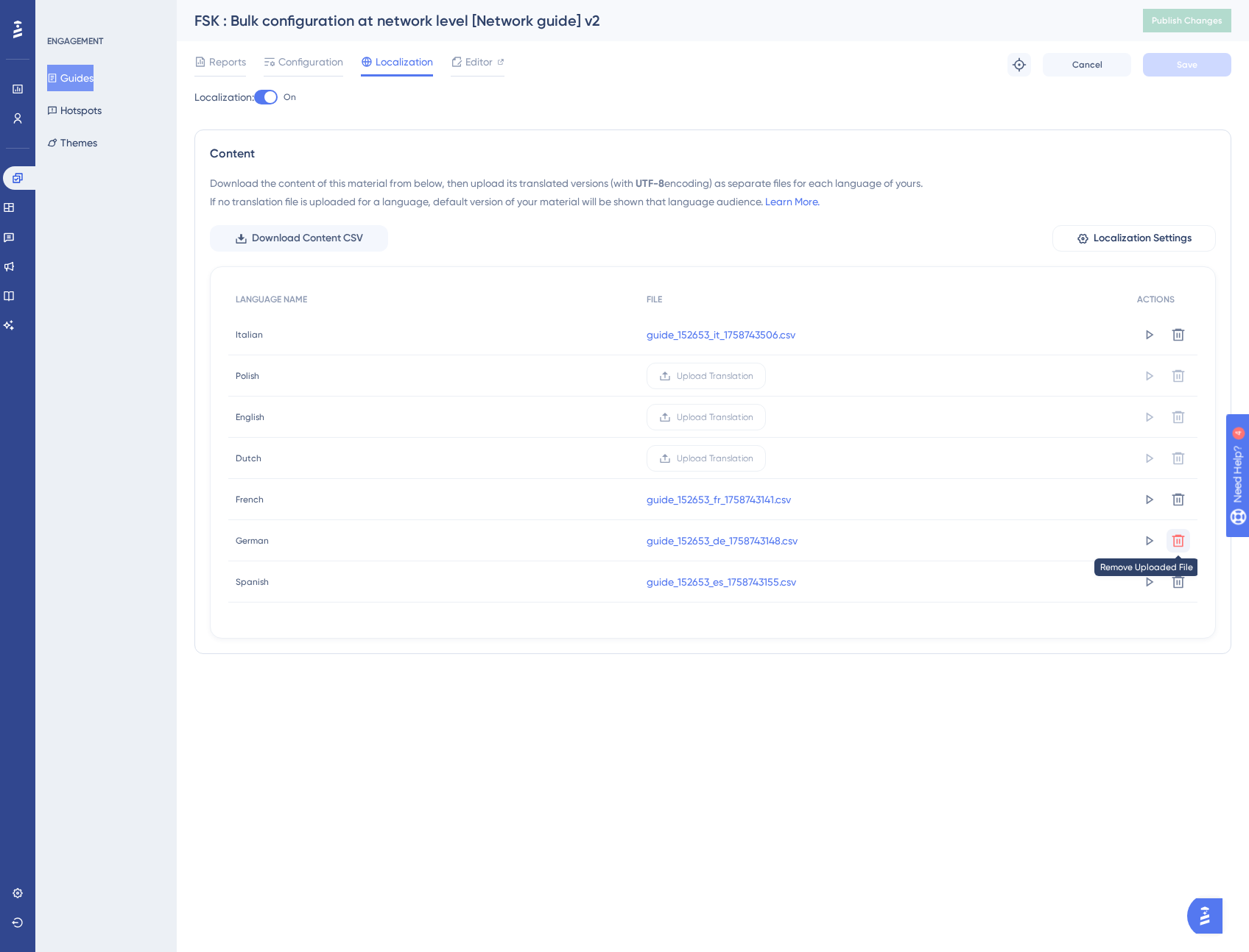
click at [1174, 544] on icon at bounding box center [1178, 541] width 15 height 15
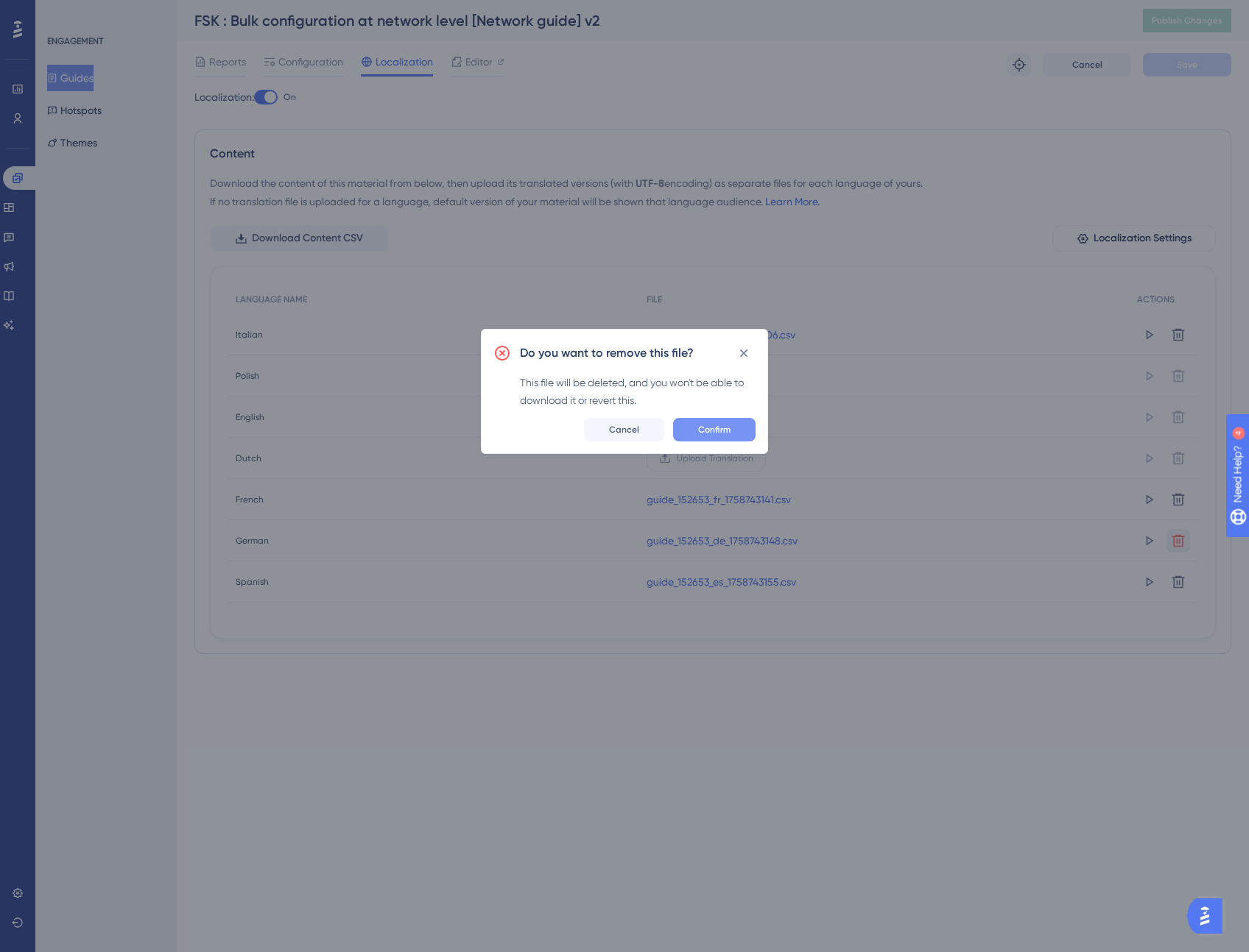
click at [733, 430] on button "Confirm" at bounding box center [715, 429] width 83 height 23
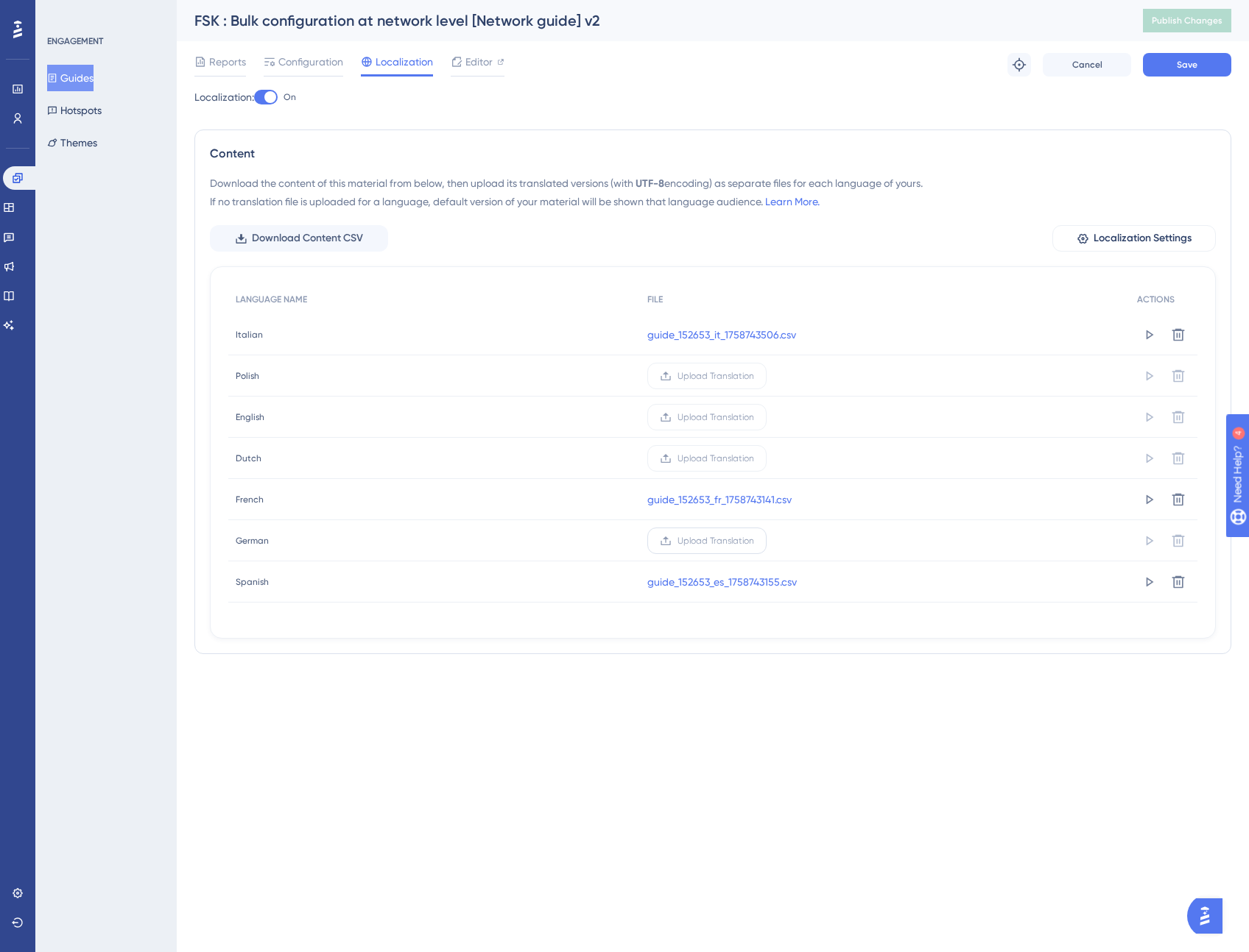
click at [718, 538] on span "Upload Translation" at bounding box center [716, 541] width 77 height 12
click at [754, 541] on input "Upload Translation" at bounding box center [754, 541] width 0 height 0
click at [1195, 69] on span "Save" at bounding box center [1187, 65] width 21 height 12
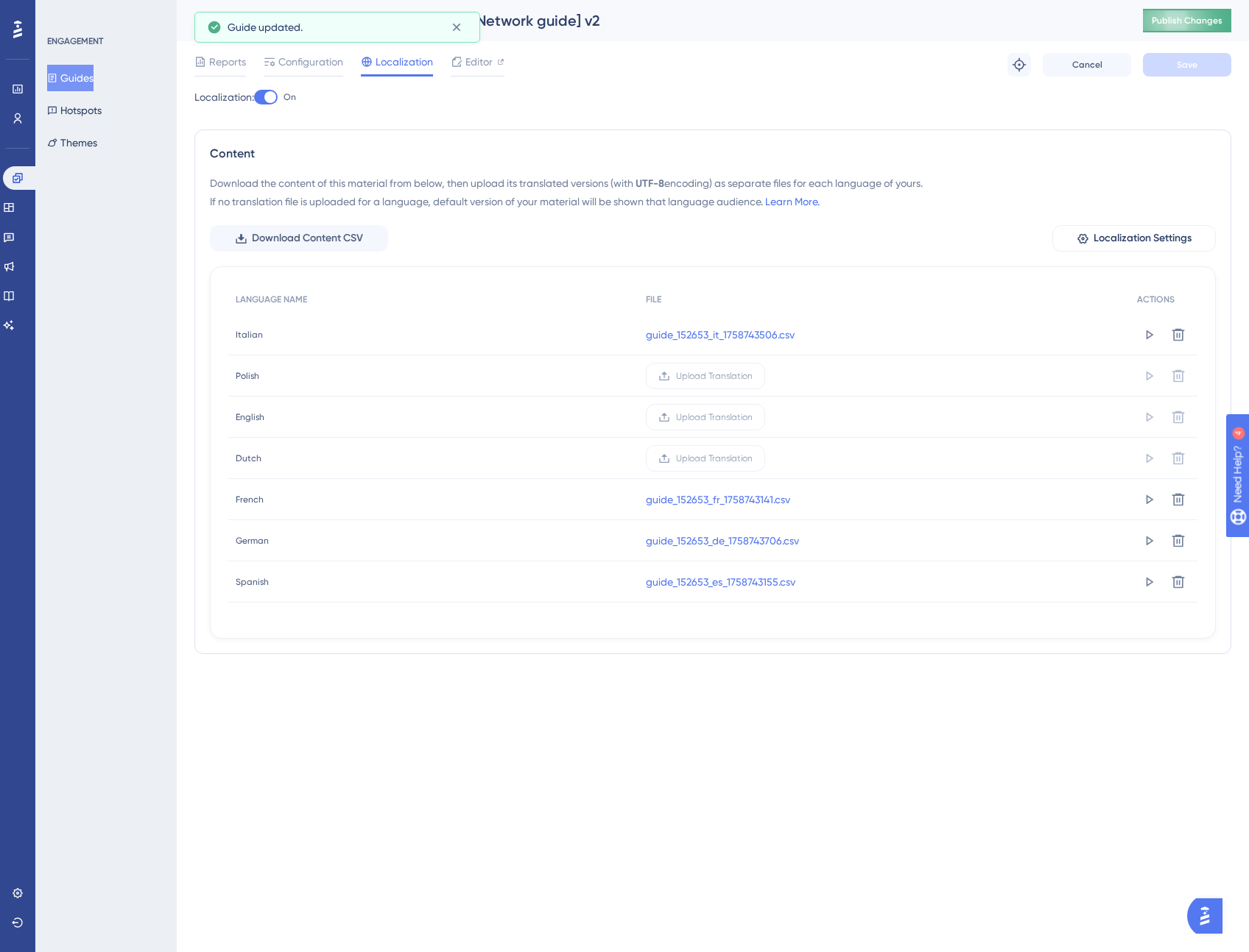
click at [1200, 23] on span "Publish Changes" at bounding box center [1186, 21] width 70 height 12
click at [311, 64] on span "Configuration" at bounding box center [310, 61] width 65 height 18
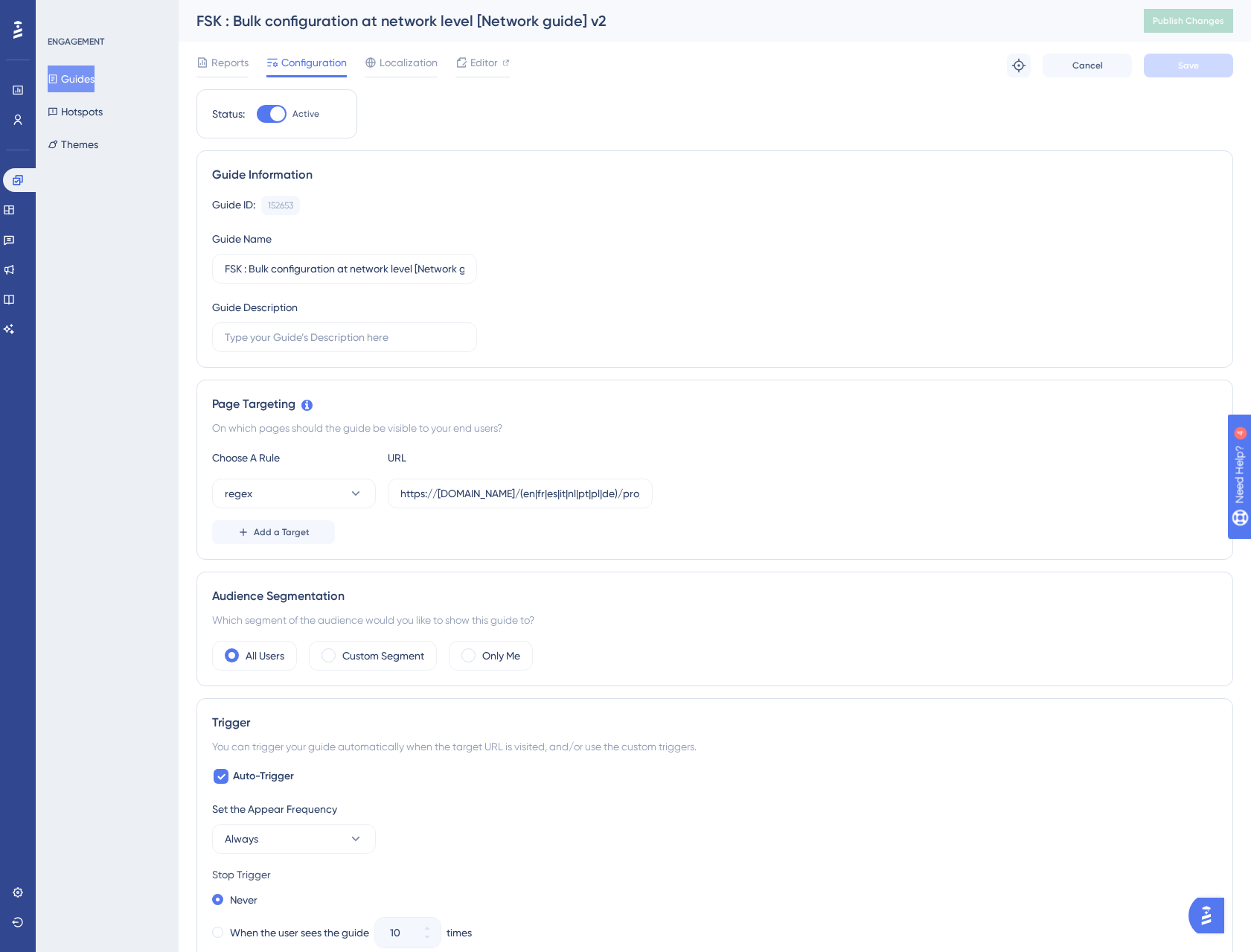
click at [268, 115] on div at bounding box center [271, 114] width 29 height 18
click at [256, 115] on input "Active" at bounding box center [256, 114] width 1 height 1
checkbox input "false"
click at [1197, 65] on span "Save" at bounding box center [1188, 65] width 21 height 12
click at [1205, 22] on span "Publish Changes" at bounding box center [1187, 21] width 71 height 12
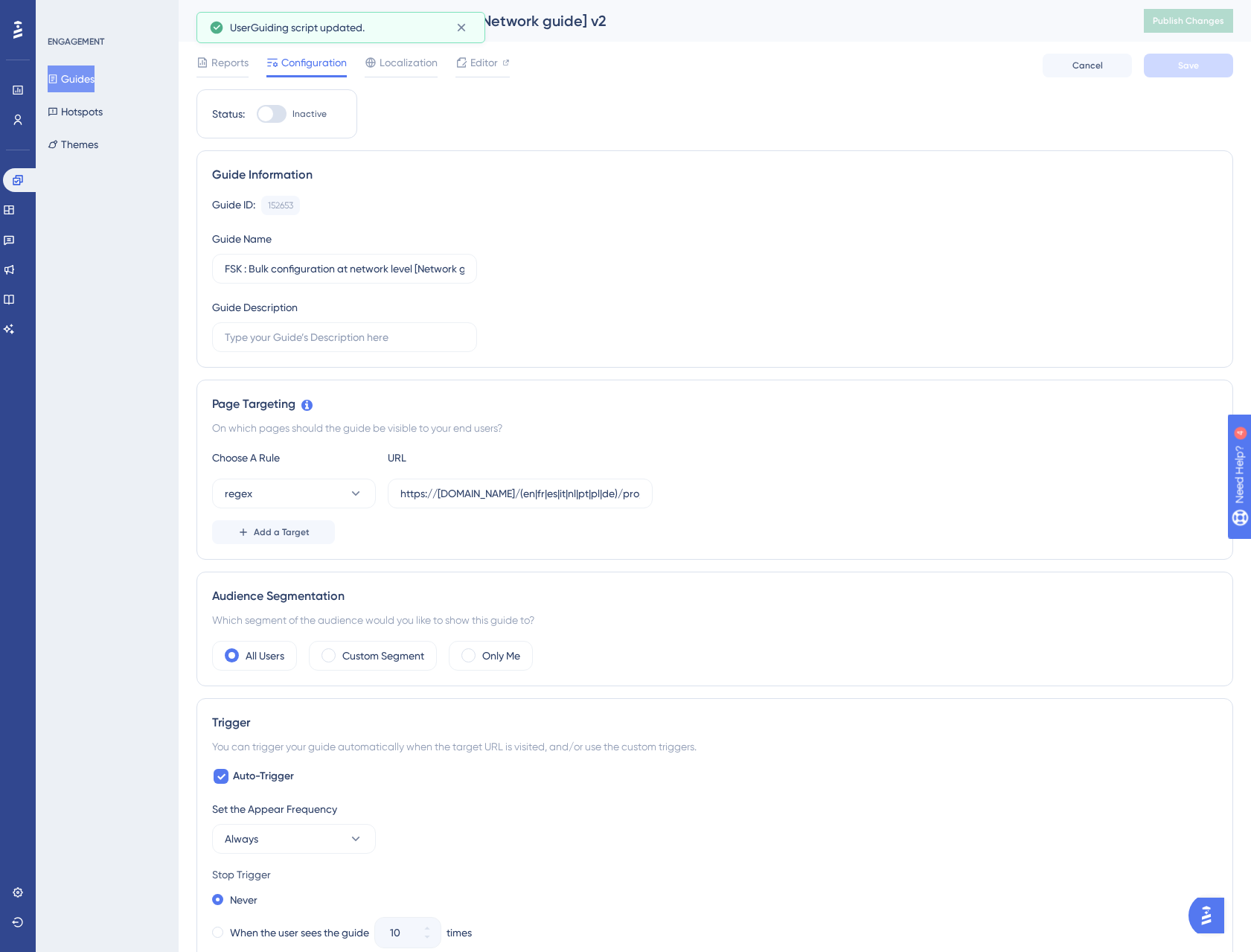
click at [92, 76] on button "Guides" at bounding box center [70, 79] width 47 height 27
